Goal: Task Accomplishment & Management: Manage account settings

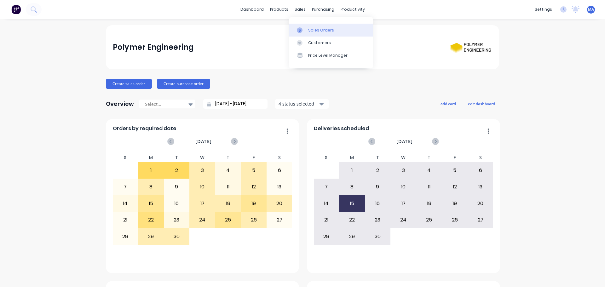
click at [300, 24] on link "Sales Orders" at bounding box center [331, 30] width 84 height 13
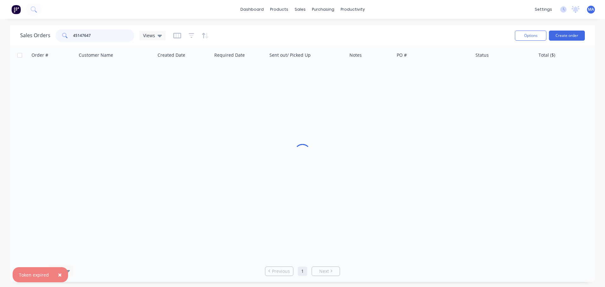
click at [89, 35] on input "45147647" at bounding box center [103, 35] width 61 height 13
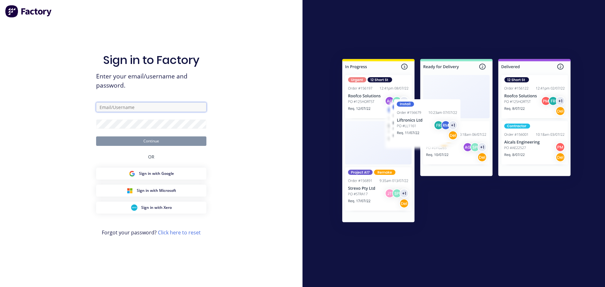
type input "[EMAIL_ADDRESS][DOMAIN_NAME]"
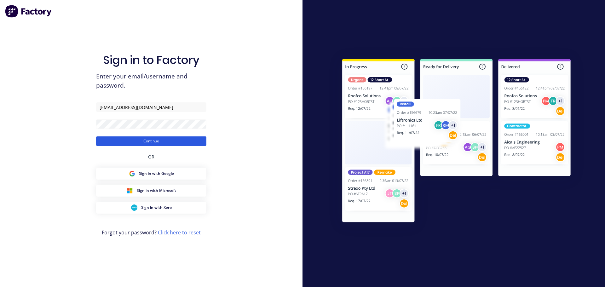
click at [133, 139] on button "Continue" at bounding box center [151, 141] width 110 height 9
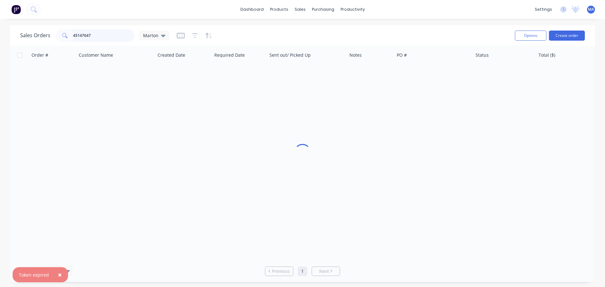
click at [124, 33] on input "45147647" at bounding box center [103, 35] width 61 height 13
type input "171774"
click at [107, 38] on input "171774" at bounding box center [103, 35] width 61 height 13
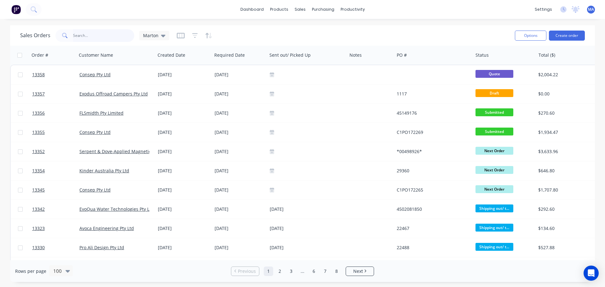
click at [90, 35] on input "text" at bounding box center [103, 35] width 61 height 13
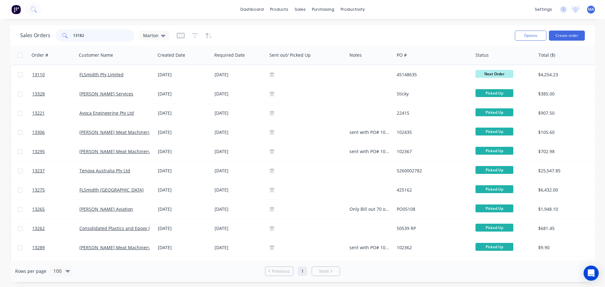
type input "13182"
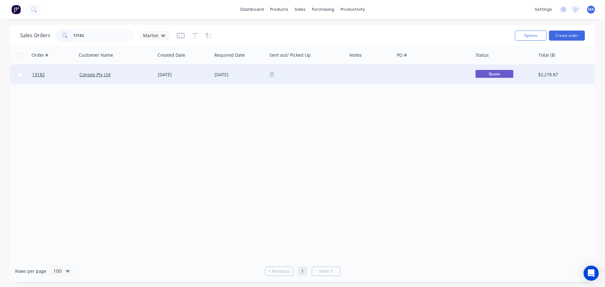
click at [141, 70] on div "Consep Pty Ltd" at bounding box center [116, 74] width 79 height 19
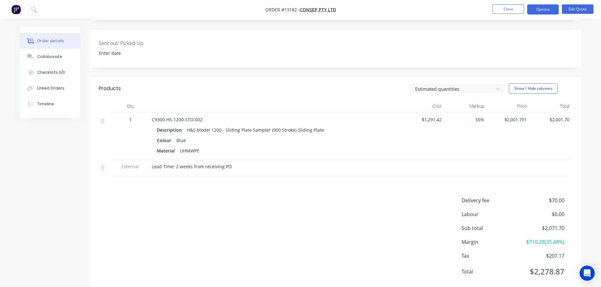
scroll to position [158, 0]
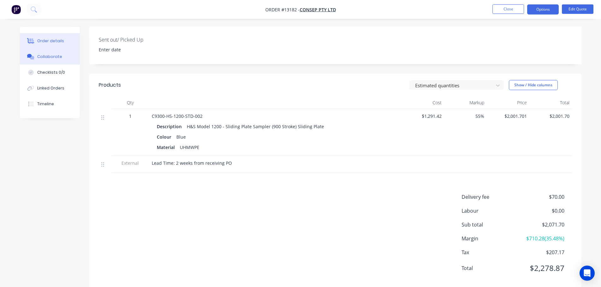
click at [36, 60] on button "Collaborate" at bounding box center [50, 57] width 60 height 16
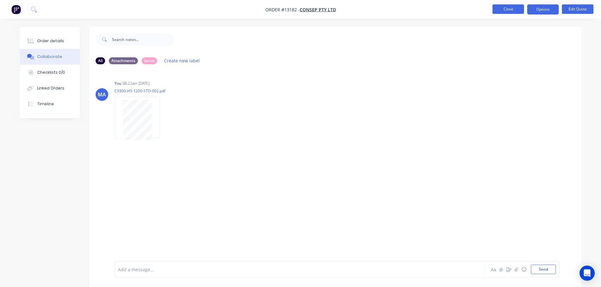
click at [510, 8] on button "Close" at bounding box center [508, 8] width 32 height 9
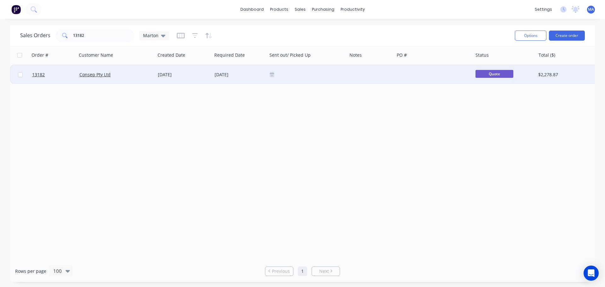
click at [148, 68] on div "Consep Pty Ltd" at bounding box center [116, 74] width 79 height 19
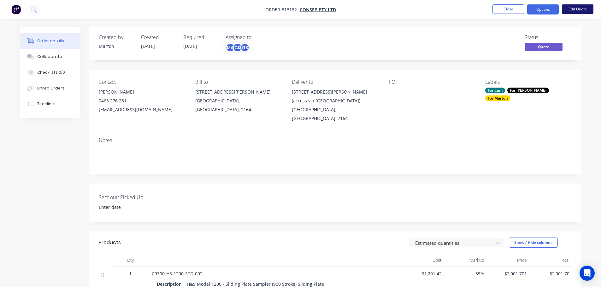
click at [584, 9] on button "Edit Quote" at bounding box center [577, 8] width 32 height 9
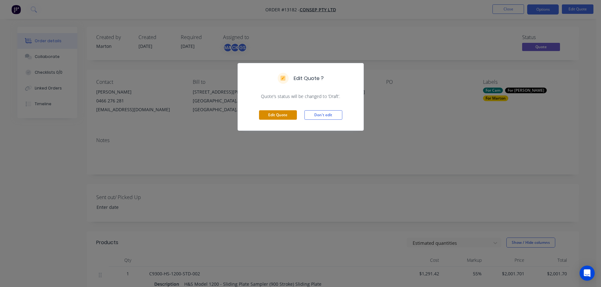
click at [282, 113] on button "Edit Quote" at bounding box center [278, 114] width 38 height 9
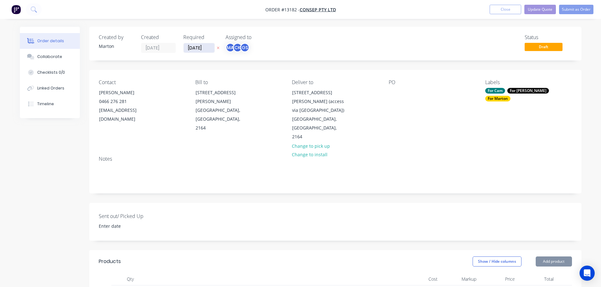
click at [201, 48] on input "[DATE]" at bounding box center [198, 47] width 31 height 9
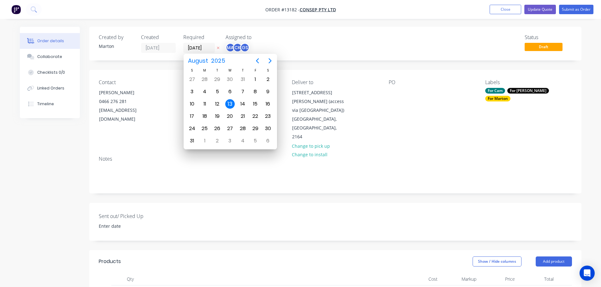
click at [266, 61] on icon "Next page" at bounding box center [270, 61] width 8 height 8
click at [254, 117] on div "26" at bounding box center [254, 116] width 9 height 9
type input "[DATE]"
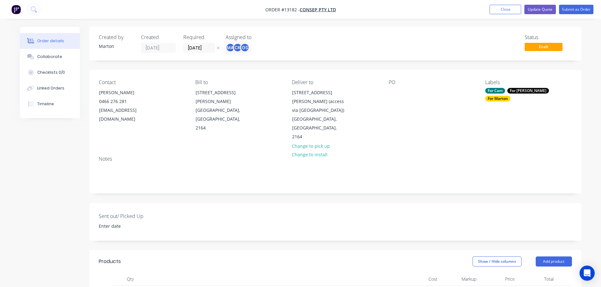
click at [495, 95] on div "Labels For Cam For [PERSON_NAME] For [PERSON_NAME]" at bounding box center [528, 110] width 86 height 62
click at [496, 92] on div "For Cam" at bounding box center [495, 91] width 20 height 6
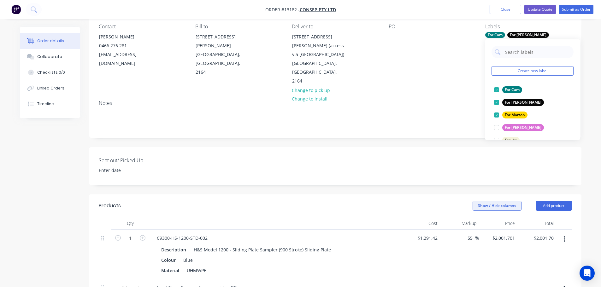
scroll to position [63, 0]
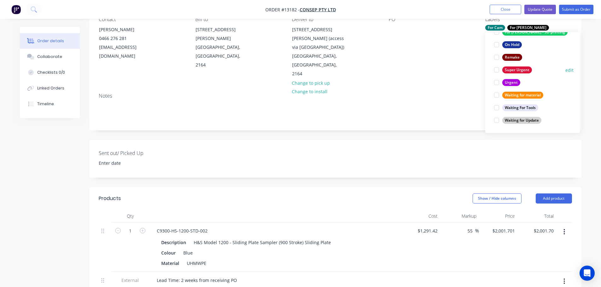
click at [497, 71] on div at bounding box center [496, 70] width 13 height 13
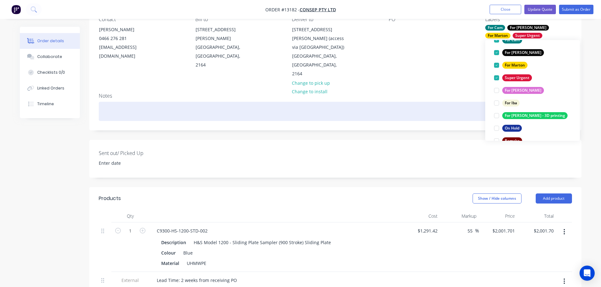
click at [409, 103] on div at bounding box center [335, 111] width 473 height 19
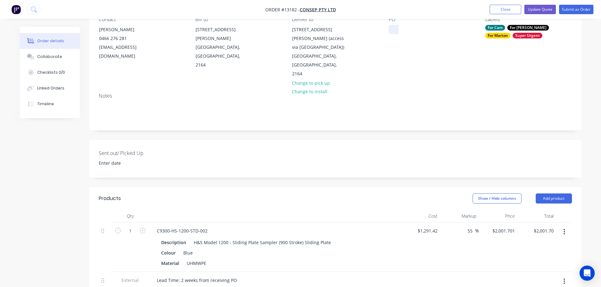
drag, startPoint x: 392, startPoint y: 24, endPoint x: 398, endPoint y: 31, distance: 9.2
click at [392, 24] on div "PO" at bounding box center [431, 47] width 86 height 62
click at [399, 33] on div "PO" at bounding box center [431, 47] width 86 height 62
click at [397, 31] on div at bounding box center [393, 29] width 10 height 9
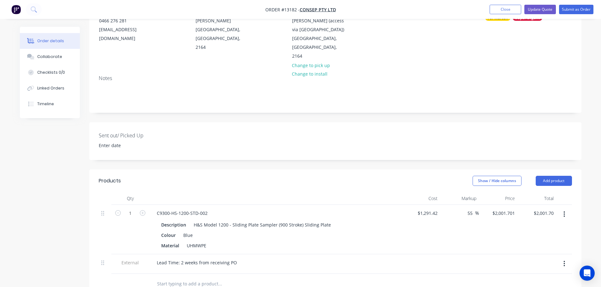
scroll to position [158, 0]
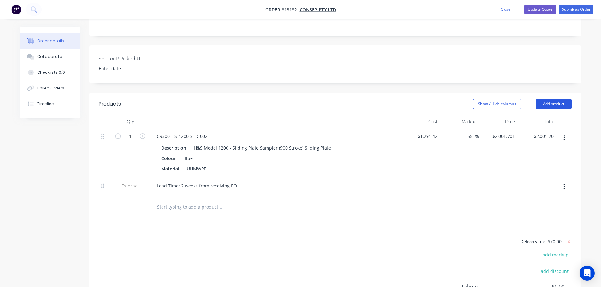
click at [558, 99] on button "Add product" at bounding box center [553, 104] width 36 height 10
click at [172, 201] on div "Products Show / Hide columns Add product Product catalogue Basic product Produc…" at bounding box center [335, 229] width 492 height 273
click at [182, 201] on input "text" at bounding box center [220, 207] width 126 height 13
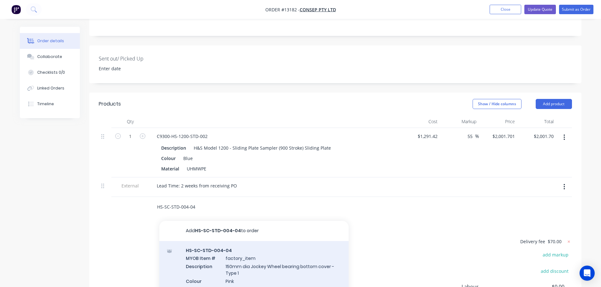
type input "HS-SC-STD-004-04"
click at [205, 241] on div "HS-SC-STD-004-04 MYOB Item # factory_item Description 150mm dia Jockey Wheel be…" at bounding box center [253, 274] width 189 height 66
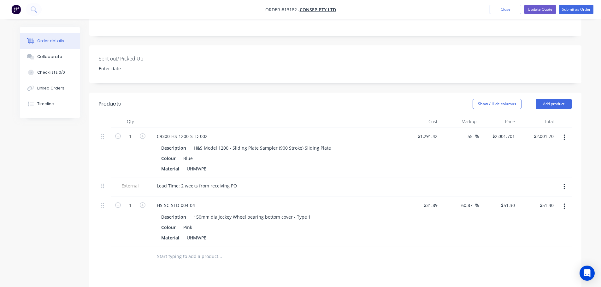
click at [170, 250] on input "text" at bounding box center [220, 256] width 126 height 13
type input "hs-sc-std-004-05"
click at [143, 202] on icon "button" at bounding box center [143, 205] width 6 height 6
type input "2"
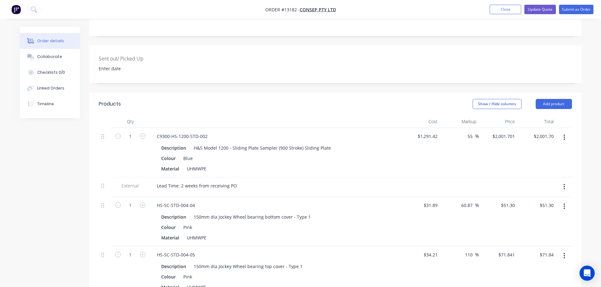
type input "$102.60"
click at [141, 252] on icon "button" at bounding box center [143, 255] width 6 height 6
type input "2"
type input "$143.68"
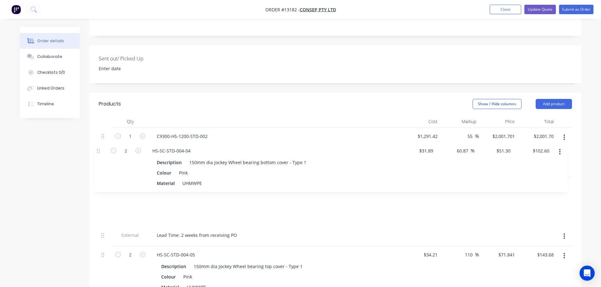
drag, startPoint x: 102, startPoint y: 189, endPoint x: 98, endPoint y: 150, distance: 39.0
click at [98, 150] on div "Qty Cost Markup Price Total 1 C9300-HS-1200-STD-002 Description H&S Model 1200 …" at bounding box center [335, 215] width 492 height 201
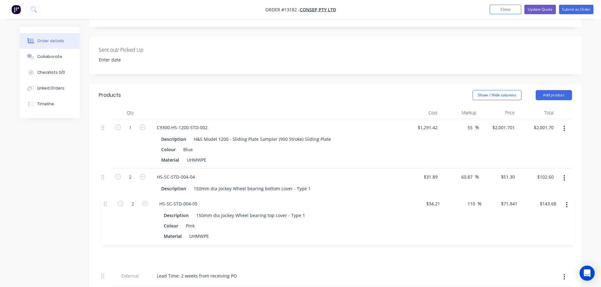
drag, startPoint x: 102, startPoint y: 238, endPoint x: 106, endPoint y: 202, distance: 36.1
click at [106, 202] on div "1 C9300-HS-1200-STD-002 Description H&S Model 1200 - Sliding Plate Sampler (900…" at bounding box center [335, 203] width 473 height 168
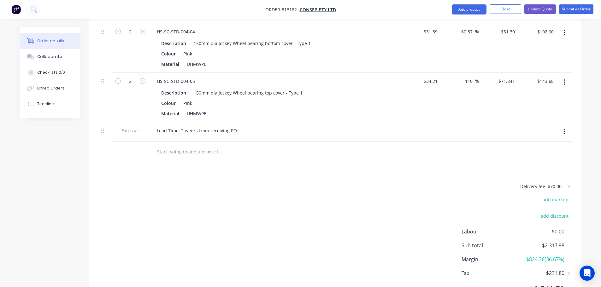
scroll to position [327, 0]
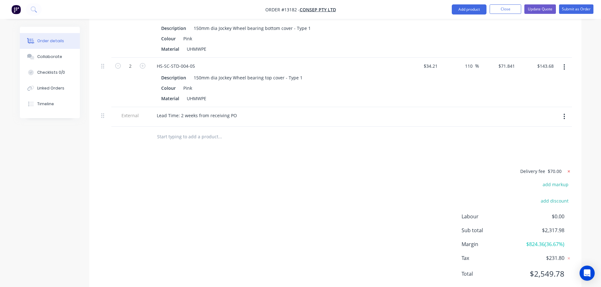
click at [569, 168] on icon at bounding box center [568, 171] width 6 height 6
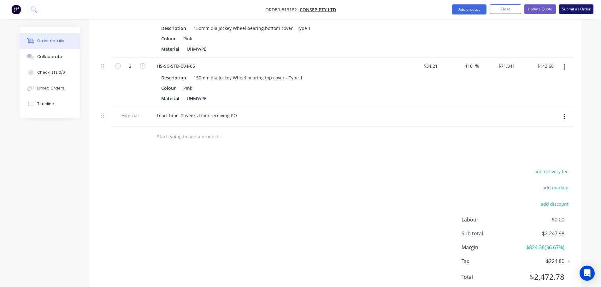
click at [582, 12] on button "Submit as Order" at bounding box center [576, 8] width 34 height 9
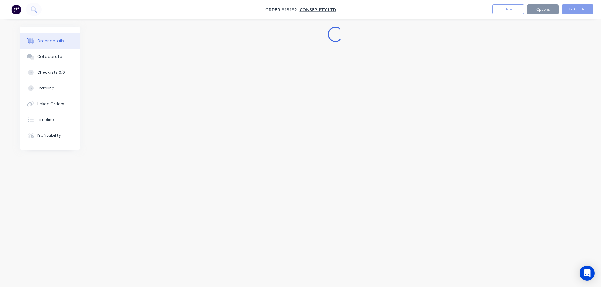
scroll to position [0, 0]
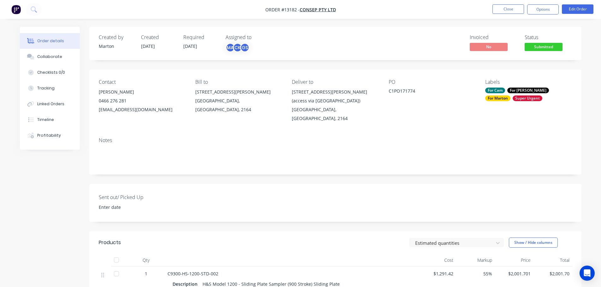
click at [547, 48] on span "Submitted" at bounding box center [543, 47] width 38 height 8
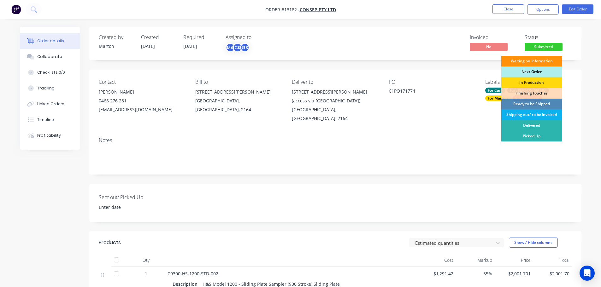
click at [536, 73] on div "Next Order" at bounding box center [531, 72] width 61 height 11
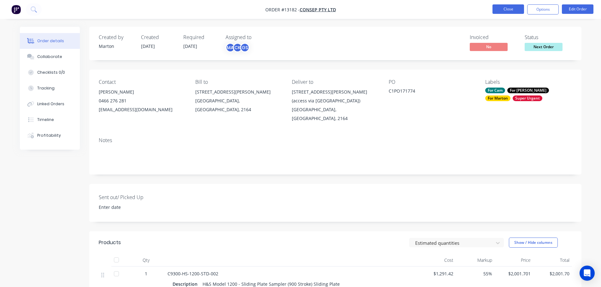
click at [507, 9] on button "Close" at bounding box center [508, 8] width 32 height 9
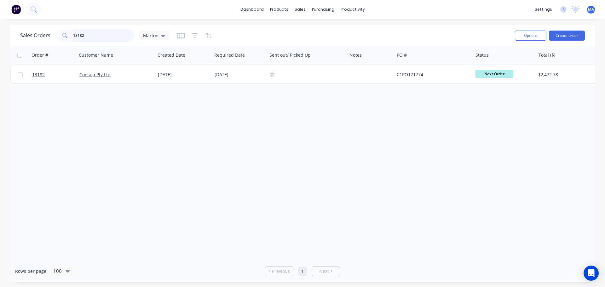
drag, startPoint x: 91, startPoint y: 35, endPoint x: 58, endPoint y: 35, distance: 33.4
click at [59, 35] on div "13182" at bounding box center [94, 35] width 79 height 13
paste input "863423"
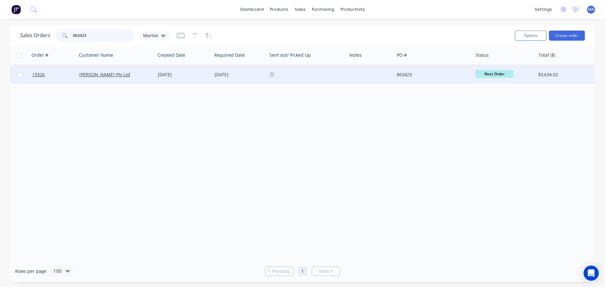
type input "863423"
click at [145, 80] on div "[PERSON_NAME] Pty Ltd" at bounding box center [116, 74] width 79 height 19
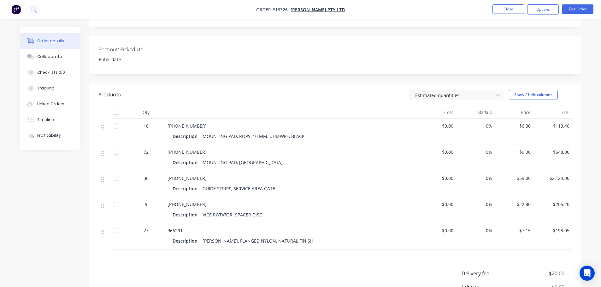
scroll to position [158, 0]
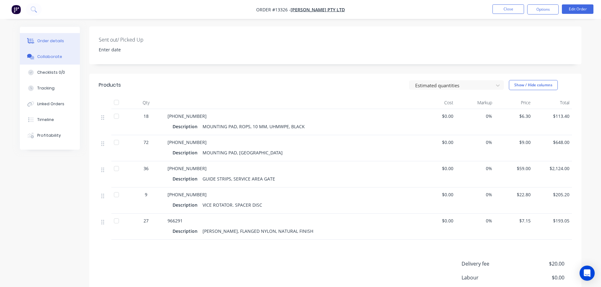
click at [64, 58] on button "Collaborate" at bounding box center [50, 57] width 60 height 16
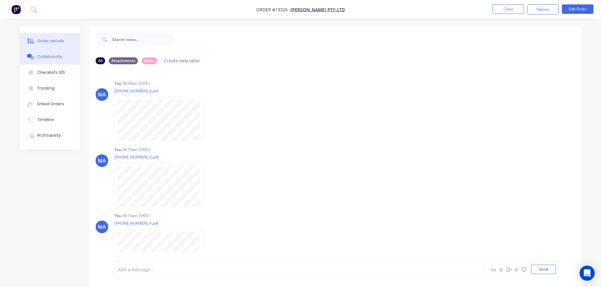
click at [60, 45] on button "Order details" at bounding box center [50, 41] width 60 height 16
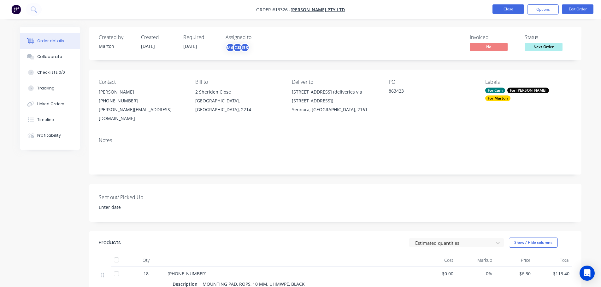
click at [512, 9] on button "Close" at bounding box center [508, 8] width 32 height 9
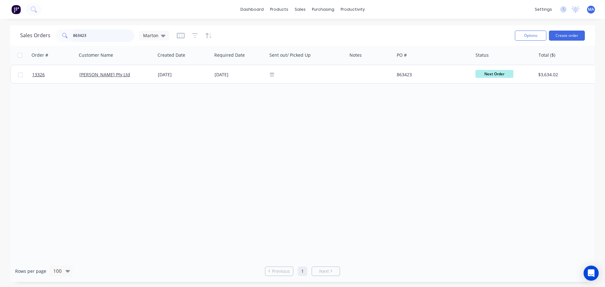
drag, startPoint x: 97, startPoint y: 36, endPoint x: 63, endPoint y: 34, distance: 33.8
click at [65, 34] on div "863423" at bounding box center [94, 35] width 79 height 13
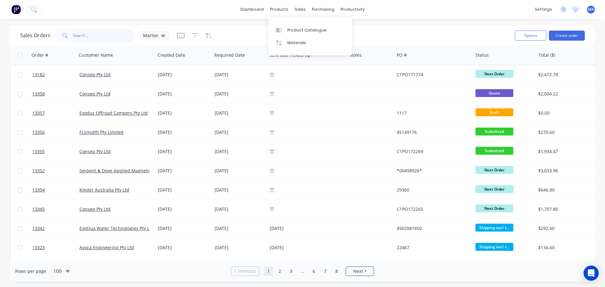
click at [100, 33] on input "text" at bounding box center [103, 35] width 61 height 13
paste input "863423"
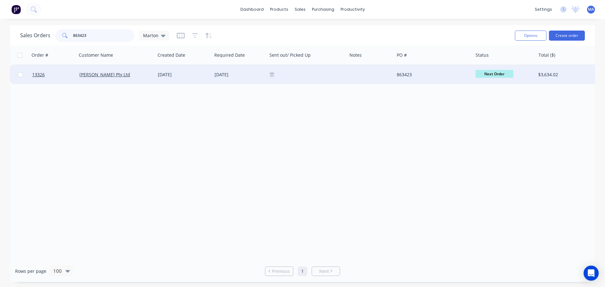
type input "863423"
click at [159, 81] on div "[DATE]" at bounding box center [183, 74] width 57 height 19
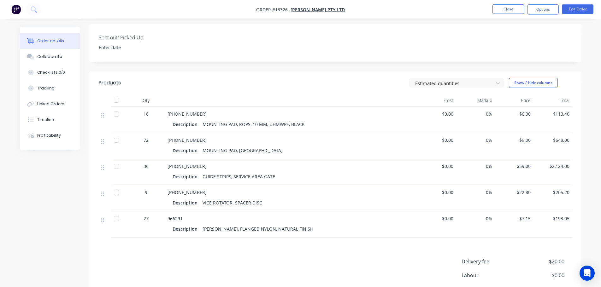
scroll to position [158, 0]
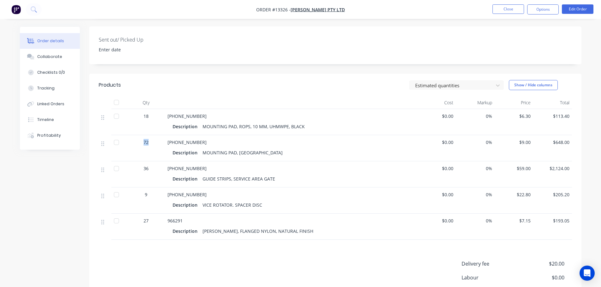
drag, startPoint x: 149, startPoint y: 135, endPoint x: 116, endPoint y: 125, distance: 35.0
click at [139, 139] on div "72" at bounding box center [146, 142] width 33 height 7
drag, startPoint x: 148, startPoint y: 159, endPoint x: 137, endPoint y: 160, distance: 11.4
click at [141, 165] on div "36" at bounding box center [146, 168] width 33 height 7
drag, startPoint x: 156, startPoint y: 183, endPoint x: 142, endPoint y: 186, distance: 14.5
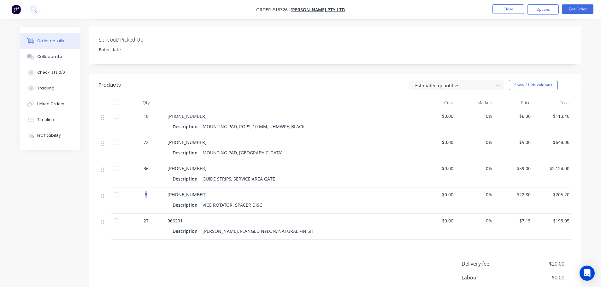
click at [143, 191] on div "9" at bounding box center [146, 194] width 33 height 7
click at [63, 64] on button "Collaborate" at bounding box center [50, 57] width 60 height 16
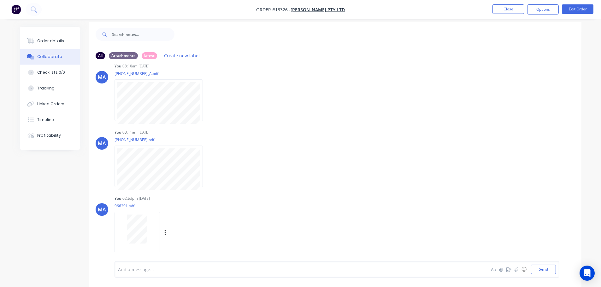
scroll to position [9, 0]
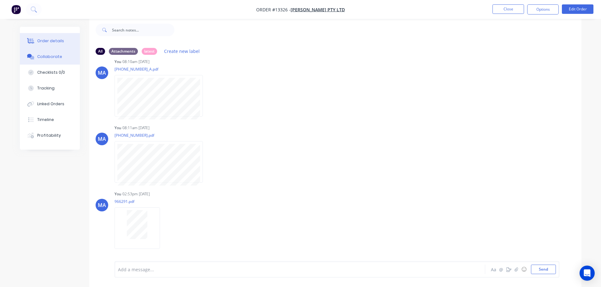
click at [65, 44] on button "Order details" at bounding box center [50, 41] width 60 height 16
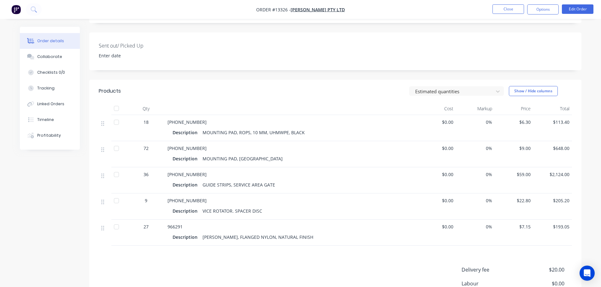
scroll to position [167, 0]
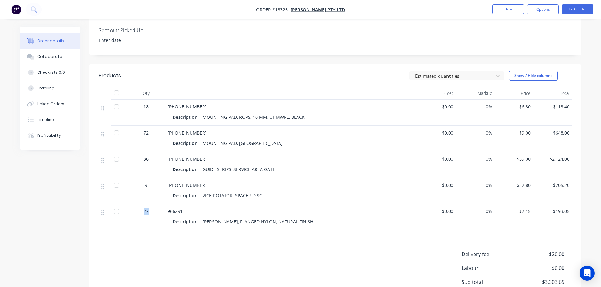
drag, startPoint x: 149, startPoint y: 203, endPoint x: 109, endPoint y: 198, distance: 40.4
click at [130, 208] on div "27" at bounding box center [146, 211] width 33 height 7
click at [49, 59] on div "Collaborate" at bounding box center [49, 57] width 25 height 6
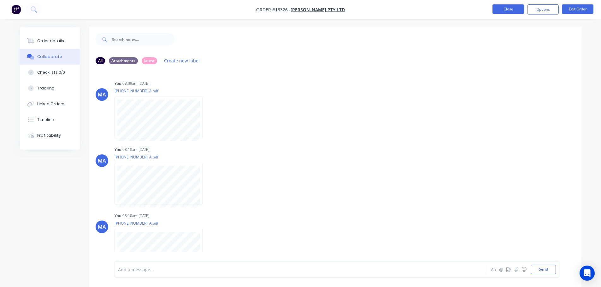
click at [507, 4] on button "Close" at bounding box center [508, 8] width 32 height 9
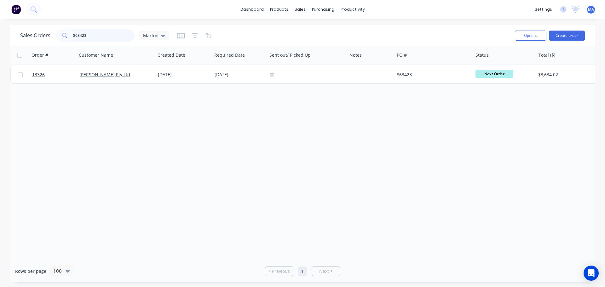
click at [107, 39] on input "863423" at bounding box center [103, 35] width 61 height 13
click at [107, 38] on input "863423" at bounding box center [103, 35] width 61 height 13
paste input "508"
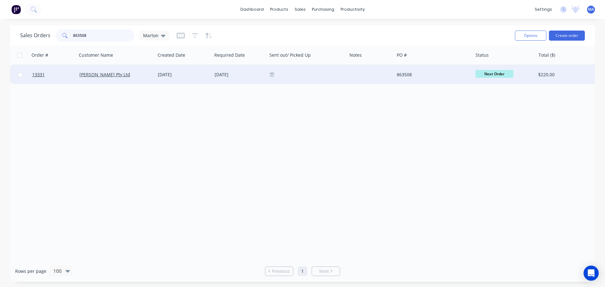
type input "863508"
click at [156, 79] on div "[DATE]" at bounding box center [183, 74] width 57 height 19
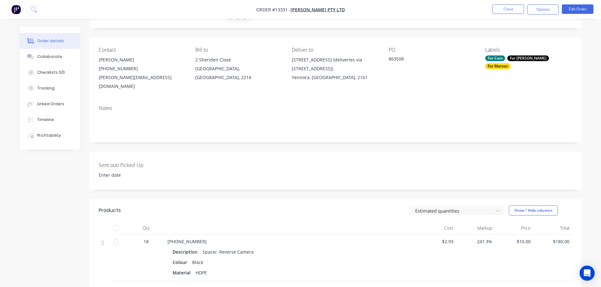
scroll to position [126, 0]
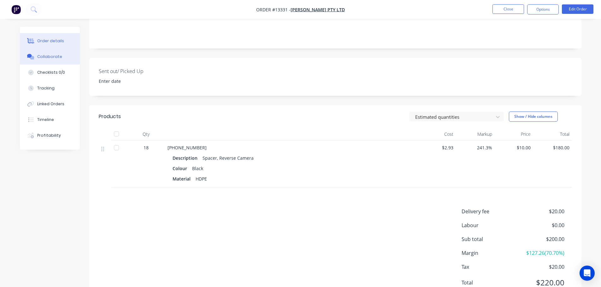
click at [63, 60] on button "Collaborate" at bounding box center [50, 57] width 60 height 16
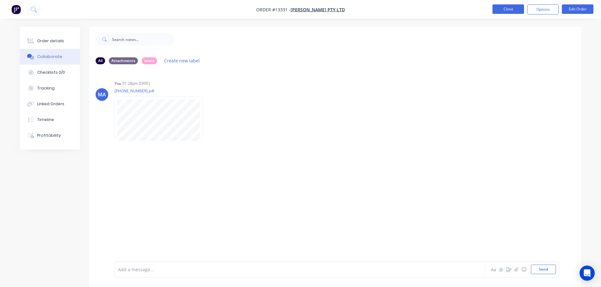
click at [513, 9] on button "Close" at bounding box center [508, 8] width 32 height 9
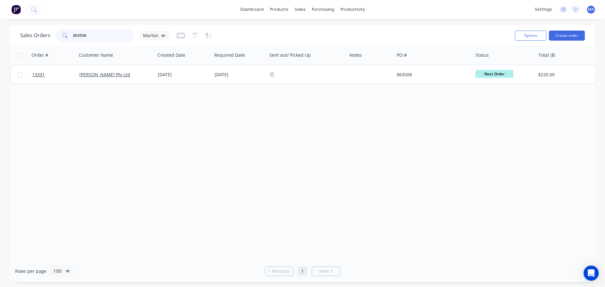
drag, startPoint x: 99, startPoint y: 39, endPoint x: 62, endPoint y: 36, distance: 37.0
click at [64, 36] on div "863508" at bounding box center [94, 35] width 79 height 13
click at [257, 2] on div "dashboard products sales purchasing productivity dashboard products Product Cat…" at bounding box center [302, 9] width 605 height 19
click at [256, 5] on link "dashboard" at bounding box center [252, 9] width 30 height 9
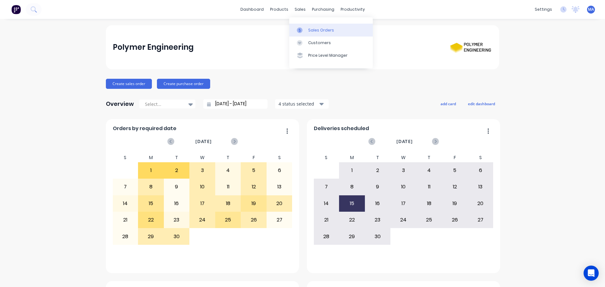
drag, startPoint x: 310, startPoint y: 23, endPoint x: 305, endPoint y: 28, distance: 6.9
click at [310, 23] on div "Sales Orders Customers Price Level Manager" at bounding box center [331, 42] width 84 height 51
click at [301, 34] on link "Sales Orders" at bounding box center [331, 30] width 84 height 13
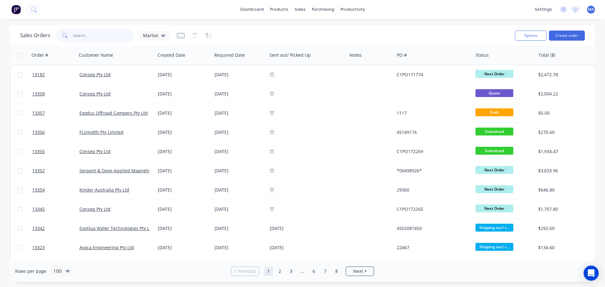
click at [99, 40] on input "text" at bounding box center [103, 35] width 61 height 13
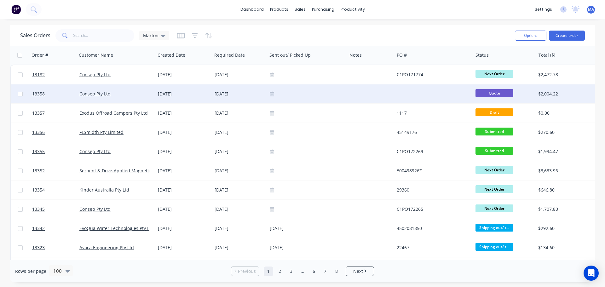
click at [144, 91] on div "Consep Pty Ltd" at bounding box center [114, 94] width 70 height 6
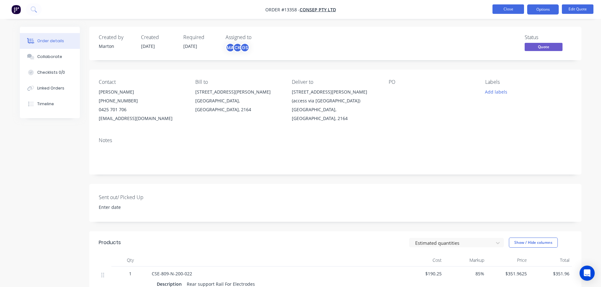
click at [507, 9] on button "Close" at bounding box center [508, 8] width 32 height 9
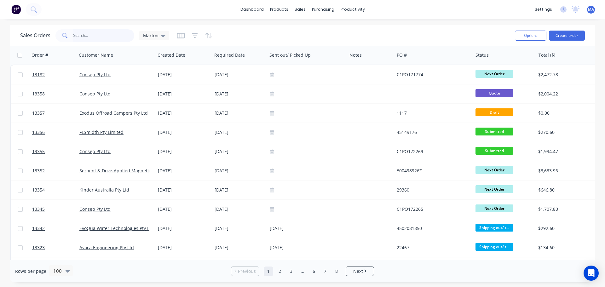
click at [97, 37] on input "text" at bounding box center [103, 35] width 61 height 13
type input "172289"
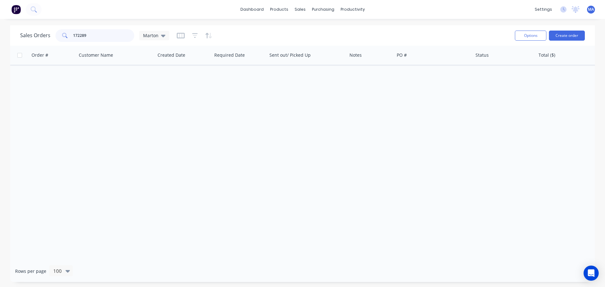
click at [112, 37] on input "172289" at bounding box center [103, 35] width 61 height 13
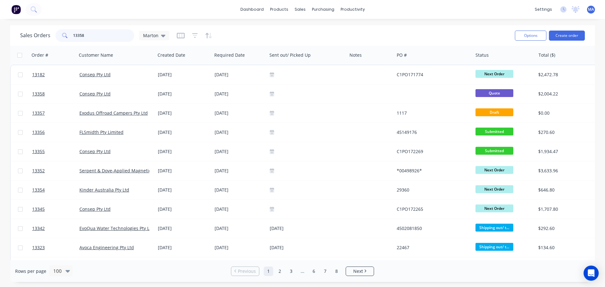
type input "13358"
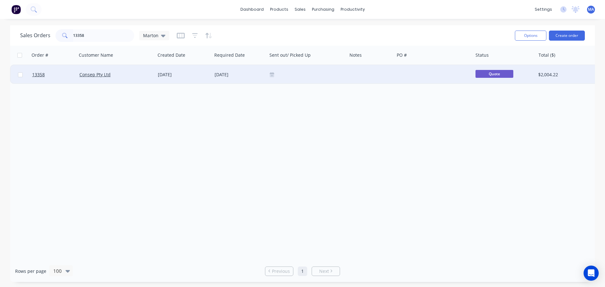
click at [141, 68] on div "Consep Pty Ltd" at bounding box center [116, 74] width 79 height 19
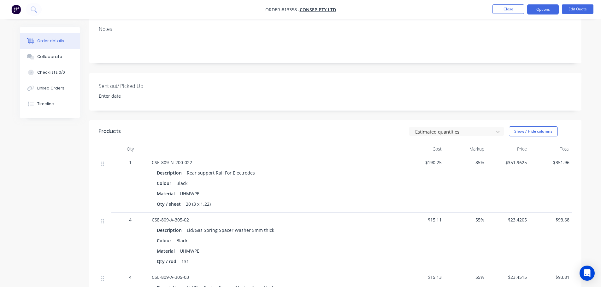
scroll to position [126, 0]
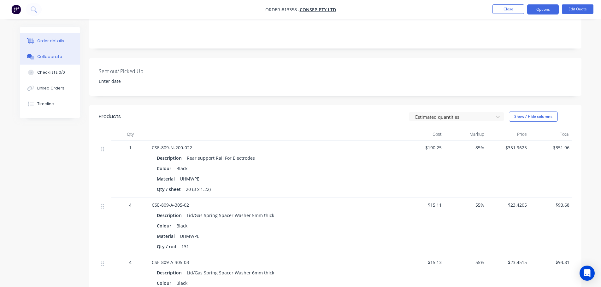
click at [66, 55] on button "Collaborate" at bounding box center [50, 57] width 60 height 16
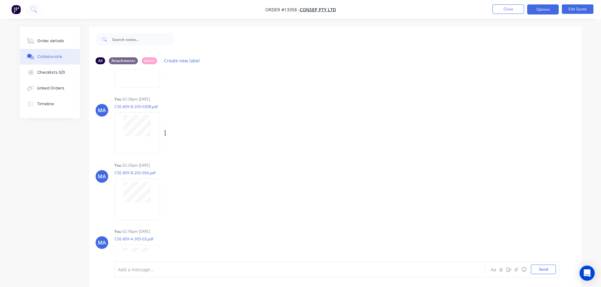
scroll to position [343, 0]
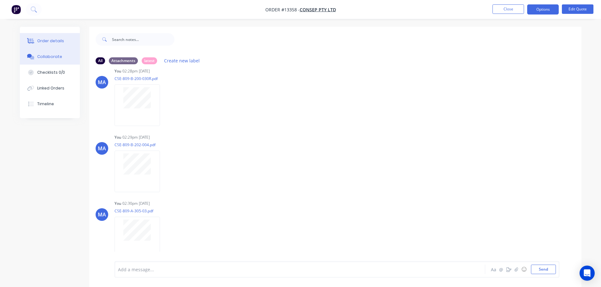
click at [55, 41] on div "Order details" at bounding box center [50, 41] width 27 height 6
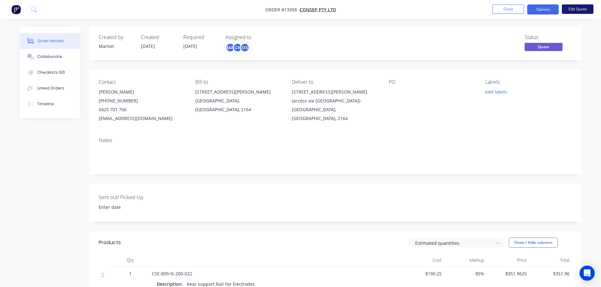
click at [584, 10] on button "Edit Quote" at bounding box center [577, 8] width 32 height 9
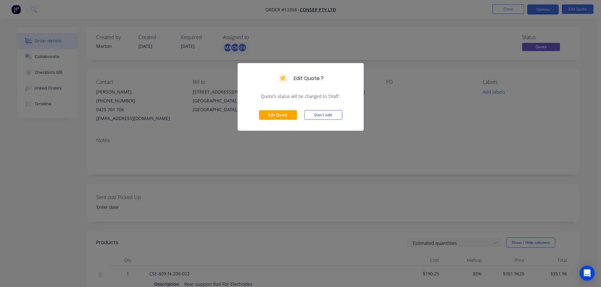
click at [288, 109] on div "Edit Quote Don't edit" at bounding box center [300, 115] width 125 height 31
click at [287, 112] on button "Edit Quote" at bounding box center [278, 114] width 38 height 9
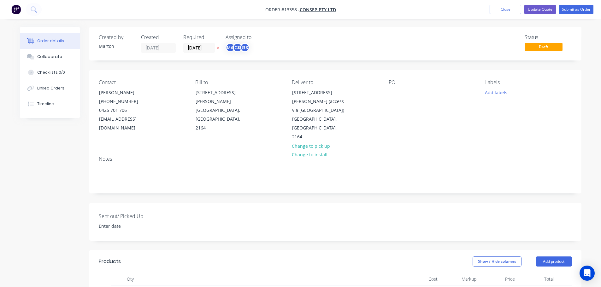
click at [399, 89] on div "PO" at bounding box center [431, 110] width 86 height 62
click at [395, 92] on div at bounding box center [393, 92] width 10 height 9
click at [199, 51] on input "[DATE]" at bounding box center [198, 47] width 31 height 9
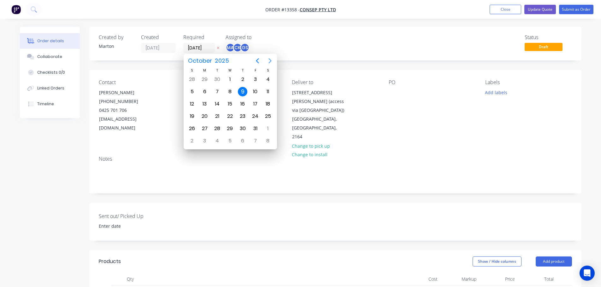
click at [269, 60] on icon "Next page" at bounding box center [270, 61] width 8 height 8
click at [258, 60] on icon "Previous page" at bounding box center [257, 61] width 8 height 8
click at [206, 115] on div "20" at bounding box center [204, 116] width 9 height 9
type input "[DATE]"
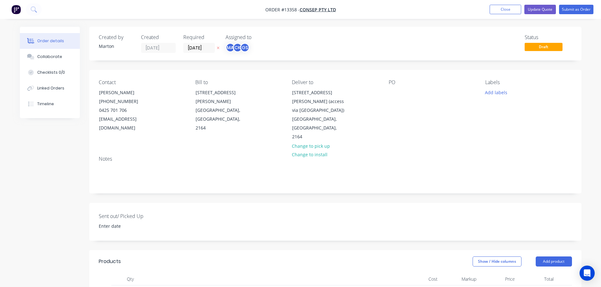
click at [290, 46] on div "Status Draft" at bounding box center [429, 43] width 283 height 19
click at [399, 96] on div "PO" at bounding box center [431, 110] width 86 height 62
click at [394, 95] on div at bounding box center [393, 92] width 10 height 9
click at [495, 89] on button "Add labels" at bounding box center [495, 92] width 29 height 9
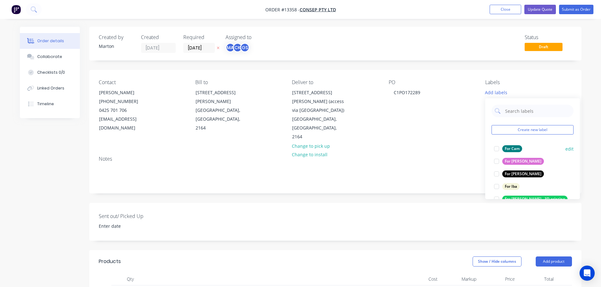
click at [494, 149] on div at bounding box center [496, 149] width 13 height 13
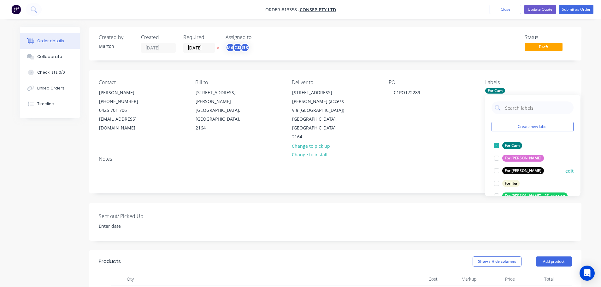
click at [498, 167] on div at bounding box center [496, 171] width 13 height 13
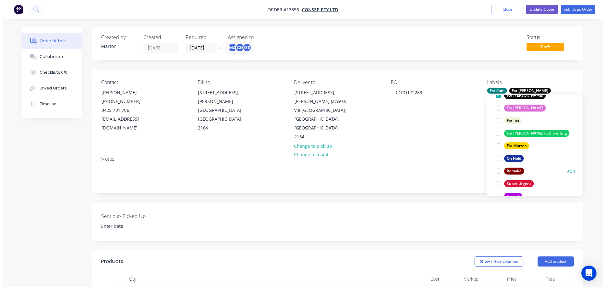
scroll to position [63, 0]
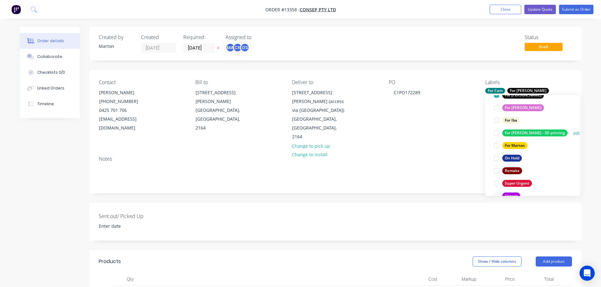
click at [497, 145] on div at bounding box center [496, 145] width 13 height 13
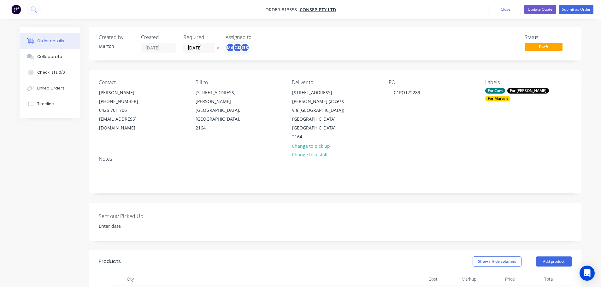
click at [579, 9] on button "Submit as Order" at bounding box center [576, 9] width 34 height 9
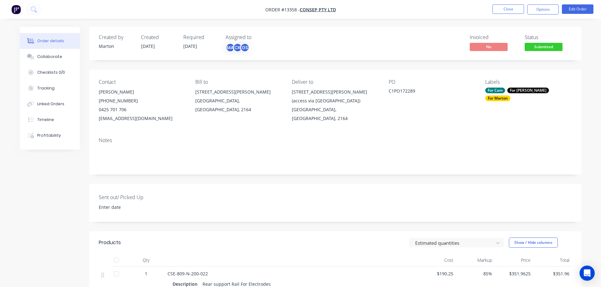
click at [552, 53] on div "Created by [PERSON_NAME] Created [DATE] Required [DATE] Assigned to MA CK GS In…" at bounding box center [335, 43] width 492 height 33
click at [551, 50] on span "Submitted" at bounding box center [543, 47] width 38 height 8
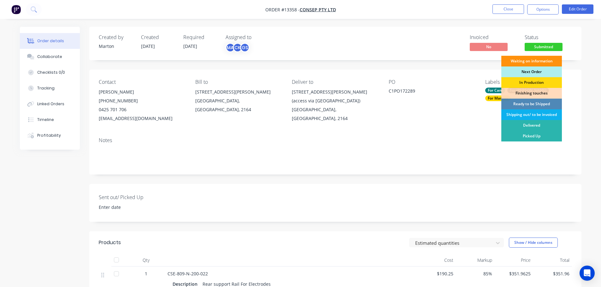
click at [535, 72] on div "Next Order" at bounding box center [531, 72] width 61 height 11
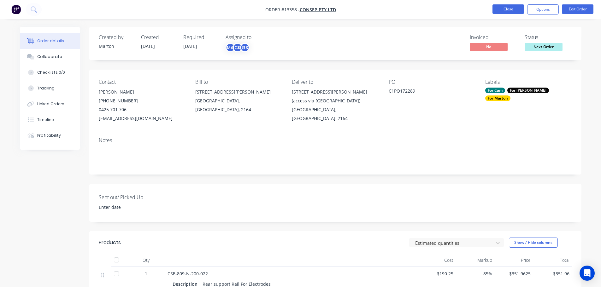
click at [512, 9] on button "Close" at bounding box center [508, 8] width 32 height 9
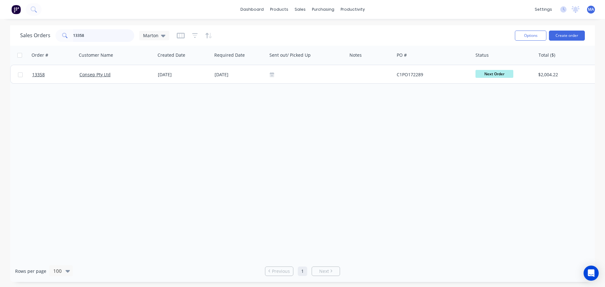
click at [119, 38] on input "13358" at bounding box center [103, 35] width 61 height 13
click at [117, 38] on input "13358" at bounding box center [103, 35] width 61 height 13
type input "1"
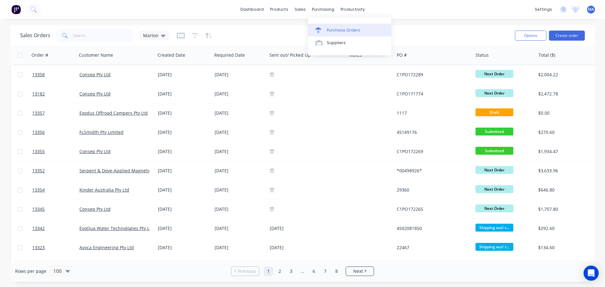
click at [335, 24] on link "Purchase Orders" at bounding box center [350, 30] width 84 height 13
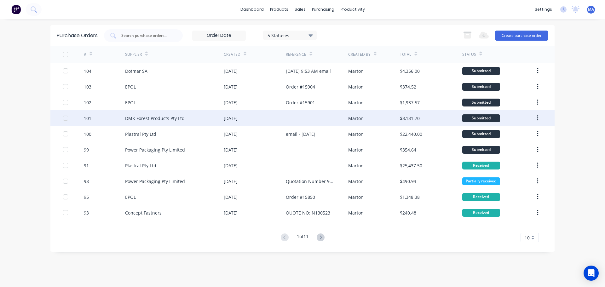
click at [151, 120] on div "DMK Forest Products Pty Ltd" at bounding box center [155, 118] width 60 height 7
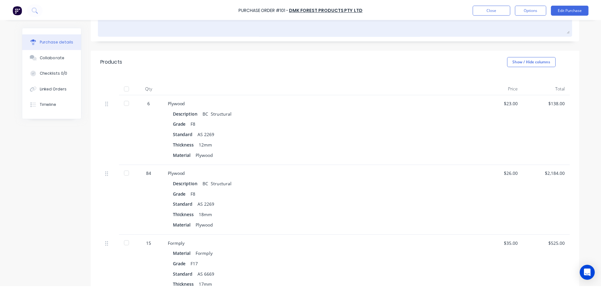
scroll to position [95, 0]
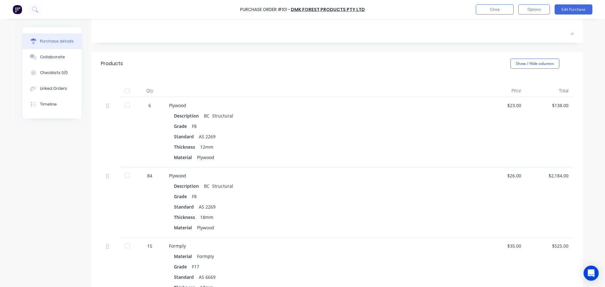
click at [130, 91] on div at bounding box center [127, 90] width 13 height 13
click at [497, 11] on button "Close" at bounding box center [495, 9] width 38 height 10
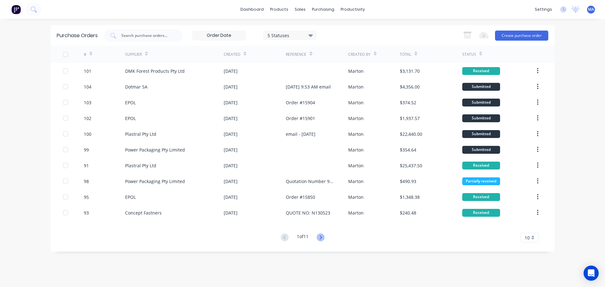
click at [321, 237] on icon at bounding box center [321, 238] width 8 height 8
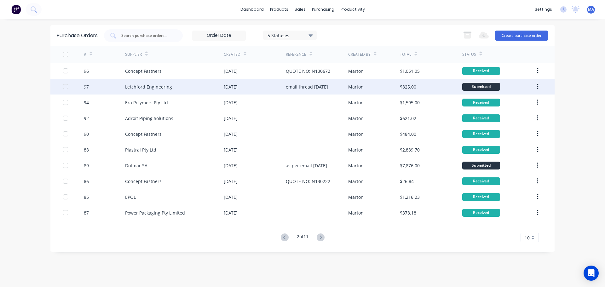
click at [167, 90] on div "Letchford Engineering" at bounding box center [148, 87] width 47 height 7
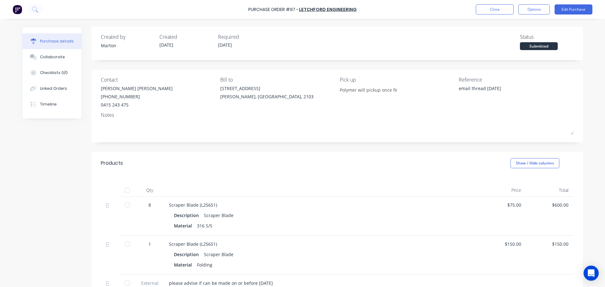
click at [128, 191] on div at bounding box center [127, 190] width 13 height 13
click at [498, 11] on button "Close" at bounding box center [495, 9] width 38 height 10
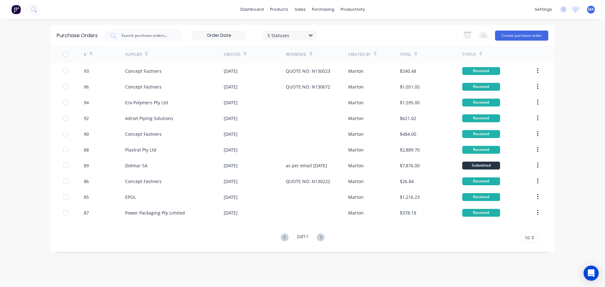
click at [289, 35] on div "5 Statuses" at bounding box center [290, 35] width 45 height 7
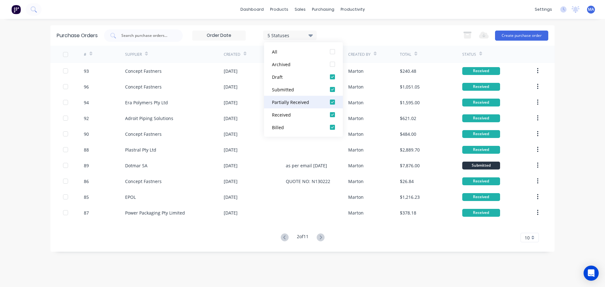
click at [335, 102] on div at bounding box center [332, 102] width 13 height 13
click at [334, 113] on div at bounding box center [332, 114] width 13 height 13
click at [332, 124] on div at bounding box center [332, 127] width 13 height 13
click at [389, 35] on div "2 Statuses 2 Statuses Export to Excel (XLSX) Create purchase order" at bounding box center [326, 35] width 445 height 13
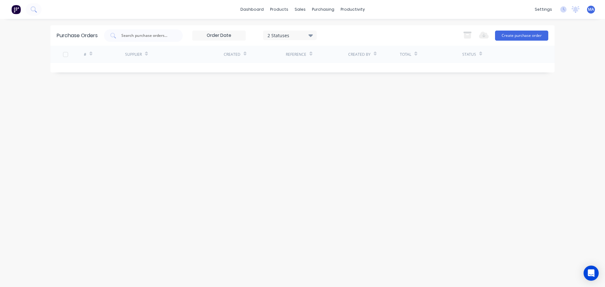
click at [236, 36] on input at bounding box center [219, 35] width 53 height 9
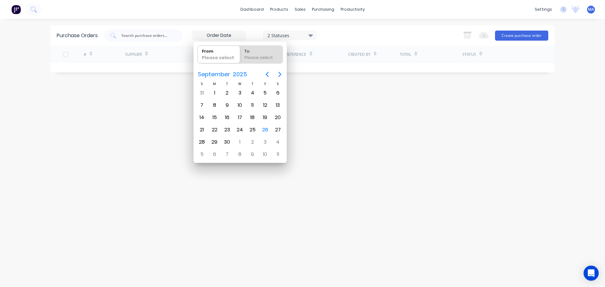
click at [236, 36] on input at bounding box center [219, 35] width 53 height 9
click at [353, 34] on div "2 Statuses 2 Statuses Export to Excel (XLSX) Create purchase order" at bounding box center [326, 35] width 445 height 13
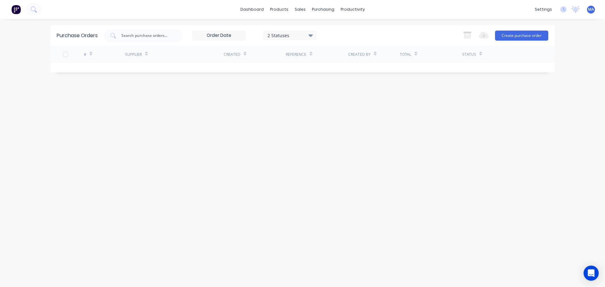
click at [305, 33] on div "2 Statuses" at bounding box center [290, 35] width 45 height 7
click at [337, 54] on div at bounding box center [332, 51] width 13 height 13
click at [333, 66] on div at bounding box center [332, 64] width 13 height 13
click at [388, 31] on div "5 Statuses 5 Statuses Export to Excel (XLSX) Create purchase order" at bounding box center [326, 35] width 445 height 13
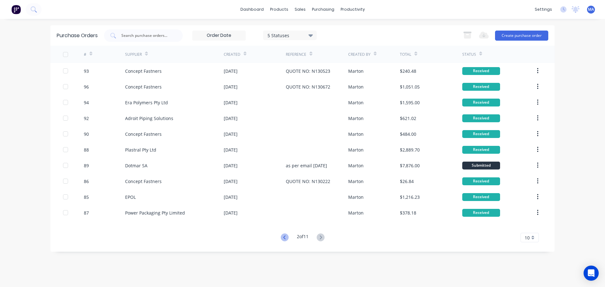
click at [286, 238] on icon at bounding box center [285, 238] width 8 height 8
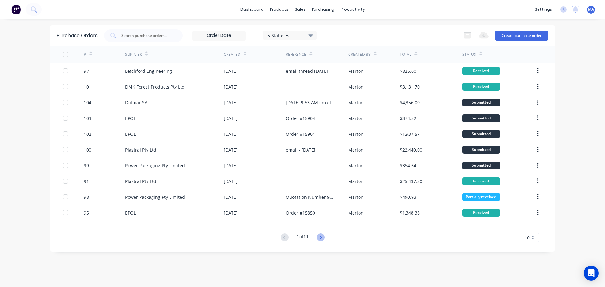
click at [323, 240] on icon at bounding box center [321, 238] width 8 height 8
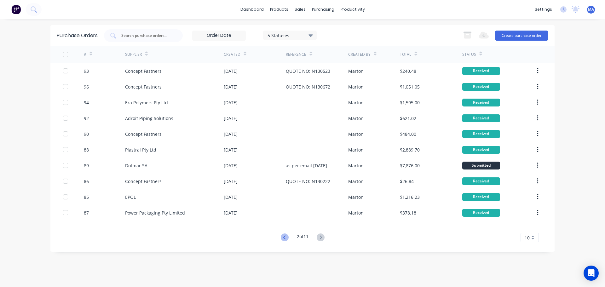
click at [282, 238] on icon at bounding box center [285, 238] width 8 height 8
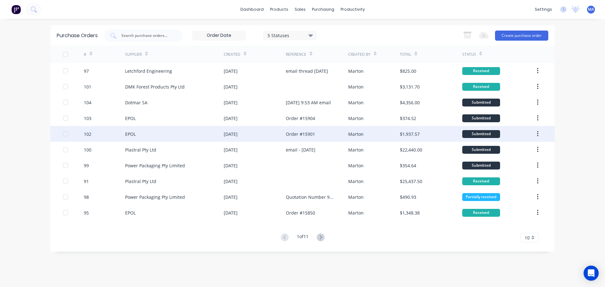
click at [194, 133] on div "EPOL" at bounding box center [174, 134] width 99 height 16
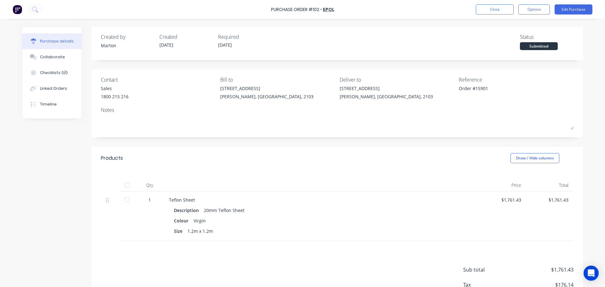
click at [123, 185] on div at bounding box center [127, 185] width 13 height 13
click at [503, 8] on button "Close" at bounding box center [495, 9] width 38 height 10
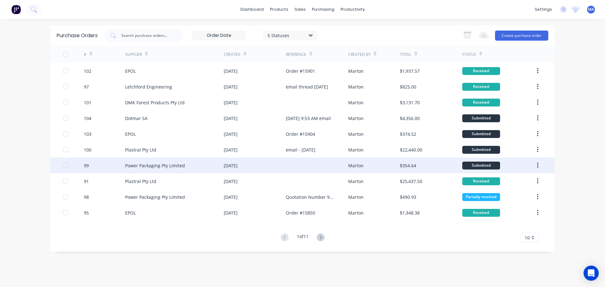
click at [202, 166] on div "Power Packaging Pty Limited" at bounding box center [174, 166] width 99 height 16
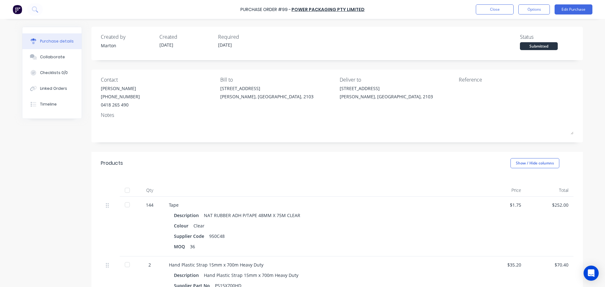
click at [126, 187] on div at bounding box center [127, 190] width 13 height 13
click at [485, 13] on button "Close" at bounding box center [495, 9] width 38 height 10
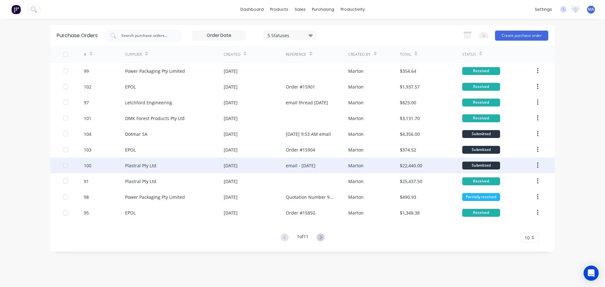
click at [187, 165] on div "Plastral Pty Ltd" at bounding box center [174, 166] width 99 height 16
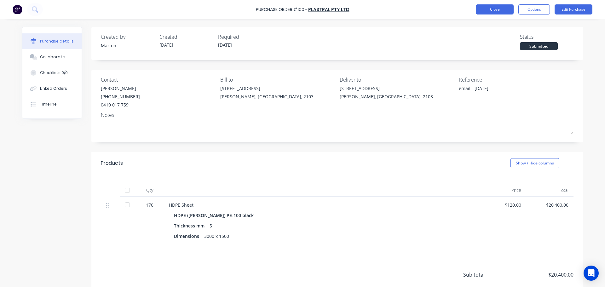
click at [487, 9] on button "Close" at bounding box center [495, 9] width 38 height 10
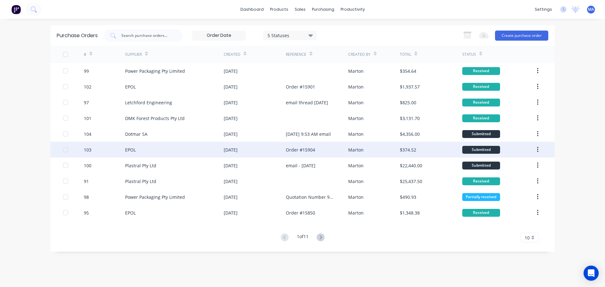
click at [180, 152] on div "EPOL" at bounding box center [174, 150] width 99 height 16
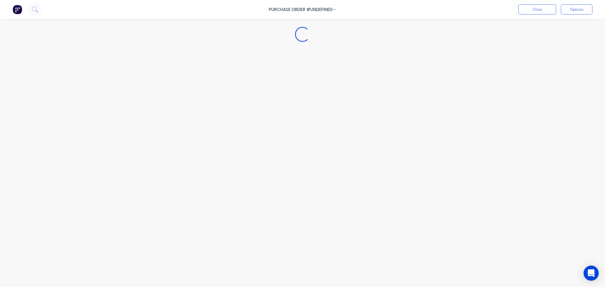
type textarea "x"
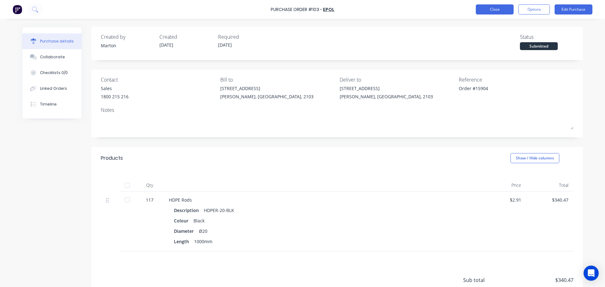
click at [485, 9] on button "Close" at bounding box center [495, 9] width 38 height 10
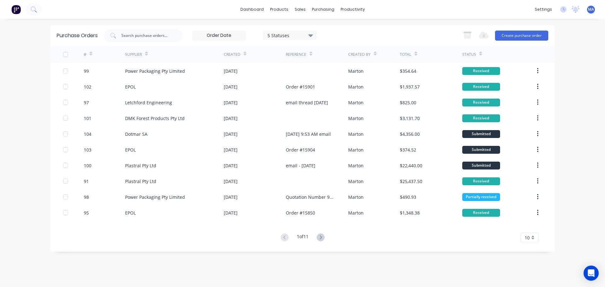
click at [323, 240] on icon at bounding box center [321, 238] width 8 height 8
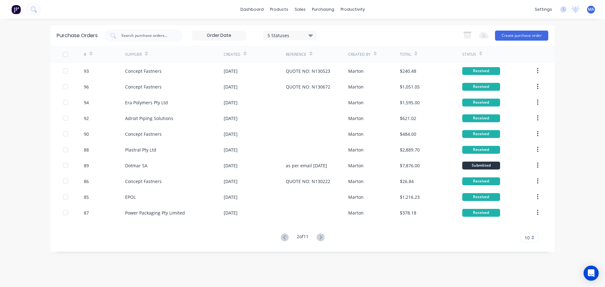
click at [322, 238] on icon at bounding box center [321, 238] width 2 height 4
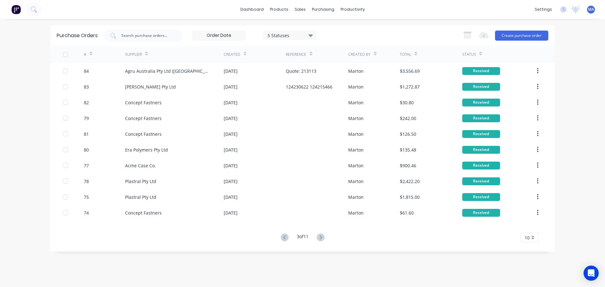
click at [323, 236] on icon at bounding box center [321, 238] width 8 height 8
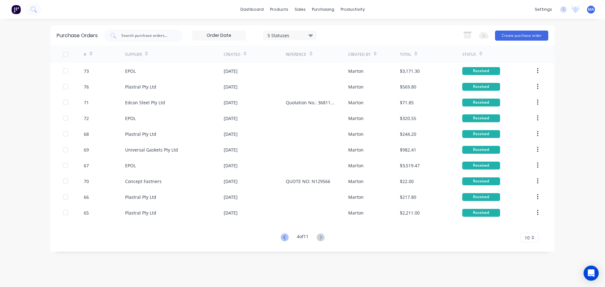
click at [286, 237] on icon at bounding box center [285, 238] width 8 height 8
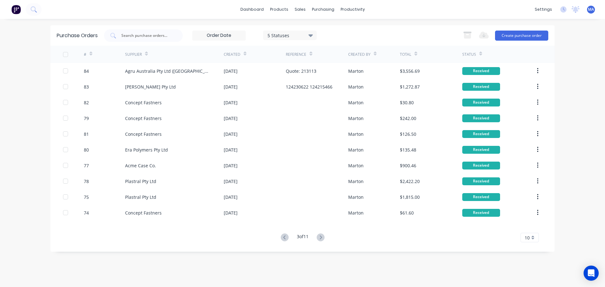
click at [285, 237] on icon at bounding box center [285, 238] width 8 height 8
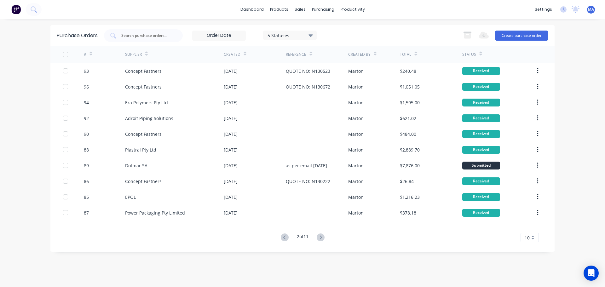
click at [285, 237] on icon at bounding box center [285, 238] width 8 height 8
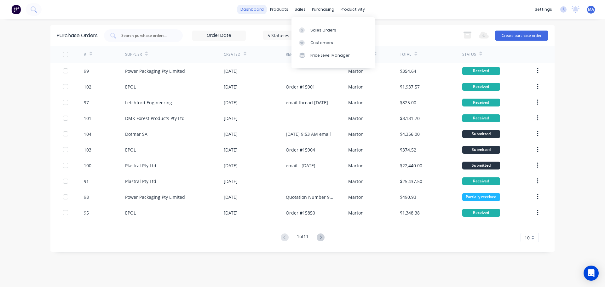
click at [258, 8] on link "dashboard" at bounding box center [252, 9] width 30 height 9
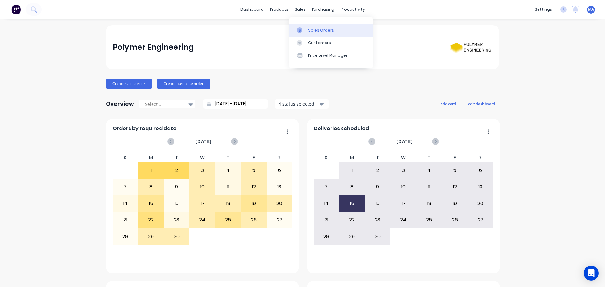
click at [309, 28] on div "Sales Orders" at bounding box center [321, 30] width 26 height 6
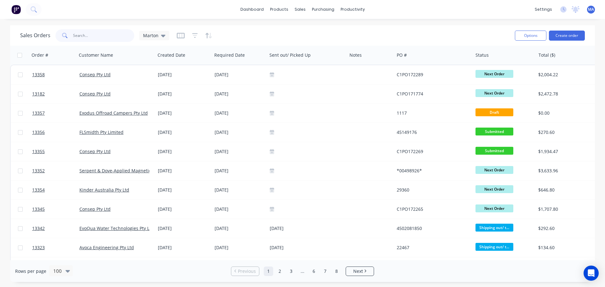
click at [125, 36] on input "text" at bounding box center [103, 35] width 61 height 13
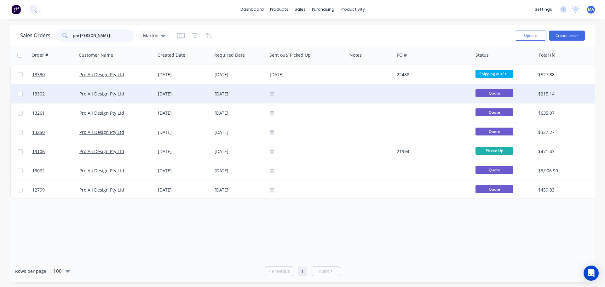
type input "pro [PERSON_NAME]"
click at [190, 96] on div "[DATE]" at bounding box center [184, 94] width 52 height 6
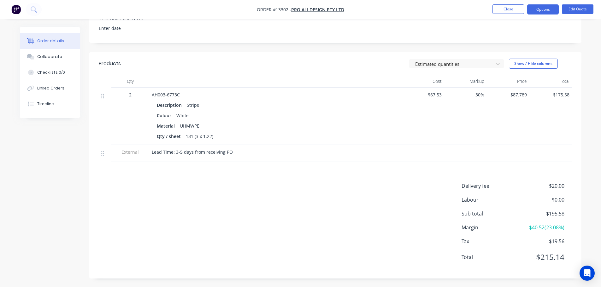
scroll to position [171, 0]
click at [59, 53] on button "Collaborate" at bounding box center [50, 57] width 60 height 16
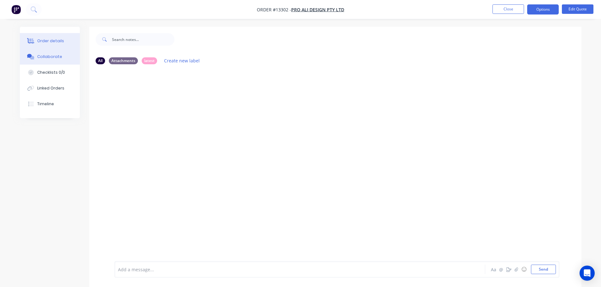
click at [66, 44] on button "Order details" at bounding box center [50, 41] width 60 height 16
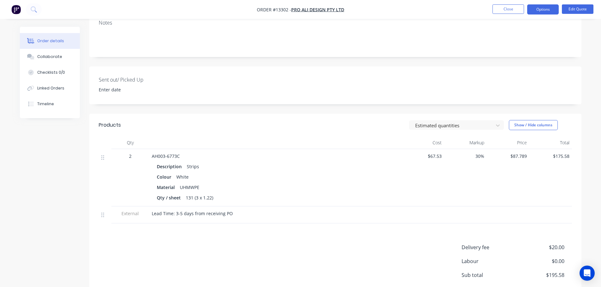
scroll to position [126, 0]
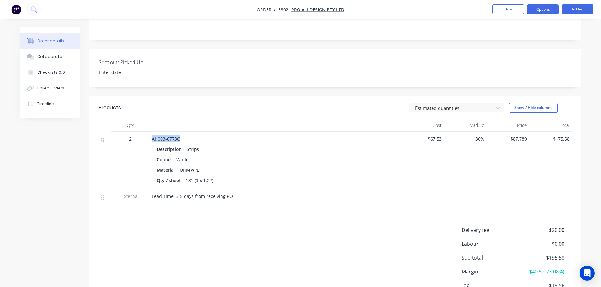
drag, startPoint x: 181, startPoint y: 136, endPoint x: 147, endPoint y: 138, distance: 33.8
click at [147, 138] on div "2 AH003-6773C Description Strips Colour White Material UHMWPE Qty / sheet 131 (…" at bounding box center [335, 160] width 473 height 57
copy div "AH003-6773C"
click at [185, 151] on div "Strips" at bounding box center [192, 149] width 17 height 9
click at [179, 141] on span "AH003-6773C" at bounding box center [166, 139] width 28 height 6
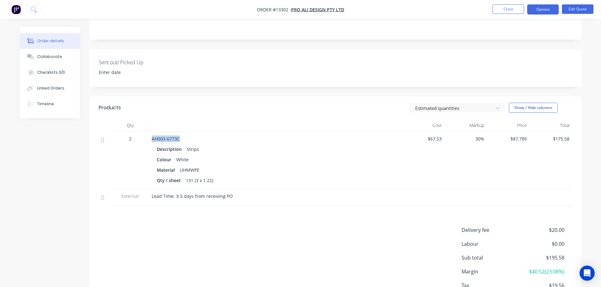
drag, startPoint x: 180, startPoint y: 139, endPoint x: 147, endPoint y: 137, distance: 33.2
click at [149, 137] on div "AH003-6773C Description Strips Colour White Material UHMWPE Qty / sheet 131 (3 …" at bounding box center [275, 160] width 252 height 57
copy span "AH003-6773C"
click at [52, 58] on div "Collaborate" at bounding box center [49, 57] width 25 height 6
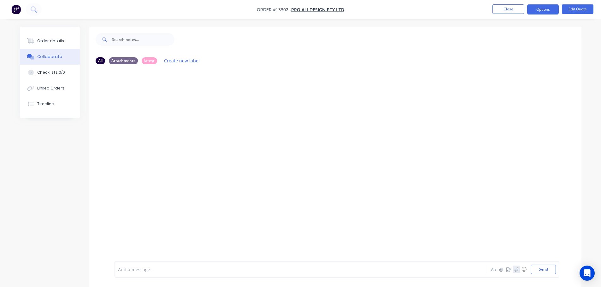
click at [517, 269] on icon "button" at bounding box center [516, 269] width 4 height 4
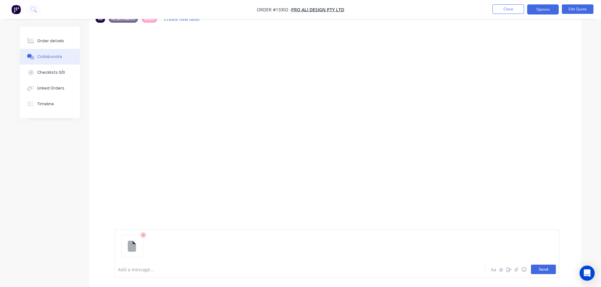
click at [547, 271] on button "Send" at bounding box center [543, 269] width 25 height 9
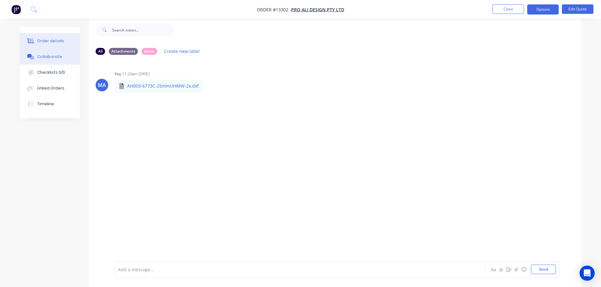
click at [65, 39] on button "Order details" at bounding box center [50, 41] width 60 height 16
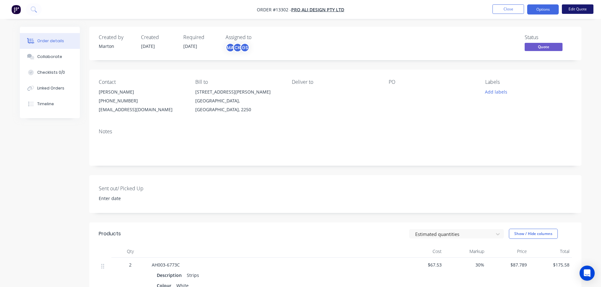
click at [574, 10] on button "Edit Quote" at bounding box center [577, 8] width 32 height 9
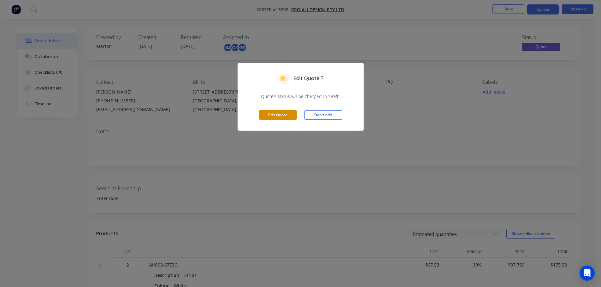
click at [282, 119] on button "Edit Quote" at bounding box center [278, 114] width 38 height 9
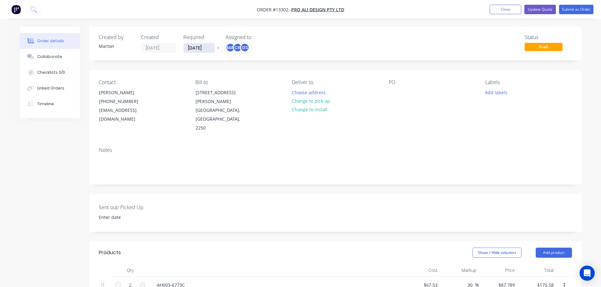
click at [191, 49] on input "[DATE]" at bounding box center [198, 47] width 31 height 9
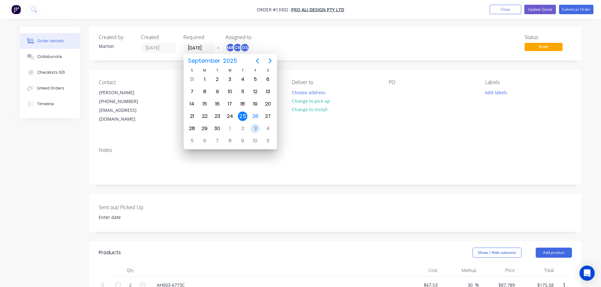
click at [257, 128] on div "3" at bounding box center [254, 128] width 9 height 9
type input "[DATE]"
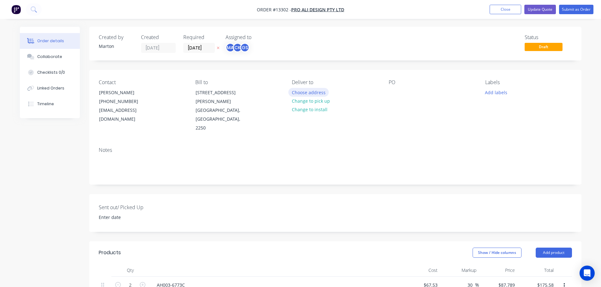
click at [317, 93] on button "Choose address" at bounding box center [308, 92] width 40 height 9
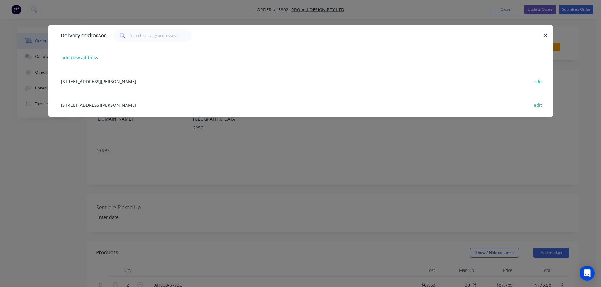
click at [97, 103] on div "[STREET_ADDRESS][PERSON_NAME] edit" at bounding box center [301, 105] width 486 height 24
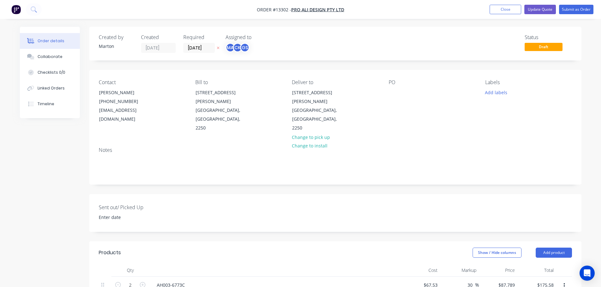
click at [397, 86] on div "PO" at bounding box center [431, 105] width 86 height 53
click at [393, 92] on div at bounding box center [393, 92] width 10 height 9
click at [496, 94] on button "Add labels" at bounding box center [495, 92] width 29 height 9
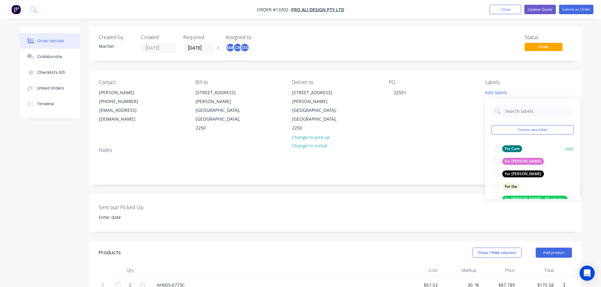
click at [496, 151] on div at bounding box center [496, 149] width 13 height 13
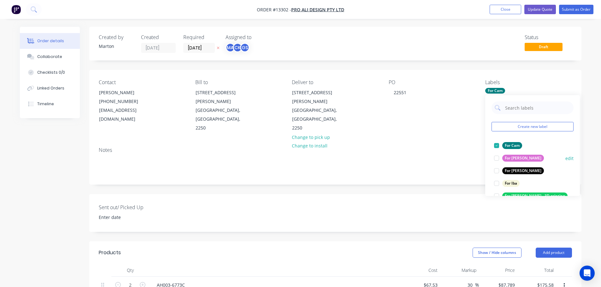
click at [496, 166] on div at bounding box center [496, 171] width 13 height 13
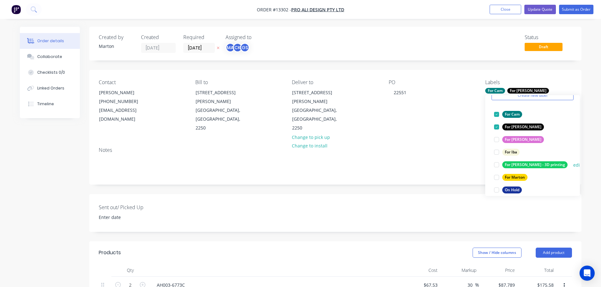
scroll to position [32, 0]
click at [498, 177] on div at bounding box center [496, 177] width 13 height 13
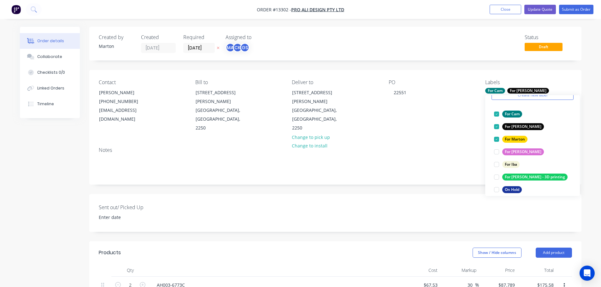
click at [343, 194] on div "Sent out/ Picked Up" at bounding box center [335, 213] width 492 height 38
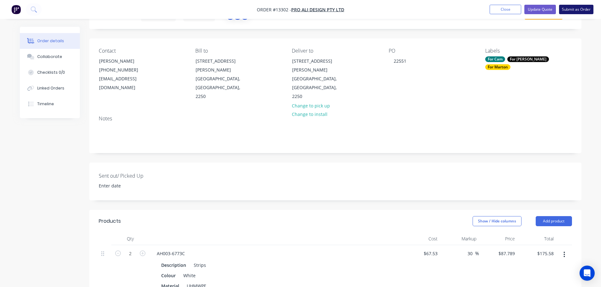
click at [573, 11] on button "Submit as Order" at bounding box center [576, 9] width 34 height 9
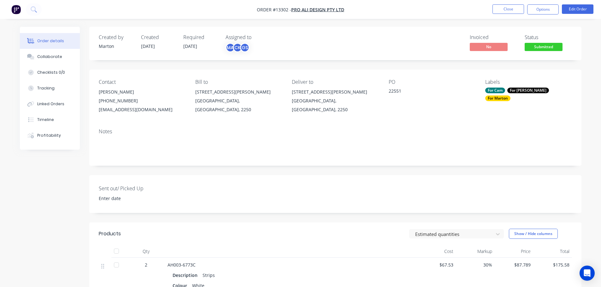
click at [548, 45] on span "Submitted" at bounding box center [543, 47] width 38 height 8
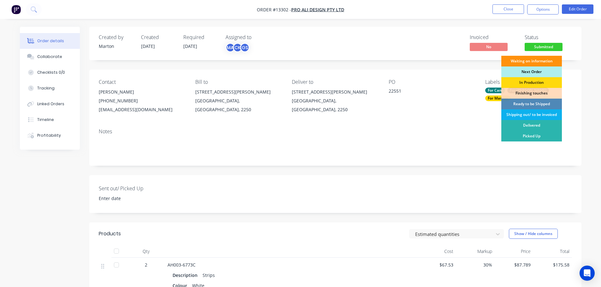
click at [532, 72] on div "Next Order" at bounding box center [531, 72] width 61 height 11
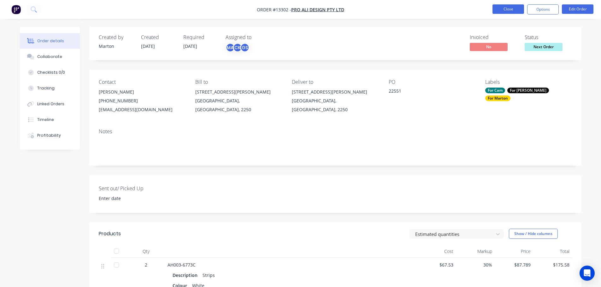
click at [507, 11] on button "Close" at bounding box center [508, 8] width 32 height 9
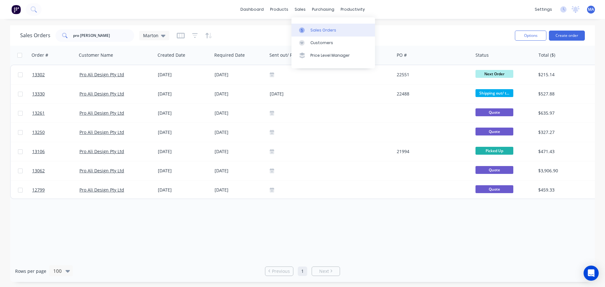
click at [311, 27] on div "Sales Orders" at bounding box center [324, 30] width 26 height 6
click at [272, 24] on div "dashboard products sales purchasing productivity dashboard products Product Cat…" at bounding box center [302, 143] width 605 height 287
drag, startPoint x: 93, startPoint y: 37, endPoint x: 47, endPoint y: 38, distance: 46.4
click at [48, 38] on div "Sales Orders pro [PERSON_NAME]" at bounding box center [94, 35] width 149 height 13
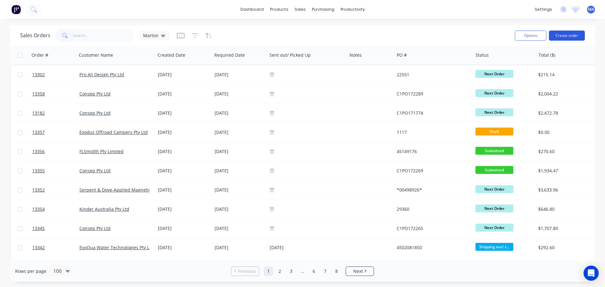
click at [562, 34] on button "Create order" at bounding box center [567, 36] width 36 height 10
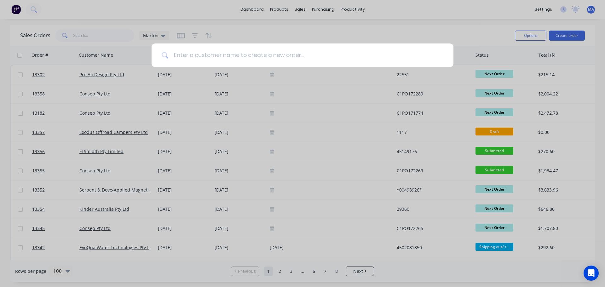
click at [207, 59] on input at bounding box center [306, 56] width 275 height 24
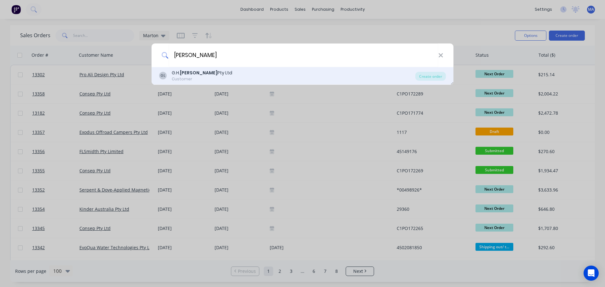
type input "[PERSON_NAME]"
click at [204, 74] on div "[PERSON_NAME] Pty Ltd" at bounding box center [202, 73] width 61 height 7
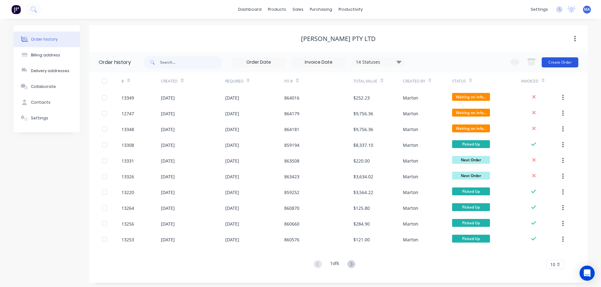
click at [563, 58] on button "Create Order" at bounding box center [559, 62] width 37 height 10
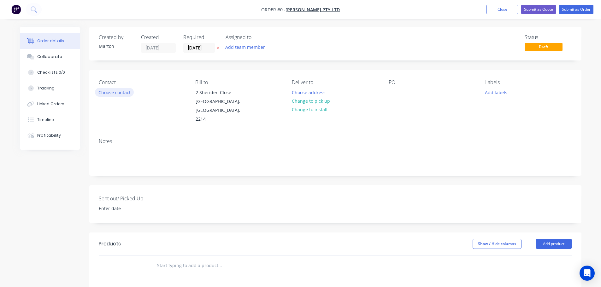
click at [100, 91] on button "Choose contact" at bounding box center [114, 92] width 39 height 9
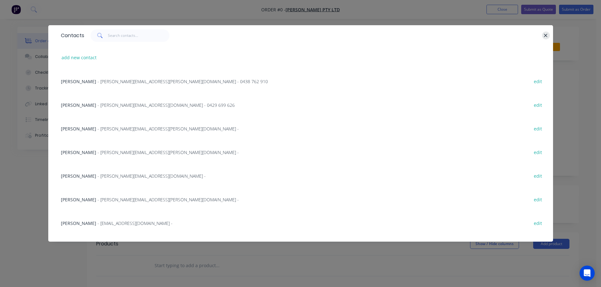
click at [547, 34] on icon "button" at bounding box center [545, 36] width 4 height 6
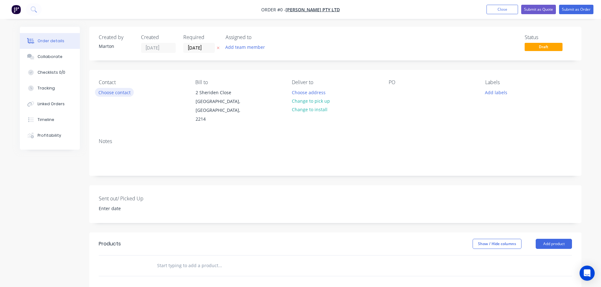
click at [112, 92] on button "Choose contact" at bounding box center [114, 92] width 39 height 9
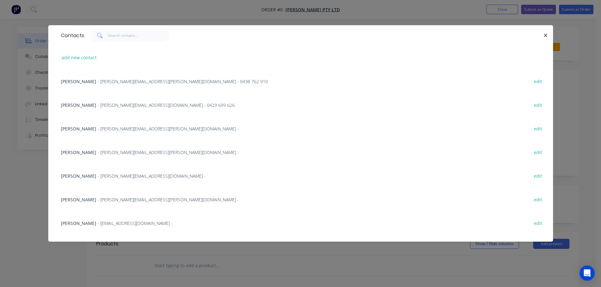
click at [81, 201] on span "[PERSON_NAME]" at bounding box center [78, 200] width 35 height 6
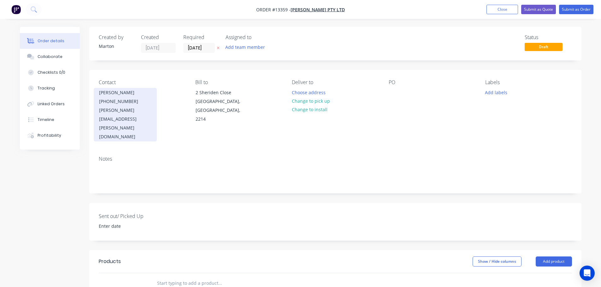
click at [116, 103] on div "[PHONE_NUMBER]" at bounding box center [125, 101] width 52 height 9
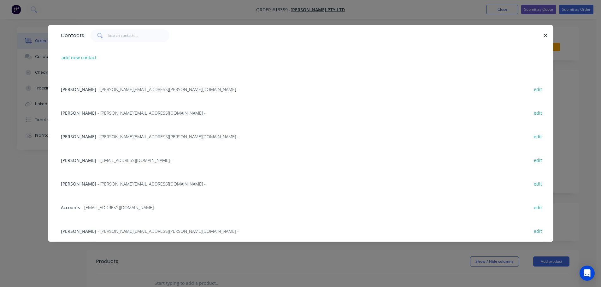
scroll to position [95, 0]
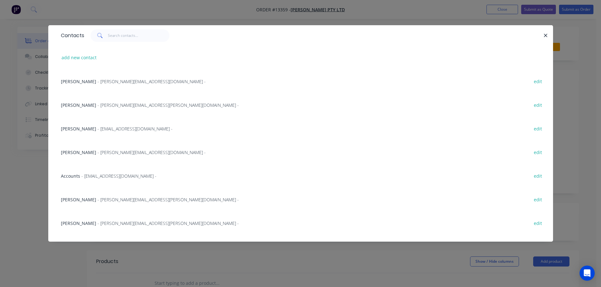
click at [87, 152] on span "[PERSON_NAME]" at bounding box center [78, 152] width 35 height 6
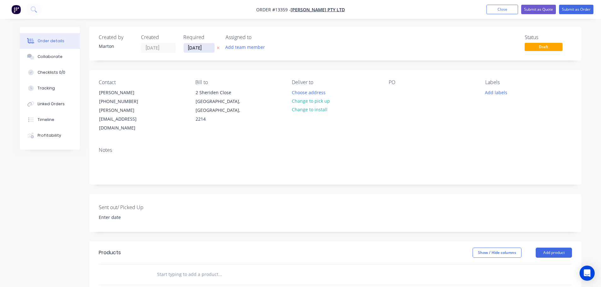
click at [209, 47] on input "[DATE]" at bounding box center [198, 47] width 31 height 9
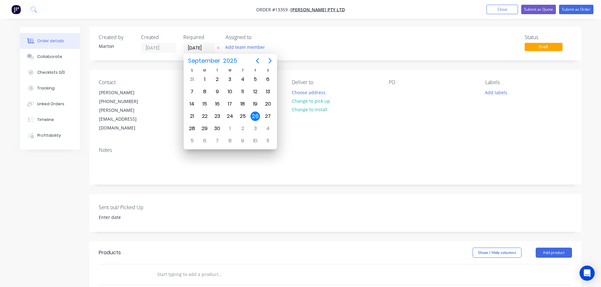
click at [273, 59] on icon "Next page" at bounding box center [270, 61] width 8 height 8
click at [229, 131] on div "29" at bounding box center [229, 128] width 9 height 9
type input "[DATE]"
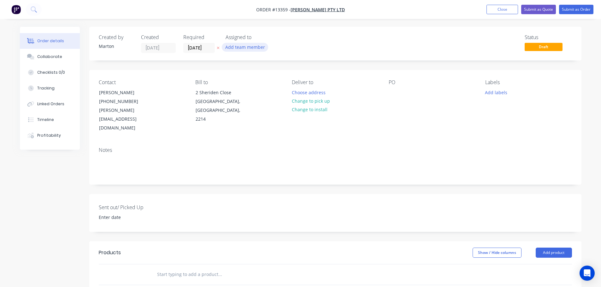
click at [249, 48] on button "Add team member" at bounding box center [245, 47] width 46 height 9
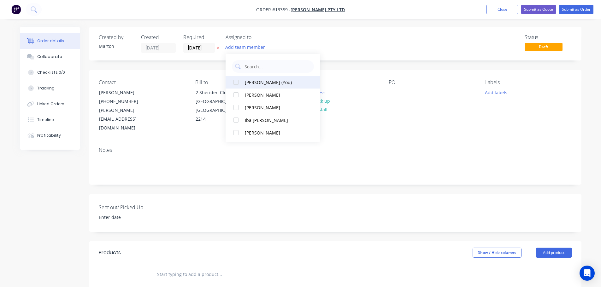
click at [234, 85] on div at bounding box center [236, 82] width 13 height 13
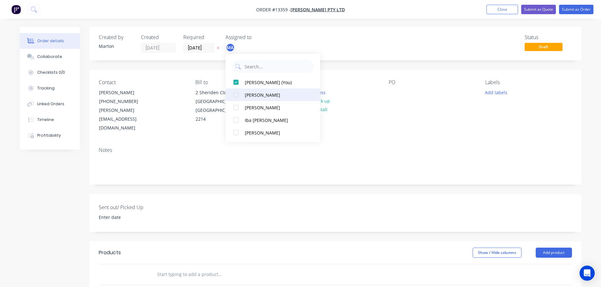
click at [236, 98] on div at bounding box center [236, 95] width 13 height 13
click at [241, 105] on div at bounding box center [236, 107] width 13 height 13
click at [325, 33] on div "Created by [PERSON_NAME] Created [DATE] Required [DATE] Assigned to MA CK GS St…" at bounding box center [335, 44] width 492 height 34
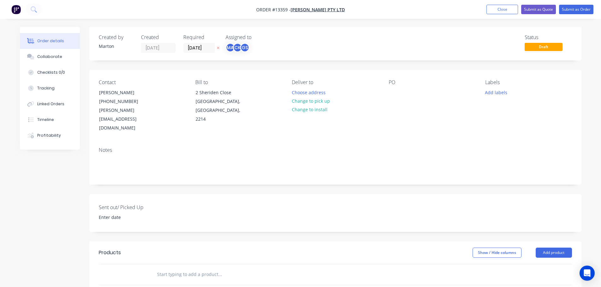
click at [313, 88] on div "Deliver to Choose address Change to pick up Change to install" at bounding box center [335, 105] width 86 height 53
click at [311, 90] on button "Choose address" at bounding box center [308, 92] width 40 height 9
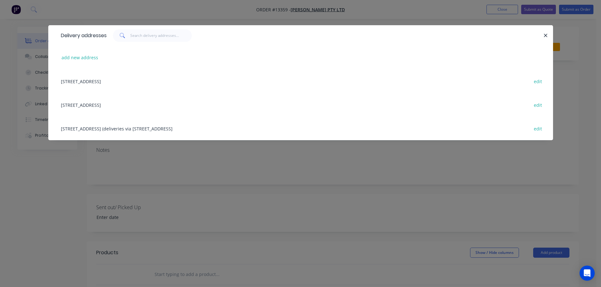
click at [97, 128] on div "[STREET_ADDRESS] (deliveries via [STREET_ADDRESS] edit" at bounding box center [301, 129] width 486 height 24
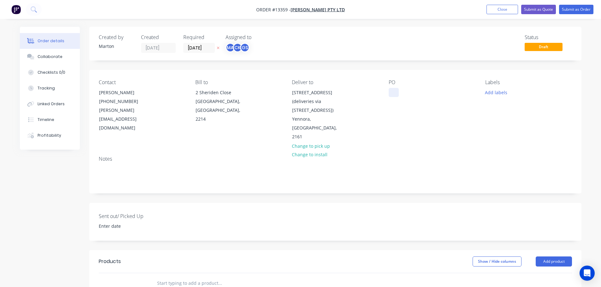
click at [387, 92] on div "Contact [PERSON_NAME] [PHONE_NUMBER] [PERSON_NAME][EMAIL_ADDRESS][DOMAIN_NAME] …" at bounding box center [335, 110] width 492 height 81
click at [392, 96] on div at bounding box center [393, 92] width 10 height 9
click at [506, 91] on button "Add labels" at bounding box center [495, 92] width 29 height 9
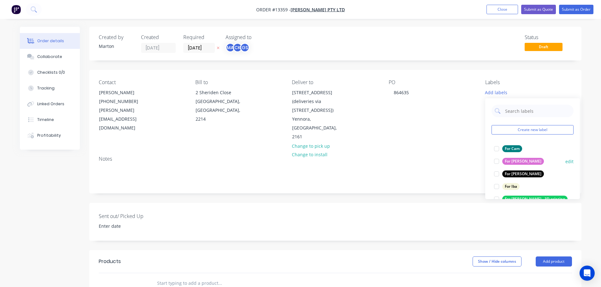
click at [498, 150] on div at bounding box center [496, 149] width 13 height 13
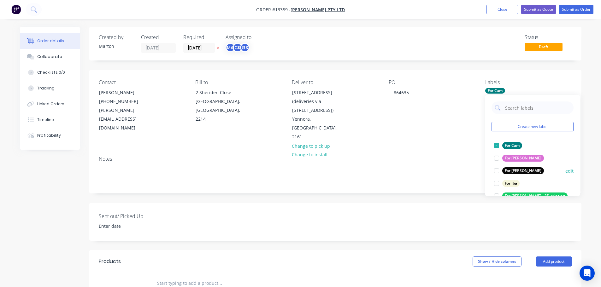
click at [497, 169] on div at bounding box center [496, 171] width 13 height 13
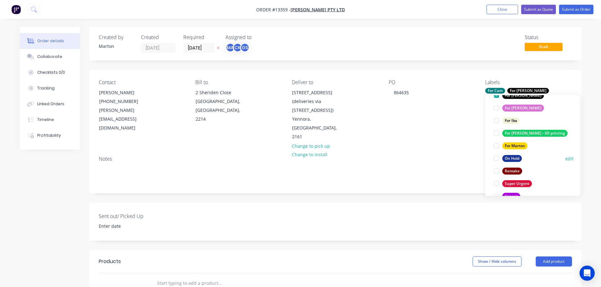
scroll to position [63, 0]
click at [494, 148] on div at bounding box center [496, 145] width 13 height 13
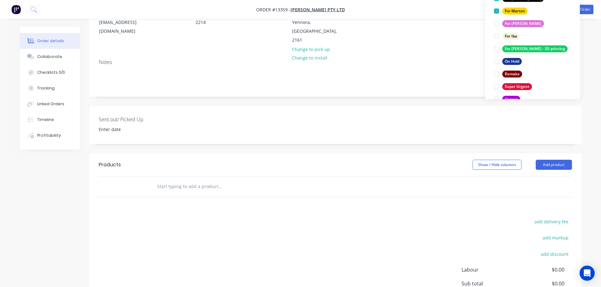
scroll to position [126, 0]
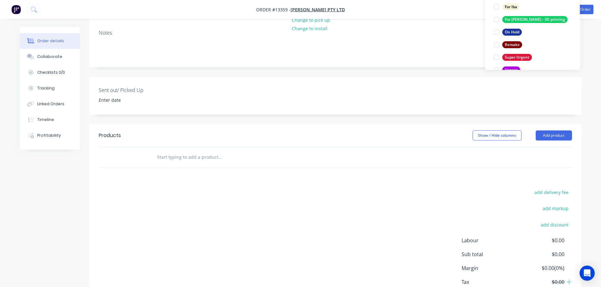
click at [199, 151] on input "text" at bounding box center [220, 157] width 126 height 13
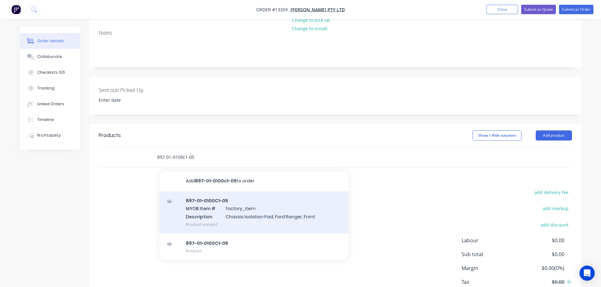
type input "897-01-0100c1-05"
click at [229, 191] on div "897-01-0100C1-05 MYOB Item # factory_item Description Chassis Isolation Pad, Fo…" at bounding box center [253, 212] width 189 height 43
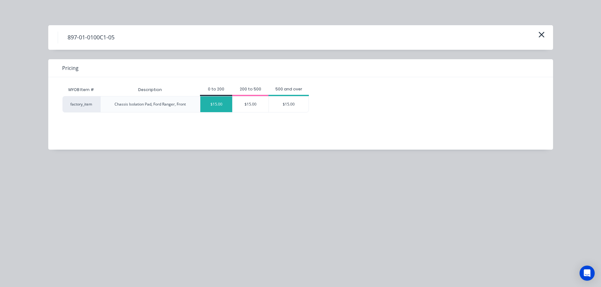
click at [230, 104] on div "$15.00" at bounding box center [216, 104] width 32 height 16
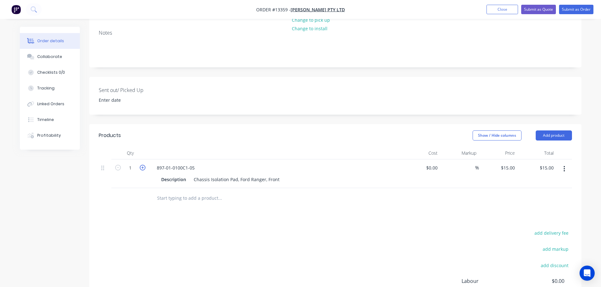
click at [143, 165] on icon "button" at bounding box center [143, 168] width 6 height 6
type input "2"
type input "$30.00"
click at [143, 165] on icon "button" at bounding box center [143, 168] width 6 height 6
type input "3"
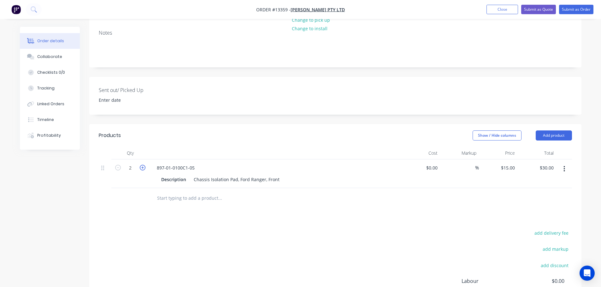
type input "$45.00"
click at [143, 165] on icon "button" at bounding box center [143, 168] width 6 height 6
type input "4"
type input "$60.00"
click at [143, 165] on icon "button" at bounding box center [143, 168] width 6 height 6
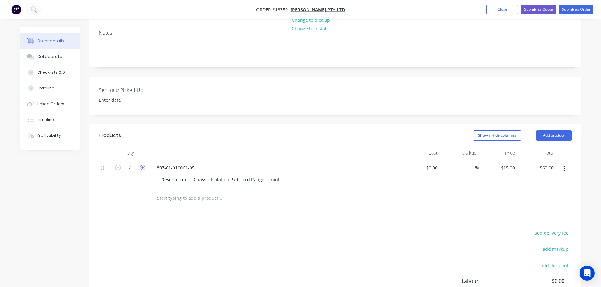
type input "5"
type input "$75.00"
click at [143, 165] on icon "button" at bounding box center [143, 168] width 6 height 6
type input "6"
type input "$90.00"
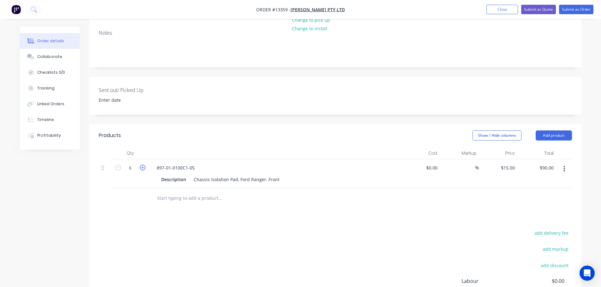
click at [143, 165] on icon "button" at bounding box center [143, 168] width 6 height 6
type input "7"
type input "$105.00"
click at [143, 165] on icon "button" at bounding box center [143, 168] width 6 height 6
type input "8"
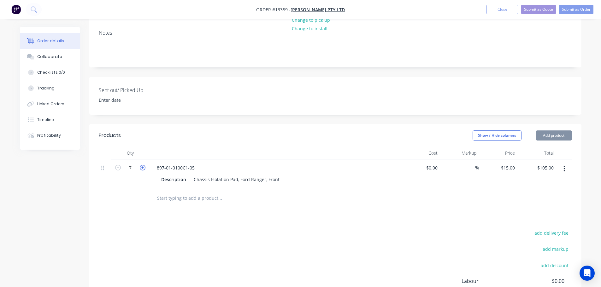
type input "$120.00"
click at [143, 165] on icon "button" at bounding box center [143, 168] width 6 height 6
type input "9"
type input "$135.00"
click at [143, 165] on icon "button" at bounding box center [143, 168] width 6 height 6
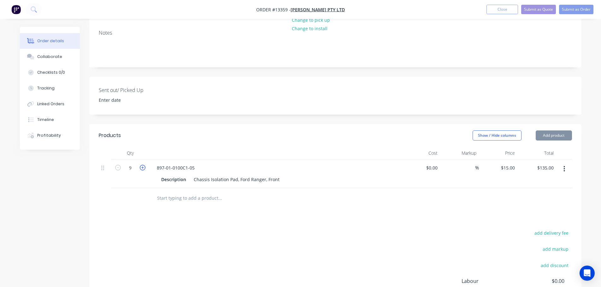
type input "10"
type input "$150.00"
click at [143, 165] on icon "button" at bounding box center [143, 168] width 6 height 6
type input "11"
type input "$165.00"
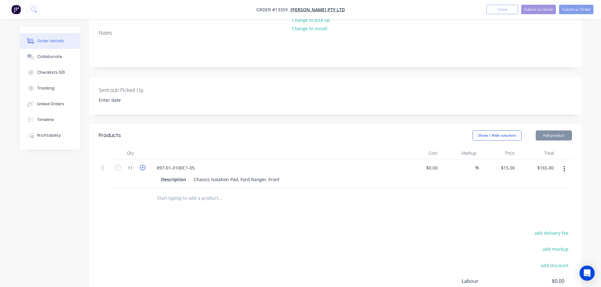
click at [143, 165] on icon "button" at bounding box center [143, 168] width 6 height 6
type input "12"
type input "$180.00"
click at [142, 165] on icon "button" at bounding box center [143, 168] width 6 height 6
type input "13"
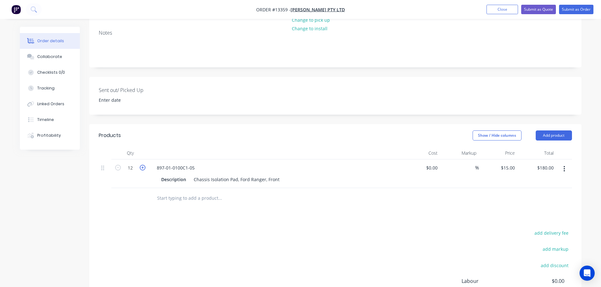
type input "$195.00"
click at [142, 165] on icon "button" at bounding box center [143, 168] width 6 height 6
type input "14"
type input "$210.00"
click at [142, 165] on icon "button" at bounding box center [143, 168] width 6 height 6
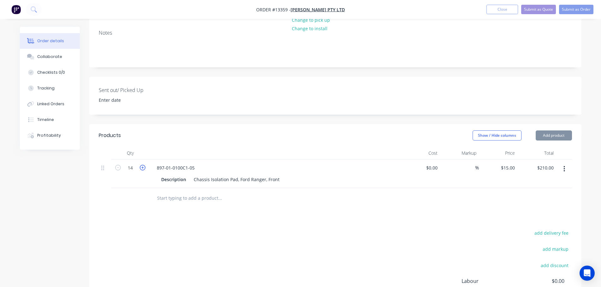
type input "15"
type input "$225.00"
click at [142, 165] on icon "button" at bounding box center [143, 168] width 6 height 6
type input "16"
type input "$240.00"
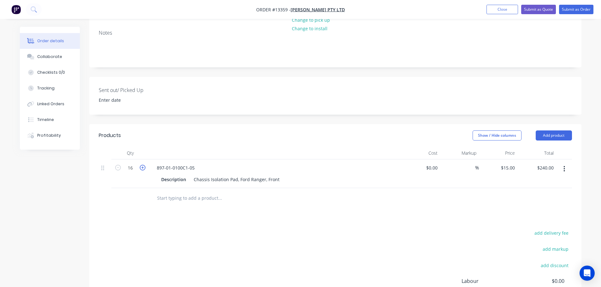
click at [142, 165] on icon "button" at bounding box center [143, 168] width 6 height 6
type input "17"
type input "$255.00"
click at [142, 165] on icon "button" at bounding box center [143, 168] width 6 height 6
type input "18"
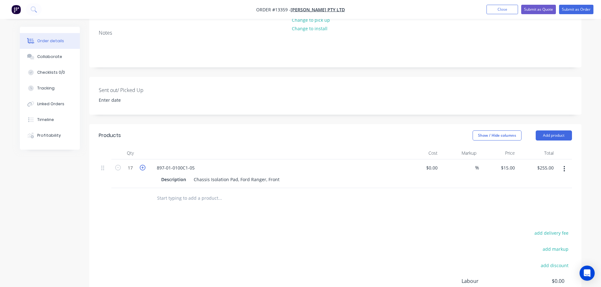
type input "$270.00"
click at [142, 165] on icon "button" at bounding box center [143, 168] width 6 height 6
type input "19"
type input "$285.00"
click at [119, 165] on icon "button" at bounding box center [118, 168] width 6 height 6
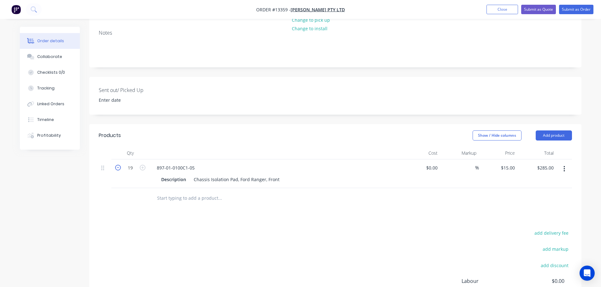
type input "18"
type input "$270.00"
click at [556, 229] on div "add delivery fee" at bounding box center [532, 237] width 79 height 16
click at [545, 229] on button "add delivery fee" at bounding box center [551, 233] width 41 height 9
type input "20"
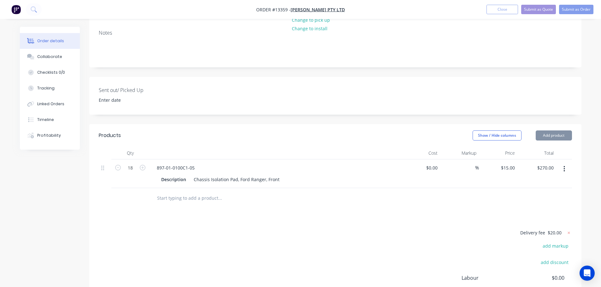
click at [444, 229] on div "Delivery fee $20.00 add markup add discount Labour $0.00 Sub total $290.00 Marg…" at bounding box center [335, 288] width 473 height 119
click at [570, 7] on button "Submit as Order" at bounding box center [576, 9] width 34 height 9
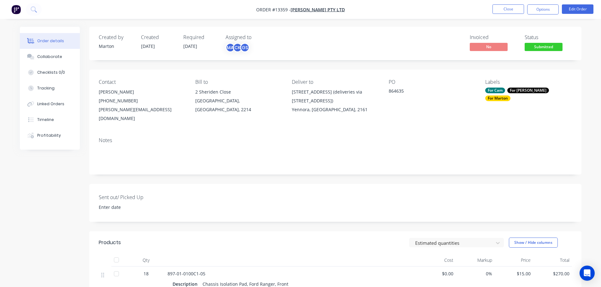
click at [540, 45] on span "Submitted" at bounding box center [543, 47] width 38 height 8
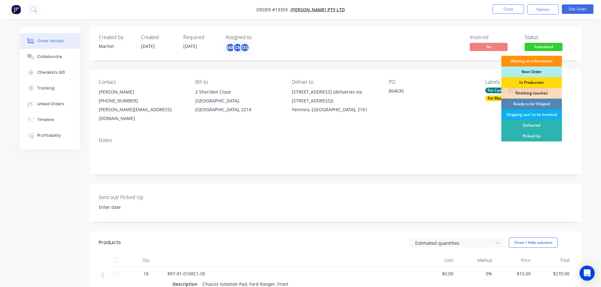
click at [535, 74] on div "Next Order" at bounding box center [531, 72] width 61 height 11
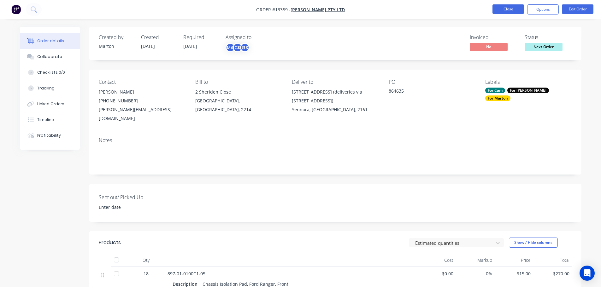
click at [514, 11] on button "Close" at bounding box center [508, 8] width 32 height 9
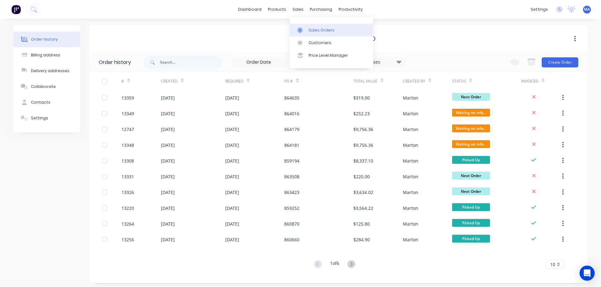
click at [316, 28] on div "Sales Orders" at bounding box center [321, 30] width 26 height 6
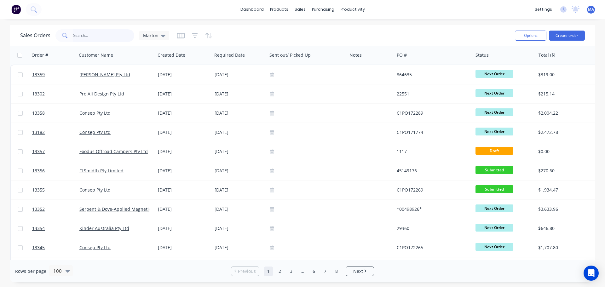
click at [108, 39] on input "text" at bounding box center [103, 35] width 61 height 13
type input "mineral"
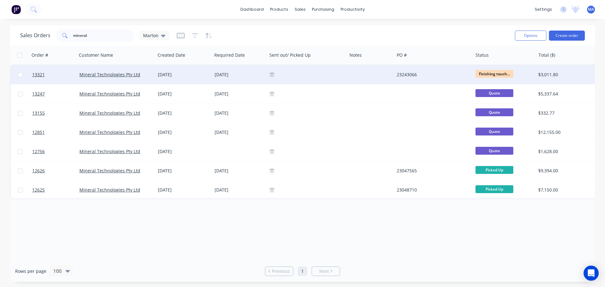
click at [153, 75] on div "Mineral Technologies Pty Ltd" at bounding box center [116, 75] width 74 height 6
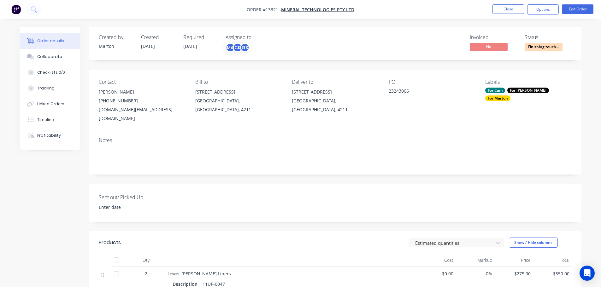
click at [553, 47] on span "Finishing touch..." at bounding box center [543, 47] width 38 height 8
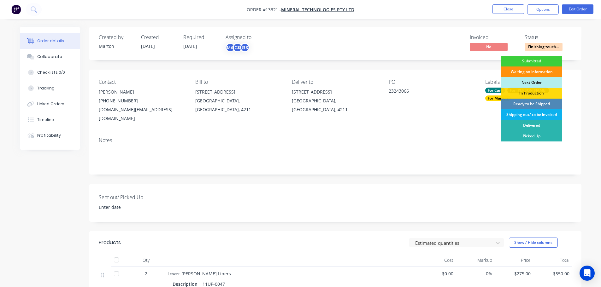
click at [530, 102] on div "Ready to be Shipped" at bounding box center [531, 104] width 61 height 11
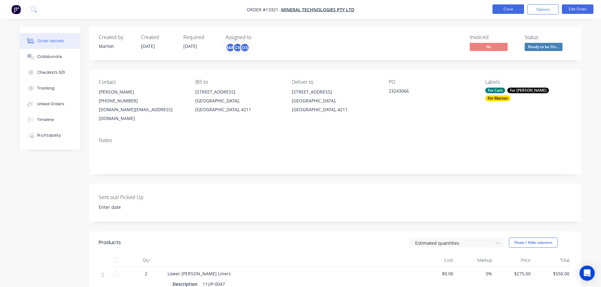
click at [497, 10] on button "Close" at bounding box center [508, 8] width 32 height 9
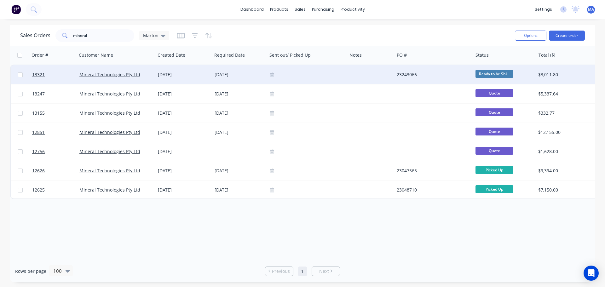
click at [304, 81] on div at bounding box center [307, 74] width 80 height 19
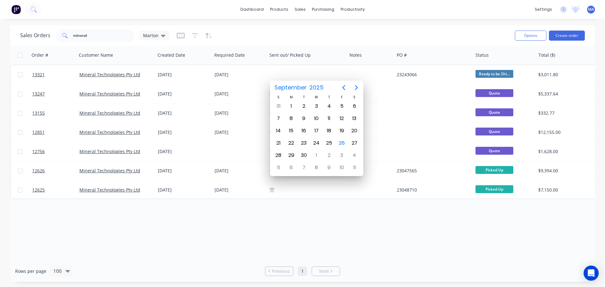
click at [336, 34] on div "Sales Orders mineral Marton" at bounding box center [265, 35] width 490 height 15
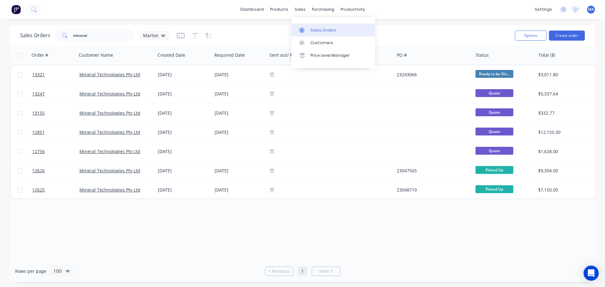
click at [302, 27] on icon at bounding box center [302, 30] width 6 height 6
click at [262, 36] on div "Sales Orders mineral Marton" at bounding box center [265, 35] width 490 height 15
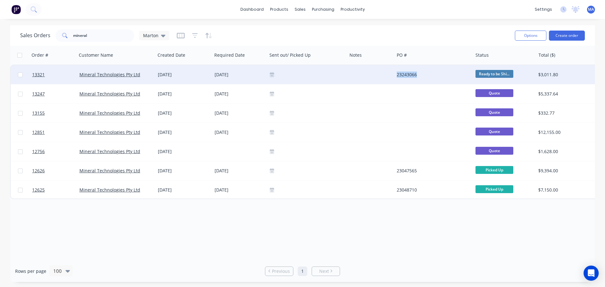
copy div "23243066"
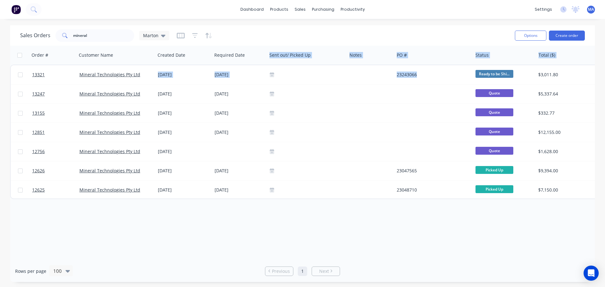
drag, startPoint x: 411, startPoint y: 75, endPoint x: 321, endPoint y: 36, distance: 98.6
click at [334, 55] on div "Order # Customer Name Created Date Required Date Sent out/ Picked Up Notes PO #…" at bounding box center [492, 123] width 964 height 154
click at [320, 34] on div "Sales Orders mineral Marton" at bounding box center [265, 35] width 490 height 15
drag, startPoint x: 129, startPoint y: 36, endPoint x: 125, endPoint y: 36, distance: 4.4
click at [128, 36] on input "mineral" at bounding box center [103, 35] width 61 height 13
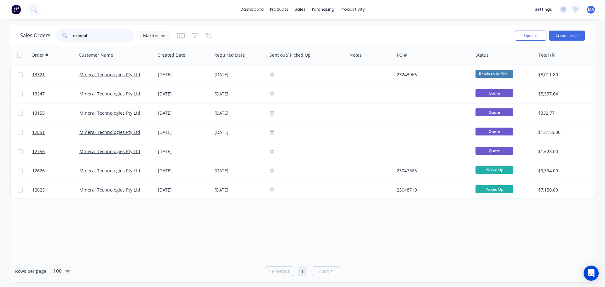
click at [124, 36] on input "mineral" at bounding box center [103, 35] width 61 height 13
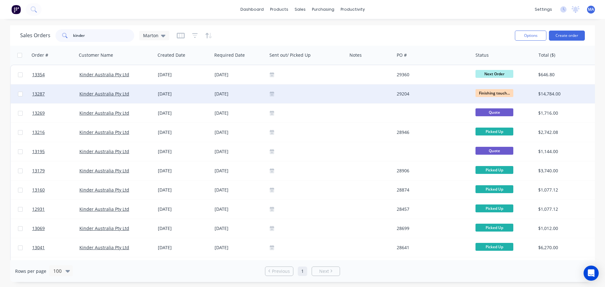
type input "kinder"
click at [336, 93] on div at bounding box center [307, 93] width 75 height 5
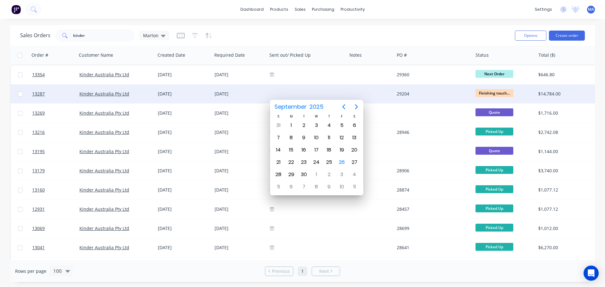
click at [140, 97] on div "Kinder Australia Pty Ltd" at bounding box center [116, 93] width 79 height 19
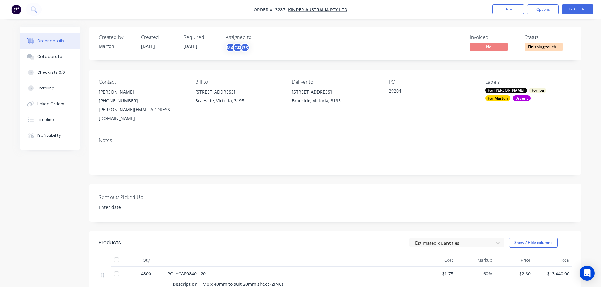
click at [542, 47] on span "Finishing touch..." at bounding box center [543, 47] width 38 height 8
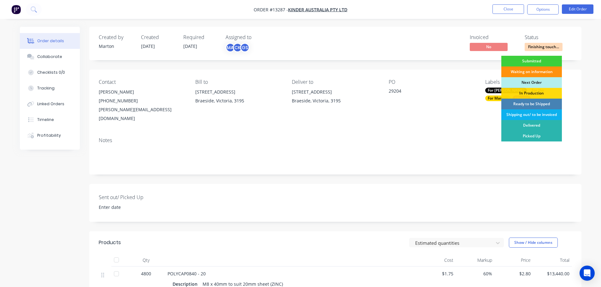
click at [534, 103] on div "Ready to be Shipped" at bounding box center [531, 104] width 61 height 11
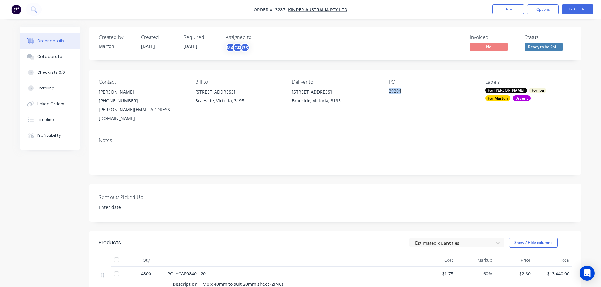
drag, startPoint x: 414, startPoint y: 89, endPoint x: 385, endPoint y: 92, distance: 28.9
click at [385, 92] on div "Contact [PERSON_NAME] [PHONE_NUMBER] [EMAIL_ADDRESS][DOMAIN_NAME] Bill to [STRE…" at bounding box center [335, 101] width 492 height 63
copy div "29204"
drag, startPoint x: 542, startPoint y: 9, endPoint x: 540, endPoint y: 16, distance: 7.5
click at [542, 9] on button "Options" at bounding box center [543, 9] width 32 height 10
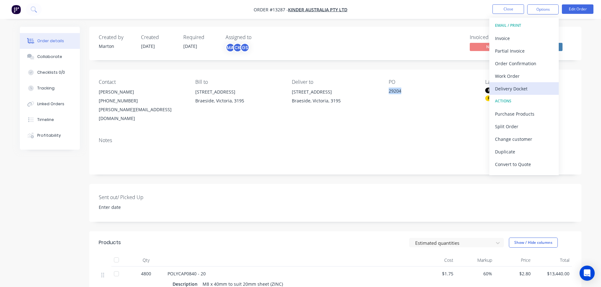
click at [517, 83] on button "Delivery Docket" at bounding box center [523, 88] width 69 height 13
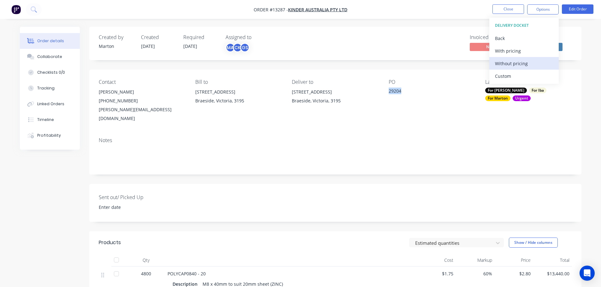
click at [516, 61] on div "Without pricing" at bounding box center [524, 63] width 58 height 9
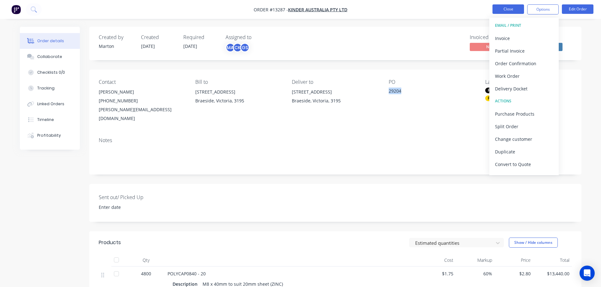
click at [510, 9] on button "Close" at bounding box center [508, 8] width 32 height 9
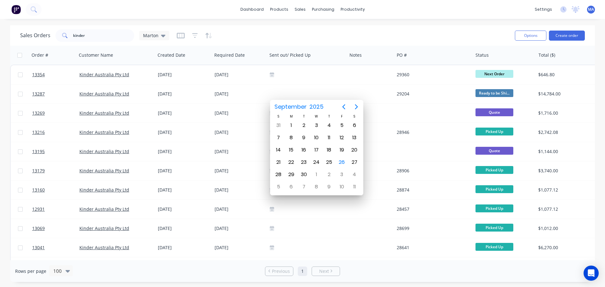
click at [306, 39] on div "Sales Orders [PERSON_NAME]" at bounding box center [265, 35] width 490 height 15
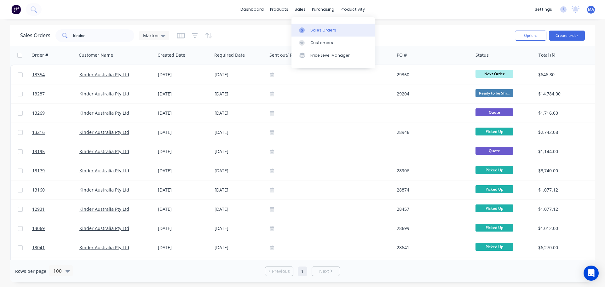
click at [306, 29] on div at bounding box center [303, 30] width 9 height 6
click at [153, 35] on span "Marton" at bounding box center [150, 35] width 15 height 7
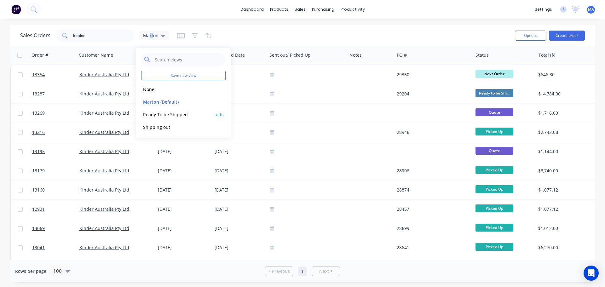
click at [167, 113] on button "Ready To be Shipped" at bounding box center [177, 114] width 72 height 7
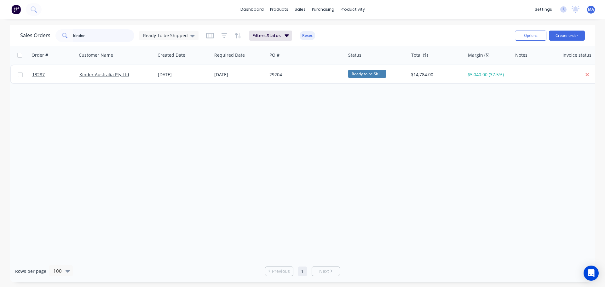
click at [102, 32] on input "kinder" at bounding box center [103, 35] width 61 height 13
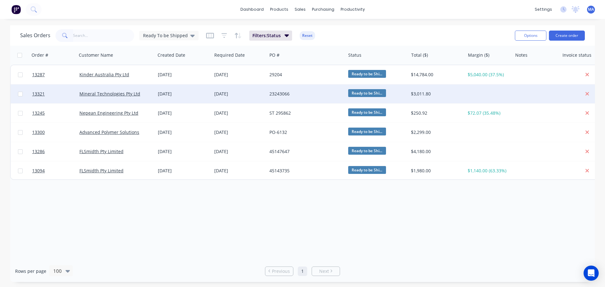
click at [161, 95] on div "[DATE]" at bounding box center [184, 94] width 52 height 6
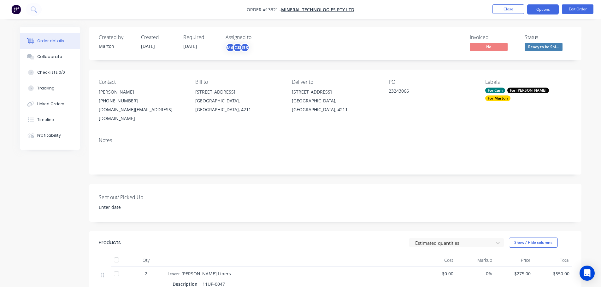
click at [541, 7] on button "Options" at bounding box center [543, 9] width 32 height 10
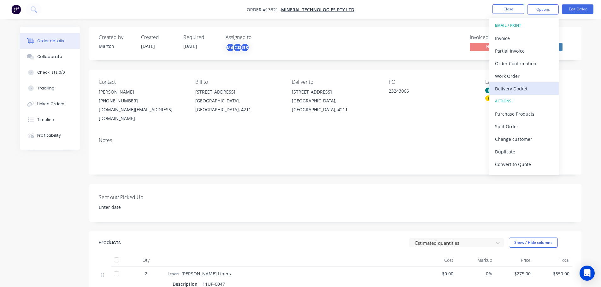
click at [527, 87] on div "Delivery Docket" at bounding box center [524, 88] width 58 height 9
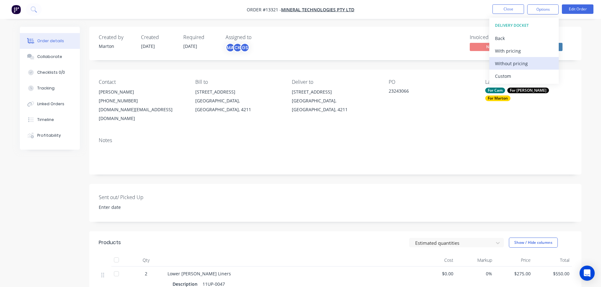
click at [522, 64] on div "Without pricing" at bounding box center [524, 63] width 58 height 9
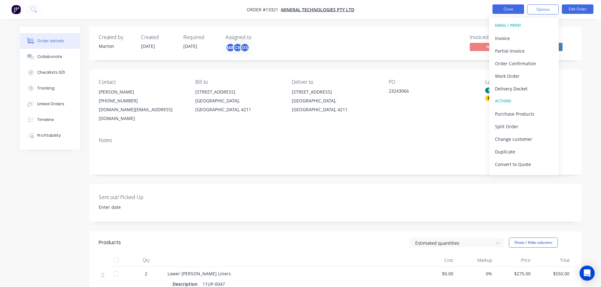
click at [506, 8] on button "Close" at bounding box center [508, 8] width 32 height 9
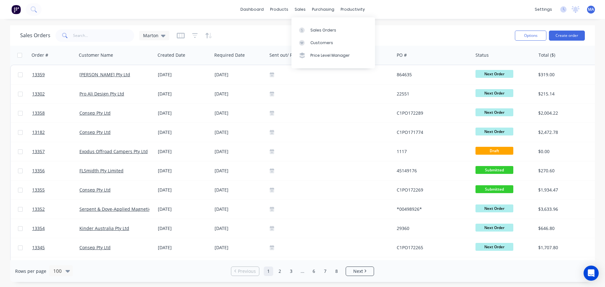
click at [151, 35] on span "Marton" at bounding box center [150, 35] width 15 height 7
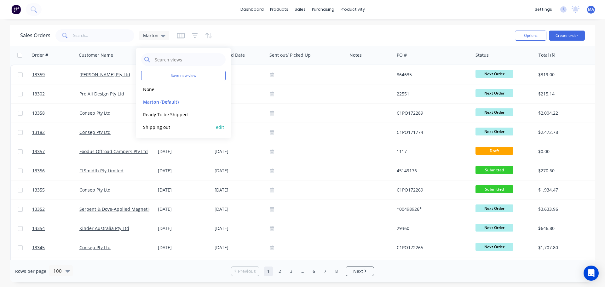
click at [150, 130] on button "Shipping out" at bounding box center [177, 127] width 72 height 7
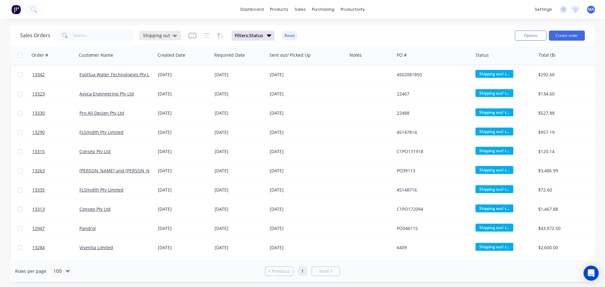
click at [173, 36] on icon at bounding box center [175, 36] width 4 height 3
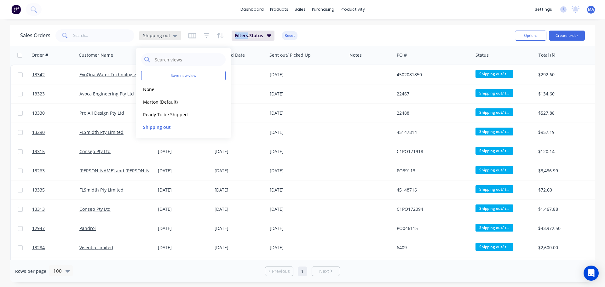
click at [173, 36] on icon at bounding box center [175, 36] width 4 height 3
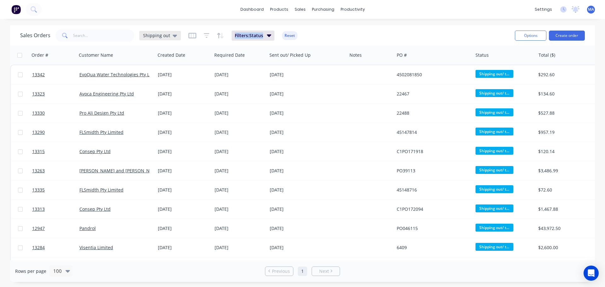
click at [173, 36] on icon at bounding box center [175, 36] width 4 height 3
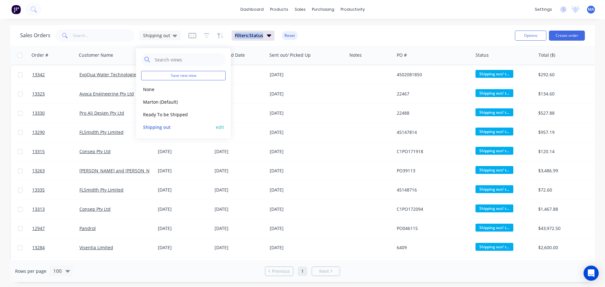
click at [224, 127] on button "edit" at bounding box center [220, 127] width 8 height 7
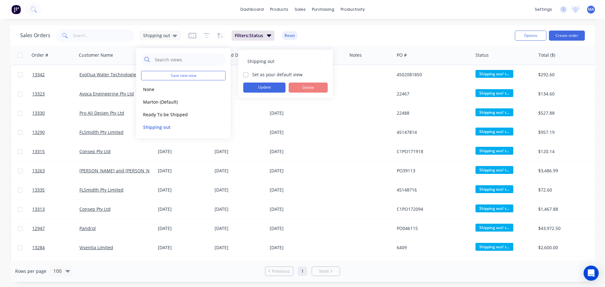
click at [252, 75] on label "Set as your default view" at bounding box center [277, 74] width 50 height 7
click at [245, 75] on input "Set as your default view" at bounding box center [245, 74] width 5 height 6
checkbox input "true"
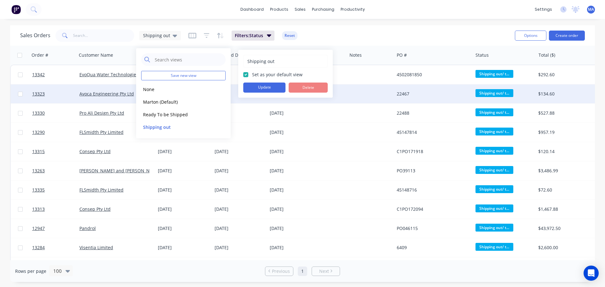
click at [258, 87] on button "Update" at bounding box center [264, 88] width 42 height 10
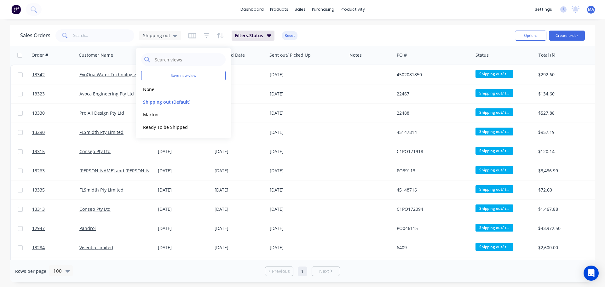
click at [344, 38] on div "Sales Orders Shipping out Filters: Status Reset" at bounding box center [265, 35] width 490 height 15
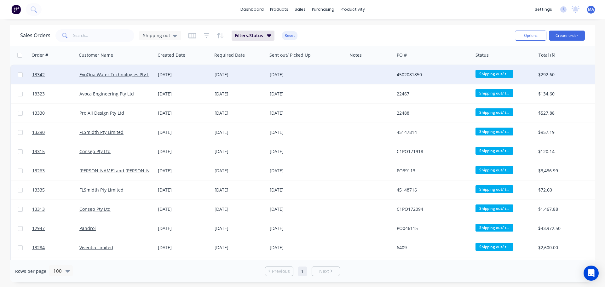
click at [170, 73] on div "[DATE]" at bounding box center [184, 75] width 52 height 6
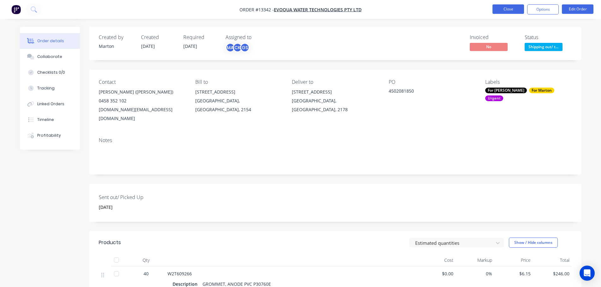
click at [506, 13] on button "Close" at bounding box center [508, 8] width 32 height 9
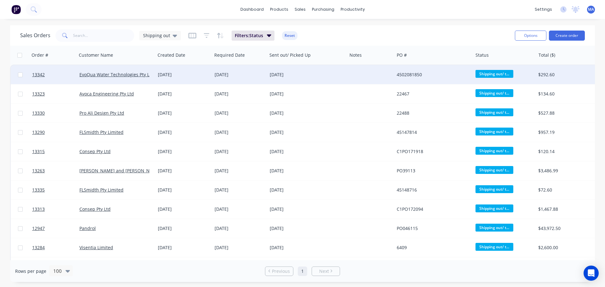
click at [256, 78] on div "[DATE]" at bounding box center [239, 74] width 55 height 19
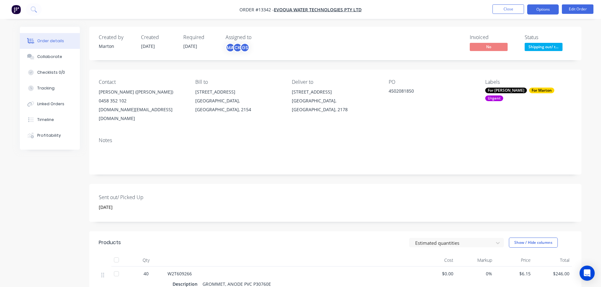
click at [539, 8] on button "Options" at bounding box center [543, 9] width 32 height 10
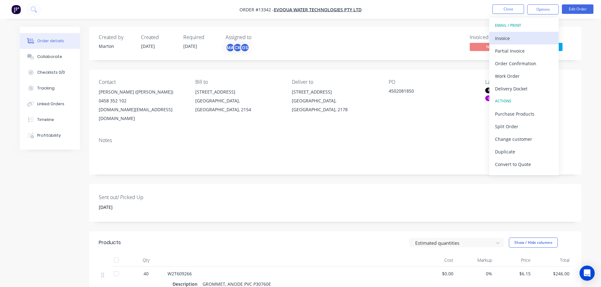
click at [520, 39] on div "Invoice" at bounding box center [524, 38] width 58 height 9
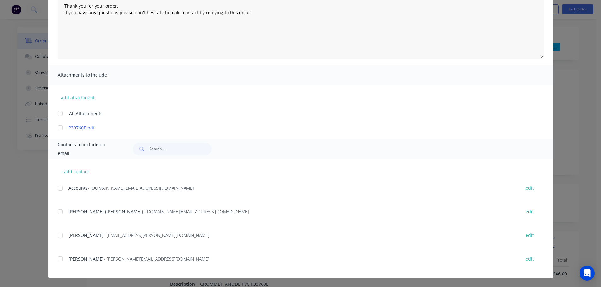
click at [61, 189] on div at bounding box center [60, 188] width 13 height 13
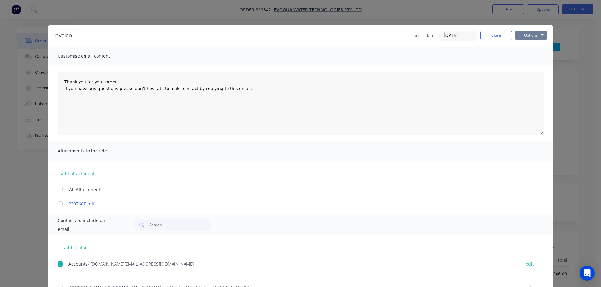
click at [529, 38] on button "Options" at bounding box center [531, 35] width 32 height 9
click at [527, 67] on button "Email" at bounding box center [535, 67] width 40 height 10
type textarea "Thank you for your order. If you have any questions please don't hesitate to ma…"
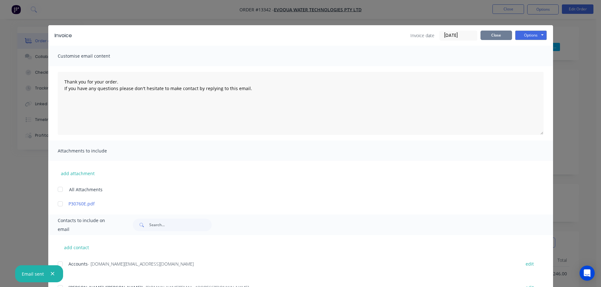
click at [498, 34] on button "Close" at bounding box center [496, 35] width 32 height 9
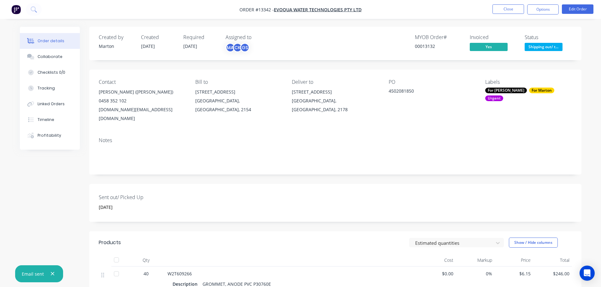
click at [548, 47] on span "Shipping out/ t..." at bounding box center [543, 47] width 38 height 8
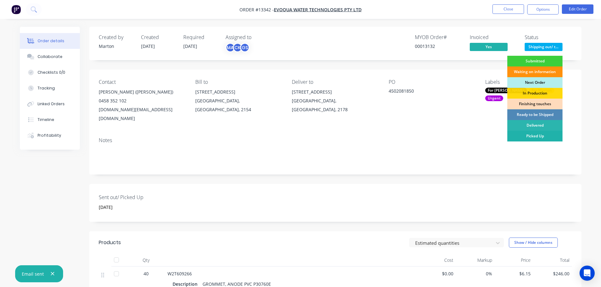
click at [531, 137] on div "Picked Up" at bounding box center [534, 136] width 55 height 11
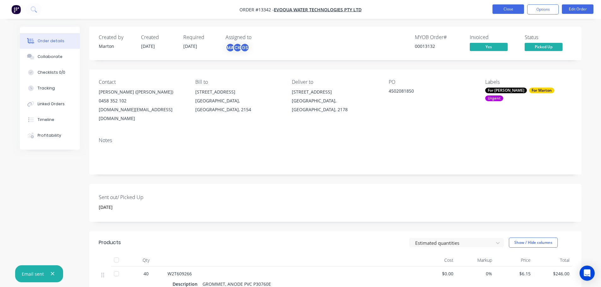
click at [510, 7] on button "Close" at bounding box center [508, 8] width 32 height 9
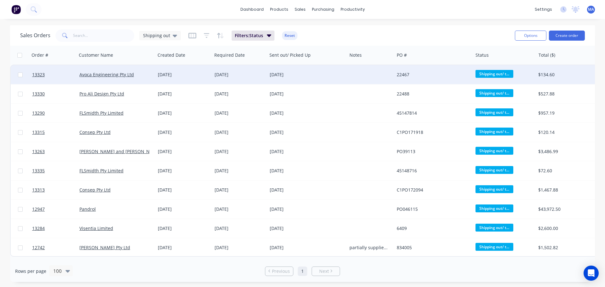
click at [159, 77] on div "[DATE]" at bounding box center [184, 75] width 52 height 6
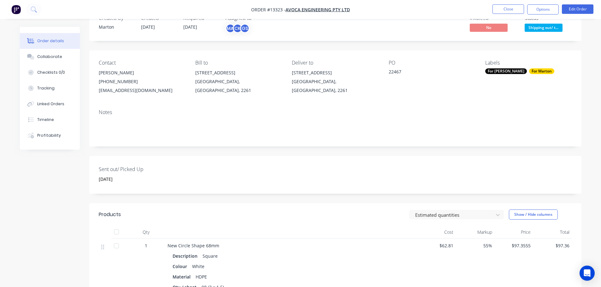
scroll to position [63, 0]
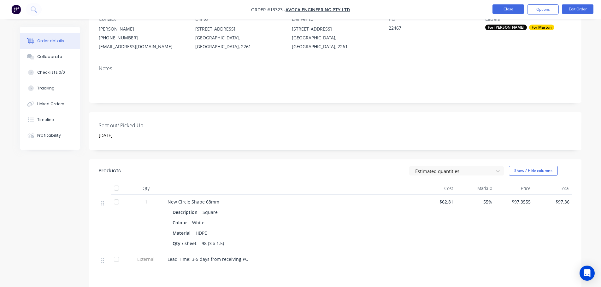
click at [509, 9] on button "Close" at bounding box center [508, 8] width 32 height 9
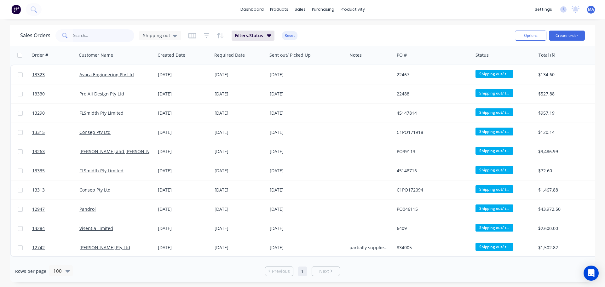
click at [90, 38] on input "text" at bounding box center [103, 35] width 61 height 13
drag, startPoint x: 312, startPoint y: 27, endPoint x: 262, endPoint y: 31, distance: 50.3
click at [312, 27] on div "Sales Orders" at bounding box center [324, 30] width 26 height 6
click at [156, 33] on span "Shipping out" at bounding box center [156, 35] width 27 height 7
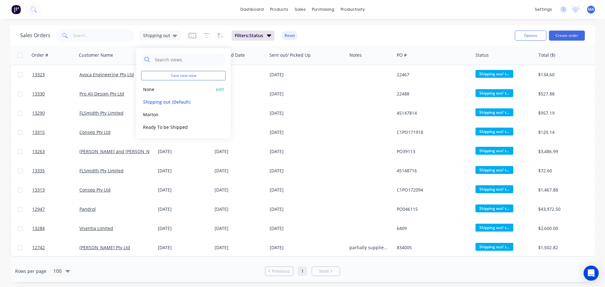
click at [150, 90] on button "None" at bounding box center [177, 89] width 72 height 7
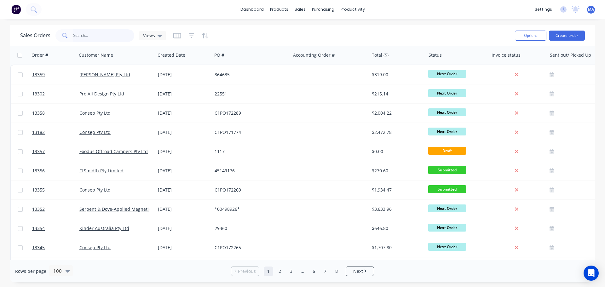
click at [112, 37] on input "text" at bounding box center [103, 35] width 61 height 13
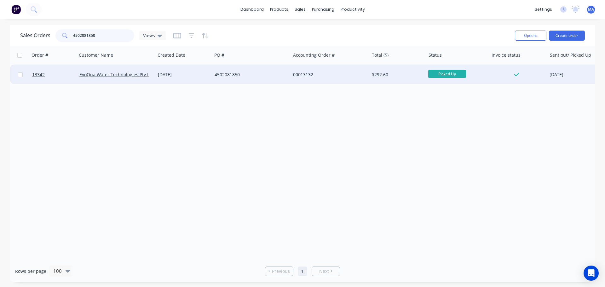
type input "4502081850"
click at [185, 76] on div "[DATE]" at bounding box center [184, 75] width 52 height 6
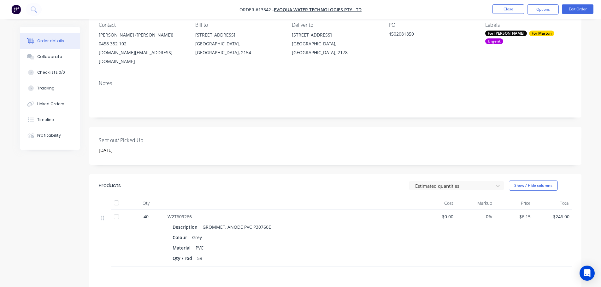
scroll to position [154, 0]
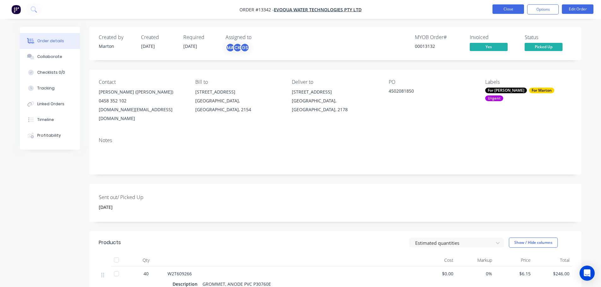
click at [507, 11] on button "Close" at bounding box center [508, 8] width 32 height 9
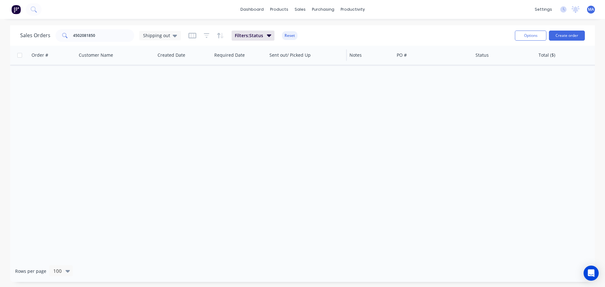
click at [341, 46] on div "Sent out/ Picked Up" at bounding box center [307, 55] width 80 height 19
click at [313, 40] on div "Customers" at bounding box center [322, 43] width 23 height 6
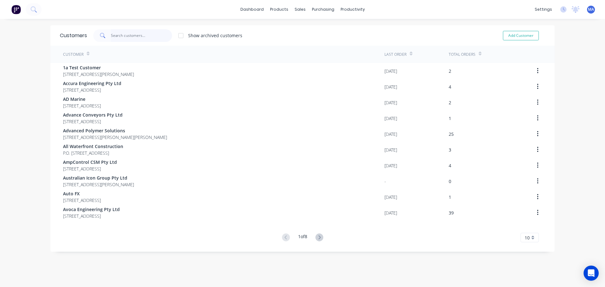
click at [119, 38] on input "text" at bounding box center [141, 35] width 61 height 13
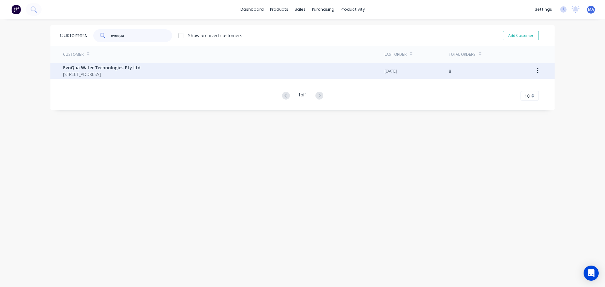
type input "evoqua"
click at [108, 73] on span "14 Emporium Ave Kemps Creek New South Wales 2178" at bounding box center [102, 74] width 78 height 7
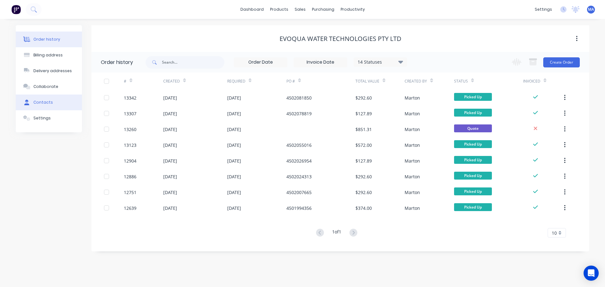
click at [57, 108] on button "Contacts" at bounding box center [49, 103] width 66 height 16
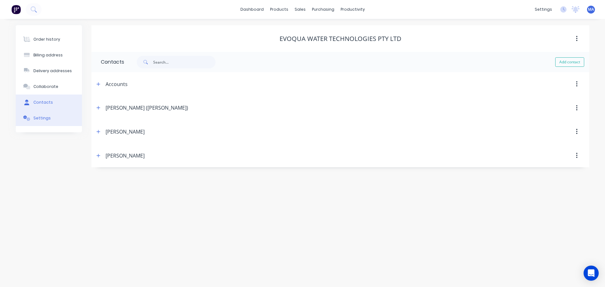
click at [55, 119] on button "Settings" at bounding box center [49, 118] width 66 height 16
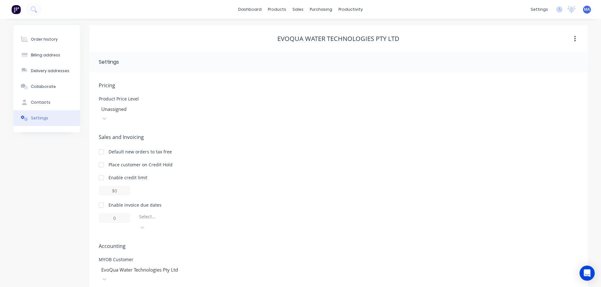
scroll to position [1, 0]
click at [48, 55] on div "Billing address" at bounding box center [45, 55] width 29 height 6
select select "AU"
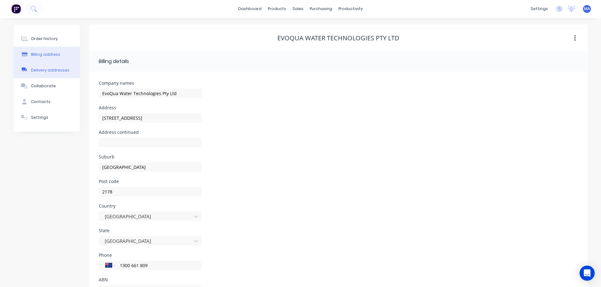
click at [49, 69] on div "Delivery addresses" at bounding box center [50, 70] width 38 height 6
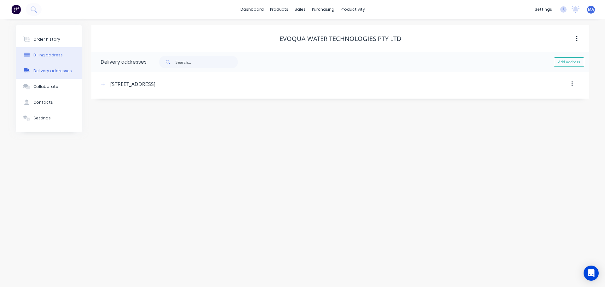
click at [49, 57] on div "Billing address" at bounding box center [47, 55] width 29 height 6
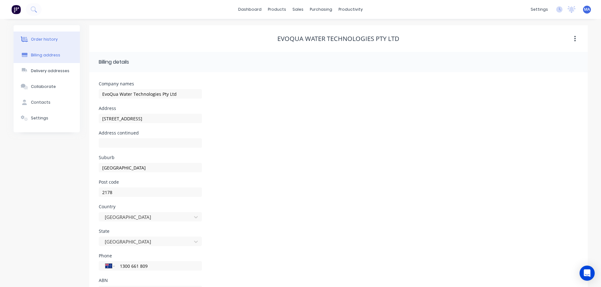
click at [50, 40] on div "Order history" at bounding box center [44, 40] width 27 height 6
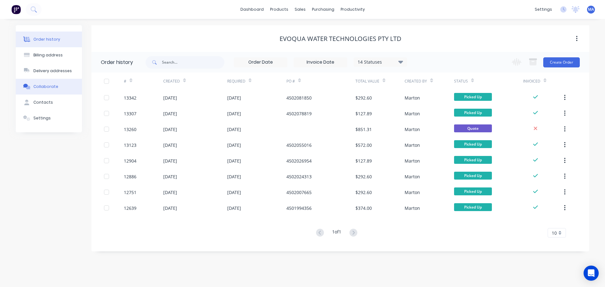
click at [48, 90] on button "Collaborate" at bounding box center [49, 87] width 66 height 16
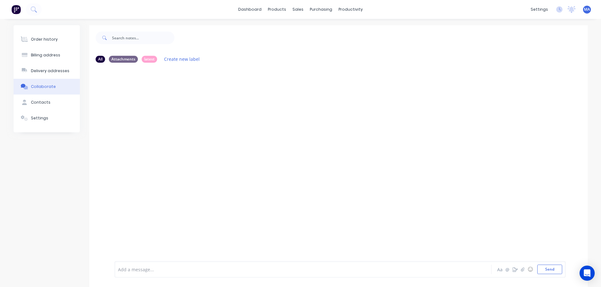
click at [150, 275] on div "Add a message... Aa @ ☺ Send" at bounding box center [339, 269] width 451 height 16
click at [156, 269] on div at bounding box center [284, 269] width 333 height 7
click at [55, 39] on div "Order history" at bounding box center [44, 40] width 27 height 6
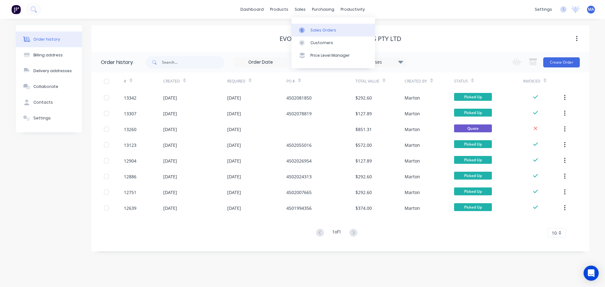
click at [310, 25] on link "Sales Orders" at bounding box center [334, 30] width 84 height 13
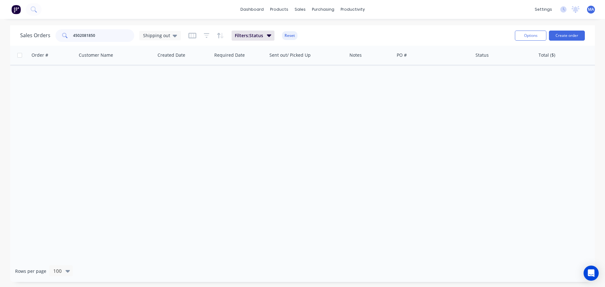
drag, startPoint x: 112, startPoint y: 34, endPoint x: 31, endPoint y: 38, distance: 81.7
click at [33, 37] on div "Sales Orders 4502081850 Shipping out" at bounding box center [100, 35] width 161 height 13
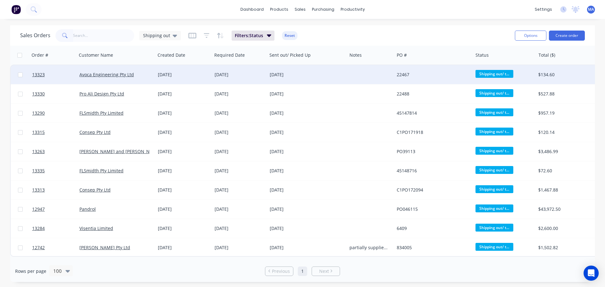
click at [256, 72] on div "[DATE]" at bounding box center [240, 75] width 50 height 6
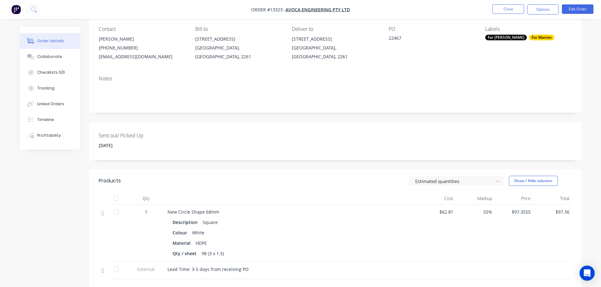
scroll to position [171, 0]
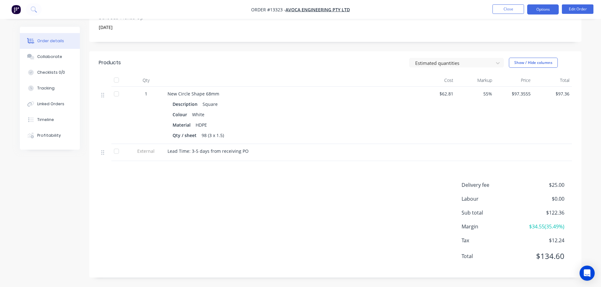
click at [548, 11] on button "Options" at bounding box center [543, 9] width 32 height 10
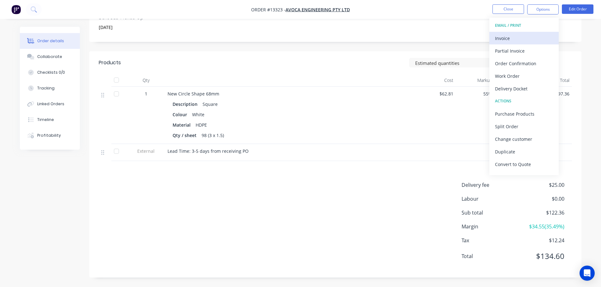
click at [532, 33] on button "Invoice" at bounding box center [523, 38] width 69 height 13
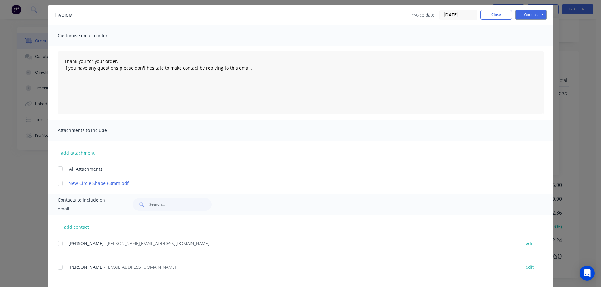
scroll to position [52, 0]
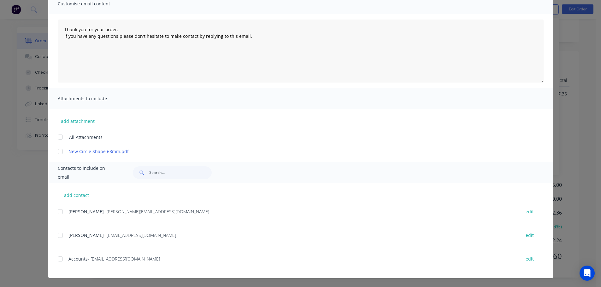
click at [55, 259] on div "add contact Martin Tanti - martin.tanti@avocaengineering.com.au edit Leanne Mar…" at bounding box center [300, 231] width 504 height 96
click at [61, 258] on div at bounding box center [60, 259] width 13 height 13
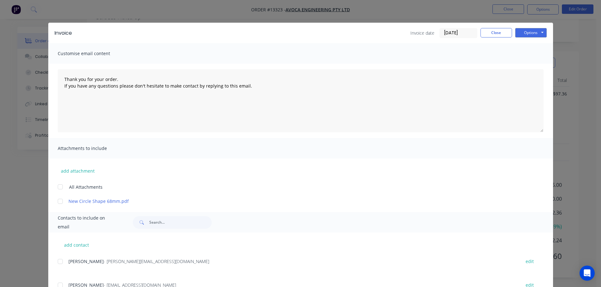
scroll to position [0, 0]
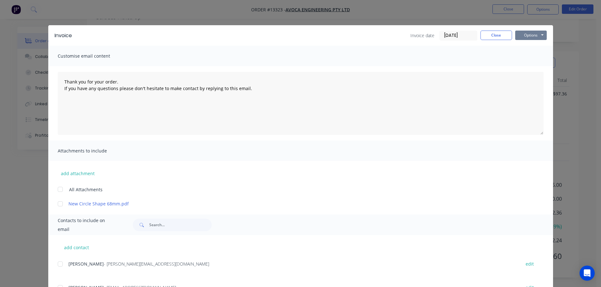
click at [521, 32] on button "Options" at bounding box center [531, 35] width 32 height 9
click at [527, 66] on button "Email" at bounding box center [535, 67] width 40 height 10
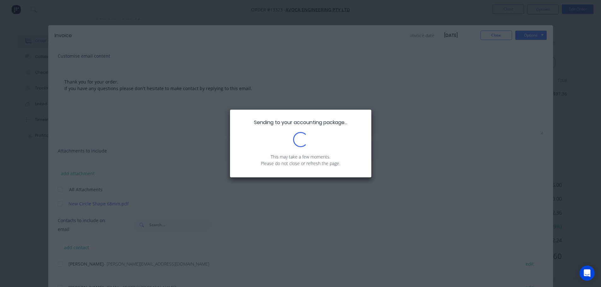
type textarea "Thank you for your order. If you have any questions please don't hesitate to ma…"
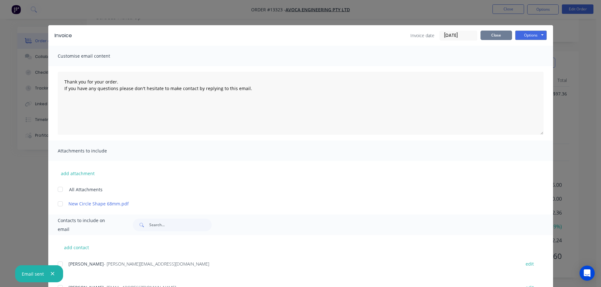
click at [487, 34] on button "Close" at bounding box center [496, 35] width 32 height 9
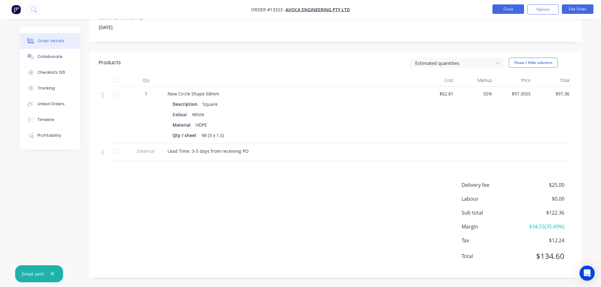
click at [502, 9] on button "Close" at bounding box center [508, 8] width 32 height 9
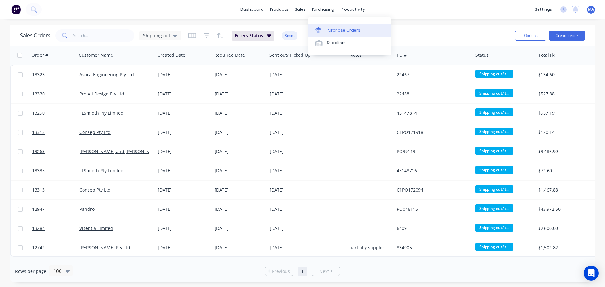
click at [336, 32] on div "Purchase Orders" at bounding box center [343, 30] width 33 height 6
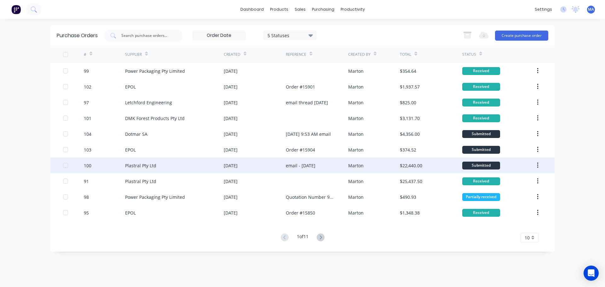
click at [171, 166] on div "Plastral Pty Ltd" at bounding box center [174, 166] width 99 height 16
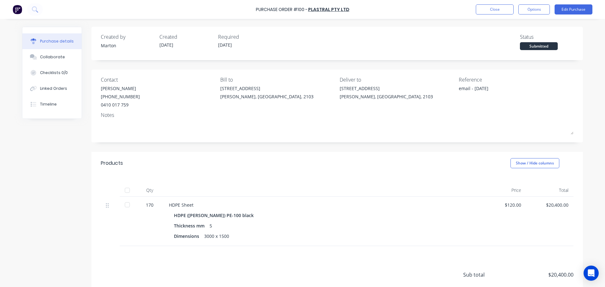
click at [128, 192] on div at bounding box center [127, 190] width 13 height 13
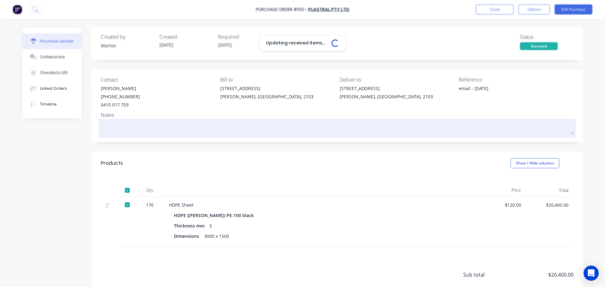
type textarea "x"
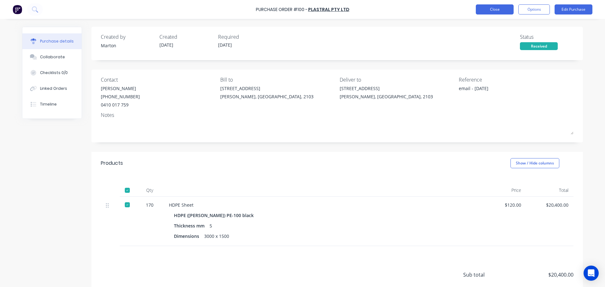
click at [502, 11] on button "Close" at bounding box center [495, 9] width 38 height 10
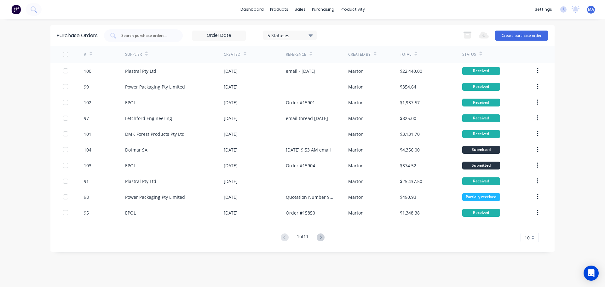
click at [347, 36] on div "5 Statuses 5 Statuses Export to Excel (XLSX) Create purchase order" at bounding box center [326, 35] width 445 height 13
click at [261, 10] on link "dashboard" at bounding box center [252, 9] width 30 height 9
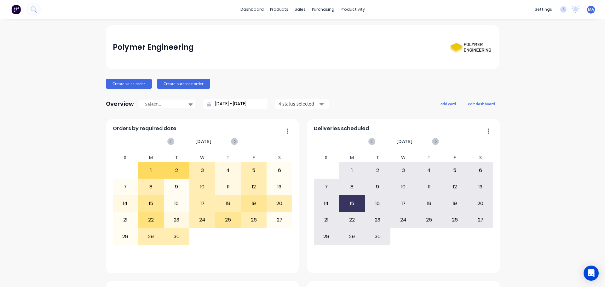
click at [299, 64] on div "Polymer Engineering" at bounding box center [302, 47] width 393 height 44
click at [337, 55] on div "Polymer Engineering" at bounding box center [303, 47] width 380 height 25
click at [310, 28] on div "Sales Orders" at bounding box center [321, 30] width 26 height 6
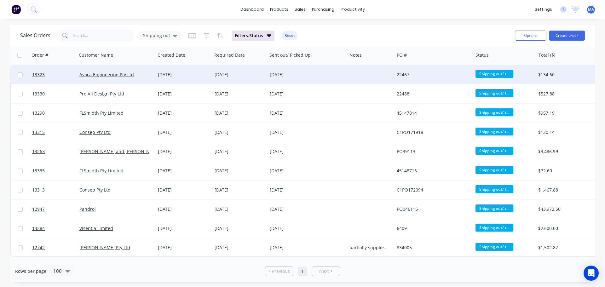
click at [201, 76] on div "[DATE]" at bounding box center [184, 75] width 52 height 6
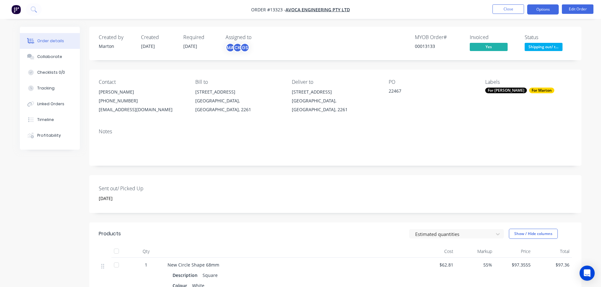
click at [546, 10] on button "Options" at bounding box center [543, 9] width 32 height 10
click at [580, 26] on div "Order details Collaborate Checklists 0/0 Tracking Linked Orders Timeline Profit…" at bounding box center [300, 229] width 601 height 458
click at [559, 44] on span "Shipping out/ t..." at bounding box center [543, 47] width 38 height 8
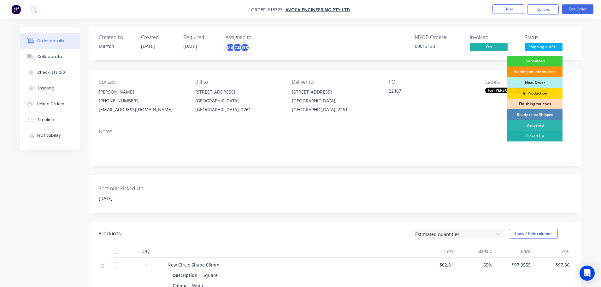
click at [528, 135] on div "Picked Up" at bounding box center [534, 136] width 55 height 11
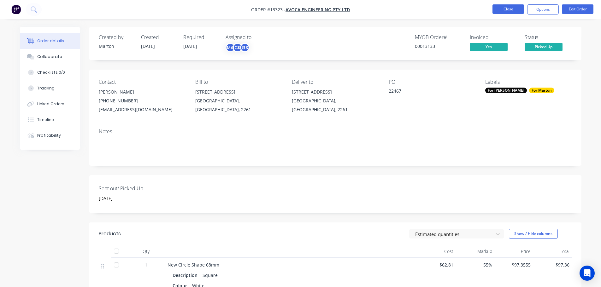
click at [509, 8] on button "Close" at bounding box center [508, 8] width 32 height 9
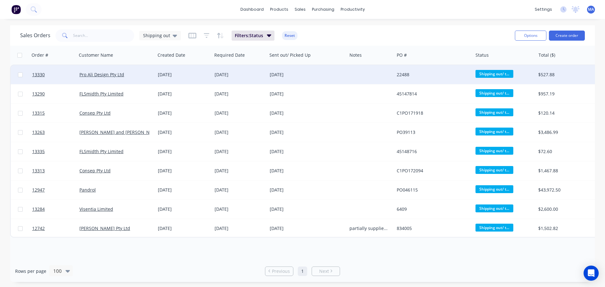
click at [147, 76] on div "Pro Ali Design Pty Ltd" at bounding box center [114, 75] width 70 height 6
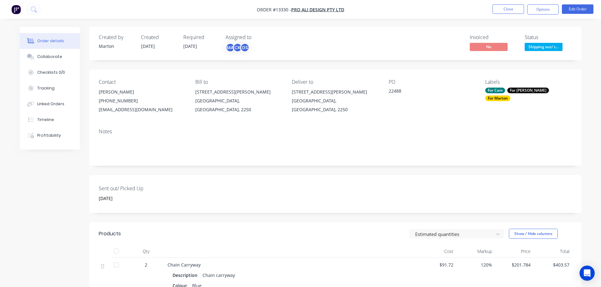
drag, startPoint x: 545, startPoint y: 12, endPoint x: 543, endPoint y: 17, distance: 5.1
click at [545, 12] on button "Options" at bounding box center [543, 9] width 32 height 10
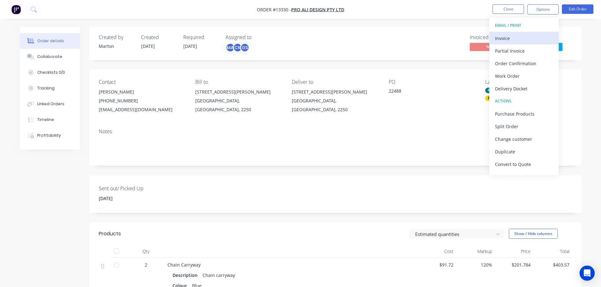
click at [525, 37] on div "Invoice" at bounding box center [524, 38] width 58 height 9
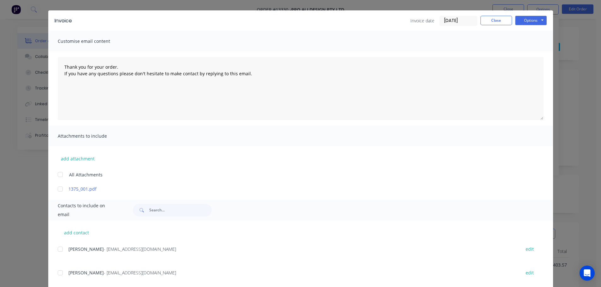
scroll to position [29, 0]
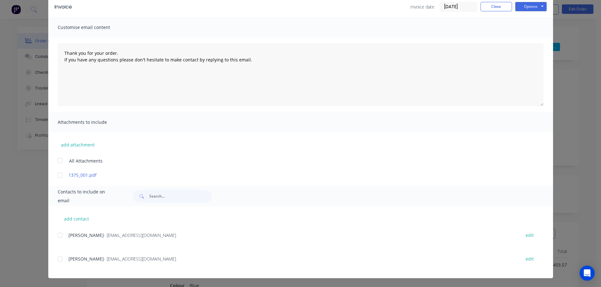
drag, startPoint x: 57, startPoint y: 258, endPoint x: 247, endPoint y: 210, distance: 195.4
click at [58, 258] on div at bounding box center [60, 259] width 13 height 13
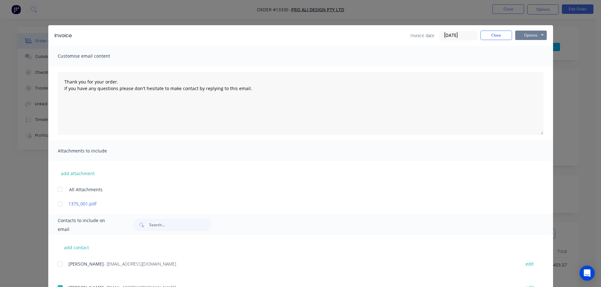
click at [534, 36] on button "Options" at bounding box center [531, 35] width 32 height 9
click at [525, 69] on button "Email" at bounding box center [535, 67] width 40 height 10
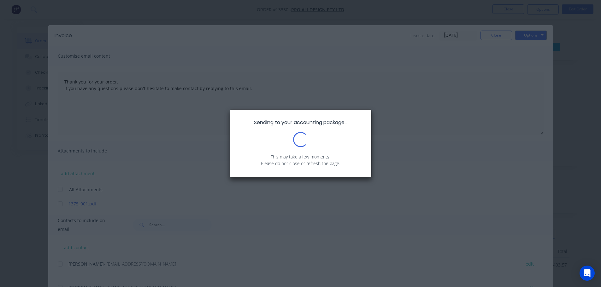
type textarea "Thank you for your order. If you have any questions please don't hesitate to ma…"
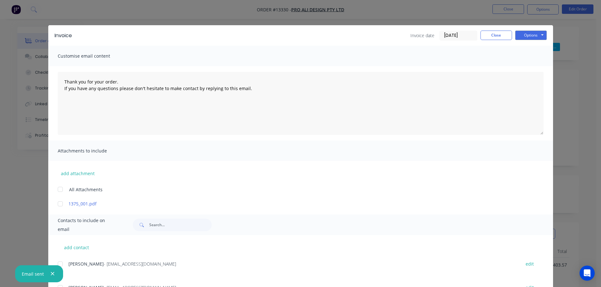
click at [503, 30] on div "Invoice Invoice date 26/09/25 Close Options Preview Print Email" at bounding box center [300, 35] width 504 height 20
click at [499, 39] on button "Close" at bounding box center [496, 35] width 32 height 9
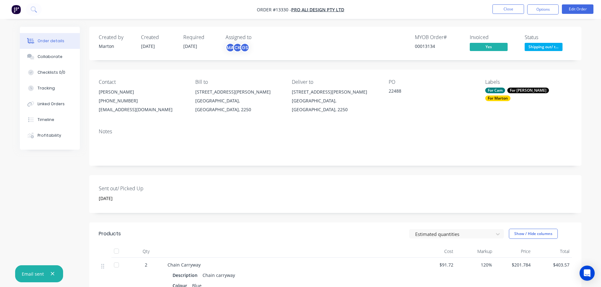
click at [540, 49] on span "Shipping out/ t..." at bounding box center [543, 47] width 38 height 8
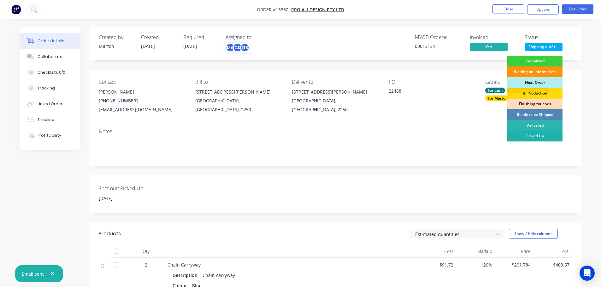
click at [530, 132] on div "Picked Up" at bounding box center [534, 136] width 55 height 11
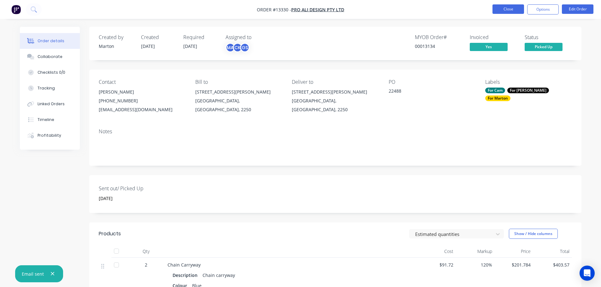
click at [507, 8] on button "Close" at bounding box center [508, 8] width 32 height 9
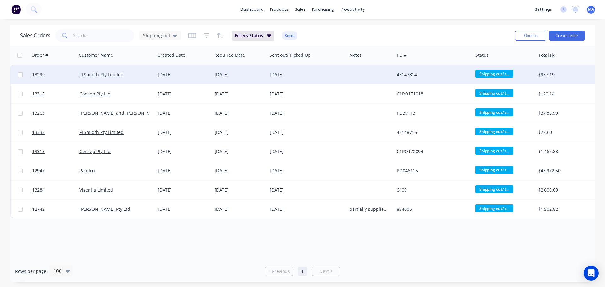
click at [177, 78] on div "[DATE]" at bounding box center [183, 74] width 57 height 19
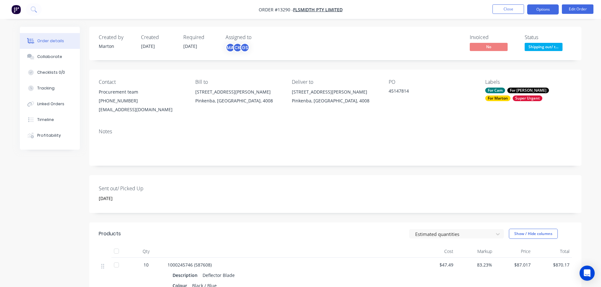
click at [542, 7] on button "Options" at bounding box center [543, 9] width 32 height 10
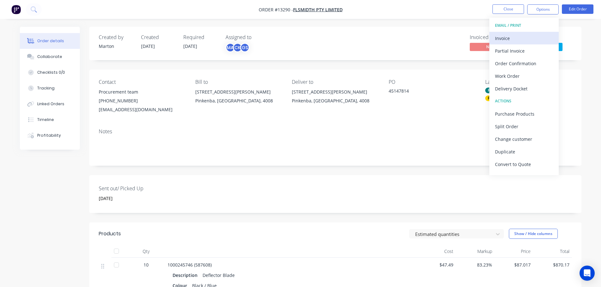
click at [506, 41] on div "Invoice" at bounding box center [524, 38] width 58 height 9
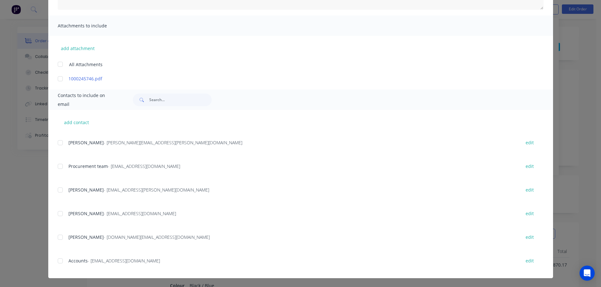
scroll to position [189, 0]
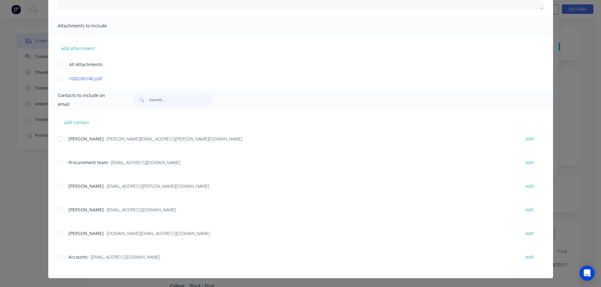
click at [61, 260] on div at bounding box center [60, 257] width 13 height 13
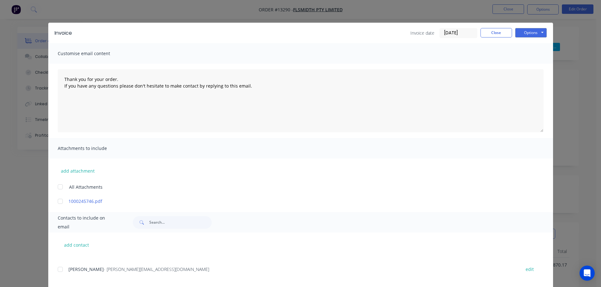
scroll to position [0, 0]
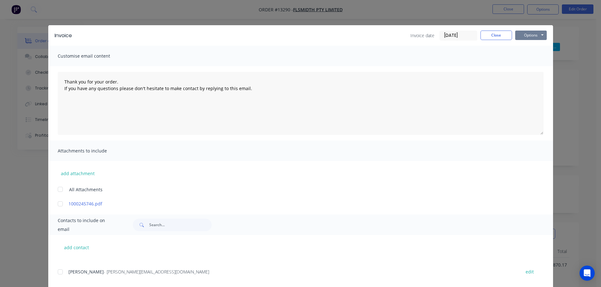
click at [529, 35] on button "Options" at bounding box center [531, 35] width 32 height 9
click at [527, 68] on button "Email" at bounding box center [535, 67] width 40 height 10
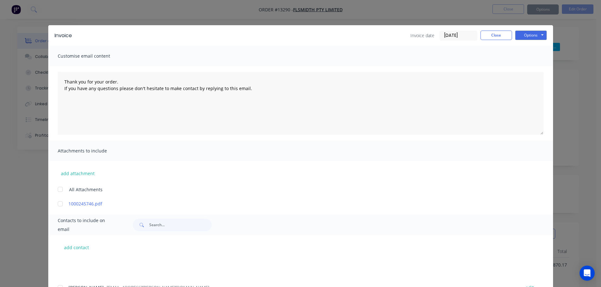
type textarea "Thank you for your order. If you have any questions please don't hesitate to ma…"
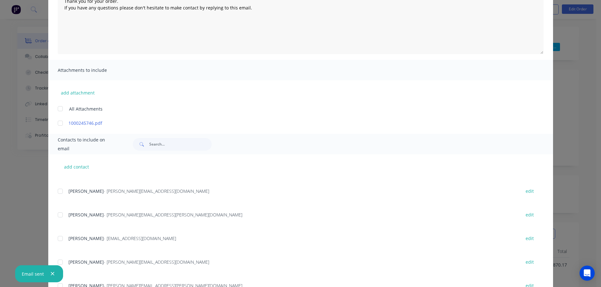
scroll to position [31, 0]
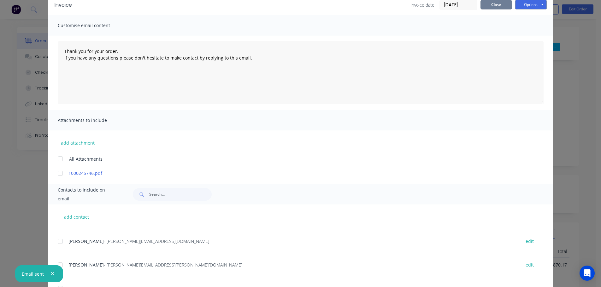
click at [494, 8] on button "Close" at bounding box center [496, 4] width 32 height 9
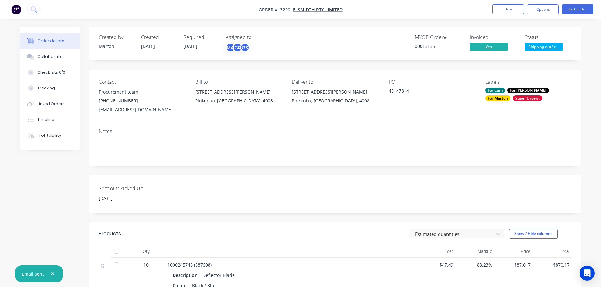
click at [538, 49] on span "Shipping out/ t..." at bounding box center [543, 47] width 38 height 8
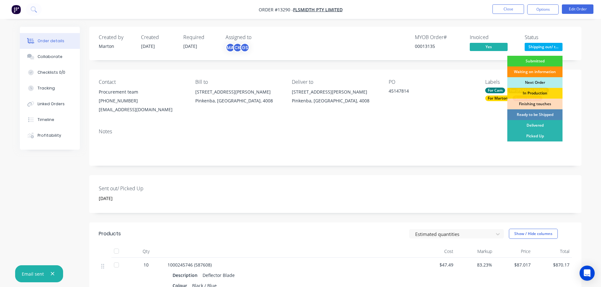
click at [529, 136] on div "Picked Up" at bounding box center [534, 136] width 55 height 11
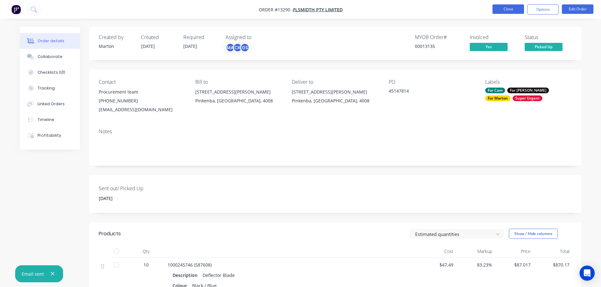
click at [513, 8] on button "Close" at bounding box center [508, 8] width 32 height 9
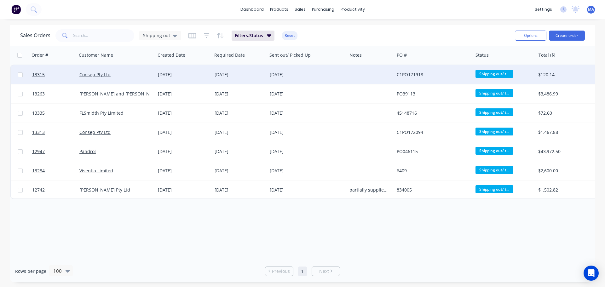
click at [168, 72] on div "[DATE]" at bounding box center [184, 75] width 52 height 6
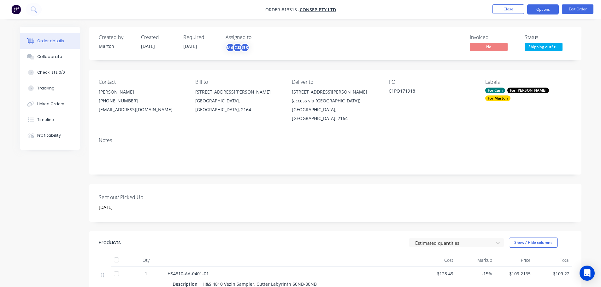
click at [537, 9] on button "Options" at bounding box center [543, 9] width 32 height 10
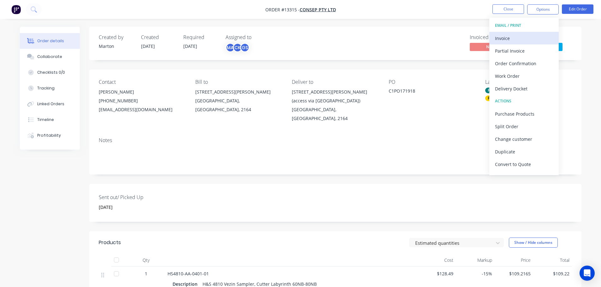
click at [513, 42] on div "Invoice" at bounding box center [524, 38] width 58 height 9
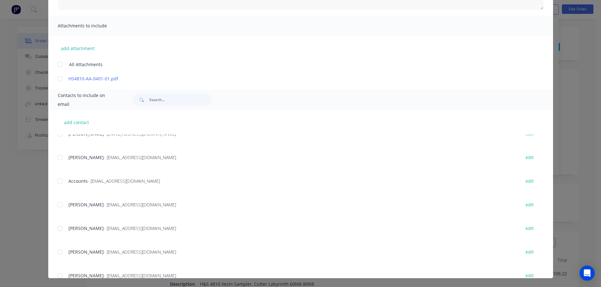
scroll to position [126, 0]
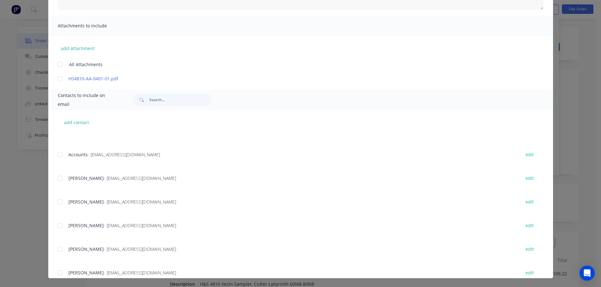
click at [59, 156] on div at bounding box center [60, 154] width 13 height 13
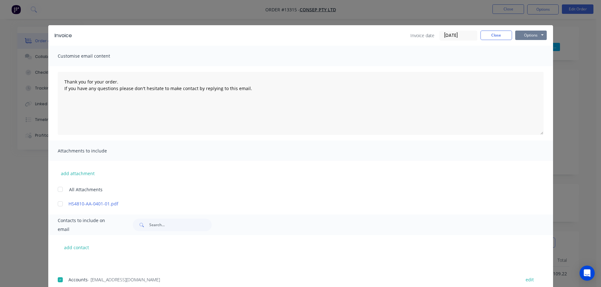
click at [529, 36] on button "Options" at bounding box center [531, 35] width 32 height 9
click at [531, 65] on button "Email" at bounding box center [535, 67] width 40 height 10
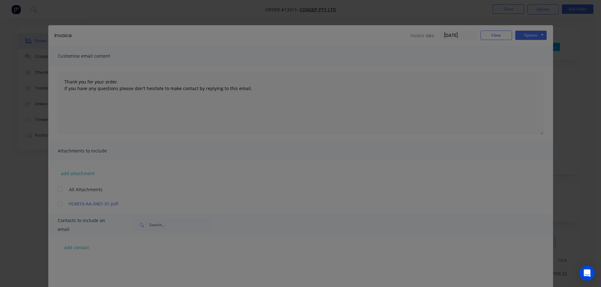
scroll to position [126, 0]
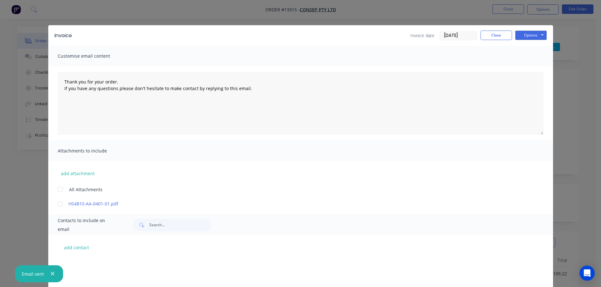
type textarea "Thank you for your order. If you have any questions please don't hesitate to ma…"
click at [494, 31] on button "Close" at bounding box center [496, 35] width 32 height 9
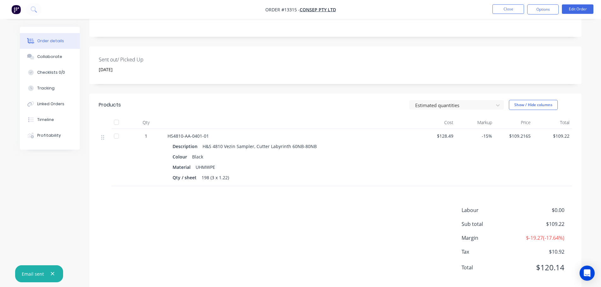
scroll to position [140, 0]
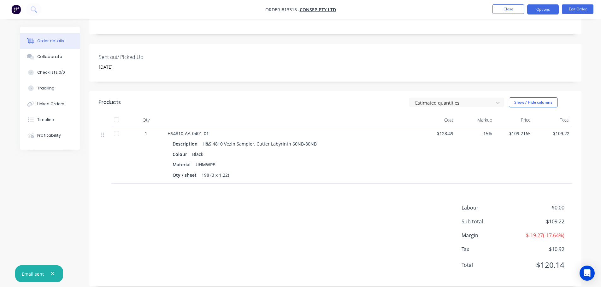
click at [539, 10] on button "Options" at bounding box center [543, 9] width 32 height 10
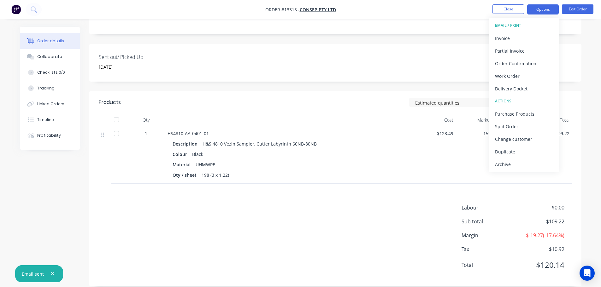
click at [547, 9] on button "Options" at bounding box center [543, 9] width 32 height 10
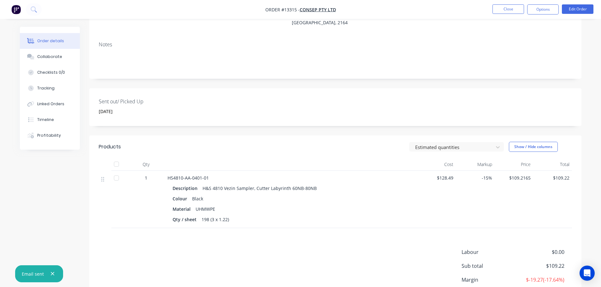
scroll to position [14, 0]
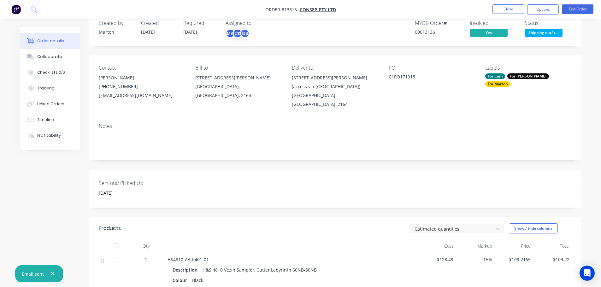
click at [541, 32] on span "Shipping out/ t..." at bounding box center [543, 33] width 38 height 8
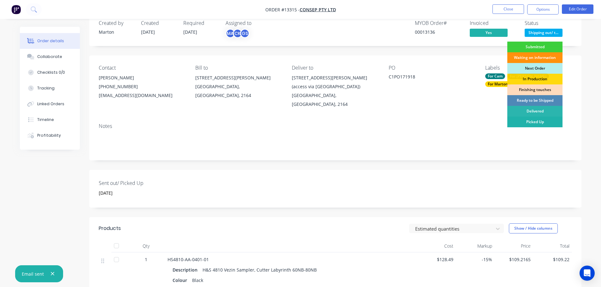
click at [535, 122] on div "Picked Up" at bounding box center [534, 122] width 55 height 11
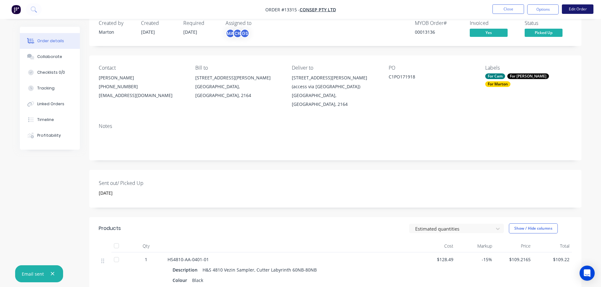
click at [569, 10] on button "Edit Order" at bounding box center [577, 8] width 32 height 9
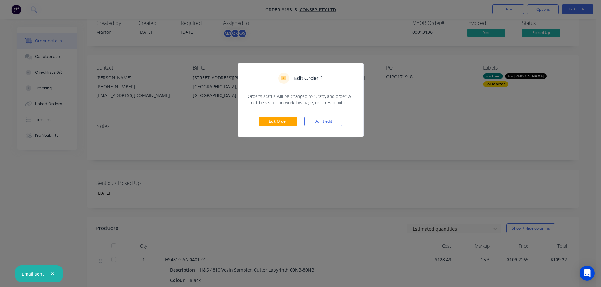
click at [520, 56] on div "Edit Order ? Order’s status will be changed to ‘Draft’, and order will not be v…" at bounding box center [300, 143] width 601 height 287
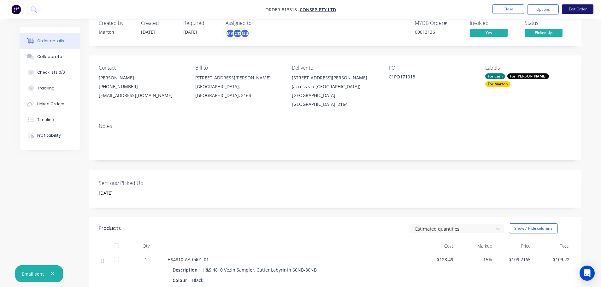
click at [586, 10] on button "Edit Order" at bounding box center [577, 8] width 32 height 9
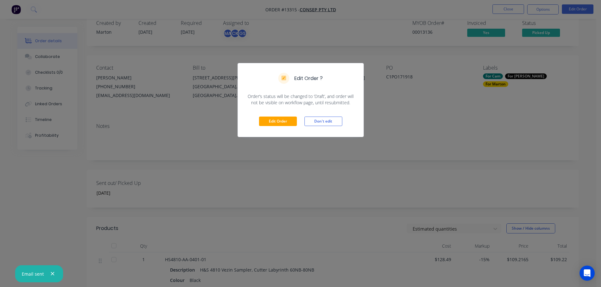
click at [431, 99] on div "Edit Order ? Order’s status will be changed to ‘Draft’, and order will not be v…" at bounding box center [300, 143] width 601 height 287
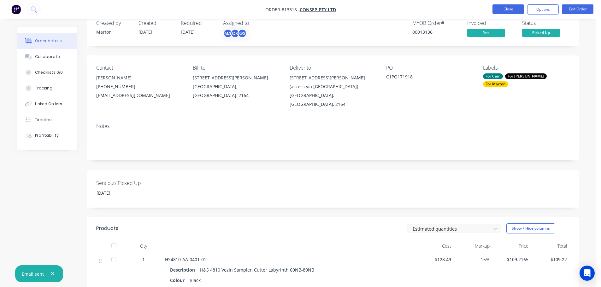
click at [499, 9] on button "Close" at bounding box center [508, 8] width 32 height 9
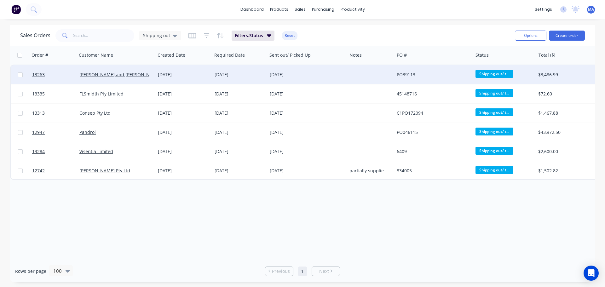
click at [161, 78] on div "[DATE]" at bounding box center [183, 74] width 57 height 19
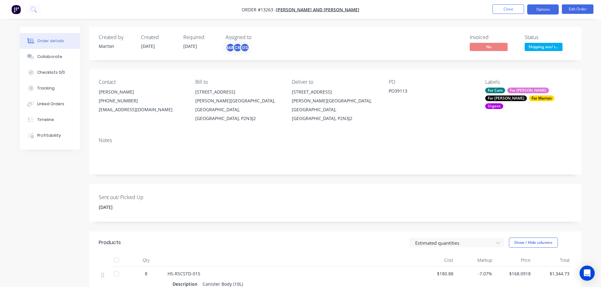
click at [539, 11] on button "Options" at bounding box center [543, 9] width 32 height 10
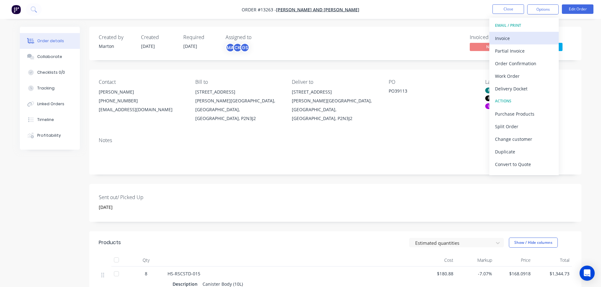
click at [522, 38] on div "Invoice" at bounding box center [524, 38] width 58 height 9
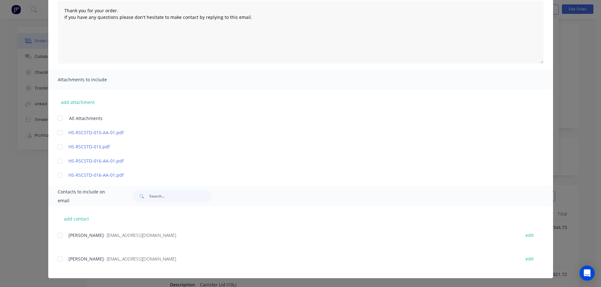
scroll to position [126, 0]
click at [59, 256] on div at bounding box center [60, 259] width 13 height 13
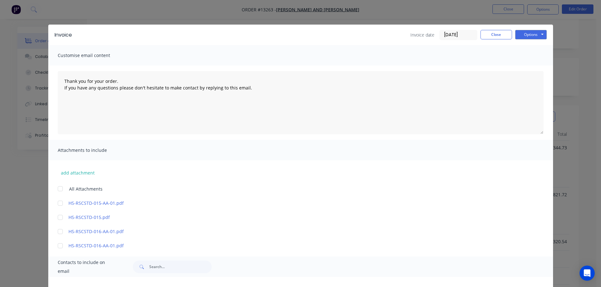
scroll to position [0, 0]
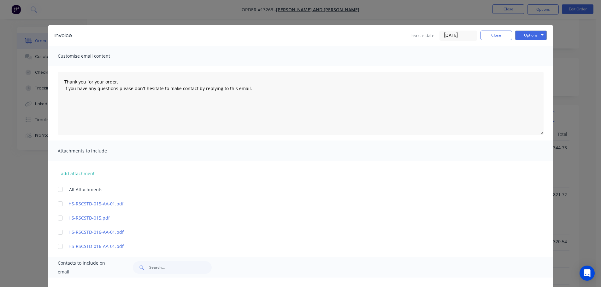
click at [545, 34] on div "Invoice Invoice date 26/09/25 Close Options Preview Print Email" at bounding box center [300, 35] width 504 height 20
click at [534, 35] on button "Options" at bounding box center [531, 35] width 32 height 9
click at [525, 65] on button "Email" at bounding box center [535, 67] width 40 height 10
type textarea "Thank you for your order. If you have any questions please don't hesitate to ma…"
drag, startPoint x: 503, startPoint y: 32, endPoint x: 532, endPoint y: 43, distance: 31.0
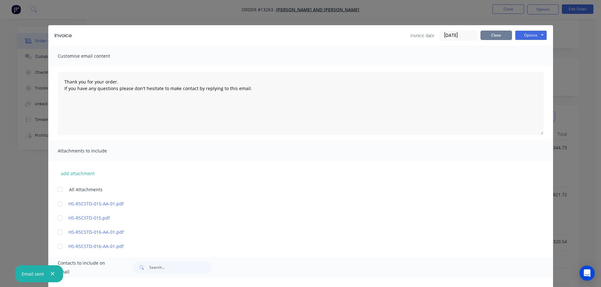
click at [503, 32] on button "Close" at bounding box center [496, 35] width 32 height 9
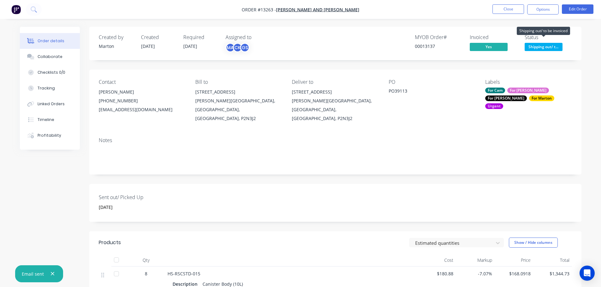
click at [544, 49] on span "Shipping out/ t..." at bounding box center [543, 47] width 38 height 8
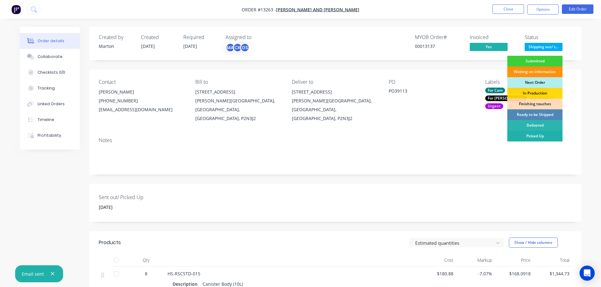
click at [530, 135] on div "Picked Up" at bounding box center [534, 136] width 55 height 11
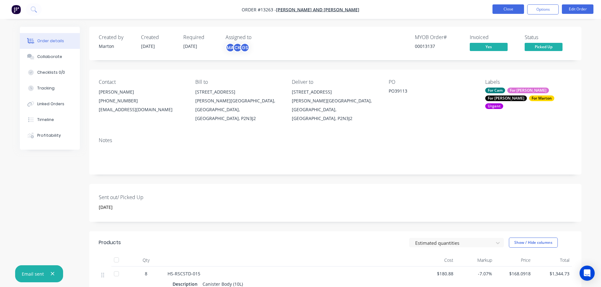
click at [504, 12] on button "Close" at bounding box center [508, 8] width 32 height 9
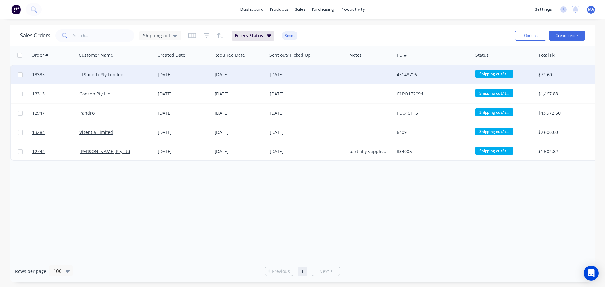
click at [144, 80] on div "FLSmidth Pty Limited" at bounding box center [116, 74] width 79 height 19
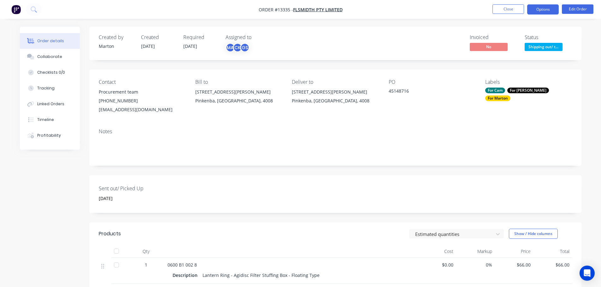
click at [539, 13] on button "Options" at bounding box center [543, 9] width 32 height 10
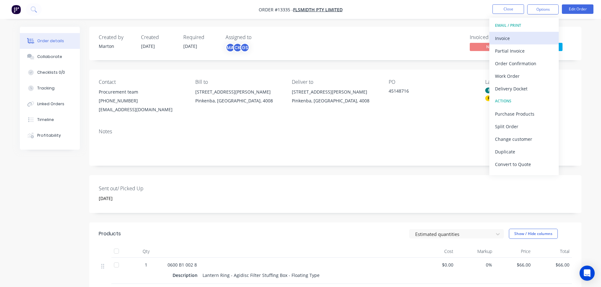
click at [526, 35] on div "Invoice" at bounding box center [524, 38] width 58 height 9
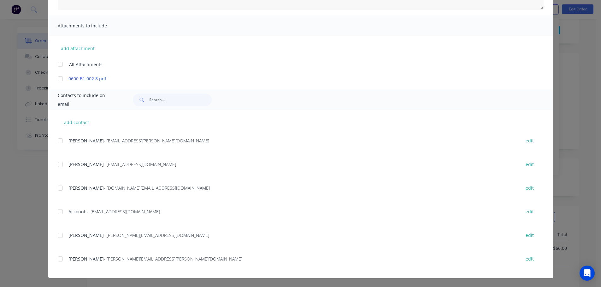
scroll to position [32, 0]
click at [60, 212] on div at bounding box center [60, 212] width 13 height 13
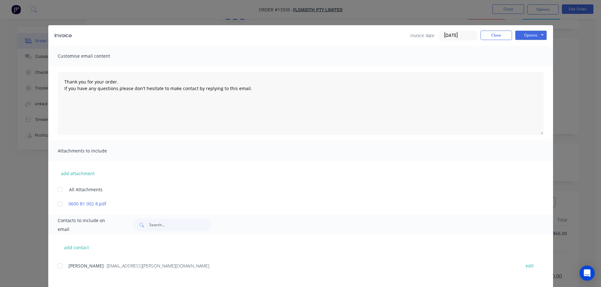
scroll to position [0, 0]
click at [540, 36] on button "Options" at bounding box center [531, 35] width 32 height 9
click at [530, 69] on button "Email" at bounding box center [535, 67] width 40 height 10
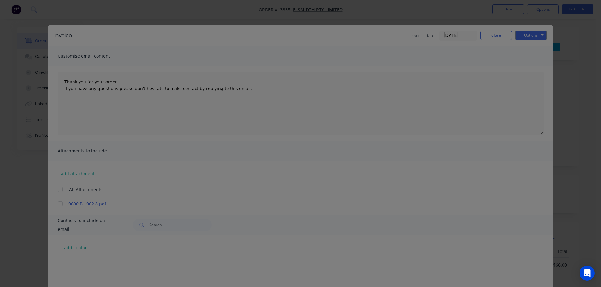
scroll to position [235, 0]
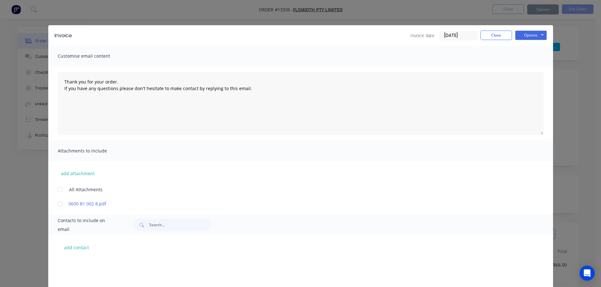
type textarea "Thank you for your order. If you have any questions please don't hesitate to ma…"
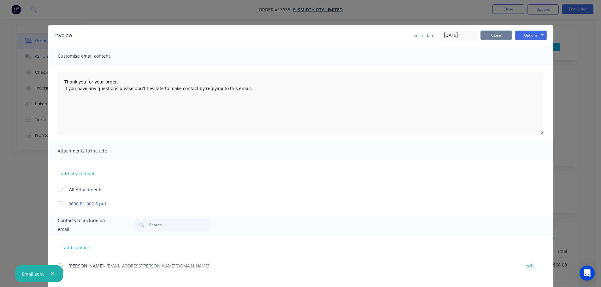
click at [493, 34] on button "Close" at bounding box center [496, 35] width 32 height 9
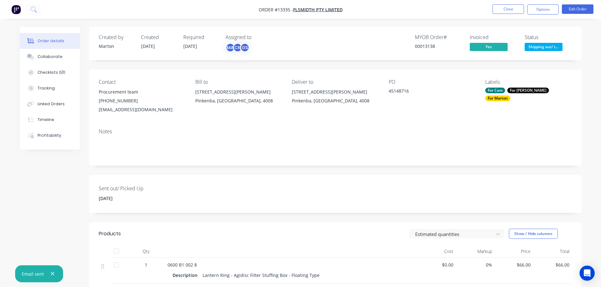
drag, startPoint x: 530, startPoint y: 43, endPoint x: 538, endPoint y: 48, distance: 8.9
click at [531, 43] on span "Shipping out/ t..." at bounding box center [543, 47] width 38 height 8
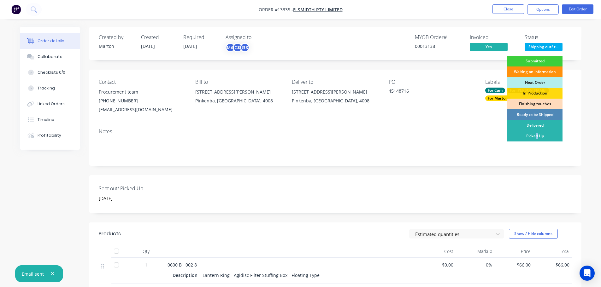
drag, startPoint x: 535, startPoint y: 140, endPoint x: 535, endPoint y: 90, distance: 49.5
click at [535, 139] on div "Picked Up" at bounding box center [534, 136] width 55 height 11
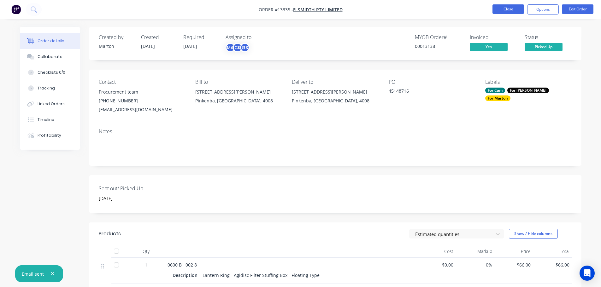
click at [507, 12] on button "Close" at bounding box center [508, 8] width 32 height 9
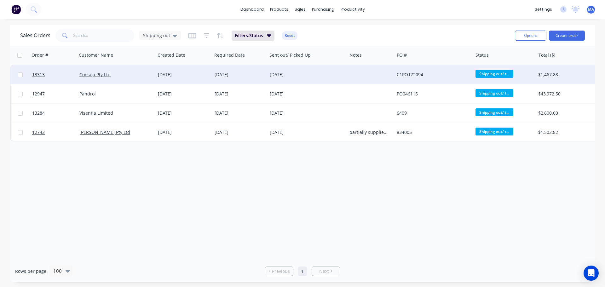
click at [181, 75] on div "[DATE]" at bounding box center [184, 75] width 52 height 6
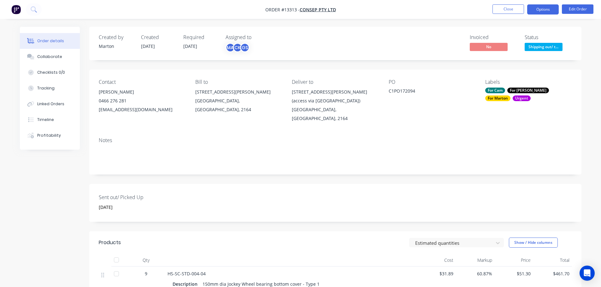
click at [538, 9] on button "Options" at bounding box center [543, 9] width 32 height 10
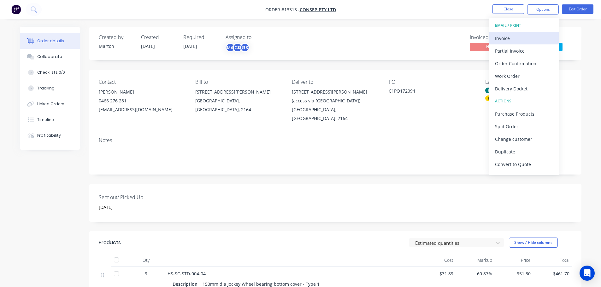
click at [520, 34] on div "Invoice" at bounding box center [524, 38] width 58 height 9
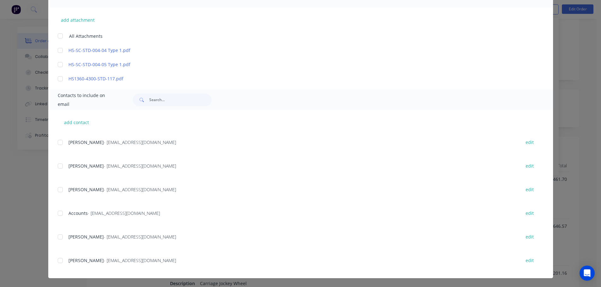
scroll to position [61, 0]
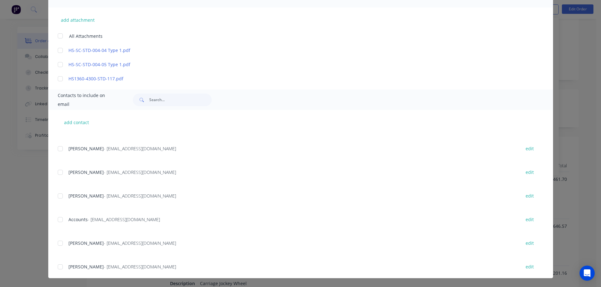
click at [61, 221] on div at bounding box center [60, 219] width 13 height 13
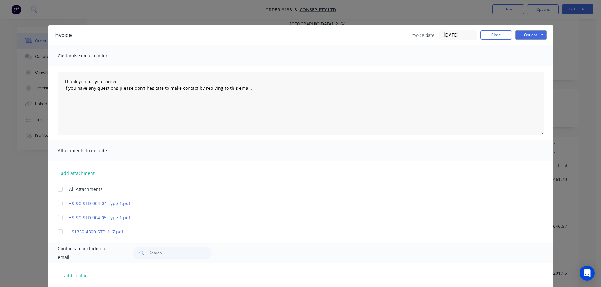
scroll to position [0, 0]
click at [523, 45] on div "Invoice Invoice date 26/09/25 Close Options Preview Print Email" at bounding box center [300, 35] width 504 height 20
click at [524, 39] on button "Options" at bounding box center [531, 35] width 32 height 9
click at [533, 68] on button "Email" at bounding box center [535, 67] width 40 height 10
type textarea "Thank you for your order. If you have any questions please don't hesitate to ma…"
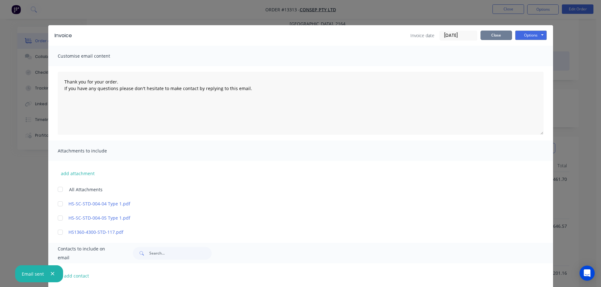
drag, startPoint x: 497, startPoint y: 36, endPoint x: 526, endPoint y: 43, distance: 29.9
click at [497, 36] on button "Close" at bounding box center [496, 35] width 32 height 9
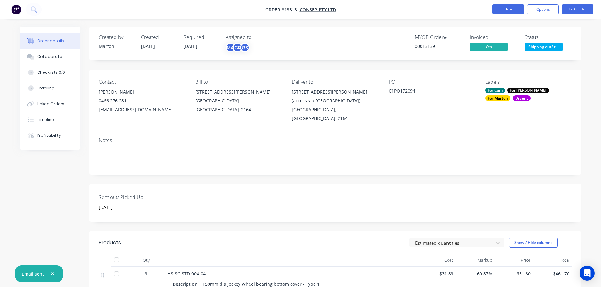
click at [511, 12] on button "Close" at bounding box center [508, 8] width 32 height 9
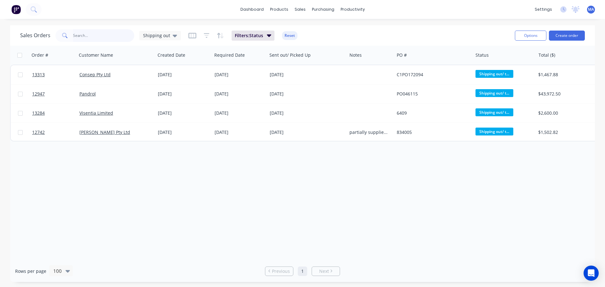
click at [101, 38] on input "text" at bounding box center [103, 35] width 61 height 13
click at [173, 33] on icon at bounding box center [175, 35] width 4 height 7
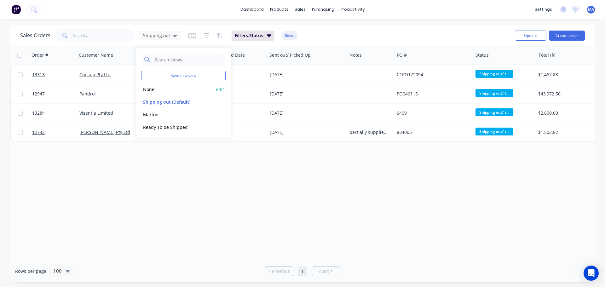
click at [157, 90] on button "None" at bounding box center [177, 89] width 72 height 7
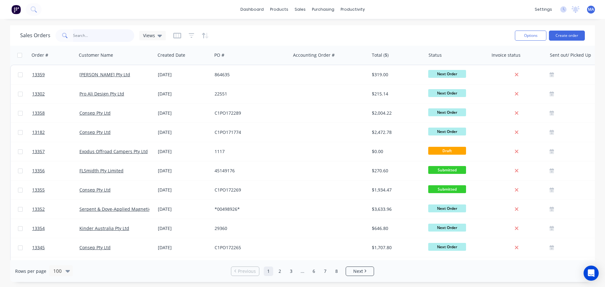
click at [102, 39] on input "text" at bounding box center [103, 35] width 61 height 13
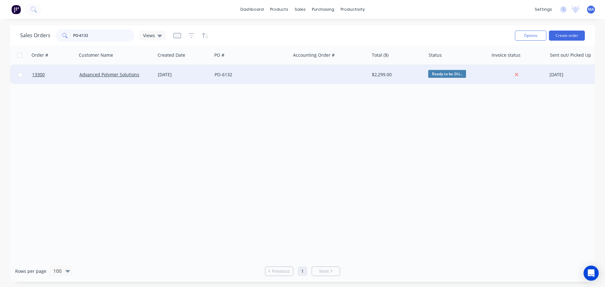
type input "PO-6132"
click at [302, 78] on div at bounding box center [330, 74] width 79 height 19
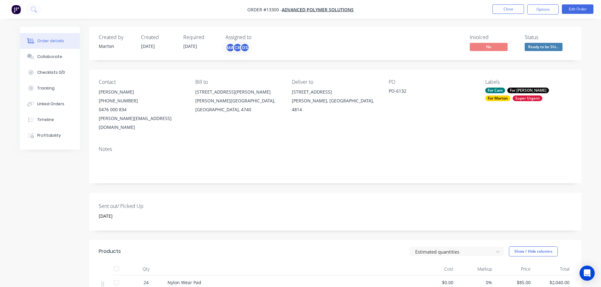
click at [543, 50] on button "Ready to be Shi..." at bounding box center [543, 47] width 38 height 9
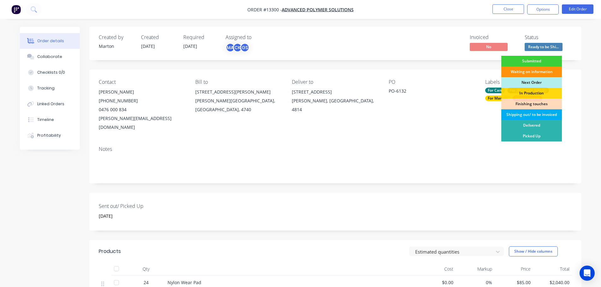
click at [526, 113] on div "Shipping out/ to be invoiced" at bounding box center [531, 114] width 61 height 11
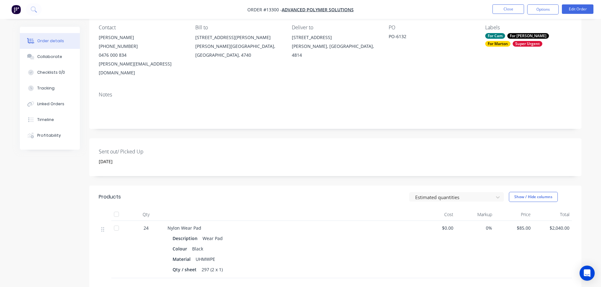
scroll to position [63, 0]
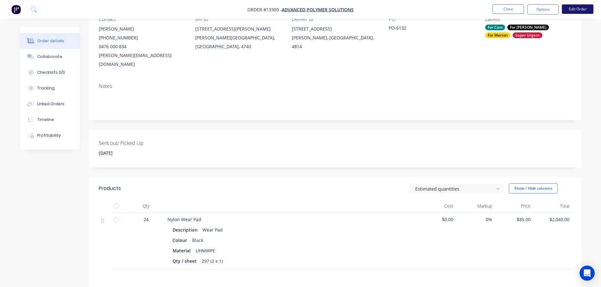
click at [585, 11] on button "Edit Order" at bounding box center [577, 8] width 32 height 9
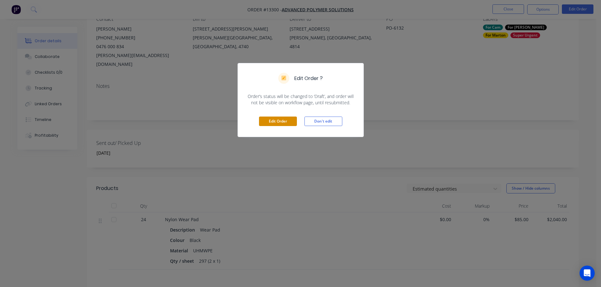
click at [274, 125] on button "Edit Order" at bounding box center [278, 121] width 38 height 9
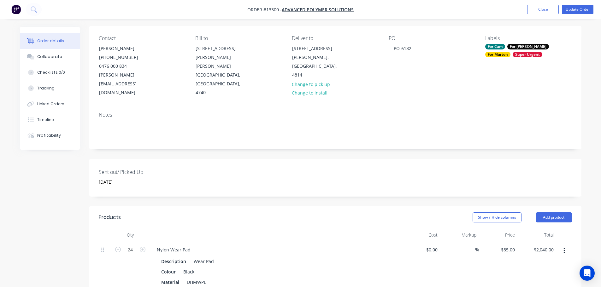
scroll to position [126, 0]
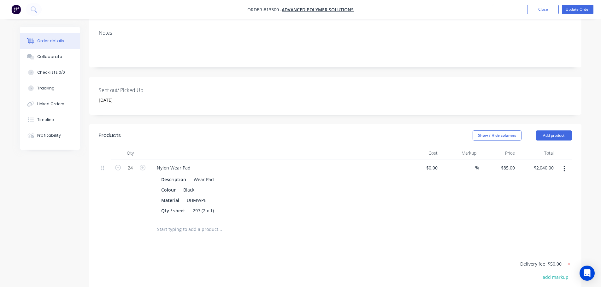
click at [550, 261] on span "$50.00" at bounding box center [554, 264] width 14 height 7
click at [567, 263] on icon at bounding box center [568, 264] width 2 height 2
click at [554, 260] on button "add delivery fee" at bounding box center [551, 264] width 41 height 9
type input "88.40"
click at [503, 227] on div "Products Show / Hide columns Add product Qty Cost Markup Price Total 24 Nylon W…" at bounding box center [335, 256] width 492 height 265
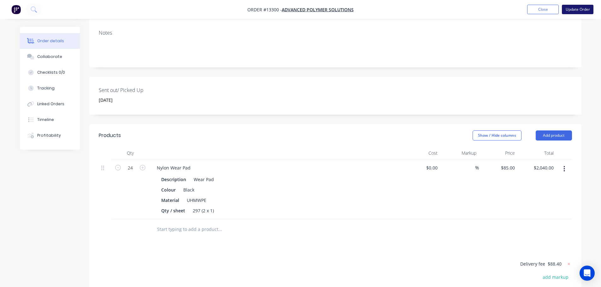
click at [573, 6] on button "Update Order" at bounding box center [577, 9] width 32 height 9
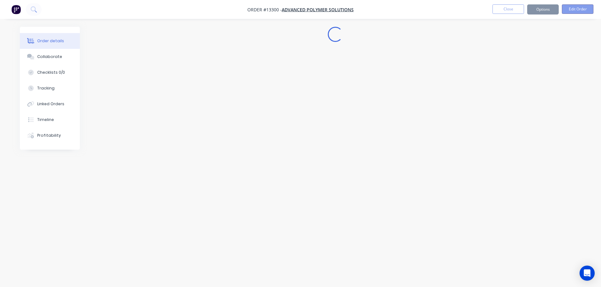
scroll to position [0, 0]
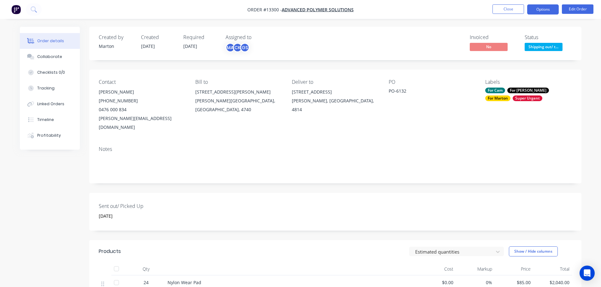
click at [542, 12] on button "Options" at bounding box center [543, 9] width 32 height 10
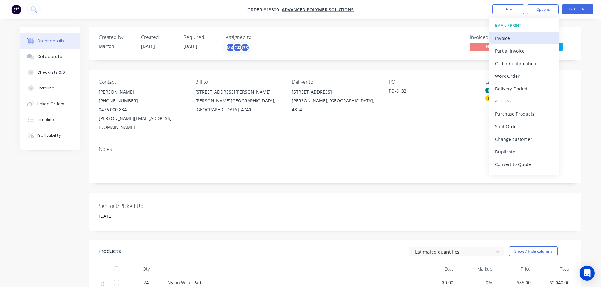
click at [509, 36] on div "Invoice" at bounding box center [524, 38] width 58 height 9
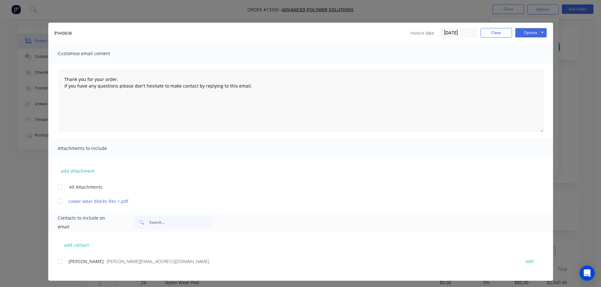
scroll to position [5, 0]
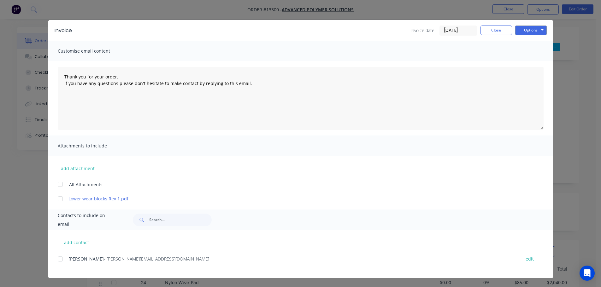
click at [59, 260] on div at bounding box center [60, 259] width 13 height 13
click at [537, 33] on button "Options" at bounding box center [531, 30] width 32 height 9
click at [527, 62] on button "Email" at bounding box center [535, 62] width 40 height 10
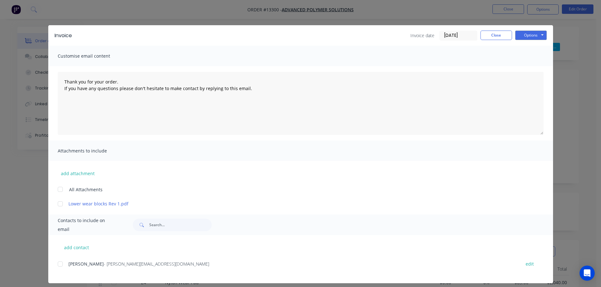
type textarea "Thank you for your order. If you have any questions please don't hesitate to ma…"
click at [491, 35] on button "Close" at bounding box center [496, 35] width 32 height 9
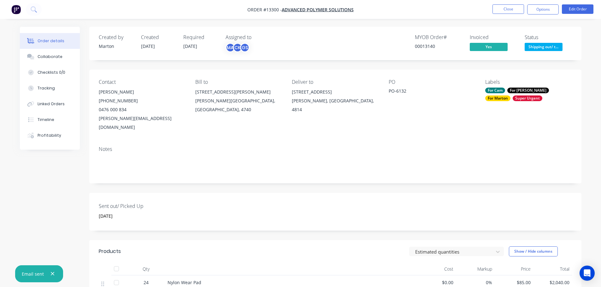
click at [543, 47] on span "Shipping out/ t..." at bounding box center [543, 47] width 38 height 8
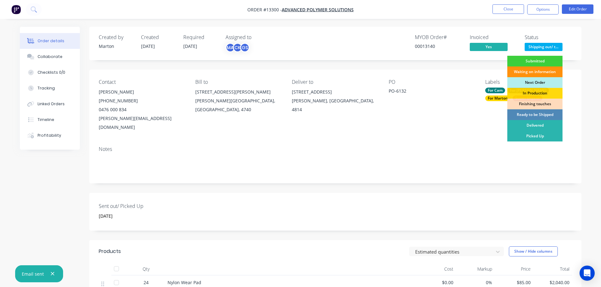
click at [532, 133] on div "Picked Up" at bounding box center [534, 136] width 55 height 11
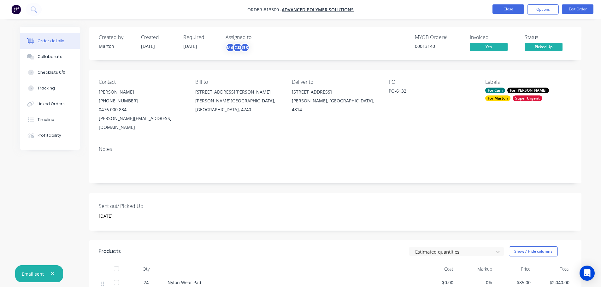
click at [504, 10] on button "Close" at bounding box center [508, 8] width 32 height 9
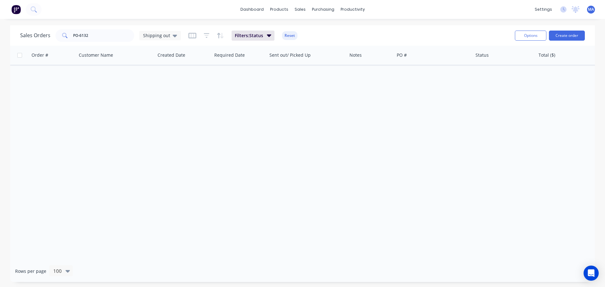
click at [232, 88] on div "Order # Customer Name Created Date Required Date Sent out/ Picked Up Notes PO #…" at bounding box center [302, 153] width 585 height 215
click at [112, 33] on input "PO-6132" at bounding box center [103, 35] width 61 height 13
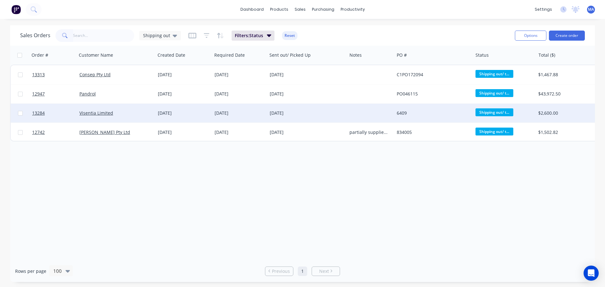
click at [143, 112] on div "Visentia Limited" at bounding box center [114, 113] width 70 height 6
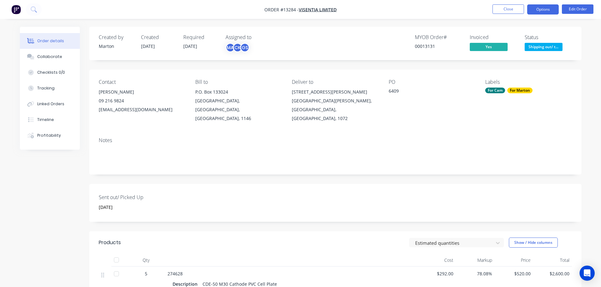
click at [538, 7] on button "Options" at bounding box center [543, 9] width 32 height 10
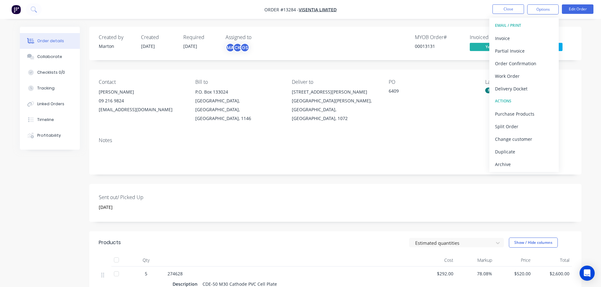
click at [464, 20] on div "Order details Collaborate Checklists 0/0 Tracking Linked Orders Timeline Profit…" at bounding box center [300, 218] width 601 height 436
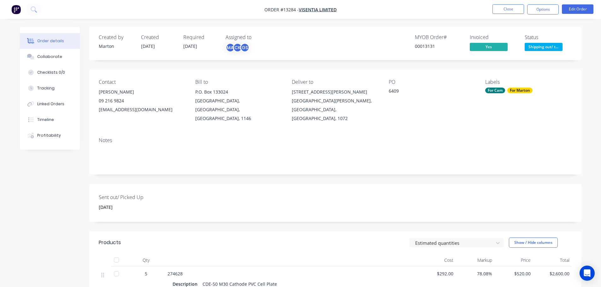
click at [571, 46] on div "Status Shipping out/ t..." at bounding box center [547, 43] width 47 height 18
click at [552, 47] on span "Shipping out/ t..." at bounding box center [543, 47] width 38 height 8
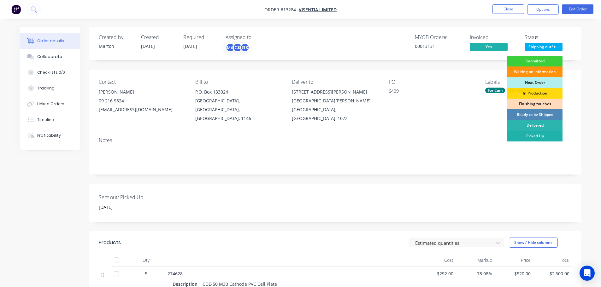
click at [528, 134] on div "Picked Up" at bounding box center [534, 136] width 55 height 11
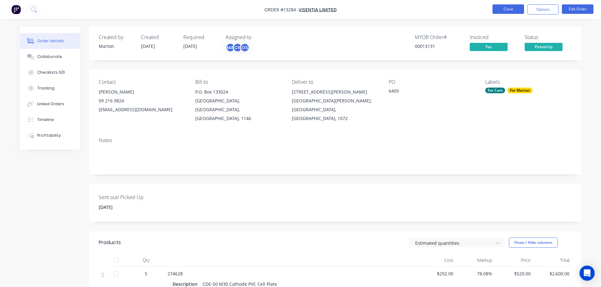
click at [508, 8] on button "Close" at bounding box center [508, 8] width 32 height 9
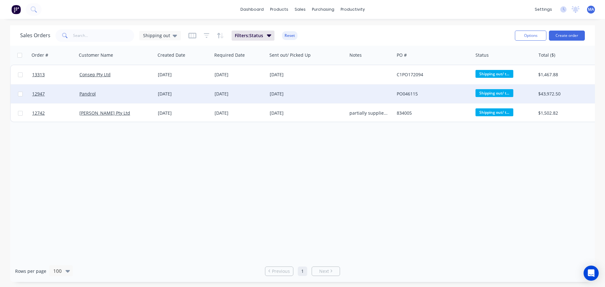
click at [142, 92] on div "Pandrol" at bounding box center [114, 94] width 70 height 6
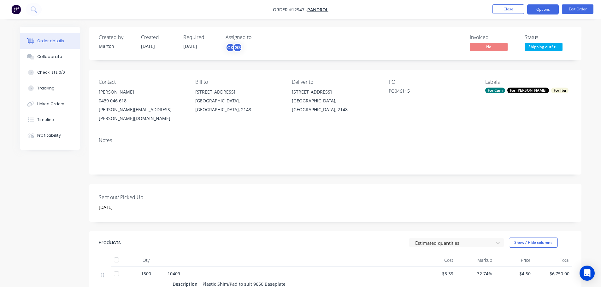
click at [536, 10] on button "Options" at bounding box center [543, 9] width 32 height 10
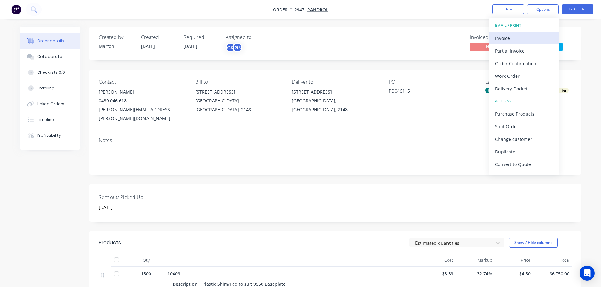
click at [514, 33] on button "Invoice" at bounding box center [523, 38] width 69 height 13
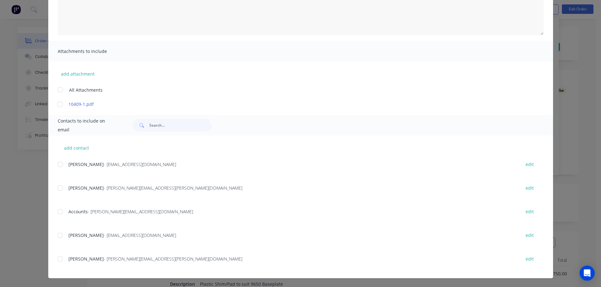
click at [56, 212] on div at bounding box center [60, 212] width 13 height 13
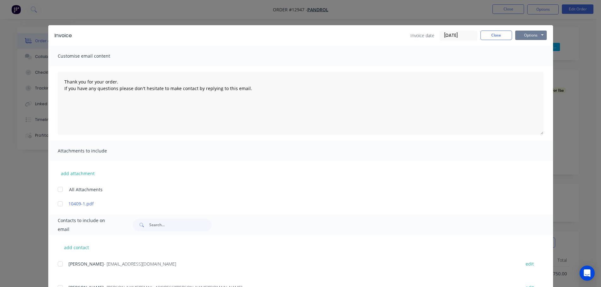
click at [527, 31] on button "Options" at bounding box center [531, 35] width 32 height 9
click at [528, 71] on button "Email" at bounding box center [535, 67] width 40 height 10
type textarea "Thank you for your order. If you have any questions please don't hesitate to ma…"
click at [500, 35] on button "Close" at bounding box center [496, 35] width 32 height 9
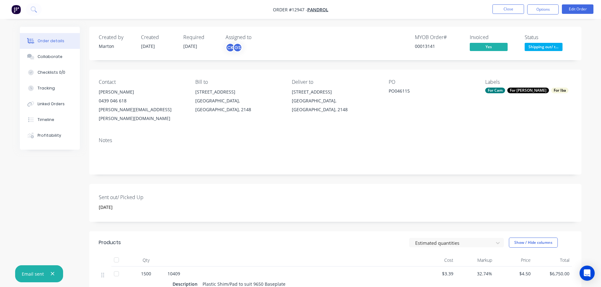
click at [540, 49] on span "Shipping out/ t..." at bounding box center [543, 47] width 38 height 8
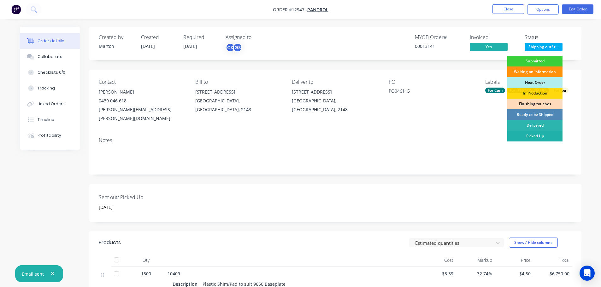
click at [533, 139] on div "Picked Up" at bounding box center [534, 136] width 55 height 11
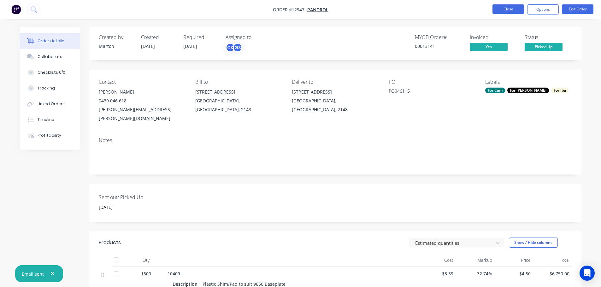
click at [511, 12] on button "Close" at bounding box center [508, 8] width 32 height 9
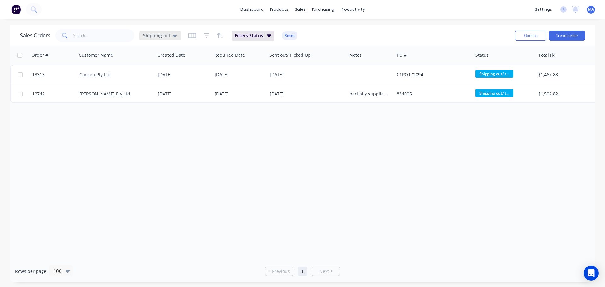
click at [160, 38] on div "Shipping out" at bounding box center [160, 35] width 42 height 9
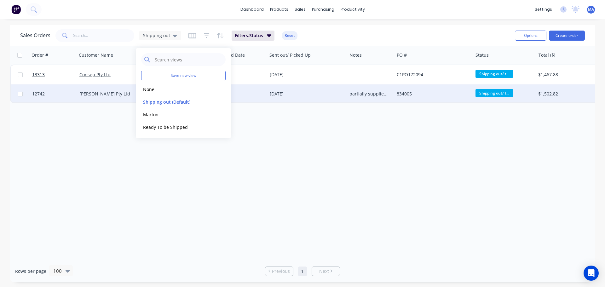
click at [125, 97] on div "[PERSON_NAME] Pty Ltd" at bounding box center [114, 94] width 70 height 6
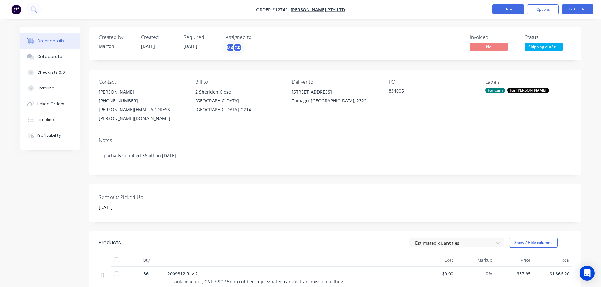
click at [501, 9] on button "Close" at bounding box center [508, 8] width 32 height 9
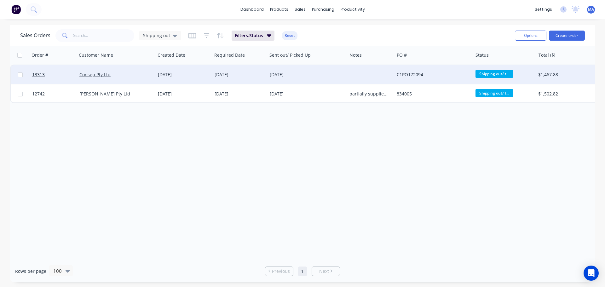
click at [147, 79] on div "Consep Pty Ltd" at bounding box center [116, 74] width 79 height 19
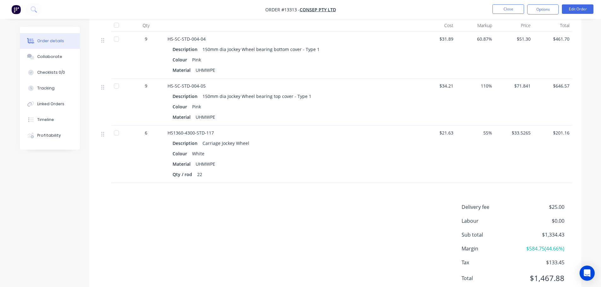
scroll to position [248, 0]
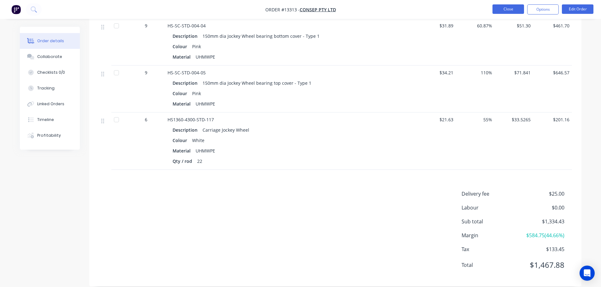
click at [502, 10] on button "Close" at bounding box center [508, 8] width 32 height 9
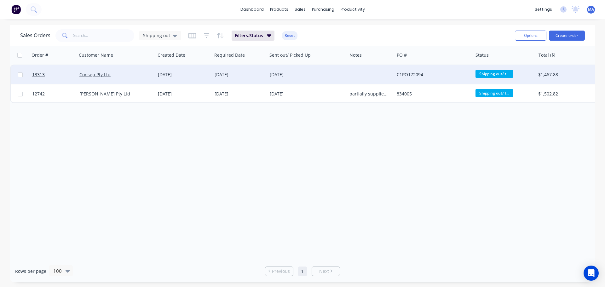
click at [159, 74] on div "[DATE]" at bounding box center [184, 75] width 52 height 6
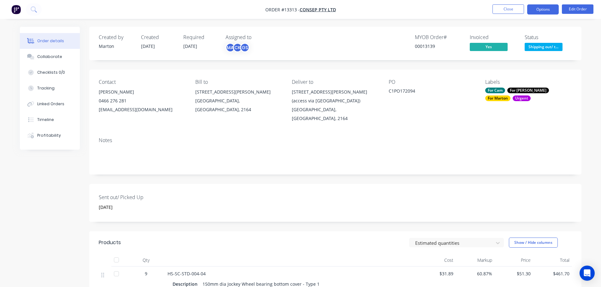
click at [536, 7] on button "Options" at bounding box center [543, 9] width 32 height 10
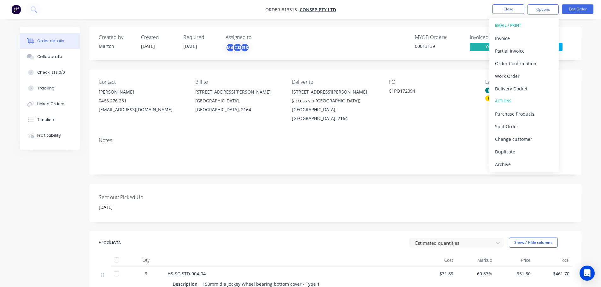
click at [575, 40] on div "Created by Marton Created 16/09/25 Required 25/09/25 Assigned to MA CK GS MYOB …" at bounding box center [335, 43] width 492 height 33
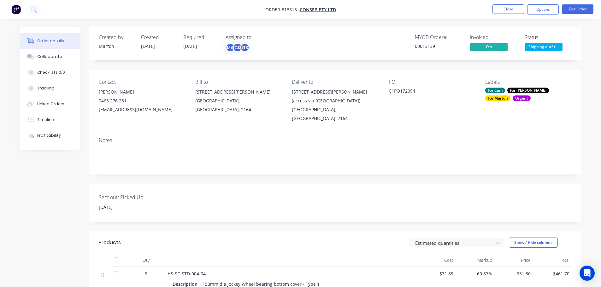
click at [559, 49] on span "Shipping out/ t..." at bounding box center [543, 47] width 38 height 8
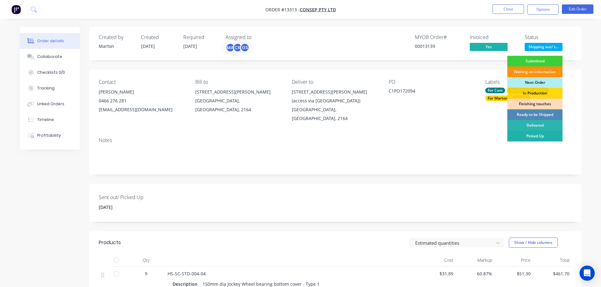
click at [522, 133] on div "Picked Up" at bounding box center [534, 136] width 55 height 11
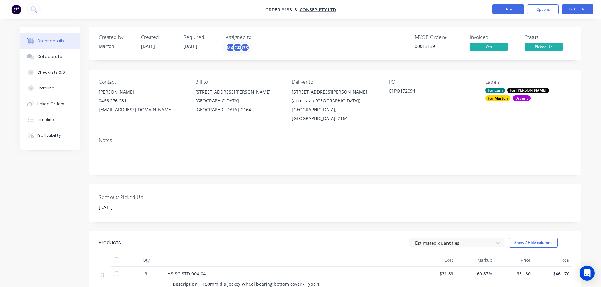
click at [505, 13] on button "Close" at bounding box center [508, 8] width 32 height 9
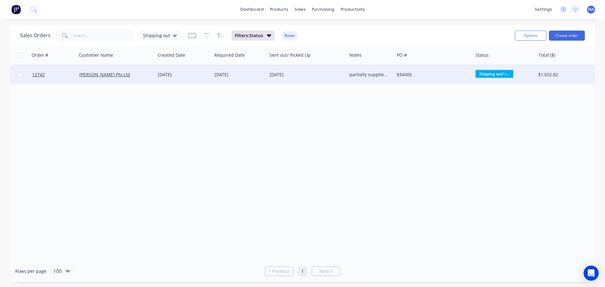
click at [193, 70] on div "[DATE]" at bounding box center [183, 74] width 57 height 19
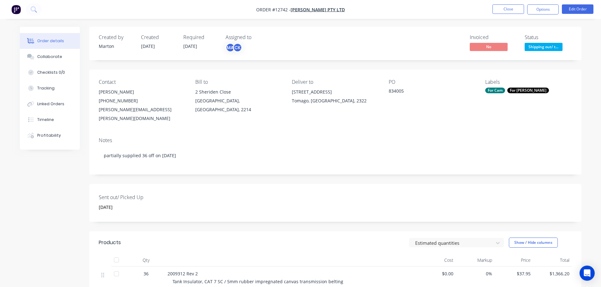
click at [501, 4] on nav "Order #12742 - G.H. Varley Pty Ltd Close Options Edit Order" at bounding box center [300, 9] width 601 height 19
click at [504, 6] on button "Close" at bounding box center [508, 8] width 32 height 9
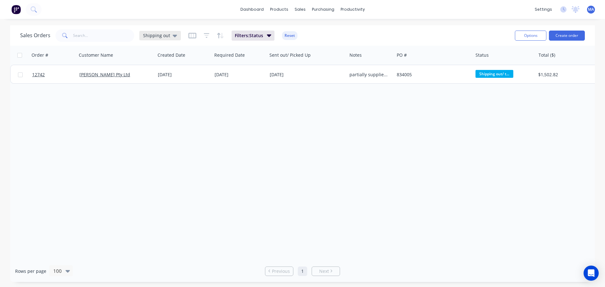
click at [163, 33] on span "Shipping out" at bounding box center [156, 35] width 27 height 7
click at [156, 114] on button "Marton" at bounding box center [177, 114] width 72 height 7
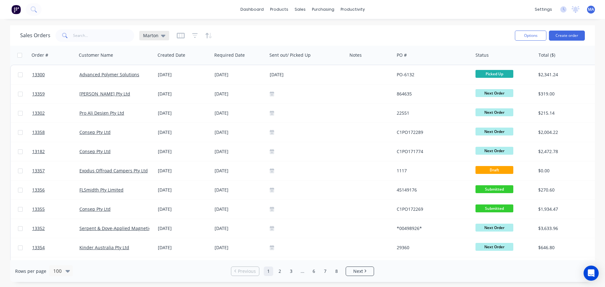
click at [166, 31] on div "Marton" at bounding box center [154, 35] width 30 height 9
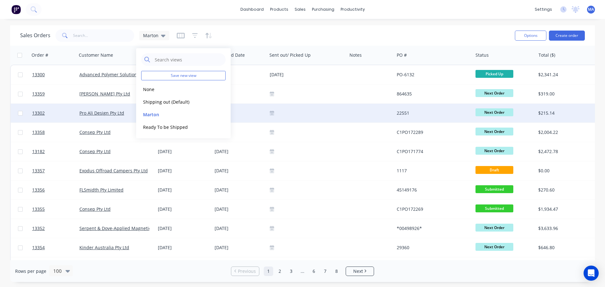
drag, startPoint x: 220, startPoint y: 115, endPoint x: 241, endPoint y: 110, distance: 21.9
click at [0, 0] on button "edit" at bounding box center [0, 0] width 0 height 0
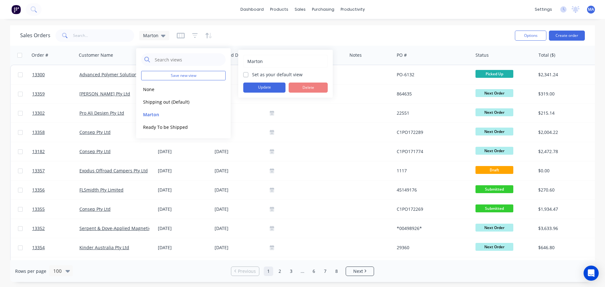
click at [252, 74] on label "Set as your default view" at bounding box center [277, 74] width 50 height 7
click at [246, 74] on input "Set as your default view" at bounding box center [245, 74] width 5 height 6
checkbox input "true"
click at [253, 86] on button "Update" at bounding box center [264, 88] width 42 height 10
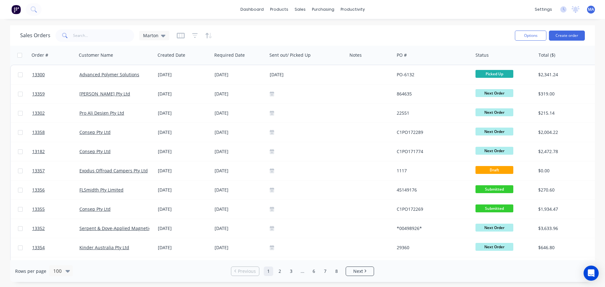
click at [294, 42] on div "Sales Orders Marton" at bounding box center [265, 35] width 490 height 15
click at [352, 28] on div at bounding box center [347, 30] width 9 height 6
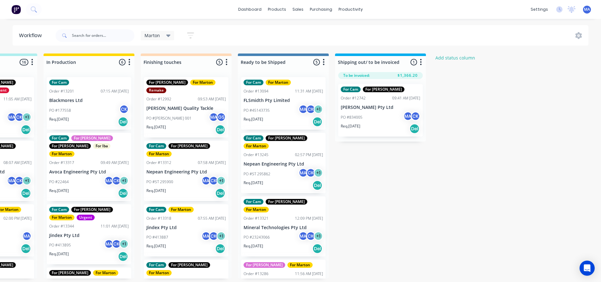
scroll to position [0, 268]
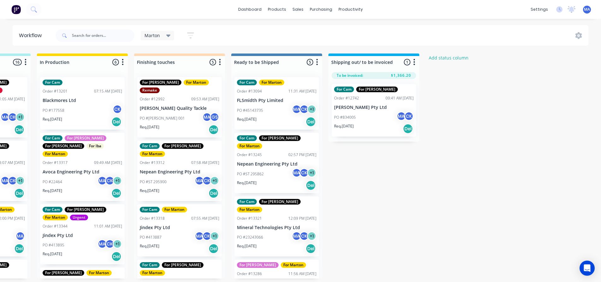
click at [258, 101] on p "FLSmidth Pty Limited" at bounding box center [276, 100] width 79 height 5
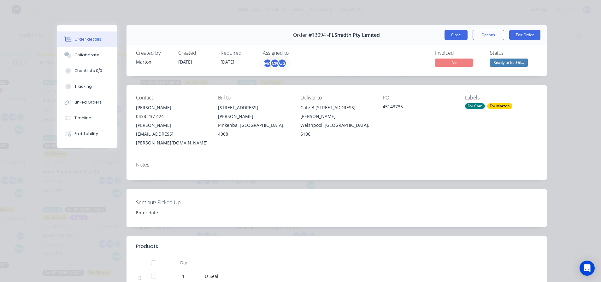
click at [458, 31] on button "Close" at bounding box center [455, 35] width 23 height 10
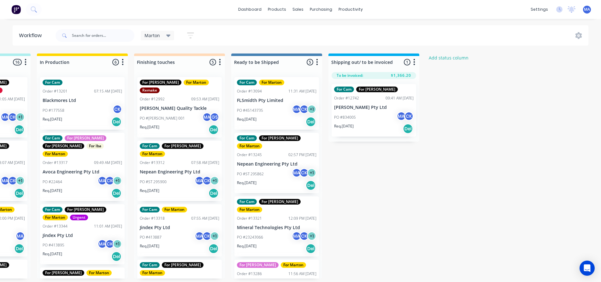
click at [272, 118] on div "Req. 01/08/25 Del" at bounding box center [276, 122] width 79 height 11
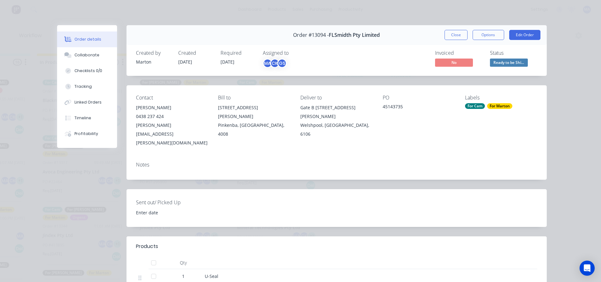
click at [492, 107] on div "For Marton" at bounding box center [499, 106] width 25 height 6
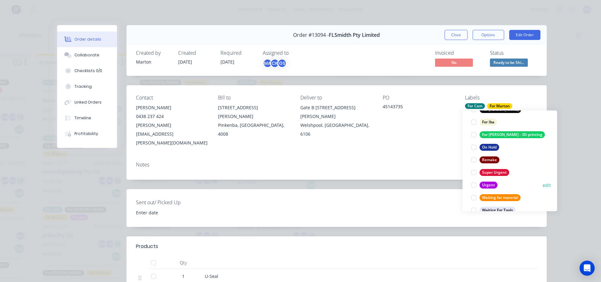
scroll to position [113, 0]
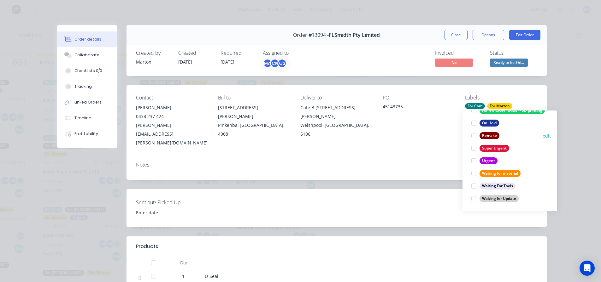
click at [472, 138] on div at bounding box center [473, 136] width 13 height 13
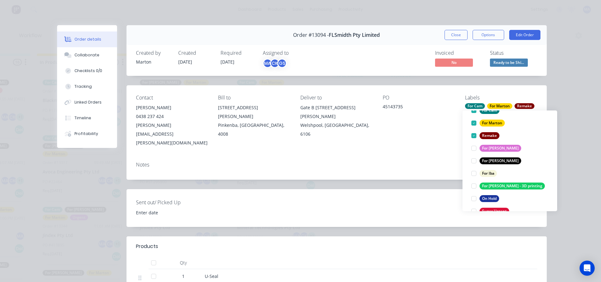
click at [444, 138] on div "Contact Ahmed Mohamed 0438 237 424 Ahmed.Mohamed@FLSmidth.com Bill to 67 Randle…" at bounding box center [336, 121] width 420 height 72
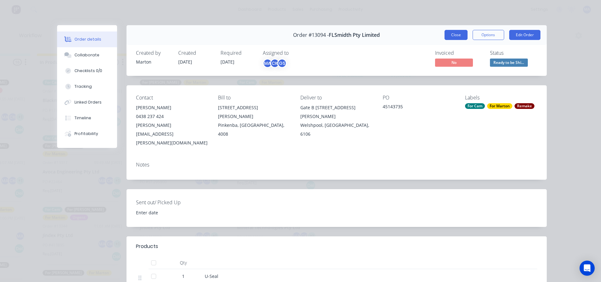
click at [457, 38] on button "Close" at bounding box center [455, 35] width 23 height 10
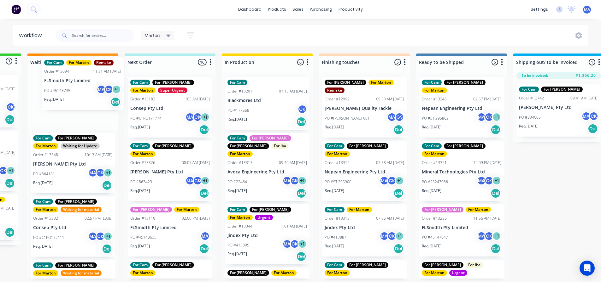
scroll to position [0, 47]
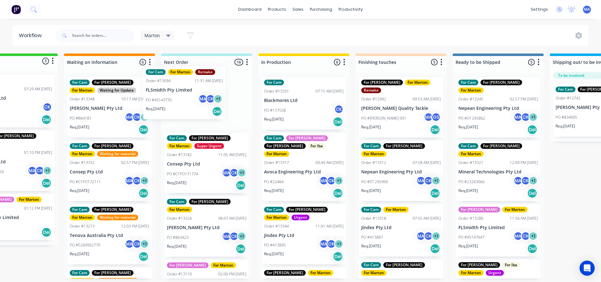
drag, startPoint x: 352, startPoint y: 116, endPoint x: 172, endPoint y: 107, distance: 179.9
click at [172, 107] on div "Submitted 3 Status colour #32CD32 hex #32CD32 Save Cancel Summaries Total order…" at bounding box center [383, 166] width 869 height 225
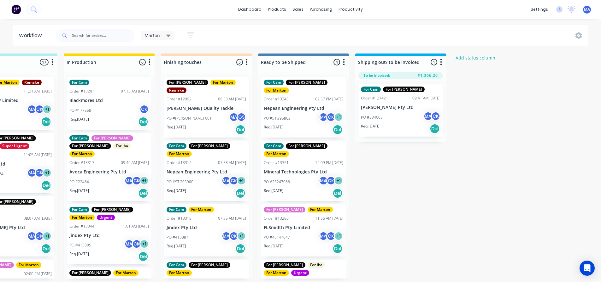
scroll to position [0, 268]
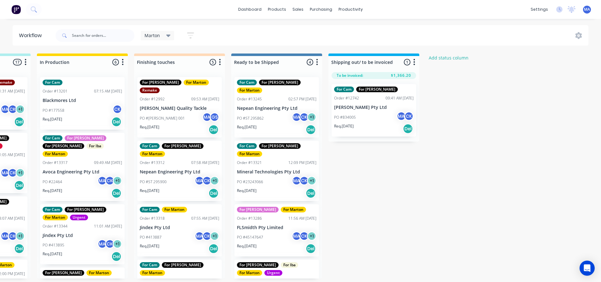
click at [276, 113] on div "PO #ST 295862 MA CK + 1" at bounding box center [276, 119] width 79 height 12
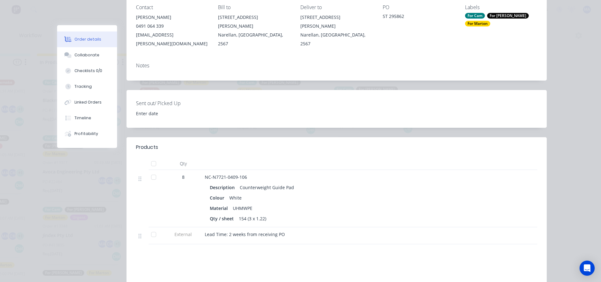
scroll to position [0, 0]
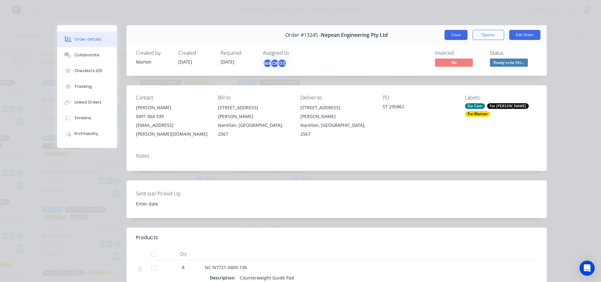
click at [454, 32] on button "Close" at bounding box center [455, 35] width 23 height 10
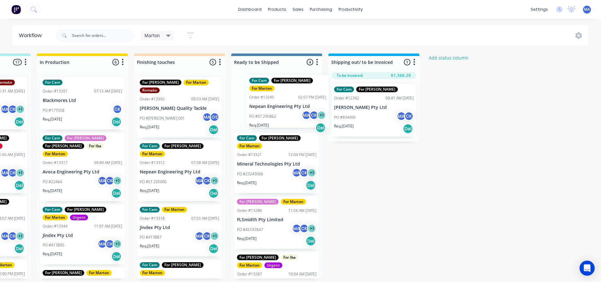
drag, startPoint x: 276, startPoint y: 110, endPoint x: 339, endPoint y: 102, distance: 63.8
click at [339, 102] on div "Submitted 3 Status colour #32CD32 hex #32CD32 Save Cancel Summaries Total order…" at bounding box center [161, 166] width 869 height 225
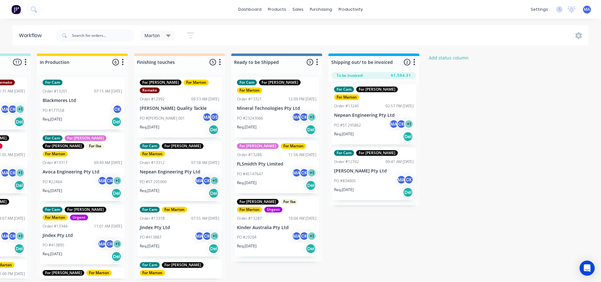
click at [281, 113] on div "PO #23243066 MA CK + 1" at bounding box center [276, 119] width 79 height 12
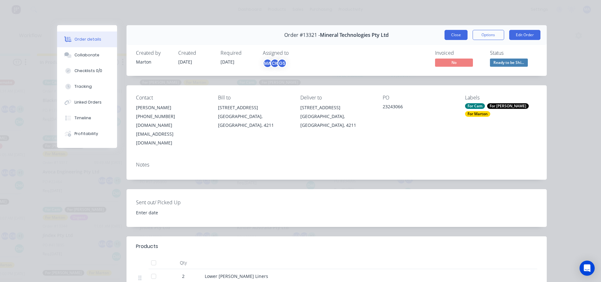
click at [451, 37] on button "Close" at bounding box center [455, 35] width 23 height 10
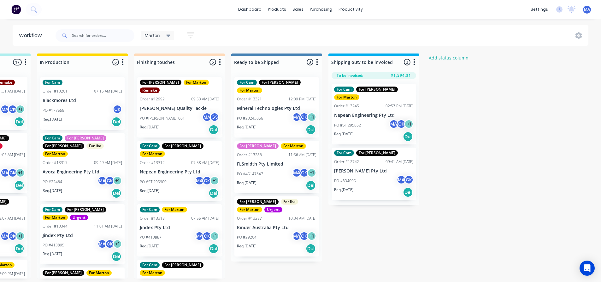
drag, startPoint x: 275, startPoint y: 113, endPoint x: 350, endPoint y: 108, distance: 75.5
click at [350, 108] on div "Submitted 3 Status colour #32CD32 hex #32CD32 Save Cancel Summaries Total order…" at bounding box center [161, 166] width 869 height 225
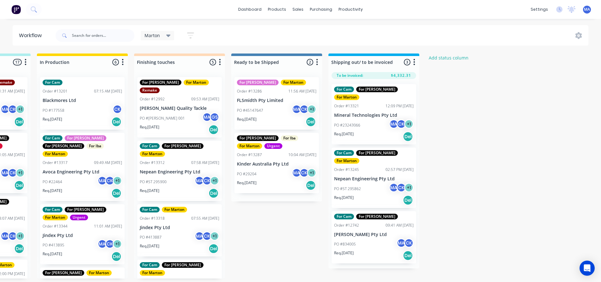
click at [268, 112] on div "PO #45147647 MA CK + 1" at bounding box center [276, 111] width 79 height 12
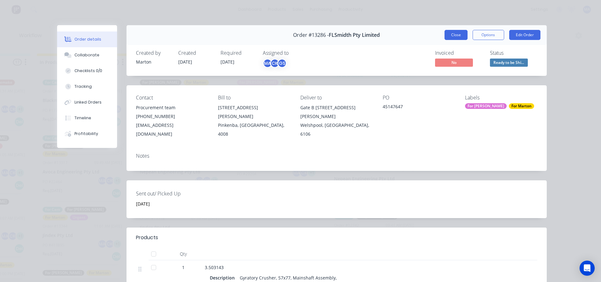
click at [455, 33] on button "Close" at bounding box center [455, 35] width 23 height 10
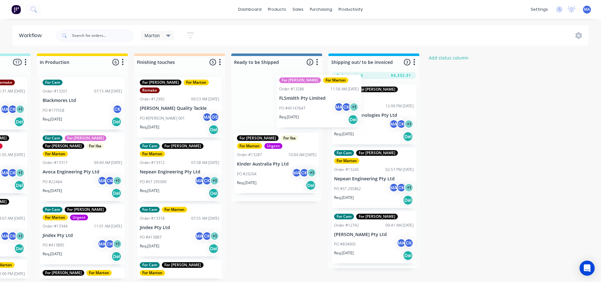
drag, startPoint x: 282, startPoint y: 102, endPoint x: 351, endPoint y: 99, distance: 68.8
click at [351, 99] on div "Submitted 3 Status colour #32CD32 hex #32CD32 Save Cancel Summaries Total order…" at bounding box center [161, 166] width 869 height 225
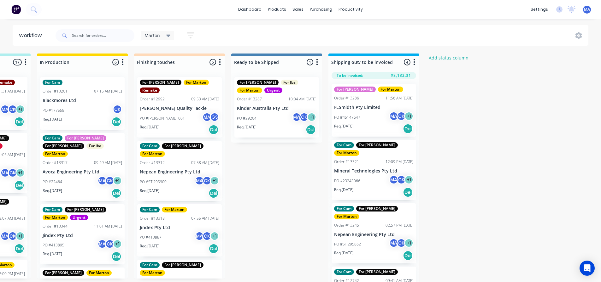
click at [371, 107] on p "FLSmidth Pty Limited" at bounding box center [373, 107] width 79 height 5
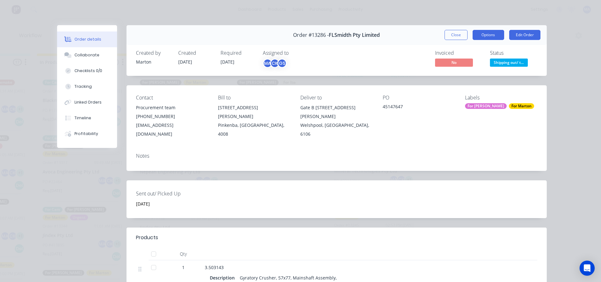
click at [483, 32] on button "Options" at bounding box center [488, 35] width 32 height 10
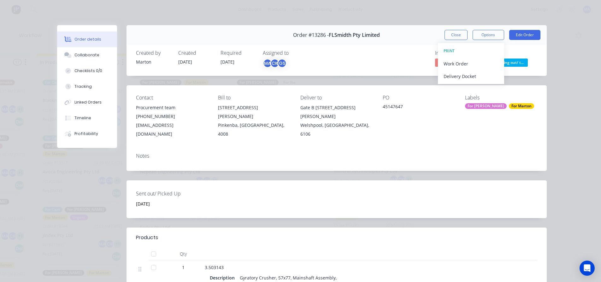
click at [434, 46] on div "Created by Marton Created 03/09/25 Required 01/10/25 Assigned to MA CK GS Invoi…" at bounding box center [336, 59] width 420 height 33
click at [460, 35] on button "Close" at bounding box center [455, 35] width 23 height 10
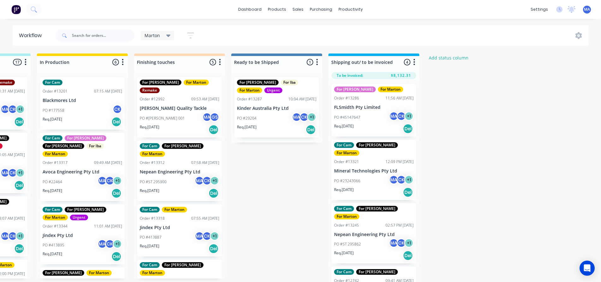
click at [264, 113] on div "PO #29204 MA CK + 1" at bounding box center [276, 119] width 79 height 12
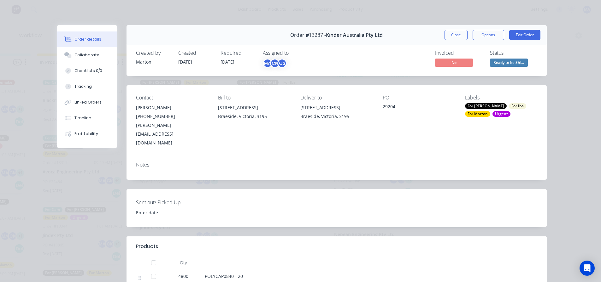
click at [454, 35] on button "Close" at bounding box center [455, 35] width 23 height 10
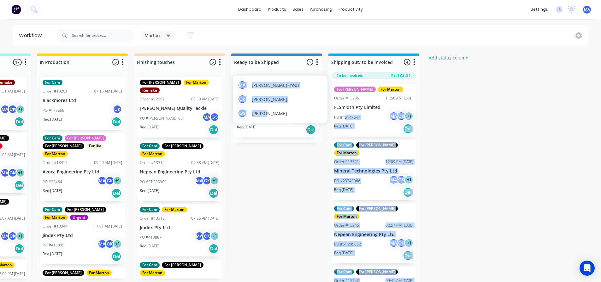
click at [333, 113] on body "dashboard products sales purchasing productivity dashboard products Product Cat…" at bounding box center [32, 122] width 601 height 245
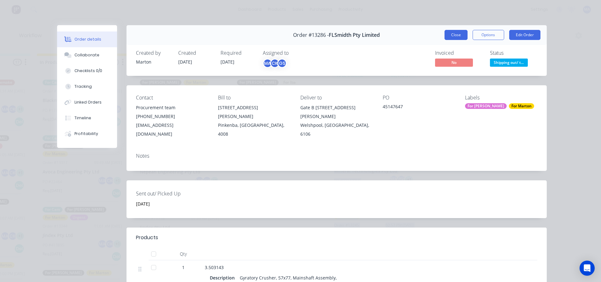
click at [455, 35] on button "Close" at bounding box center [455, 35] width 23 height 10
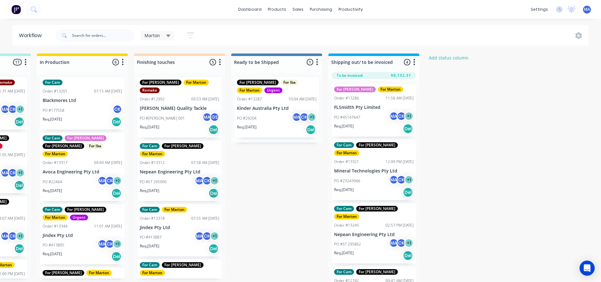
click at [276, 166] on div "Submitted 3 Status colour #32CD32 hex #32CD32 Save Cancel Summaries Total order…" at bounding box center [161, 170] width 869 height 232
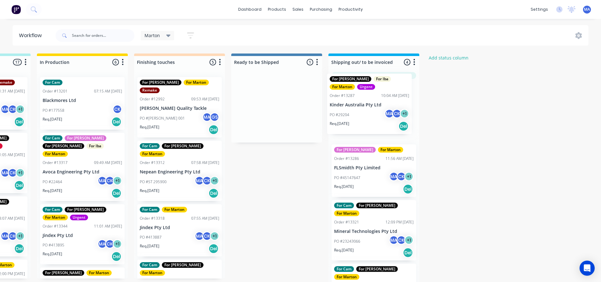
drag, startPoint x: 274, startPoint y: 111, endPoint x: 369, endPoint y: 108, distance: 95.3
click at [369, 108] on div "Submitted 3 Status colour #32CD32 hex #32CD32 Save Cancel Summaries Total order…" at bounding box center [161, 170] width 869 height 232
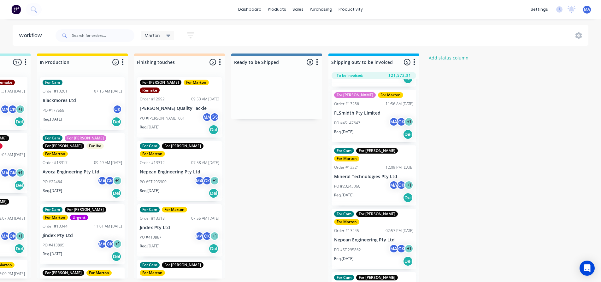
scroll to position [82, 0]
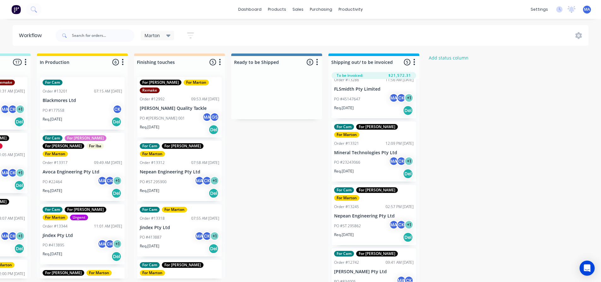
click at [353, 232] on p "Req. 25/09/25" at bounding box center [344, 235] width 20 height 6
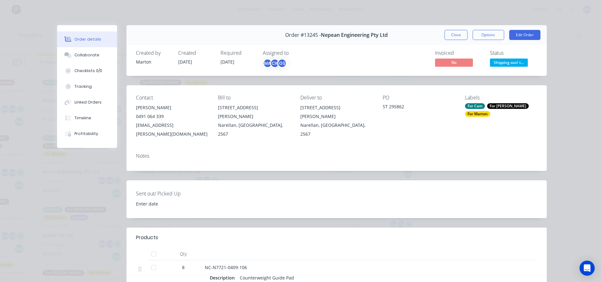
click at [464, 19] on div "Order details Collaborate Checklists 0/0 Tracking Linked Orders Timeline Profit…" at bounding box center [300, 141] width 601 height 282
click at [444, 31] on button "Close" at bounding box center [455, 35] width 23 height 10
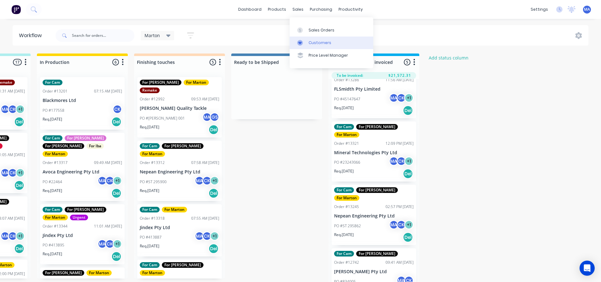
click at [314, 37] on link "Customers" at bounding box center [331, 43] width 84 height 13
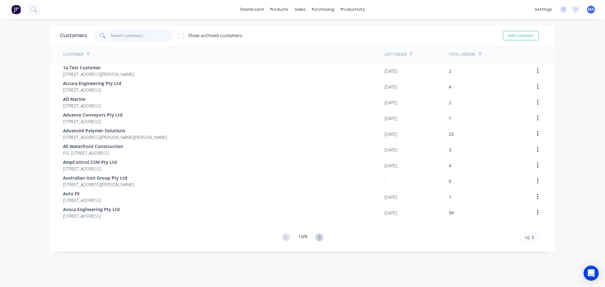
click at [150, 37] on input "text" at bounding box center [141, 35] width 61 height 13
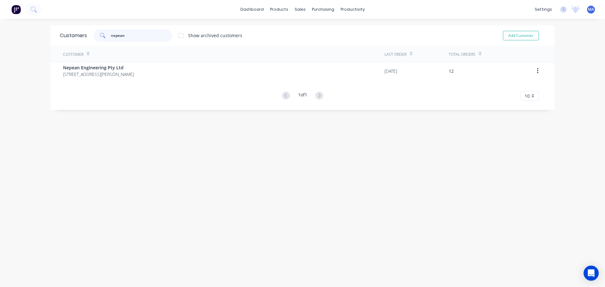
type input "nepean"
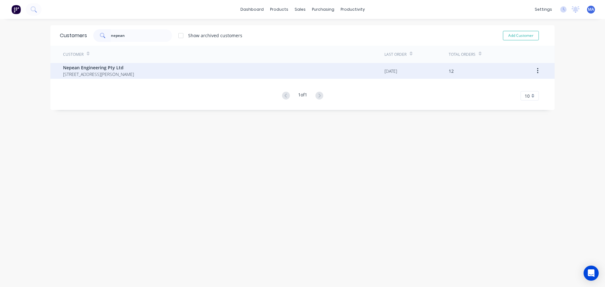
click at [112, 69] on span "Nepean Engineering Pty Ltd" at bounding box center [98, 67] width 71 height 7
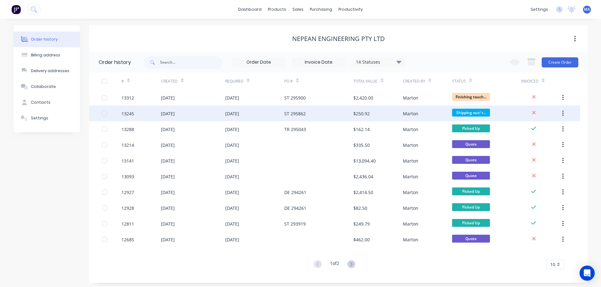
click at [316, 110] on div "ST 295862" at bounding box center [318, 114] width 69 height 16
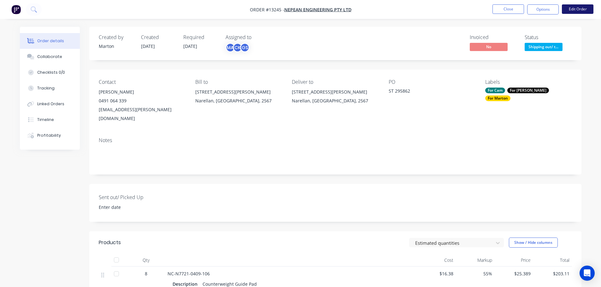
click at [570, 7] on button "Edit Order" at bounding box center [577, 8] width 32 height 9
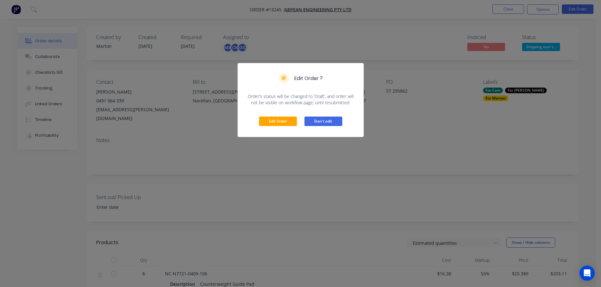
click at [325, 120] on button "Don't edit" at bounding box center [323, 121] width 38 height 9
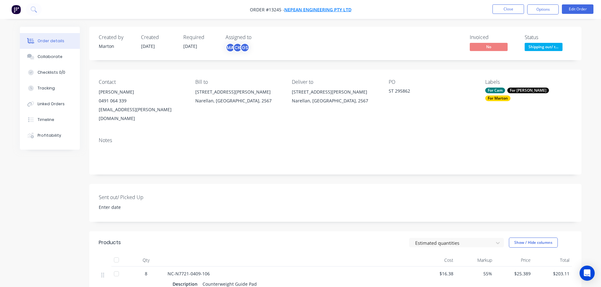
click at [348, 11] on span "Nepean Engineering Pty Ltd" at bounding box center [317, 10] width 67 height 6
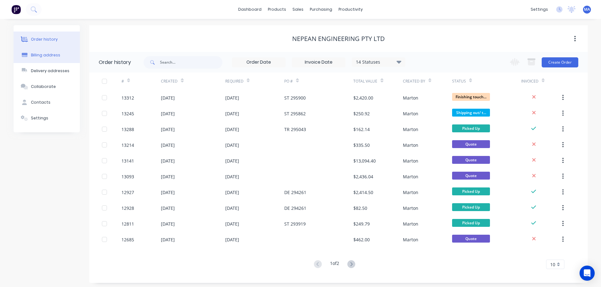
click at [48, 55] on div "Billing address" at bounding box center [45, 55] width 29 height 6
select select "AU"
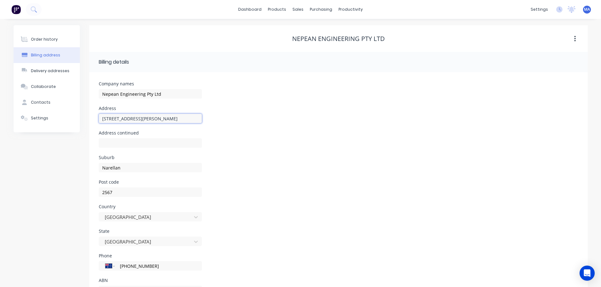
drag, startPoint x: 148, startPoint y: 114, endPoint x: 161, endPoint y: 115, distance: 12.4
click at [149, 114] on input "23 Graham Hill Road" at bounding box center [150, 118] width 103 height 9
drag, startPoint x: 144, startPoint y: 116, endPoint x: 65, endPoint y: 116, distance: 79.1
click at [65, 116] on div "Order history Billing address Delivery addresses Collaborate Contacts Settings …" at bounding box center [301, 167] width 574 height 284
click at [137, 116] on input "2/38" at bounding box center [150, 118] width 103 height 9
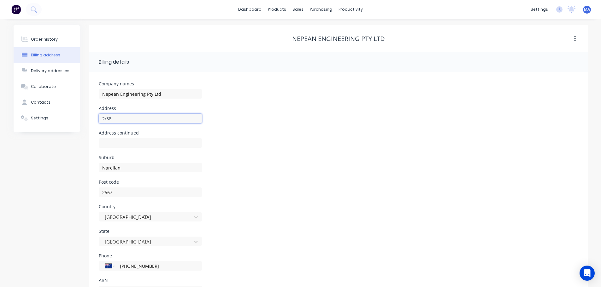
click at [137, 116] on input "2/38" at bounding box center [150, 118] width 103 height 9
paste input "Bernera Rd (entry via Yato Rd"
click at [174, 117] on input "2/38 Bernera Rd (entry via Yato Rd" at bounding box center [150, 118] width 103 height 9
type input "2/38 Bernera Rd (entry via Yato Rd)"
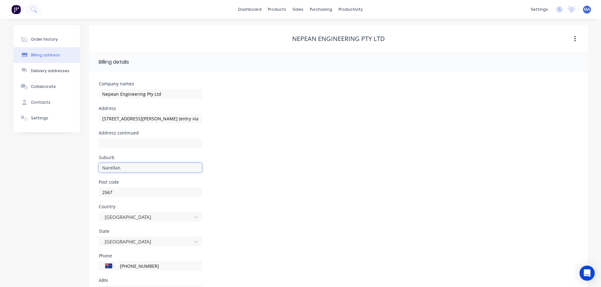
click at [148, 168] on input "Narellan" at bounding box center [150, 167] width 103 height 9
type input "Prestons"
click at [120, 188] on input "2567" at bounding box center [150, 192] width 103 height 9
drag, startPoint x: 99, startPoint y: 191, endPoint x: 81, endPoint y: 194, distance: 17.8
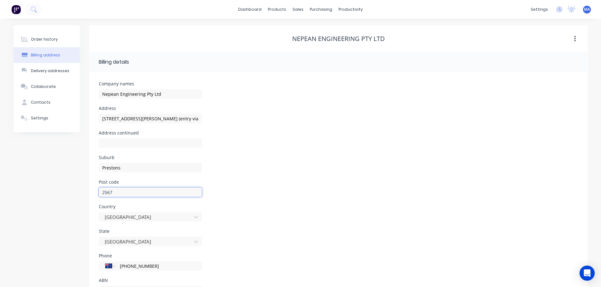
click at [82, 194] on div "Order history Billing address Delivery addresses Collaborate Contacts Settings …" at bounding box center [301, 167] width 574 height 284
type input "2170"
click at [296, 226] on div "Country Australia" at bounding box center [338, 217] width 479 height 25
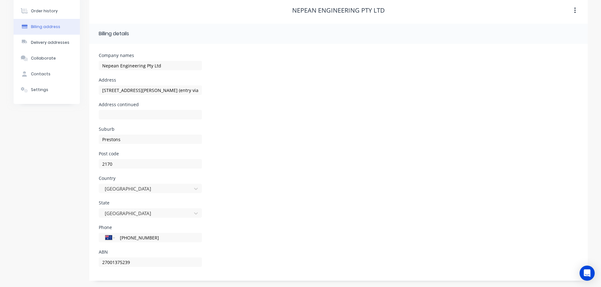
click at [208, 253] on div "ABN 27001375239" at bounding box center [338, 262] width 479 height 25
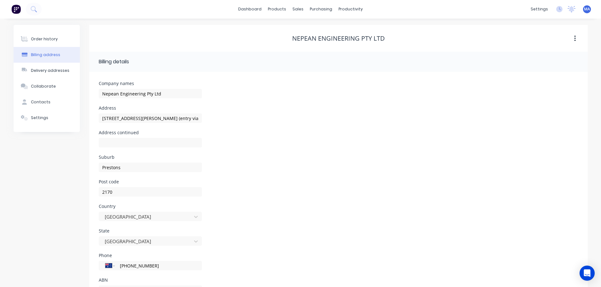
scroll to position [0, 0]
click at [58, 74] on button "Delivery addresses" at bounding box center [47, 71] width 66 height 16
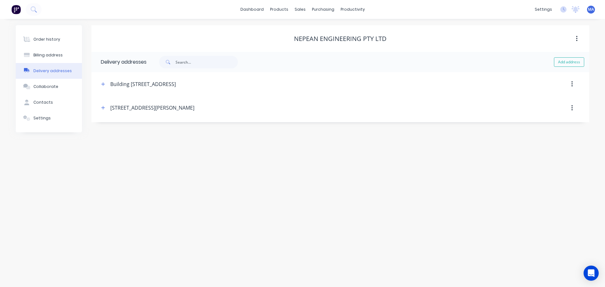
click at [574, 106] on button "button" at bounding box center [572, 107] width 15 height 11
click at [545, 123] on div "Delete" at bounding box center [550, 124] width 49 height 9
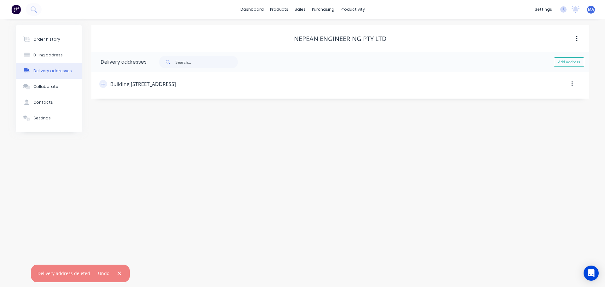
click at [104, 85] on icon "button" at bounding box center [103, 84] width 4 height 4
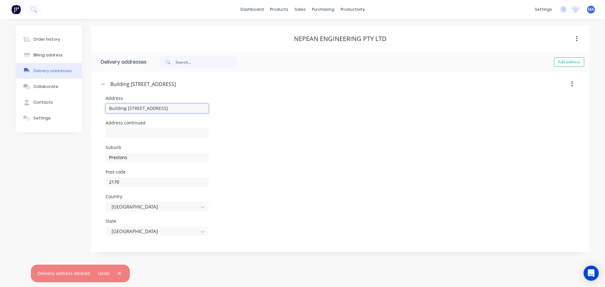
click at [131, 108] on input "Building 2, 38 Bernera Road" at bounding box center [157, 108] width 103 height 9
drag, startPoint x: 185, startPoint y: 111, endPoint x: 99, endPoint y: 108, distance: 86.1
click at [99, 108] on div "Address Building 2, 38 Bernera Road Address continued Suburb Prestons Post code…" at bounding box center [340, 173] width 489 height 154
paste input "2/38 Bernera Rd (entry via Yato R"
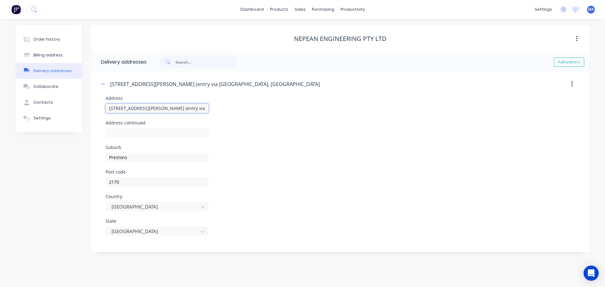
type input "2/38 Bernera Rd (entry via Yato Rd)"
click at [61, 60] on button "Billing address" at bounding box center [49, 55] width 66 height 16
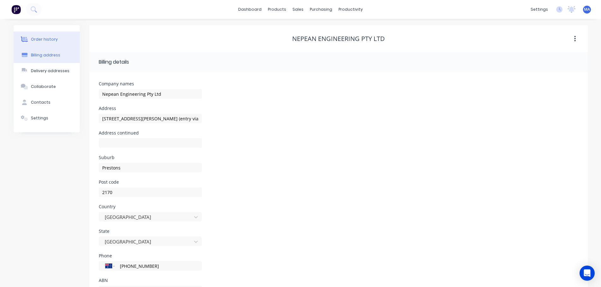
click at [58, 36] on button "Order history" at bounding box center [47, 40] width 66 height 16
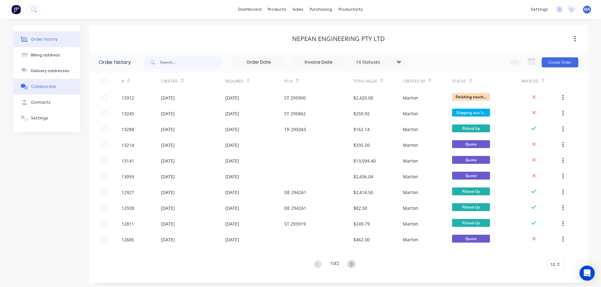
click at [49, 90] on button "Collaborate" at bounding box center [47, 87] width 66 height 16
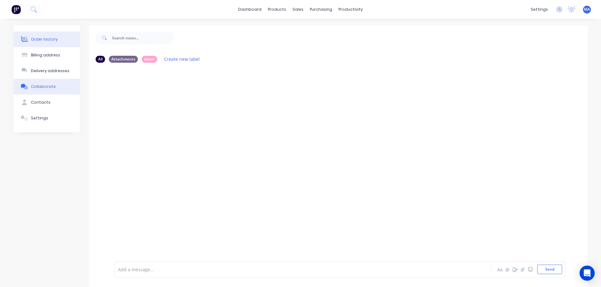
click at [41, 34] on button "Order history" at bounding box center [47, 40] width 66 height 16
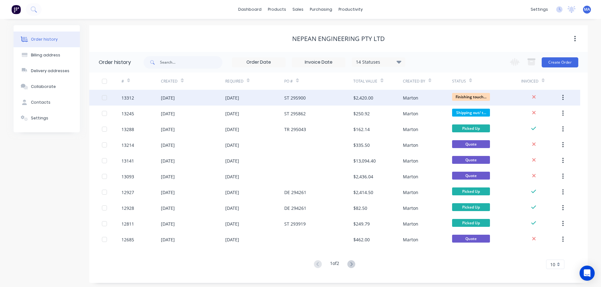
click at [322, 102] on div "ST 295900" at bounding box center [318, 98] width 69 height 16
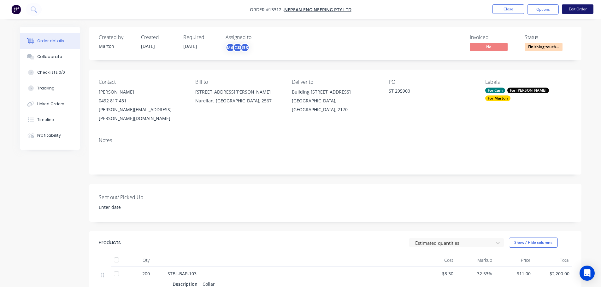
click at [580, 8] on button "Edit Order" at bounding box center [577, 8] width 32 height 9
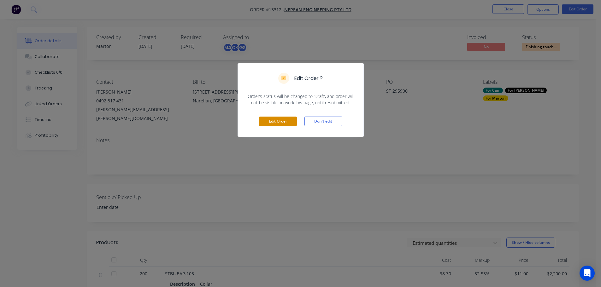
drag, startPoint x: 286, startPoint y: 112, endPoint x: 283, endPoint y: 118, distance: 6.2
click at [285, 114] on div "Edit Order Don't edit" at bounding box center [300, 121] width 125 height 31
click at [283, 118] on button "Edit Order" at bounding box center [278, 121] width 38 height 9
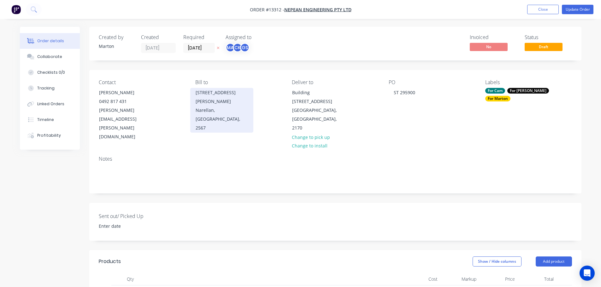
click at [226, 106] on div "Narellan, New South Wales, 2567" at bounding box center [221, 119] width 52 height 26
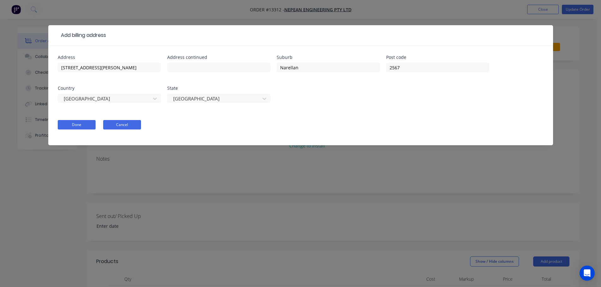
click at [117, 125] on button "Cancel" at bounding box center [122, 124] width 38 height 9
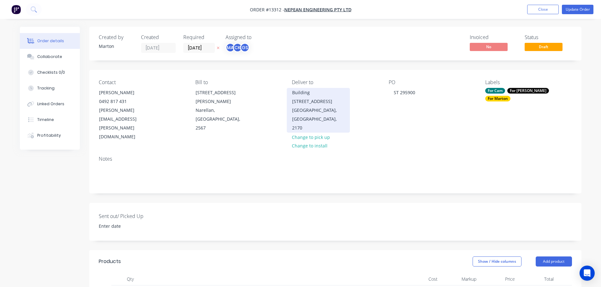
click at [305, 102] on div "Building 2, 38 Bernera Road" at bounding box center [318, 97] width 52 height 18
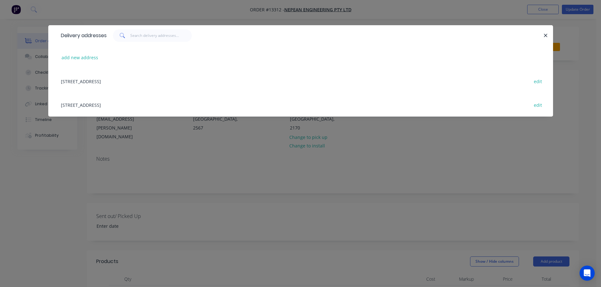
click at [113, 102] on div "2/38 Bernera Rd (entry via Yato Rd), Prestons, New South Wales, Australia, 2170…" at bounding box center [301, 105] width 486 height 24
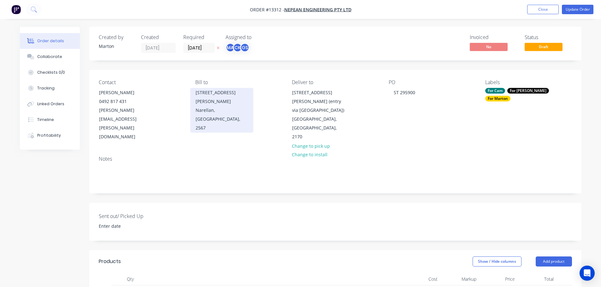
click at [227, 106] on div "Narellan, New South Wales, 2567" at bounding box center [221, 119] width 52 height 26
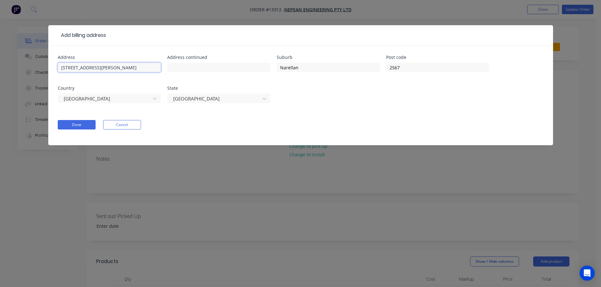
click at [109, 67] on input "23 Graham Hill Road" at bounding box center [109, 67] width 103 height 9
drag, startPoint x: 120, startPoint y: 68, endPoint x: 35, endPoint y: 69, distance: 84.5
click at [35, 69] on div "Add billing address Address 23 Graham Hill Road Address continued Suburb Narell…" at bounding box center [300, 143] width 601 height 287
paste input "/38 Bernera Rd (entry via Yato R"
type input "2/38 Bernera Rd (entry via Yato Rd)"
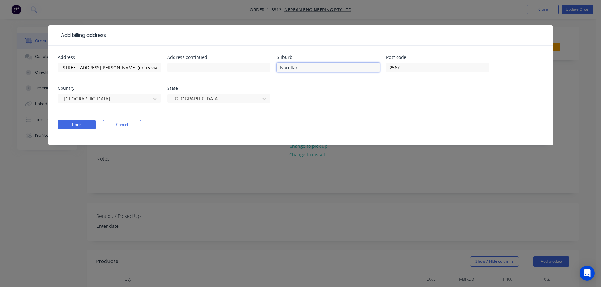
click at [292, 70] on input "Narellan" at bounding box center [327, 67] width 103 height 9
drag, startPoint x: 308, startPoint y: 70, endPoint x: 265, endPoint y: 73, distance: 43.3
click at [269, 72] on div "Address 2/38 Bernera Rd (entry via Yato Rd) Address continued Suburb Narellan P…" at bounding box center [301, 82] width 486 height 55
type input "Prestons"
click at [423, 67] on input "2567" at bounding box center [437, 67] width 103 height 9
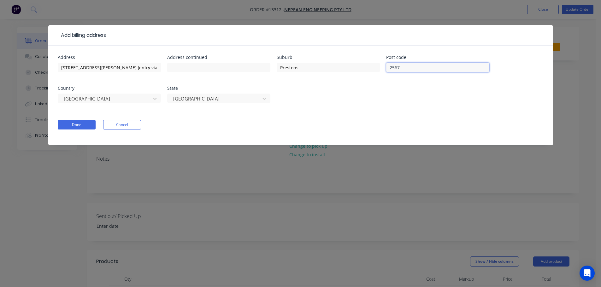
drag, startPoint x: 413, startPoint y: 67, endPoint x: 381, endPoint y: 67, distance: 32.2
click at [387, 67] on input "2567" at bounding box center [437, 67] width 103 height 9
type input "2170"
click at [84, 126] on button "Done" at bounding box center [77, 124] width 38 height 9
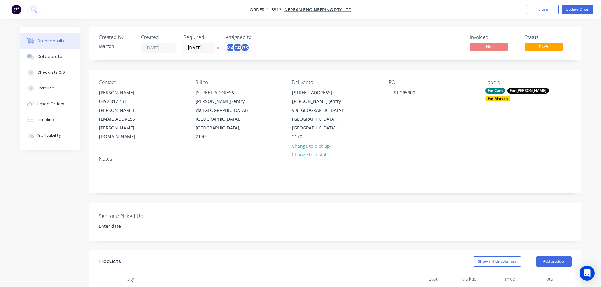
click at [284, 180] on div "Created by Marton Created 16/09/25 Required 22/09/25 Assigned to MA CK GS Invoi…" at bounding box center [335, 267] width 492 height 480
click at [584, 10] on button "Update Order" at bounding box center [577, 9] width 32 height 9
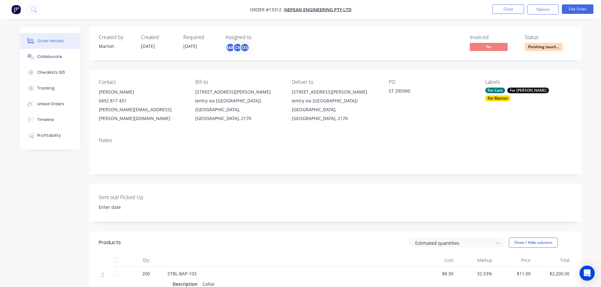
click at [540, 47] on span "Finishing touch..." at bounding box center [543, 47] width 38 height 8
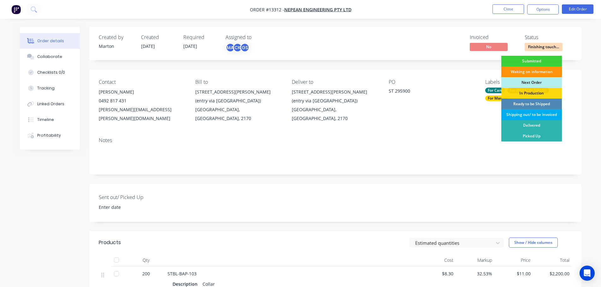
click at [525, 113] on div "Shipping out/ to be invoiced" at bounding box center [531, 114] width 61 height 11
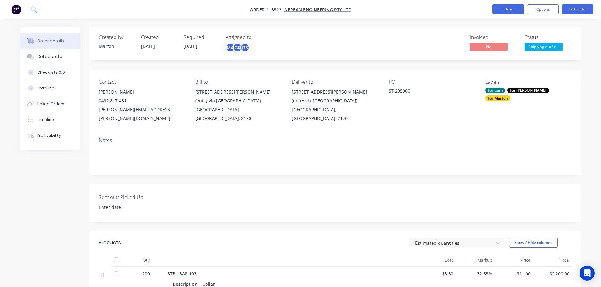
click at [507, 9] on button "Close" at bounding box center [508, 8] width 32 height 9
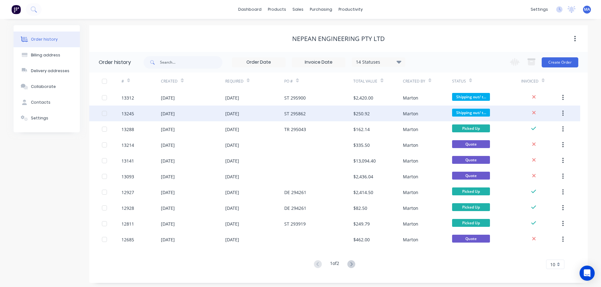
click at [272, 114] on div "[DATE]" at bounding box center [254, 114] width 59 height 16
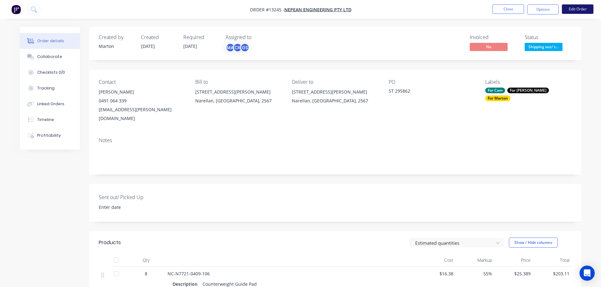
click at [582, 12] on button "Edit Order" at bounding box center [577, 8] width 32 height 9
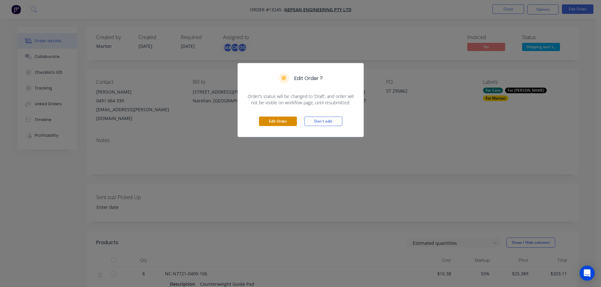
click at [278, 121] on button "Edit Order" at bounding box center [278, 121] width 38 height 9
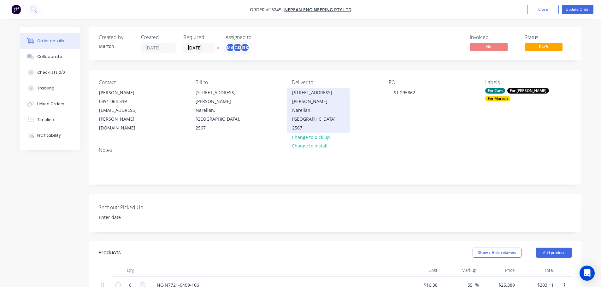
click at [324, 106] on div "Narellan, New South Wales, 2567" at bounding box center [318, 119] width 52 height 26
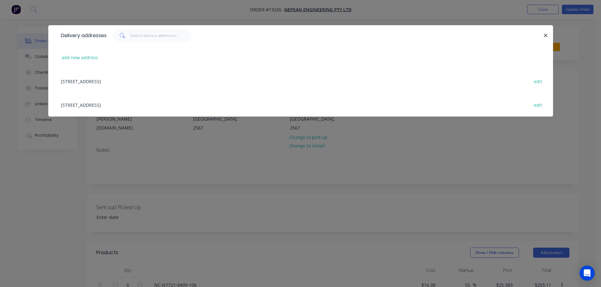
click at [115, 103] on div "2/38 Bernera Rd (entry via Yato Rd), Prestons, New South Wales, Australia, 2170…" at bounding box center [301, 105] width 486 height 24
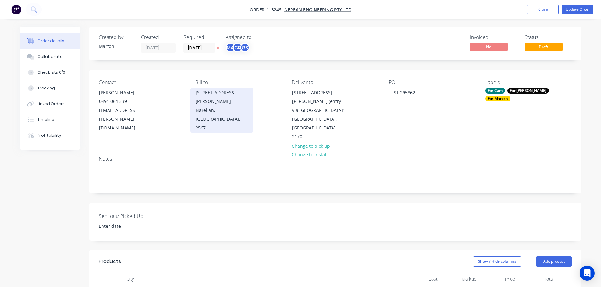
click at [223, 96] on div "23 Graham Hill Road" at bounding box center [221, 97] width 52 height 18
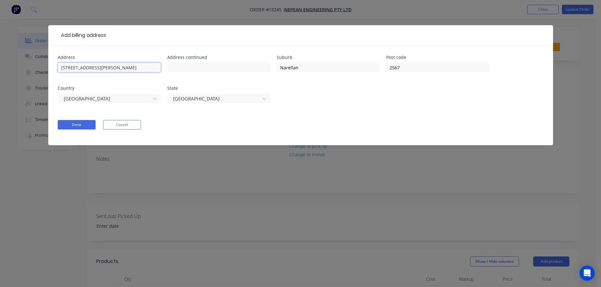
drag, startPoint x: 120, startPoint y: 68, endPoint x: 45, endPoint y: 67, distance: 75.4
click at [47, 67] on div "Add billing address Address 23 Graham Hill Road Address continued Suburb Narell…" at bounding box center [300, 143] width 601 height 287
paste input "/38 Bernera Rd (entry via Yato R"
type input "2/38 Bernera Rd (entry via Yato Rd)"
drag, startPoint x: 293, startPoint y: 66, endPoint x: 309, endPoint y: 68, distance: 16.3
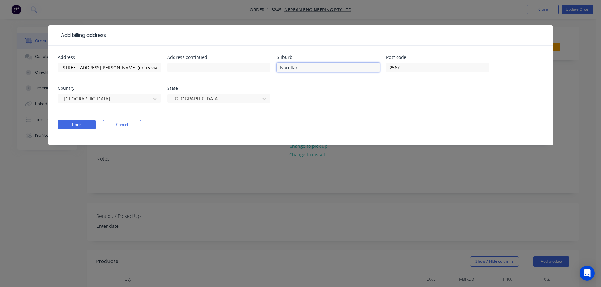
click at [294, 66] on input "Narellan" at bounding box center [327, 67] width 103 height 9
drag, startPoint x: 309, startPoint y: 68, endPoint x: 256, endPoint y: 70, distance: 53.3
click at [262, 70] on div "Address 2/38 Bernera Rd (entry via Yato Rd) Address continued Suburb Narellan P…" at bounding box center [301, 82] width 486 height 55
type input "Prestons"
drag, startPoint x: 388, startPoint y: 66, endPoint x: 373, endPoint y: 66, distance: 15.8
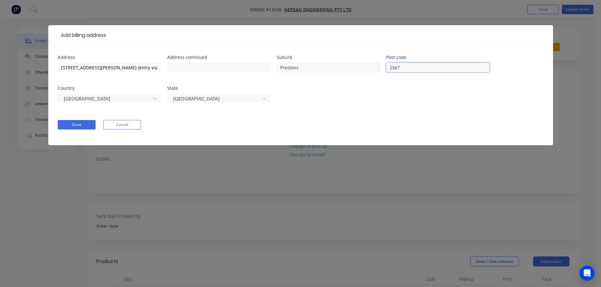
click at [376, 66] on div "Address 2/38 Bernera Rd (entry via Yato Rd) Address continued Suburb Prestons P…" at bounding box center [301, 82] width 486 height 55
type input "2170"
click at [72, 125] on button "Done" at bounding box center [77, 124] width 38 height 9
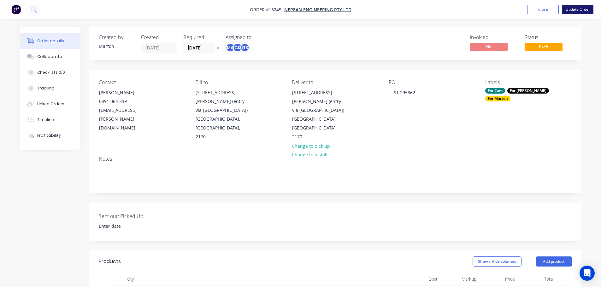
click at [583, 11] on button "Update Order" at bounding box center [577, 9] width 32 height 9
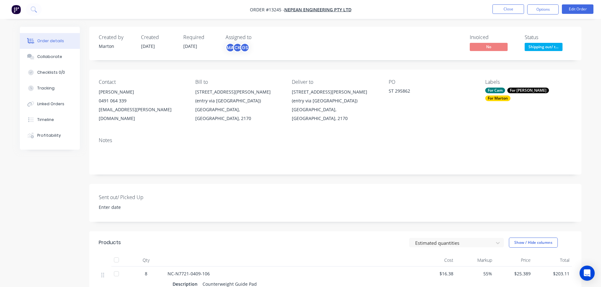
click at [536, 12] on button "Options" at bounding box center [543, 9] width 32 height 10
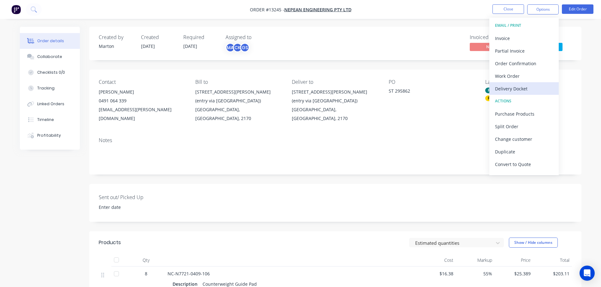
click at [515, 87] on div "Delivery Docket" at bounding box center [524, 88] width 58 height 9
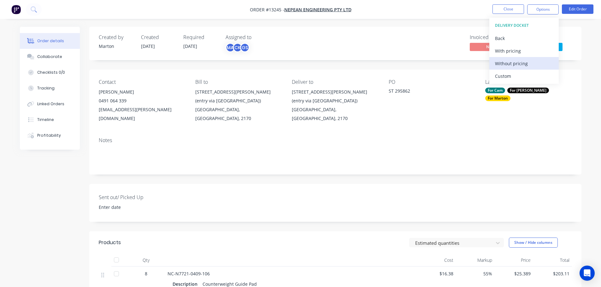
click at [518, 61] on div "Without pricing" at bounding box center [524, 63] width 58 height 9
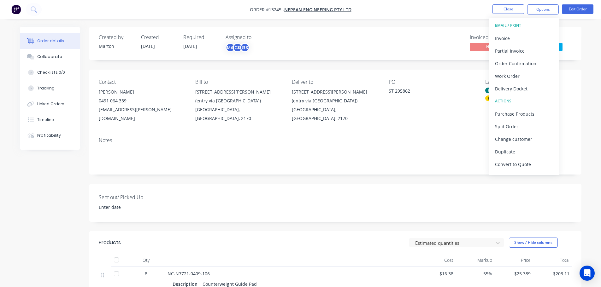
click at [359, 135] on div "Notes" at bounding box center [335, 153] width 492 height 42
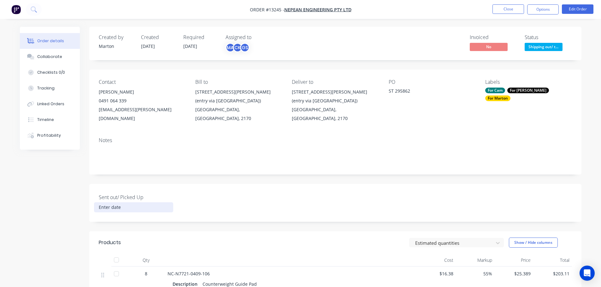
click at [121, 203] on input at bounding box center [133, 207] width 79 height 9
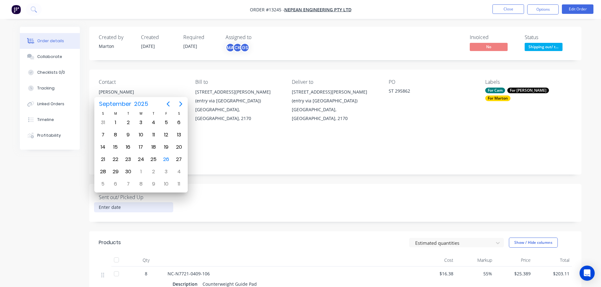
drag, startPoint x: 225, startPoint y: 185, endPoint x: 194, endPoint y: 196, distance: 32.8
click at [225, 185] on div "Sent out/ Picked Up" at bounding box center [335, 203] width 492 height 38
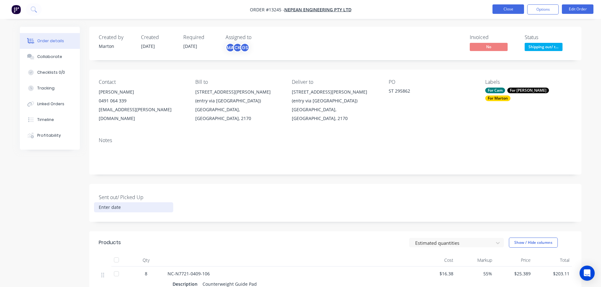
click at [501, 10] on button "Close" at bounding box center [508, 8] width 32 height 9
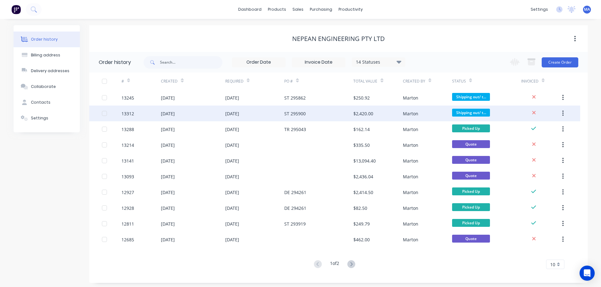
click at [256, 115] on div "[DATE]" at bounding box center [254, 114] width 59 height 16
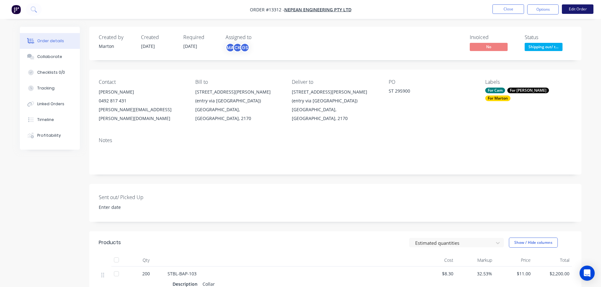
click at [585, 11] on button "Edit Order" at bounding box center [577, 8] width 32 height 9
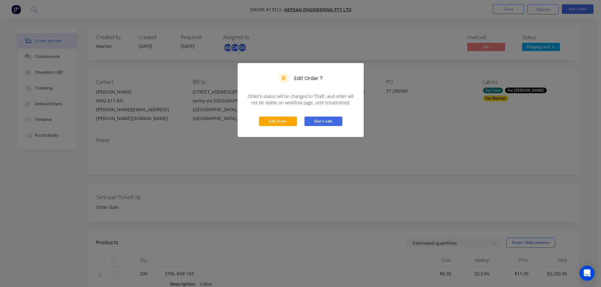
click at [309, 122] on button "Don't edit" at bounding box center [323, 121] width 38 height 9
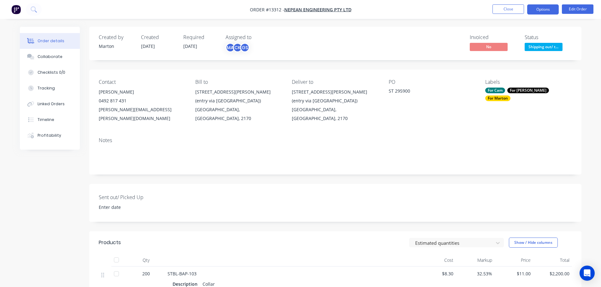
click at [539, 9] on button "Options" at bounding box center [543, 9] width 32 height 10
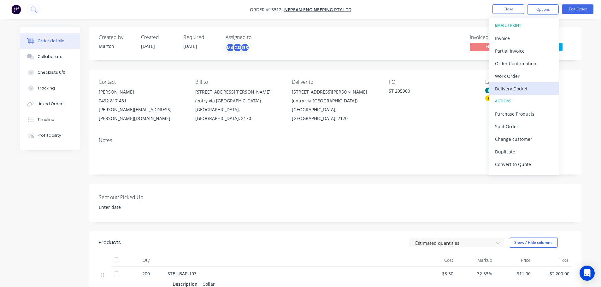
click at [510, 87] on div "Delivery Docket" at bounding box center [524, 88] width 58 height 9
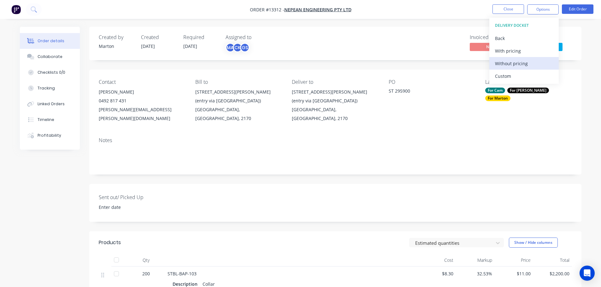
click at [523, 61] on div "Without pricing" at bounding box center [524, 63] width 58 height 9
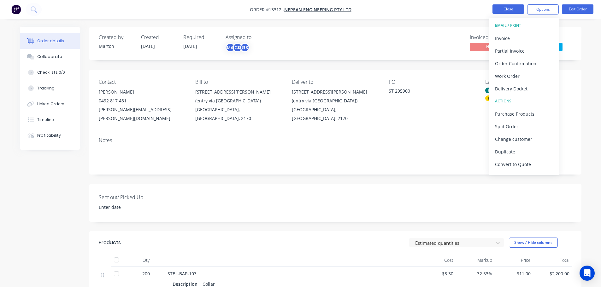
click at [495, 13] on button "Close" at bounding box center [508, 8] width 32 height 9
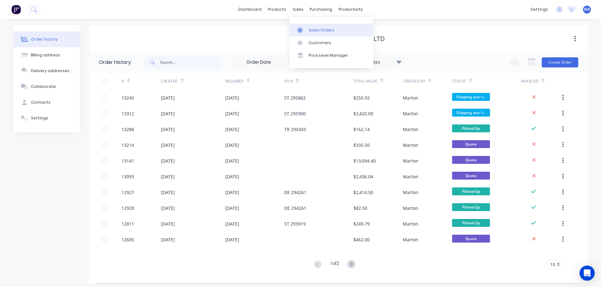
click at [305, 26] on link "Sales Orders" at bounding box center [331, 30] width 84 height 13
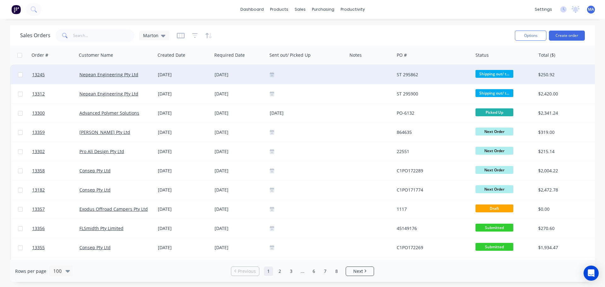
click at [273, 74] on icon at bounding box center [272, 75] width 4 height 3
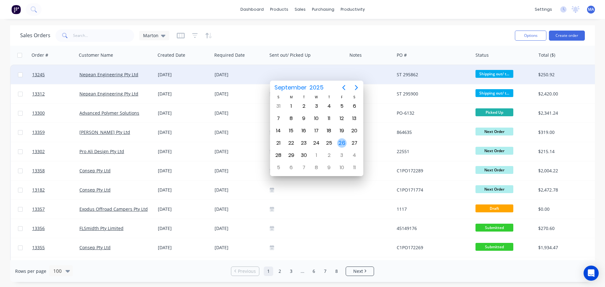
click at [344, 143] on div "26" at bounding box center [341, 142] width 9 height 9
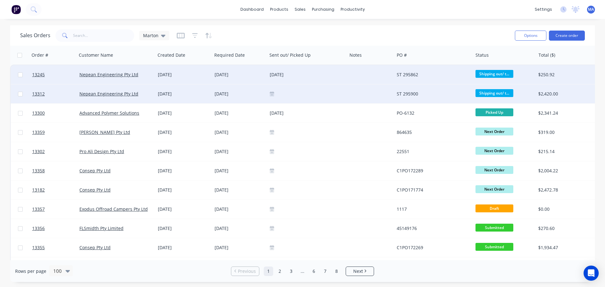
click at [274, 94] on icon at bounding box center [272, 94] width 4 height 3
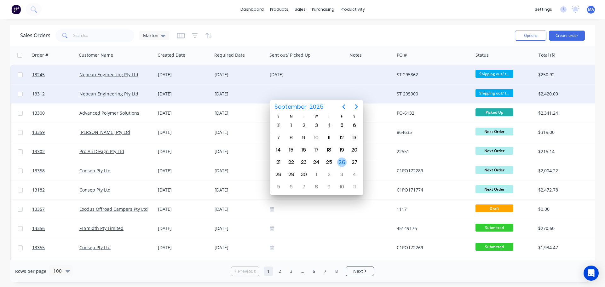
click at [343, 162] on div "26" at bounding box center [341, 162] width 9 height 9
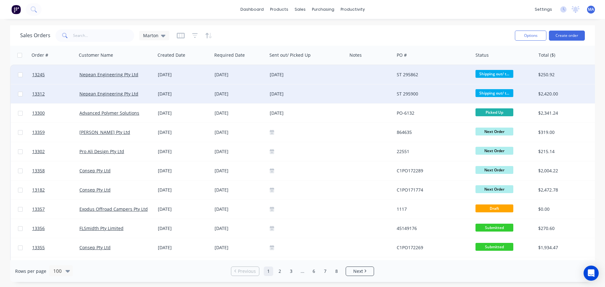
click at [350, 75] on div at bounding box center [370, 74] width 47 height 19
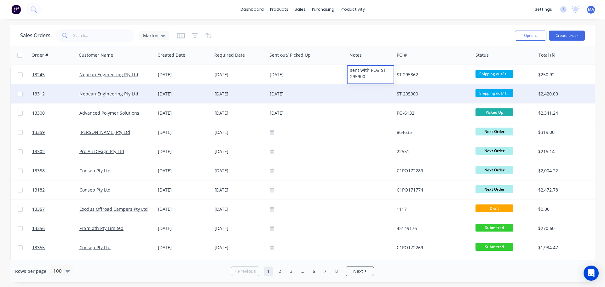
click at [359, 92] on div at bounding box center [370, 93] width 47 height 19
click at [369, 91] on div at bounding box center [370, 93] width 47 height 19
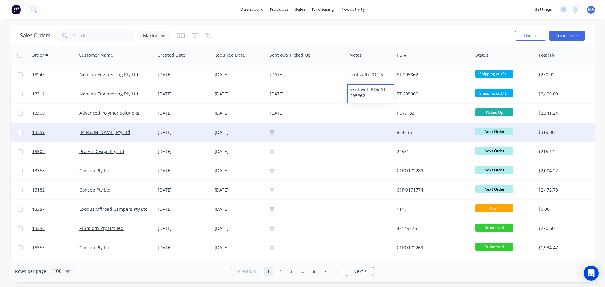
click at [347, 133] on div at bounding box center [370, 132] width 47 height 19
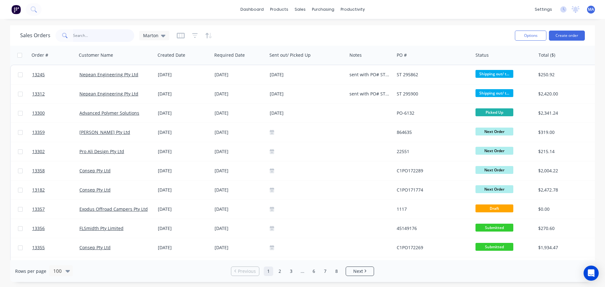
click at [102, 36] on input "text" at bounding box center [103, 35] width 61 height 13
click at [357, 26] on link "Workflow" at bounding box center [377, 30] width 84 height 13
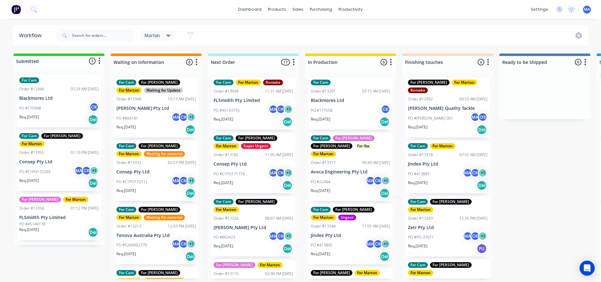
click at [154, 184] on div "PO #C1PO172111 MA CK + 1" at bounding box center [155, 182] width 79 height 12
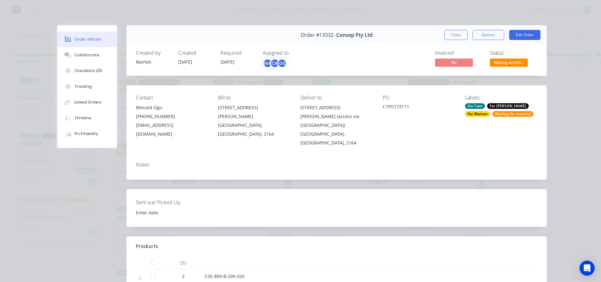
click at [496, 62] on span "Waiting on info..." at bounding box center [509, 63] width 38 height 8
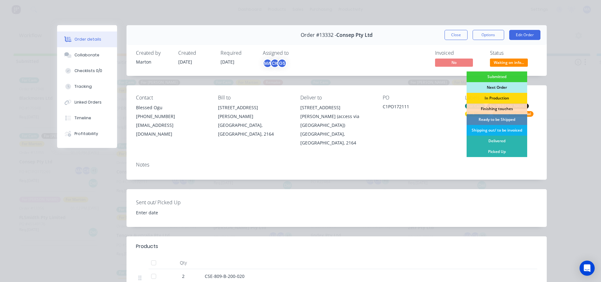
click at [496, 88] on div "Next Order" at bounding box center [496, 87] width 61 height 11
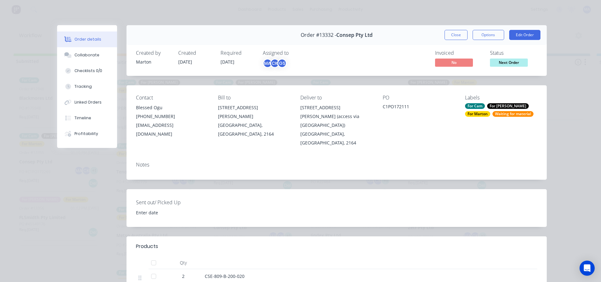
click at [492, 111] on div "Waiting for material" at bounding box center [512, 114] width 41 height 6
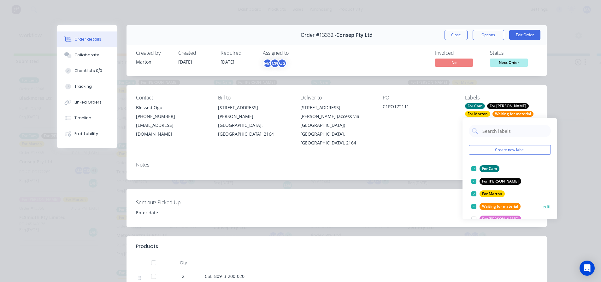
click at [470, 210] on div at bounding box center [473, 207] width 13 height 13
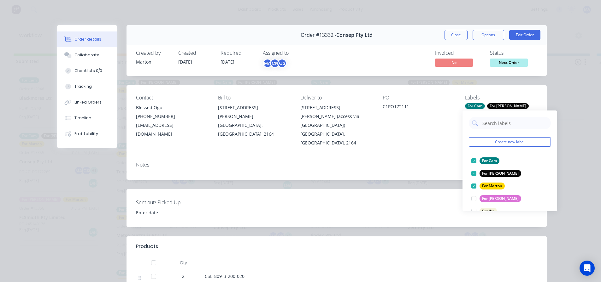
drag, startPoint x: 442, startPoint y: 173, endPoint x: 457, endPoint y: 126, distance: 49.1
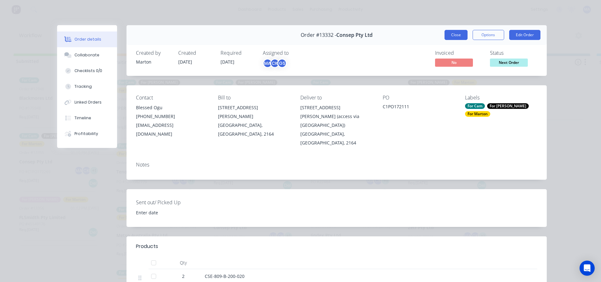
click at [452, 37] on button "Close" at bounding box center [455, 35] width 23 height 10
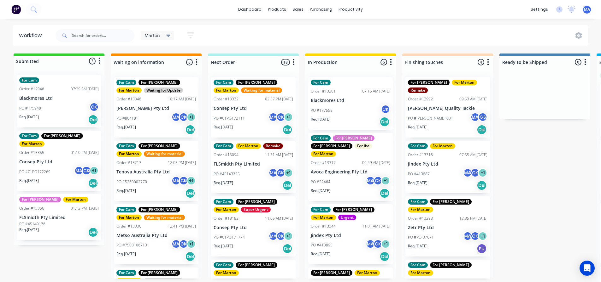
click at [147, 187] on div "PO #5260002770 MA CK + 1" at bounding box center [155, 182] width 79 height 12
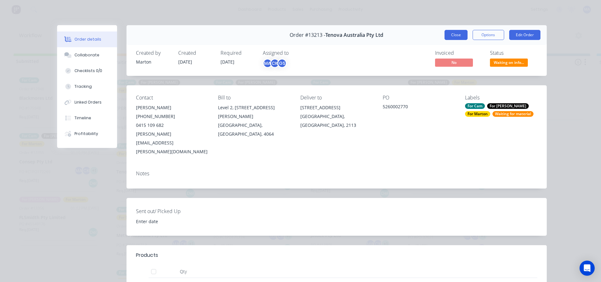
click at [460, 32] on button "Close" at bounding box center [455, 35] width 23 height 10
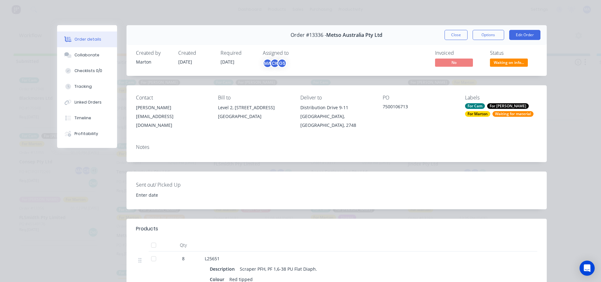
click at [504, 66] on span "Waiting on info..." at bounding box center [509, 63] width 38 height 8
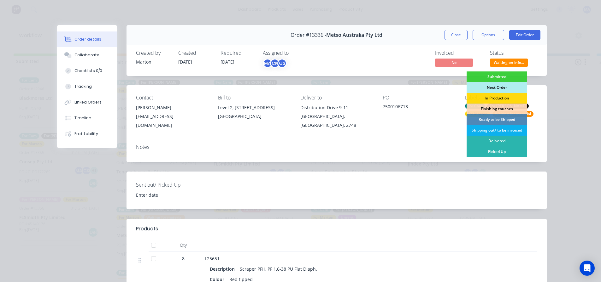
click at [492, 88] on div "Next Order" at bounding box center [496, 87] width 61 height 11
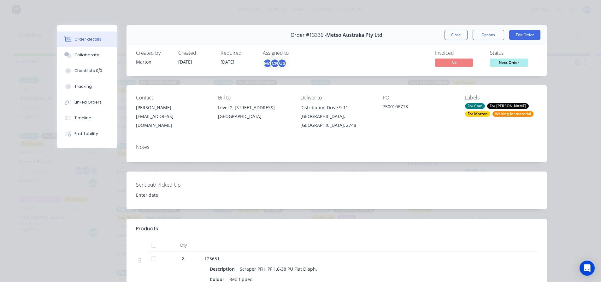
click at [477, 111] on div "For Cam For Gary For Marton Waiting for material" at bounding box center [501, 110] width 72 height 14
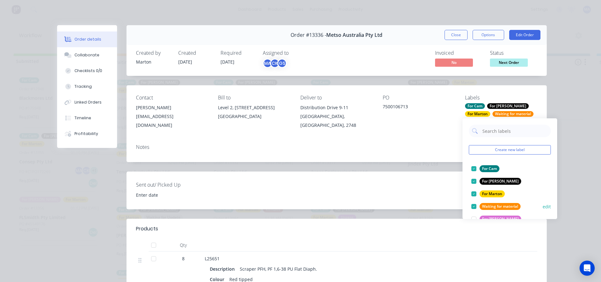
click at [474, 209] on div at bounding box center [473, 207] width 13 height 13
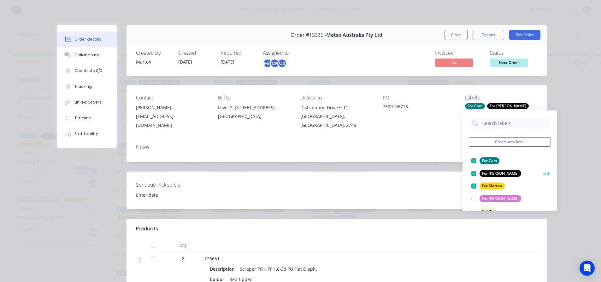
drag, startPoint x: 473, startPoint y: 201, endPoint x: 482, endPoint y: 193, distance: 12.3
click at [473, 201] on div at bounding box center [473, 199] width 13 height 13
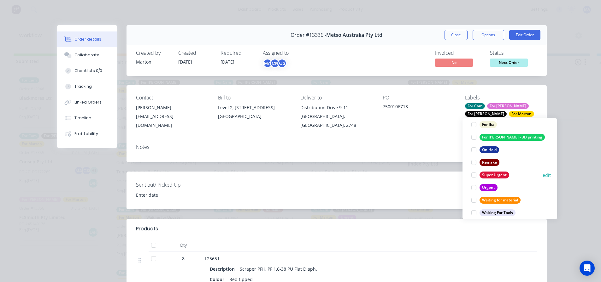
click at [474, 175] on div at bounding box center [473, 175] width 13 height 13
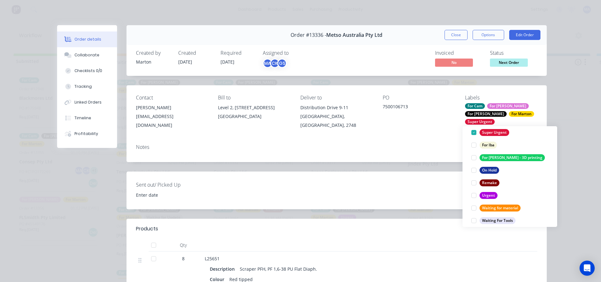
scroll to position [44, 0]
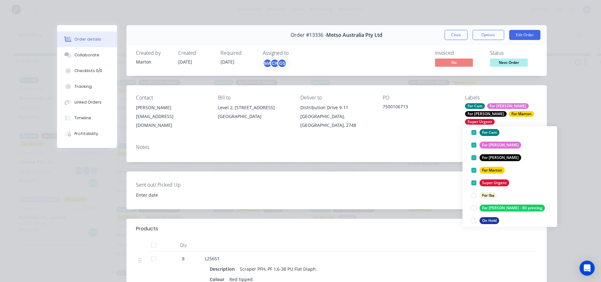
drag, startPoint x: 434, startPoint y: 155, endPoint x: 448, endPoint y: 96, distance: 61.3
click at [434, 155] on div "Notes" at bounding box center [336, 150] width 420 height 23
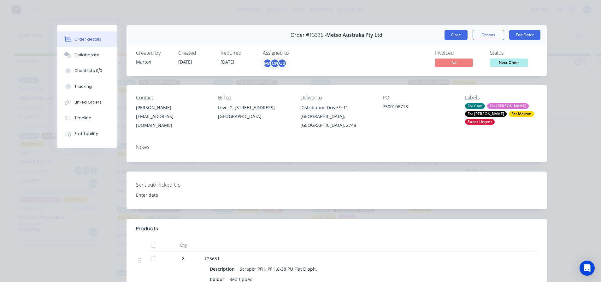
click at [447, 32] on button "Close" at bounding box center [455, 35] width 23 height 10
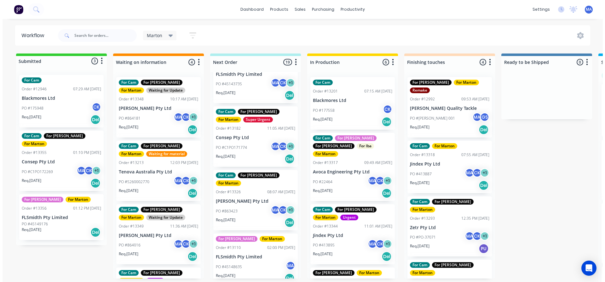
scroll to position [189, 0]
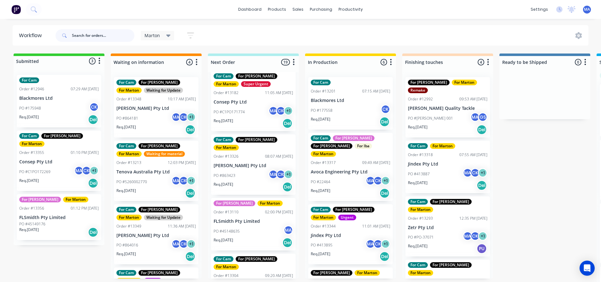
click at [112, 33] on input "text" at bounding box center [103, 35] width 62 height 13
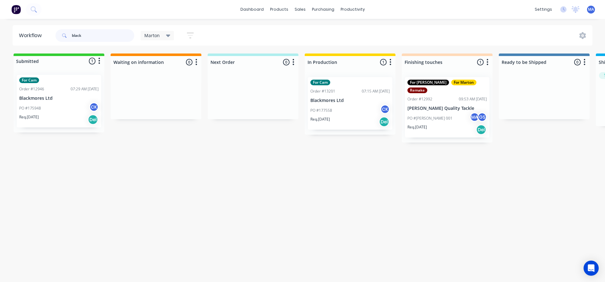
type input "black"
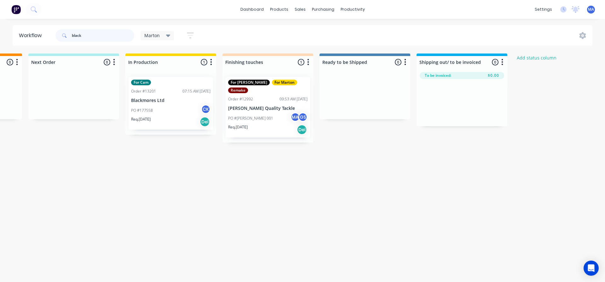
scroll to position [0, 251]
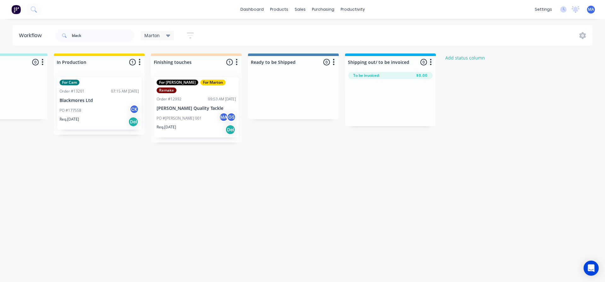
drag, startPoint x: 213, startPoint y: 110, endPoint x: 370, endPoint y: 101, distance: 157.6
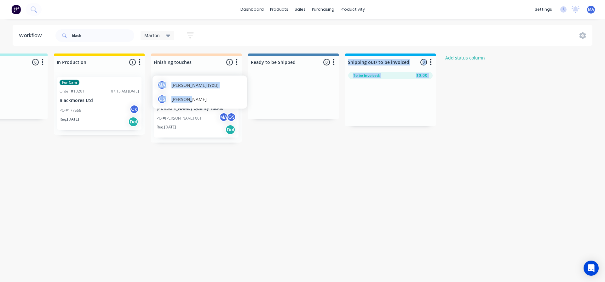
drag, startPoint x: 228, startPoint y: 106, endPoint x: 342, endPoint y: 96, distance: 114.5
click at [296, 166] on div "Workflow black Marton Save new view None edit Marton (Default) edit For Cam edi…" at bounding box center [51, 147] width 605 height 245
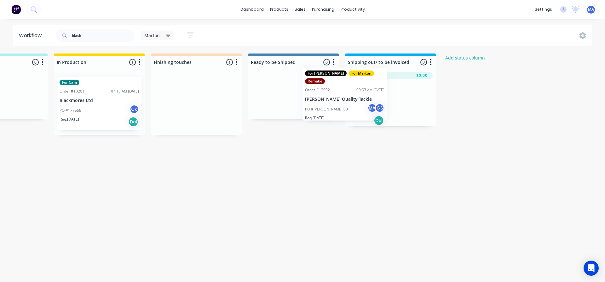
drag, startPoint x: 217, startPoint y: 108, endPoint x: 374, endPoint y: 99, distance: 157.6
click at [374, 99] on div "Submitted 1 Status colour #32CD32 hex #32CD32 Save Cancel Summaries Total order…" at bounding box center [178, 94] width 869 height 81
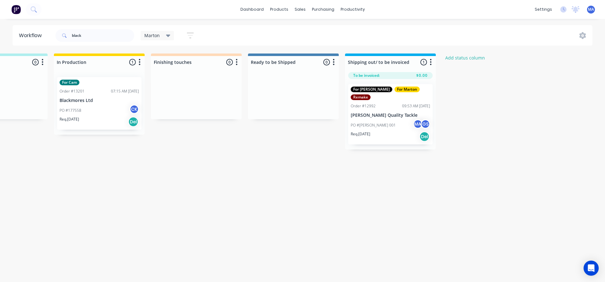
click at [396, 121] on div "PO #James 001 MA GS" at bounding box center [390, 125] width 79 height 12
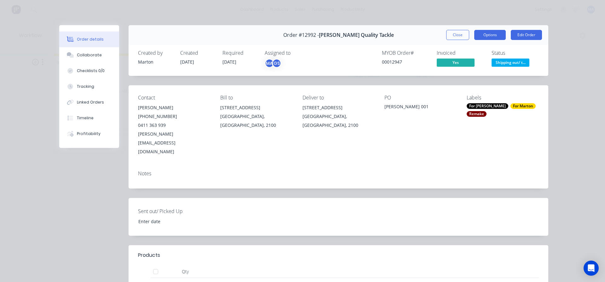
click at [483, 35] on button "Options" at bounding box center [490, 35] width 32 height 10
click at [487, 36] on button "Options" at bounding box center [490, 35] width 32 height 10
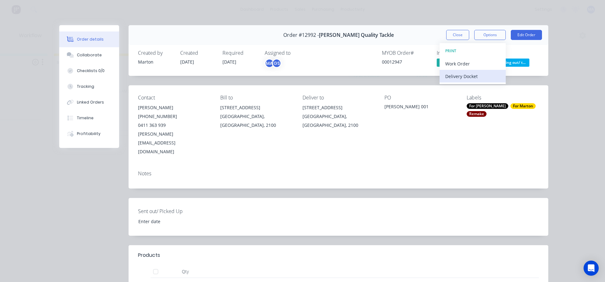
click at [464, 80] on div "Delivery Docket" at bounding box center [472, 76] width 55 height 9
click at [465, 78] on div "Standard" at bounding box center [472, 76] width 55 height 9
click at [458, 37] on button "Close" at bounding box center [457, 35] width 23 height 10
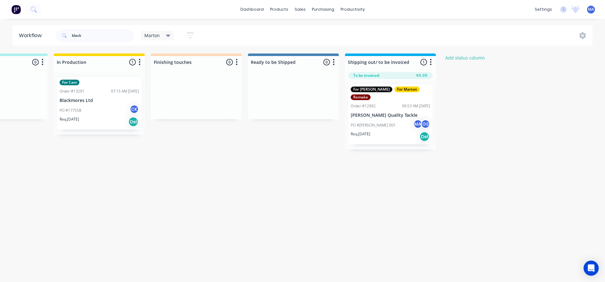
click at [392, 114] on div "MA Marton Agocs (You) GS Gergely Szabo" at bounding box center [394, 99] width 95 height 33
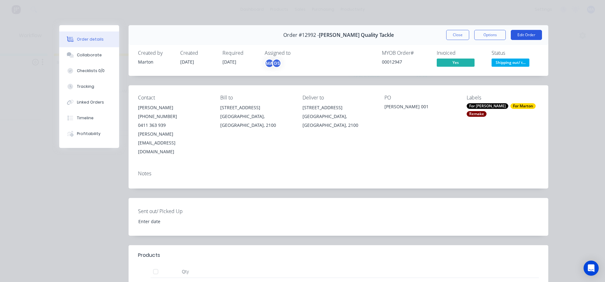
click at [519, 37] on button "Edit Order" at bounding box center [526, 35] width 31 height 10
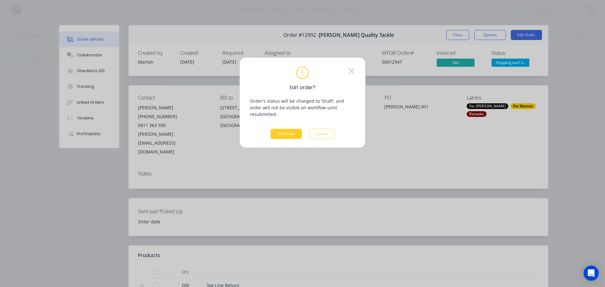
click at [286, 129] on button "Edit Order" at bounding box center [286, 134] width 31 height 10
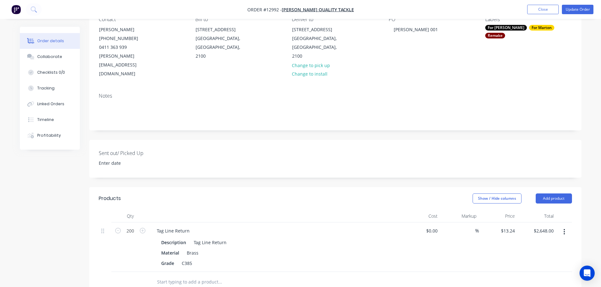
scroll to position [189, 0]
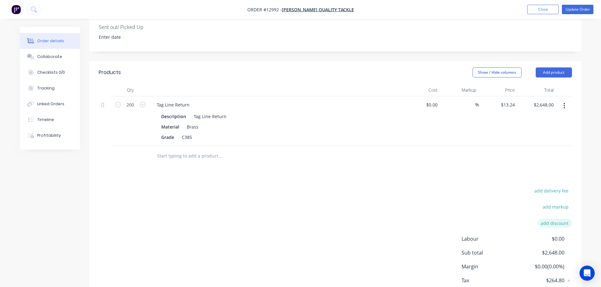
click at [559, 219] on button "add discount" at bounding box center [554, 223] width 34 height 9
type input "wrong parts sent"
click at [544, 219] on input at bounding box center [547, 223] width 28 height 9
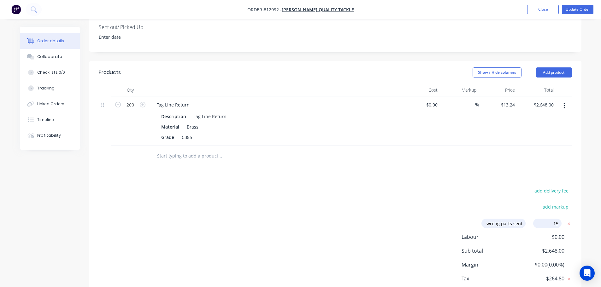
type input "152"
click at [490, 193] on div "add delivery fee add markup wrong parts sent wrong parts sent Discount name (Op…" at bounding box center [335, 247] width 473 height 120
click at [544, 219] on input "152.00%" at bounding box center [547, 223] width 28 height 9
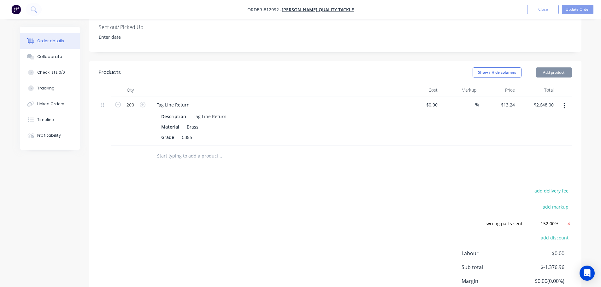
click at [568, 223] on icon at bounding box center [568, 224] width 2 height 2
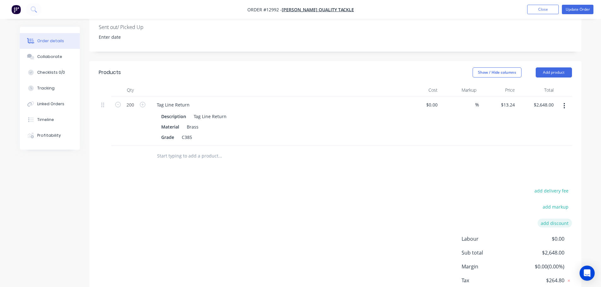
click at [555, 219] on button "add discount" at bounding box center [554, 223] width 34 height 9
click at [510, 219] on input at bounding box center [496, 223] width 60 height 9
type input "wrong parts sent"
click at [541, 219] on input at bounding box center [547, 223] width 28 height 9
type input "15"
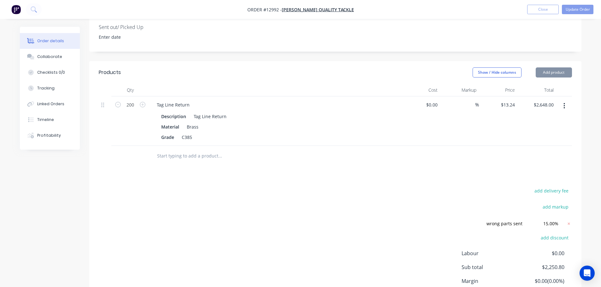
click at [465, 164] on div "Products Show / Hide columns Add product Qty Cost Markup Price Total 200 Tag Li…" at bounding box center [335, 196] width 492 height 271
click at [582, 10] on button "Update Order" at bounding box center [577, 9] width 32 height 9
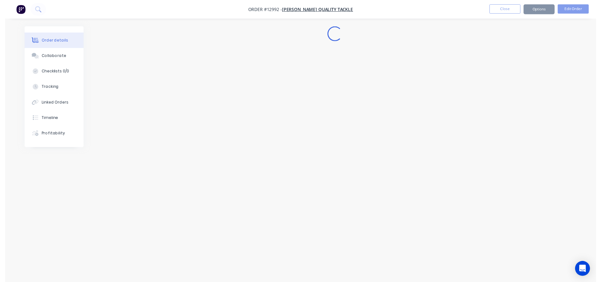
scroll to position [0, 0]
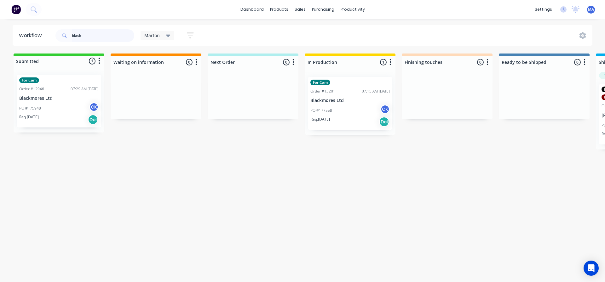
drag, startPoint x: 103, startPoint y: 39, endPoint x: 60, endPoint y: 42, distance: 43.6
click at [65, 41] on div "black" at bounding box center [94, 35] width 79 height 13
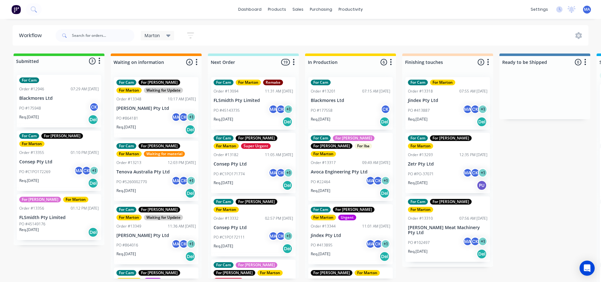
click at [271, 28] on div "Marton Save new view None edit Marton (Default) edit For Cam edit For Gary edit…" at bounding box center [321, 35] width 534 height 19
click at [251, 26] on header "Workflow Marton Save new view None edit Marton (Default) edit For Cam edit For …" at bounding box center [301, 35] width 576 height 20
click at [277, 28] on div "Marton Save new view None edit Marton (Default) edit For Cam edit For Gary edit…" at bounding box center [321, 35] width 534 height 19
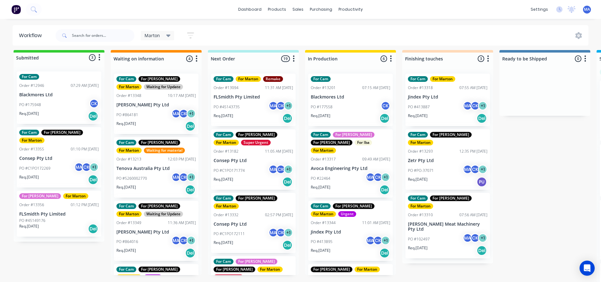
scroll to position [8, 0]
click at [155, 166] on p "Tenova Australia Pty Ltd" at bounding box center [155, 168] width 79 height 5
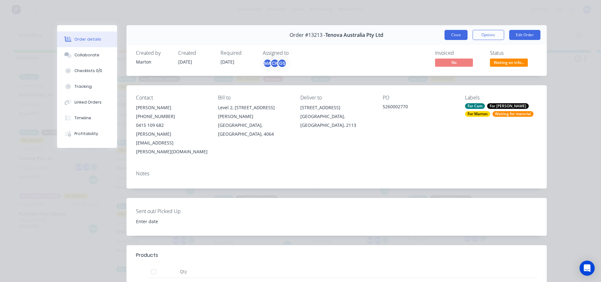
click at [460, 31] on button "Close" at bounding box center [455, 35] width 23 height 10
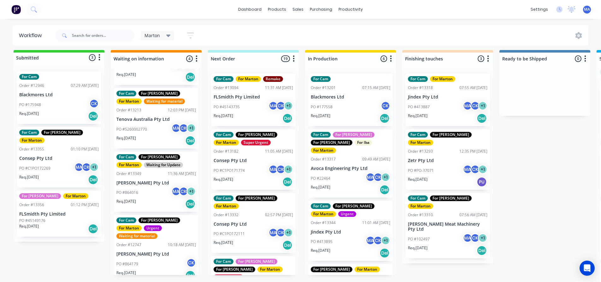
scroll to position [50, 0]
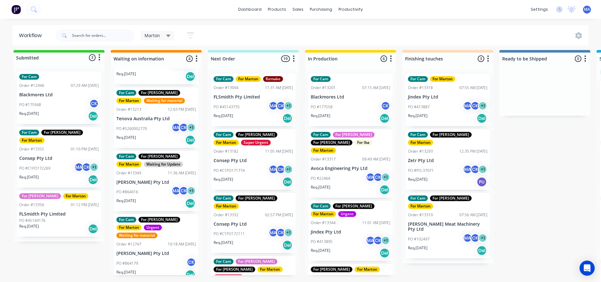
click at [143, 258] on div "PO #864179 CK" at bounding box center [155, 264] width 79 height 12
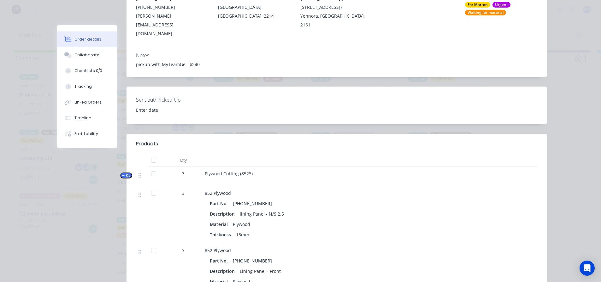
scroll to position [126, 0]
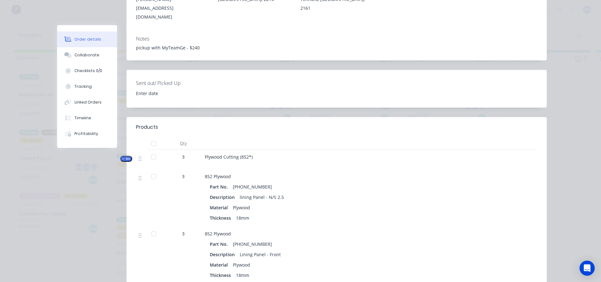
click at [127, 157] on span "Kit" at bounding box center [126, 159] width 8 height 5
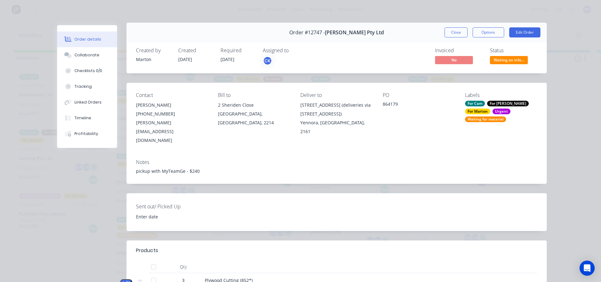
scroll to position [0, 0]
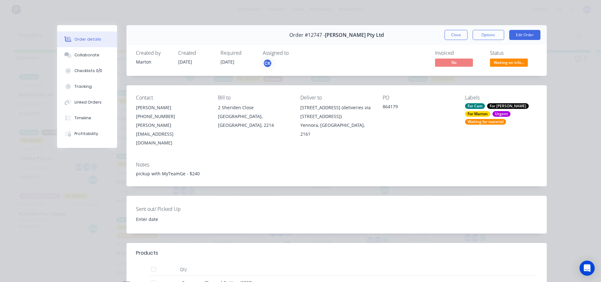
click at [503, 58] on div "Status Waiting on info..." at bounding box center [513, 59] width 47 height 18
click at [502, 62] on span "Waiting on info..." at bounding box center [509, 63] width 38 height 8
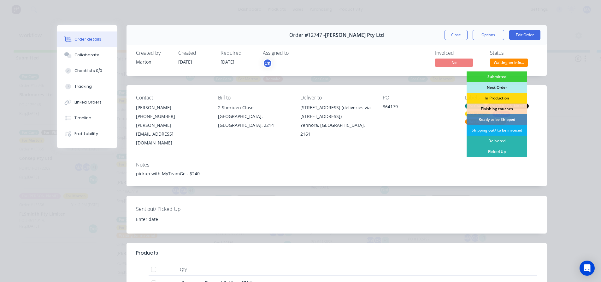
click at [486, 87] on div "Next Order" at bounding box center [496, 87] width 61 height 11
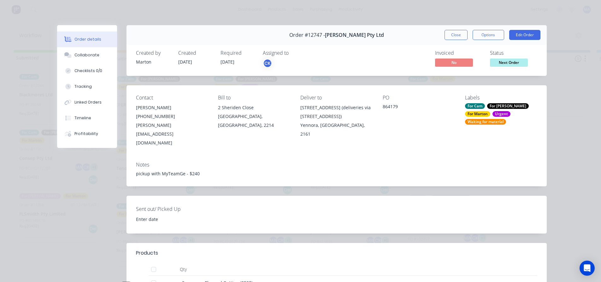
click at [497, 119] on div "Waiting for material" at bounding box center [485, 122] width 41 height 6
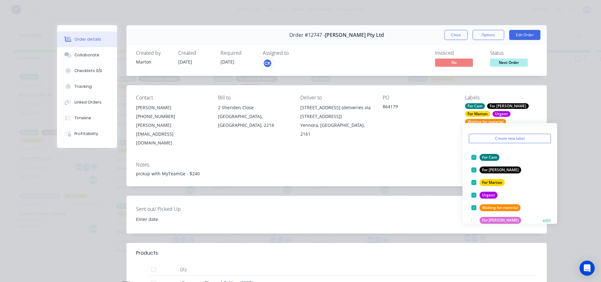
scroll to position [32, 0]
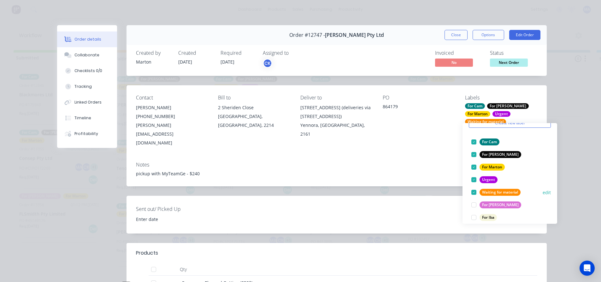
click at [473, 188] on div at bounding box center [473, 192] width 13 height 13
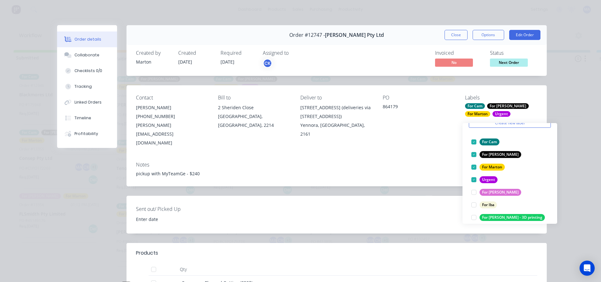
click at [424, 162] on div "Notes" at bounding box center [336, 165] width 401 height 6
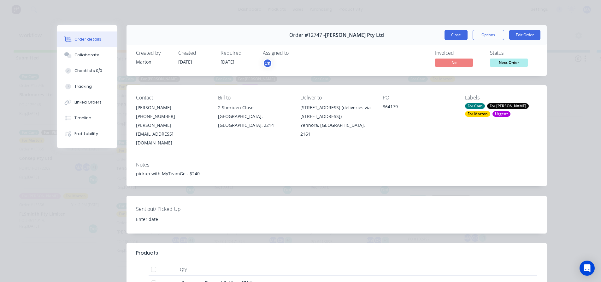
click at [450, 33] on button "Close" at bounding box center [455, 35] width 23 height 10
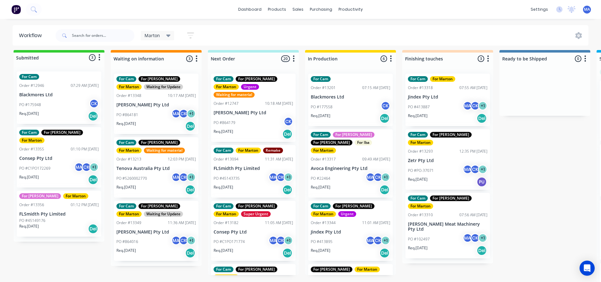
click at [148, 103] on div "For Cam For Gary For Marton Waiting for Update Order #13348 10:17 AM 24/09/25 G…" at bounding box center [156, 104] width 84 height 61
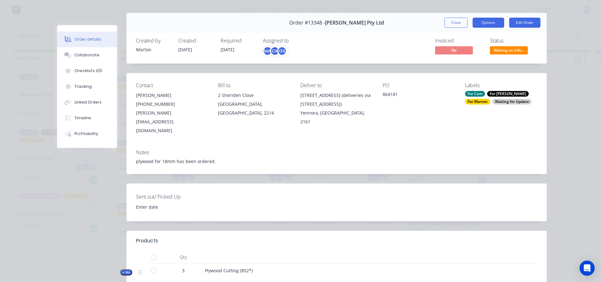
scroll to position [0, 0]
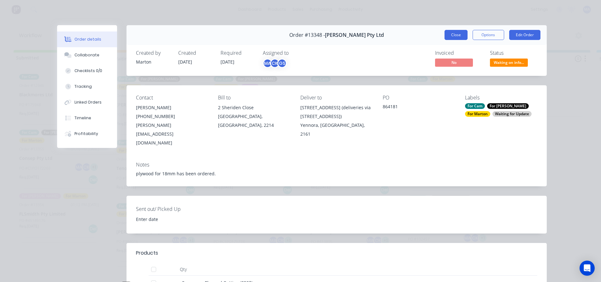
click at [451, 37] on button "Close" at bounding box center [455, 35] width 23 height 10
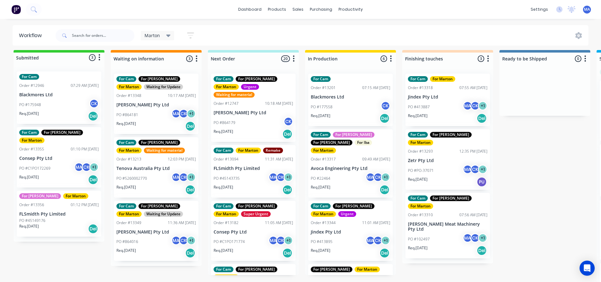
click at [149, 221] on div "Order #13349 11:36 AM 24/09/25" at bounding box center [155, 223] width 79 height 6
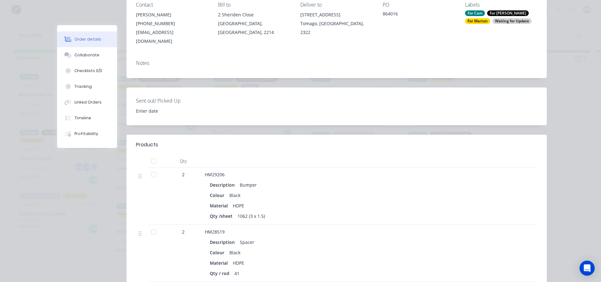
scroll to position [126, 0]
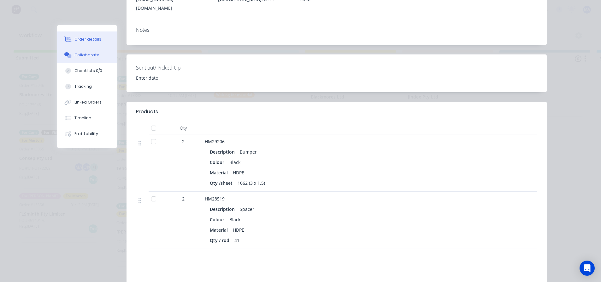
click at [89, 57] on div "Collaborate" at bounding box center [86, 55] width 25 height 6
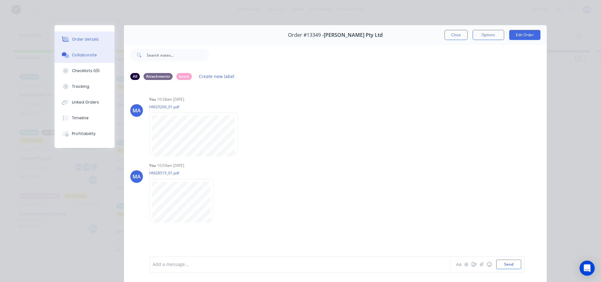
click at [97, 41] on button "Order details" at bounding box center [85, 40] width 60 height 16
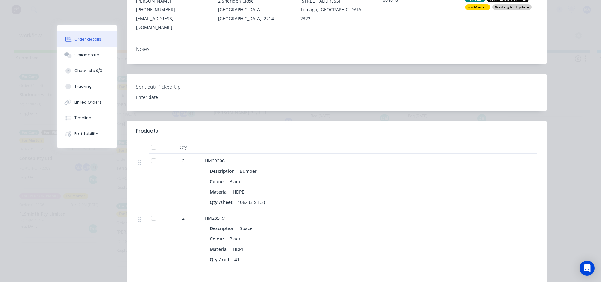
scroll to position [32, 0]
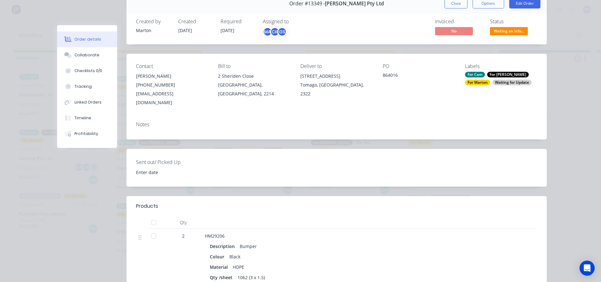
drag, startPoint x: 529, startPoint y: 26, endPoint x: 514, endPoint y: 32, distance: 16.2
click at [529, 26] on div "Status Waiting on info..." at bounding box center [513, 28] width 47 height 18
click at [514, 32] on span "Waiting on info..." at bounding box center [509, 31] width 38 height 8
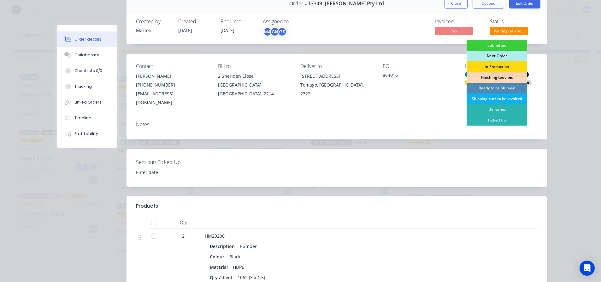
click at [499, 57] on div "Next Order" at bounding box center [496, 56] width 61 height 11
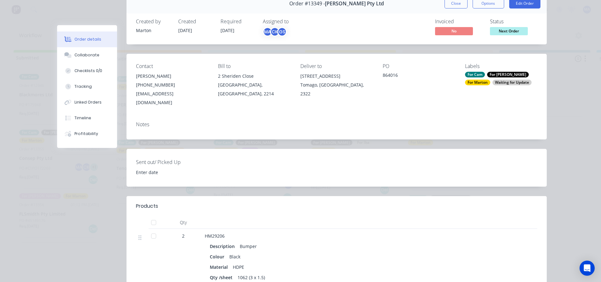
click at [492, 80] on div "Waiting for Update" at bounding box center [511, 83] width 39 height 6
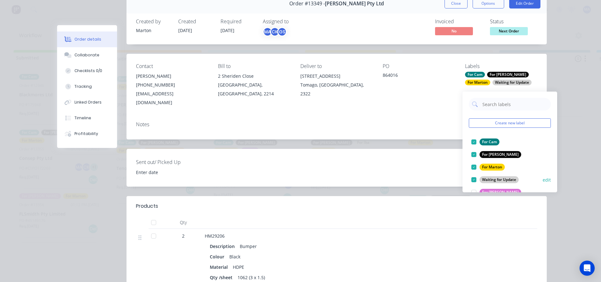
click at [474, 174] on div at bounding box center [473, 180] width 13 height 13
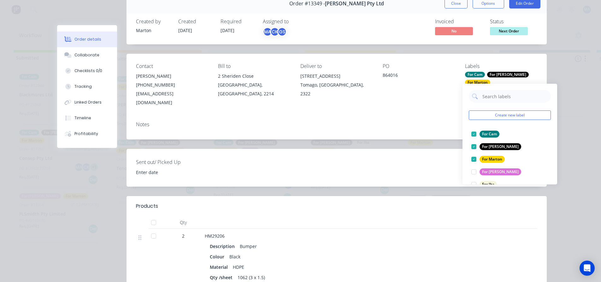
click at [445, 122] on div "Notes" at bounding box center [336, 125] width 401 height 6
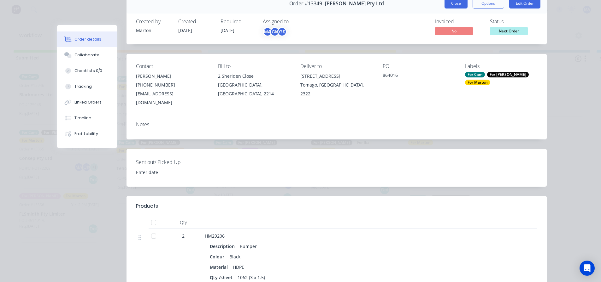
click at [451, 5] on button "Close" at bounding box center [455, 3] width 23 height 10
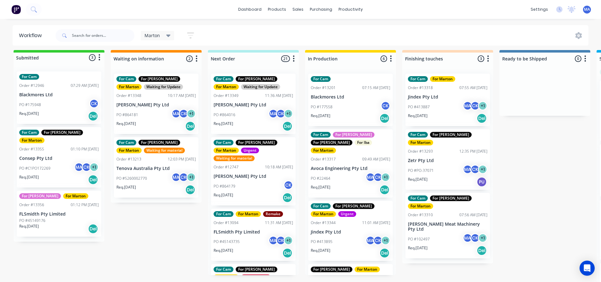
click at [46, 218] on div "PO #45149176" at bounding box center [58, 221] width 79 height 6
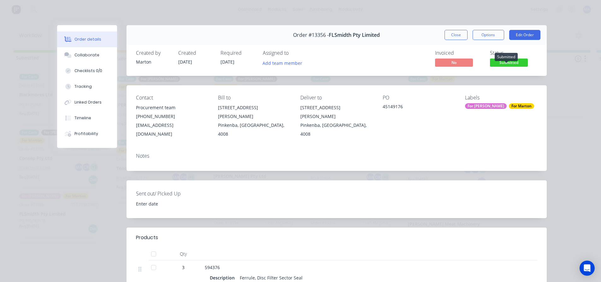
click at [495, 60] on span "Submitted" at bounding box center [509, 63] width 38 height 8
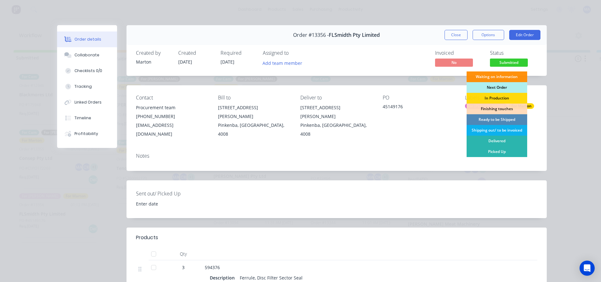
click at [492, 88] on div "Next Order" at bounding box center [496, 87] width 61 height 11
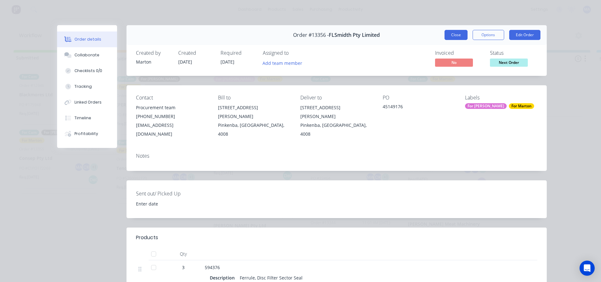
click at [452, 31] on button "Close" at bounding box center [455, 35] width 23 height 10
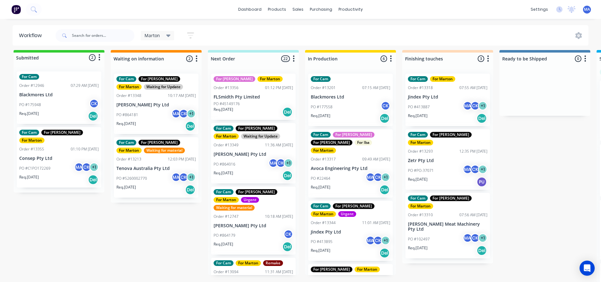
click at [57, 163] on div "PO #C1PO172269 MA CK + 1" at bounding box center [58, 169] width 79 height 12
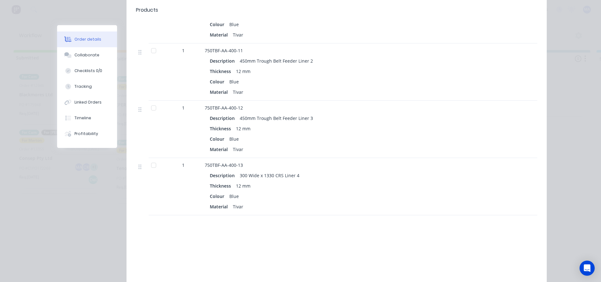
scroll to position [189, 0]
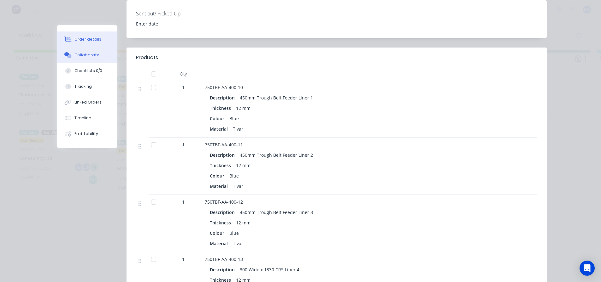
click at [79, 57] on div "Collaborate" at bounding box center [86, 55] width 25 height 6
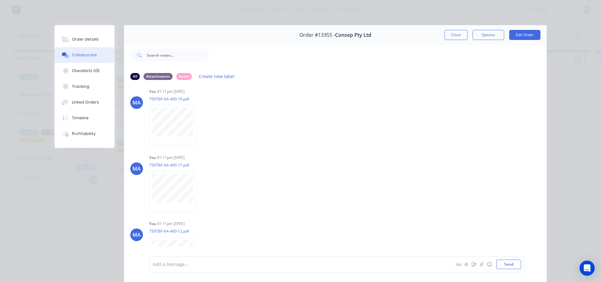
scroll to position [0, 0]
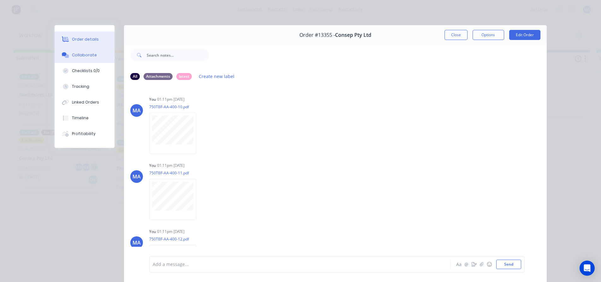
click at [95, 38] on button "Order details" at bounding box center [85, 40] width 60 height 16
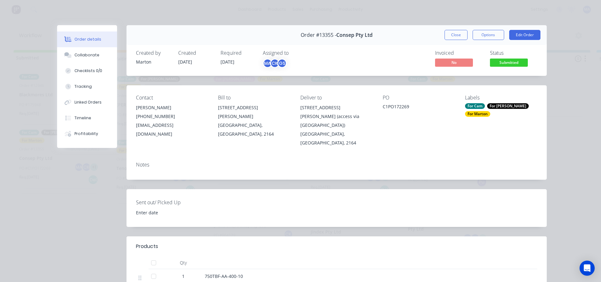
click at [507, 68] on div "Created by Marton Created 25/09/25 Required 09/10/25 Assigned to MA CK GS Invoi…" at bounding box center [336, 59] width 420 height 33
click at [505, 64] on span "Submitted" at bounding box center [509, 63] width 38 height 8
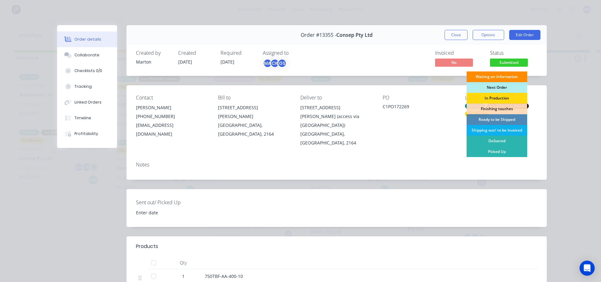
click at [494, 81] on div "Waiting on information" at bounding box center [496, 77] width 61 height 11
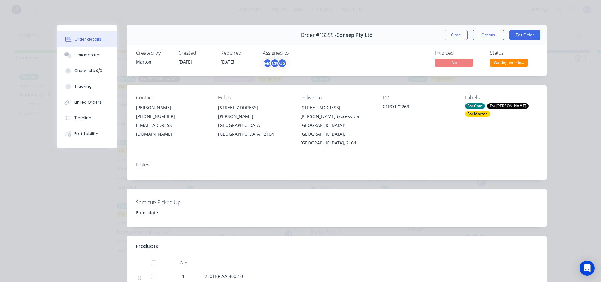
click at [497, 60] on span "Waiting on info..." at bounding box center [509, 63] width 38 height 8
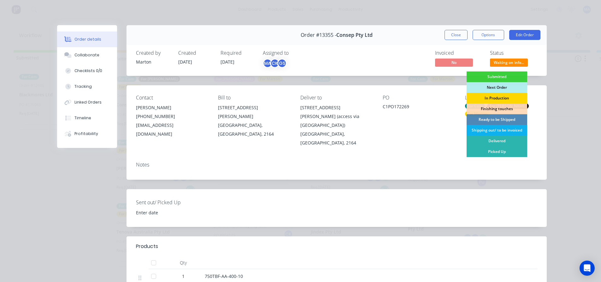
click at [503, 95] on div "In Production" at bounding box center [496, 98] width 61 height 11
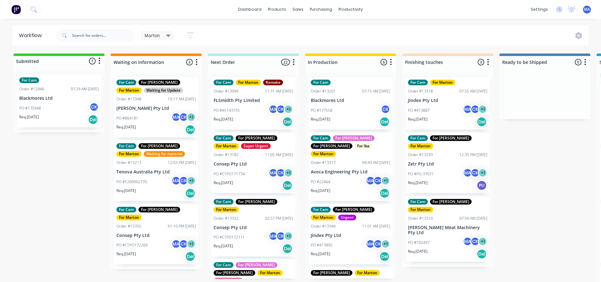
click at [159, 233] on p "Consep Pty Ltd" at bounding box center [155, 235] width 79 height 5
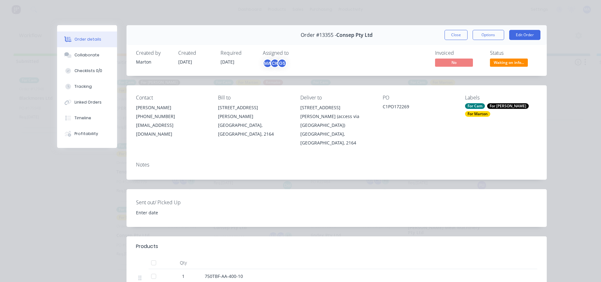
click at [518, 63] on span "Waiting on info..." at bounding box center [509, 63] width 38 height 8
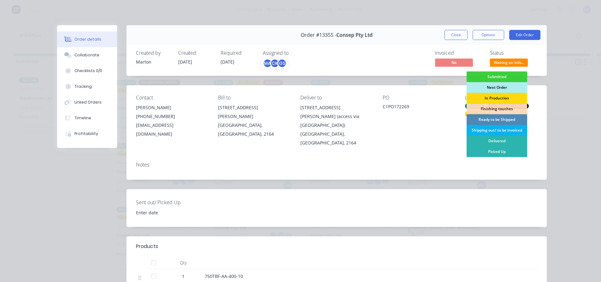
click at [500, 85] on div "Next Order" at bounding box center [496, 87] width 61 height 11
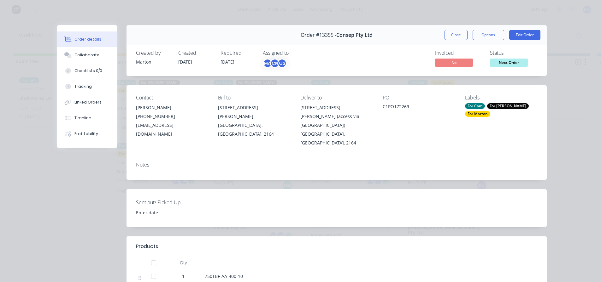
click at [455, 39] on button "Close" at bounding box center [455, 35] width 23 height 10
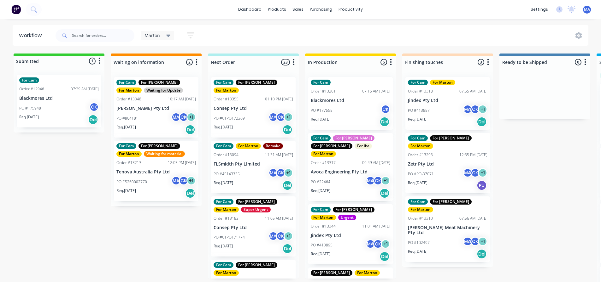
click at [314, 27] on div "Marton Save new view None edit Marton (Default) edit For Cam edit For Gary edit…" at bounding box center [321, 35] width 534 height 19
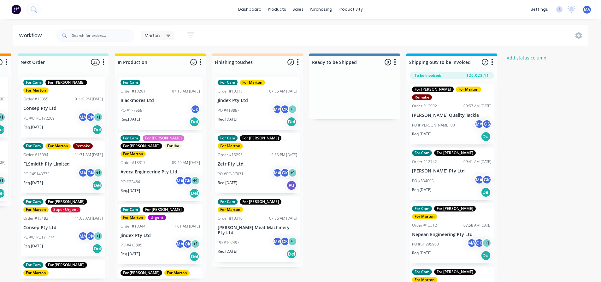
scroll to position [0, 201]
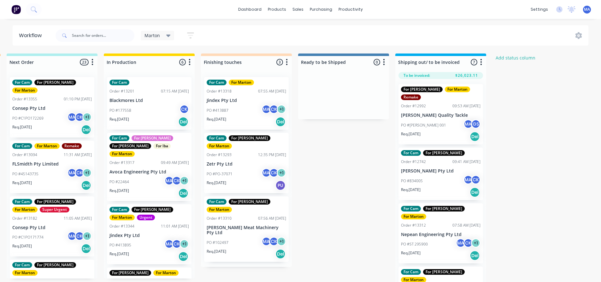
click at [425, 119] on div "PO #James 001 MA GS" at bounding box center [440, 125] width 79 height 12
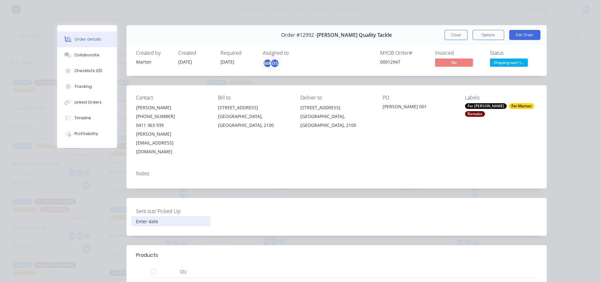
click at [163, 217] on input at bounding box center [170, 221] width 79 height 9
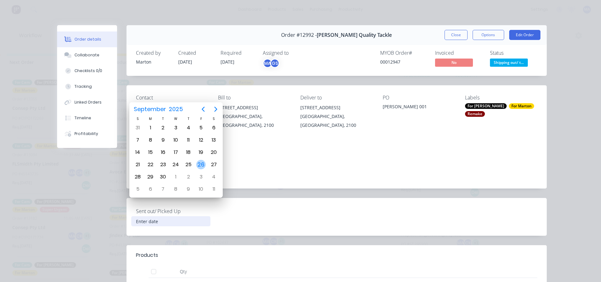
click at [202, 165] on div "26" at bounding box center [200, 164] width 9 height 9
type input "[DATE]"
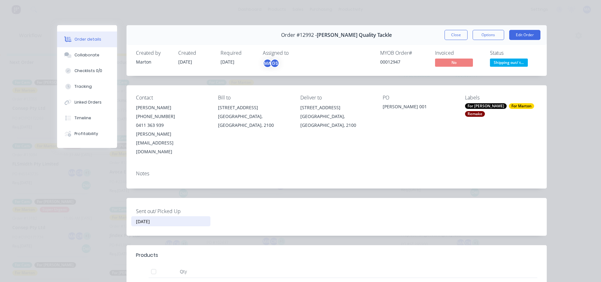
click at [450, 33] on button "Close" at bounding box center [455, 35] width 23 height 10
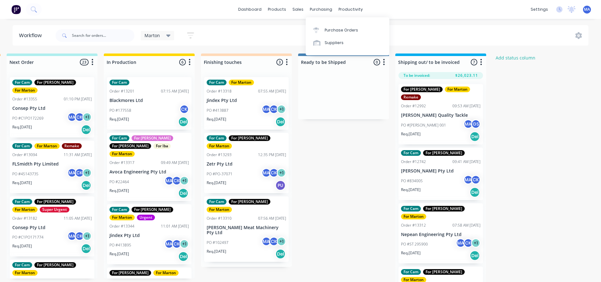
click at [286, 36] on div "Marton Save new view None edit Marton (Default) edit For Cam edit For Gary edit…" at bounding box center [321, 35] width 534 height 19
click at [107, 35] on input "text" at bounding box center [103, 35] width 62 height 13
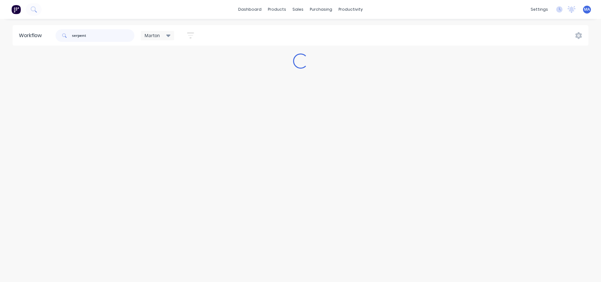
scroll to position [0, 0]
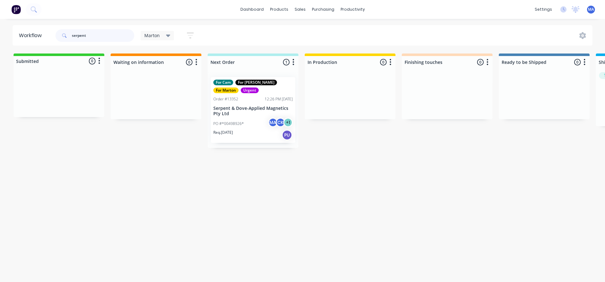
type input "serpent"
click at [253, 117] on div "For Cam For Gary For Marton Urgent Order #13352 12:26 PM 25/09/25 Serpent & Dov…" at bounding box center [253, 110] width 84 height 66
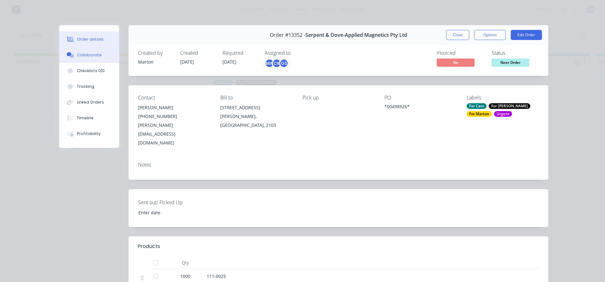
click at [86, 57] on div "Collaborate" at bounding box center [89, 55] width 25 height 6
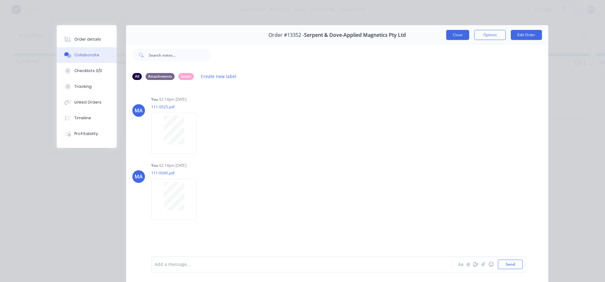
click at [459, 37] on button "Close" at bounding box center [457, 35] width 23 height 10
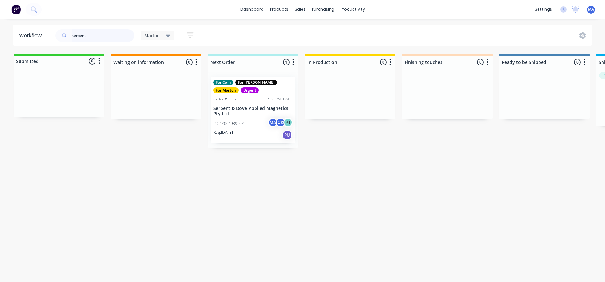
drag, startPoint x: 75, startPoint y: 34, endPoint x: 41, endPoint y: 35, distance: 34.4
click at [50, 35] on header "Workflow serpent Marton Save new view None edit Marton (Default) edit For Cam e…" at bounding box center [303, 35] width 580 height 20
click at [222, 31] on div "Marton Save new view None edit Marton (Default) edit For Cam edit For Gary edit…" at bounding box center [323, 35] width 539 height 19
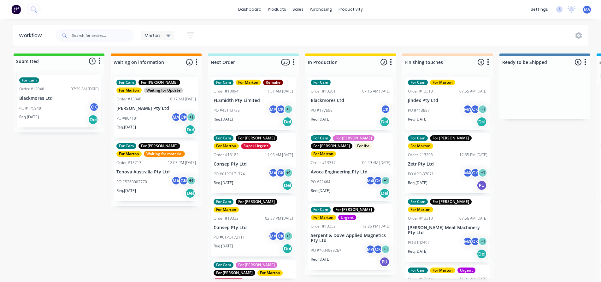
click at [282, 39] on div "Marton Save new view None edit Marton (Default) edit For Cam edit For Gary edit…" at bounding box center [321, 35] width 534 height 19
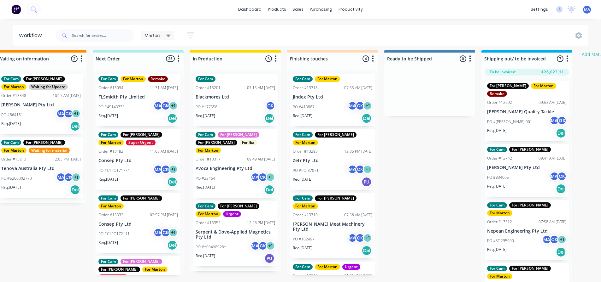
scroll to position [8, 178]
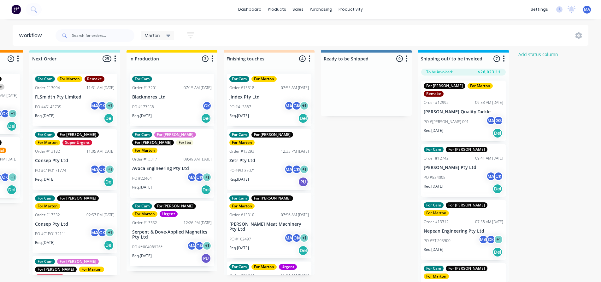
click at [271, 107] on div "PO #413887 MA CK + 1" at bounding box center [268, 107] width 79 height 12
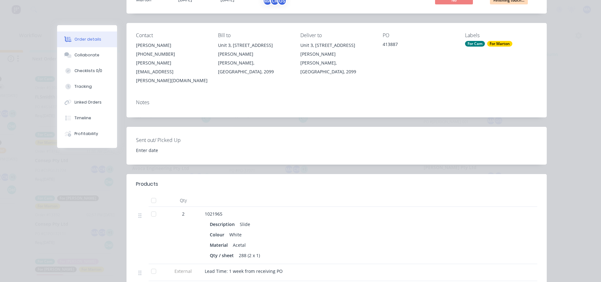
scroll to position [63, 0]
click at [86, 60] on button "Collaborate" at bounding box center [87, 55] width 60 height 16
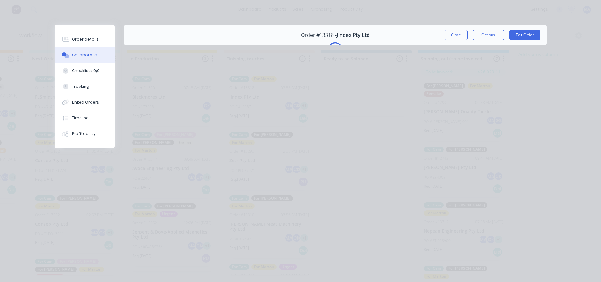
scroll to position [0, 0]
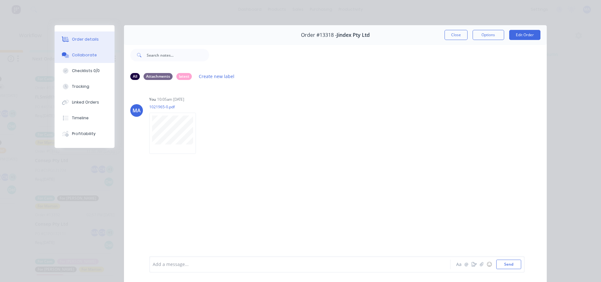
click at [95, 43] on button "Order details" at bounding box center [85, 40] width 60 height 16
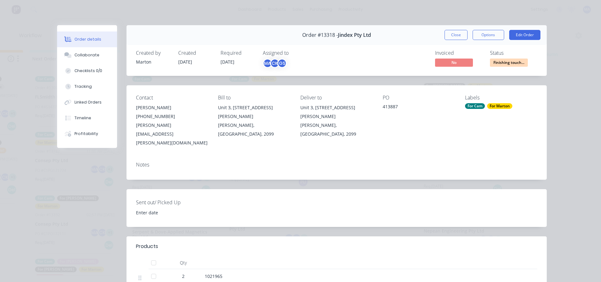
drag, startPoint x: 505, startPoint y: 55, endPoint x: 505, endPoint y: 59, distance: 3.5
click at [505, 56] on div "Status Finishing touch..." at bounding box center [513, 59] width 47 height 18
click at [505, 61] on span "Finishing touch..." at bounding box center [509, 63] width 38 height 8
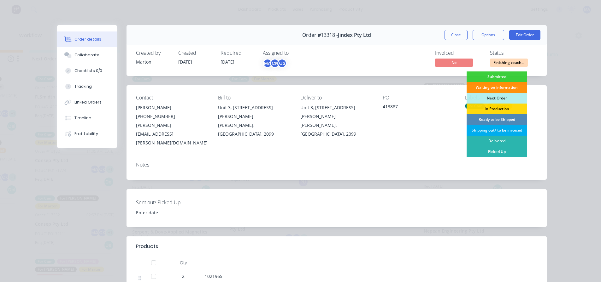
click at [493, 131] on div "Shipping out/ to be invoiced" at bounding box center [496, 130] width 61 height 11
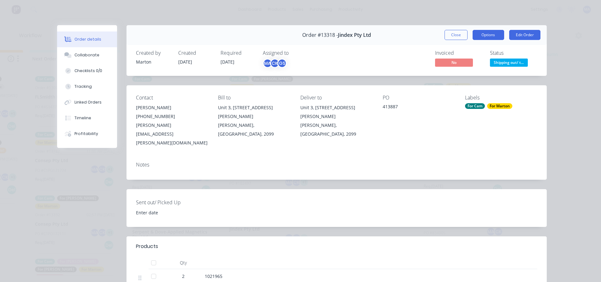
click at [486, 38] on button "Options" at bounding box center [488, 35] width 32 height 10
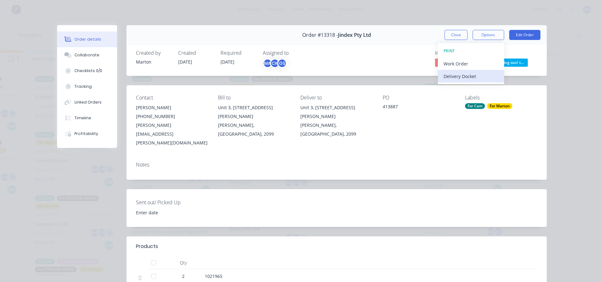
click at [471, 76] on div "Delivery Docket" at bounding box center [470, 76] width 55 height 9
click at [471, 76] on div "Standard" at bounding box center [470, 76] width 55 height 9
click at [456, 36] on button "Close" at bounding box center [455, 35] width 23 height 10
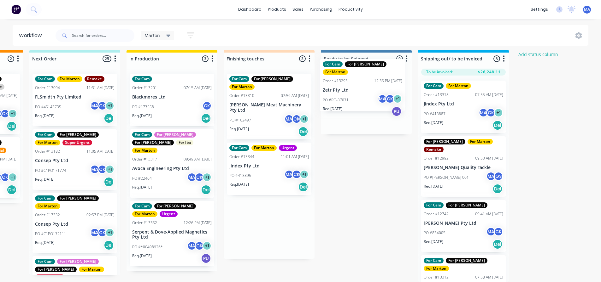
drag, startPoint x: 262, startPoint y: 101, endPoint x: 366, endPoint y: 90, distance: 105.2
click at [366, 90] on div "Submitted 1 Status colour #32CD32 hex #32CD32 Save Cancel Summaries Total order…" at bounding box center [251, 166] width 869 height 232
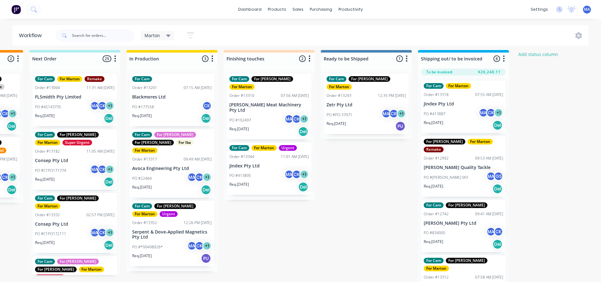
click at [283, 114] on div "PO #102497 MA CK + 1" at bounding box center [268, 120] width 79 height 12
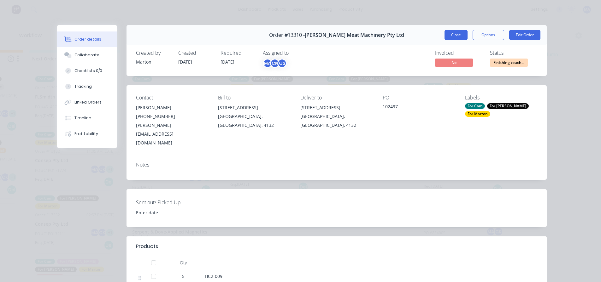
click at [445, 33] on button "Close" at bounding box center [455, 35] width 23 height 10
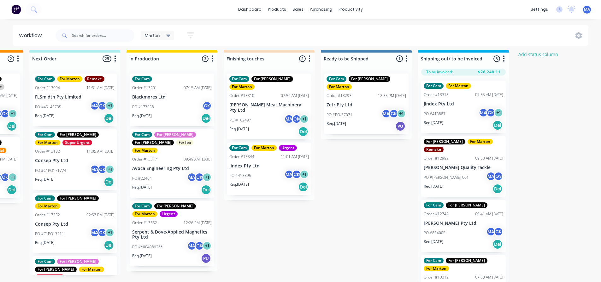
click at [255, 164] on p "Jindex Pty Ltd" at bounding box center [268, 166] width 79 height 5
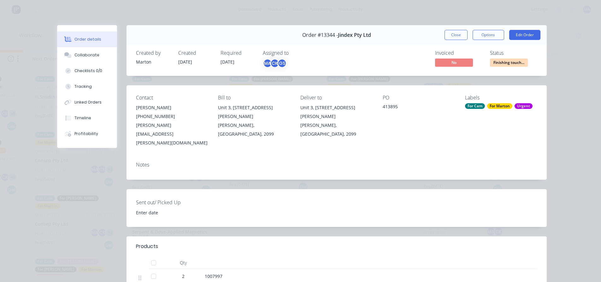
click at [450, 31] on button "Close" at bounding box center [455, 35] width 23 height 10
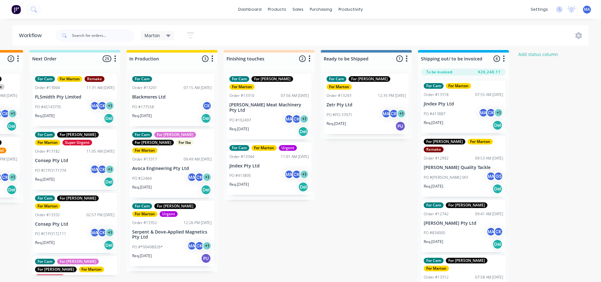
drag, startPoint x: 275, startPoint y: 100, endPoint x: 354, endPoint y: 91, distance: 80.0
click at [354, 91] on div "Submitted 1 Status colour #32CD32 hex #32CD32 Save Cancel Summaries Total order…" at bounding box center [251, 166] width 869 height 232
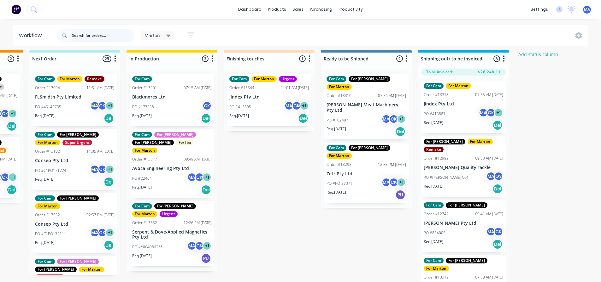
click at [98, 32] on input "text" at bounding box center [103, 35] width 62 height 13
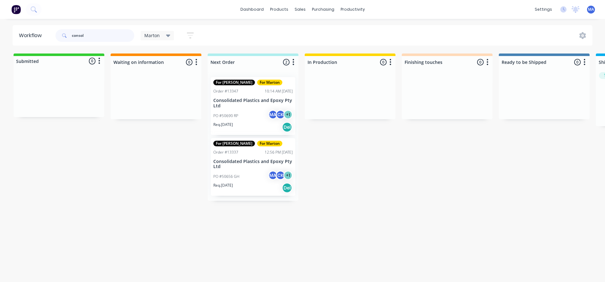
type input "consol"
click at [250, 182] on div "PO #50656 GH MA CK + 1" at bounding box center [252, 177] width 79 height 12
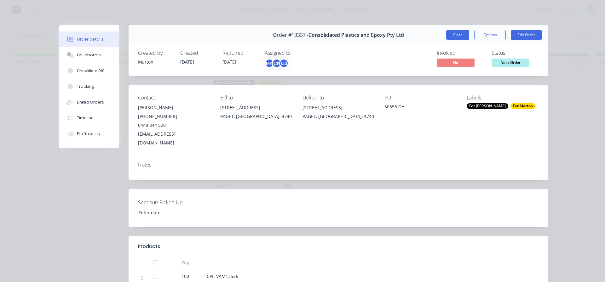
click at [461, 34] on button "Close" at bounding box center [457, 35] width 23 height 10
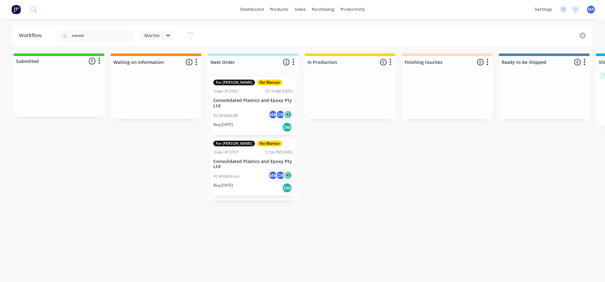
click at [248, 118] on div "PO #50690 RP MA CK + 1" at bounding box center [252, 116] width 79 height 12
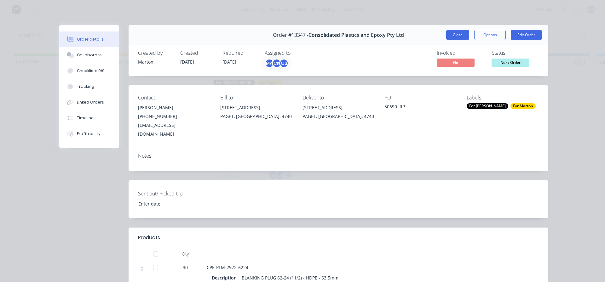
click at [453, 37] on button "Close" at bounding box center [457, 35] width 23 height 10
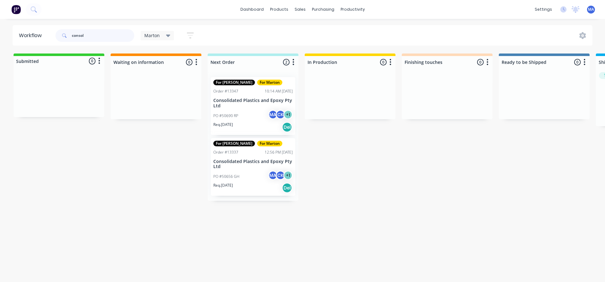
click at [114, 29] on input "consol" at bounding box center [103, 35] width 62 height 13
type input "nepean"
drag, startPoint x: 107, startPoint y: 31, endPoint x: 341, endPoint y: 229, distance: 306.9
click at [366, 202] on div "Workflow nepean Marton Save new view None edit Marton (Default) edit For Cam ed…" at bounding box center [302, 147] width 605 height 245
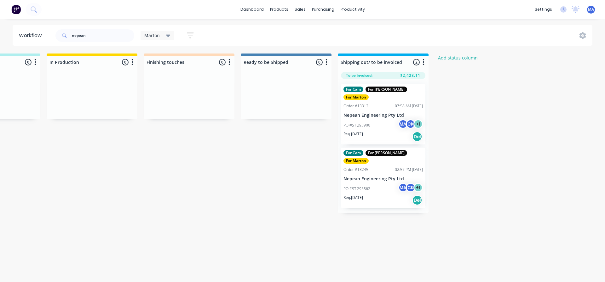
scroll to position [0, 263]
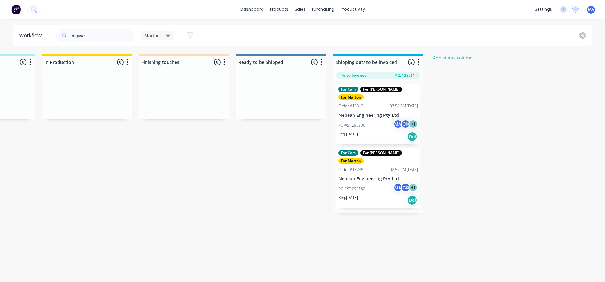
click at [360, 183] on div "PO #ST 295862 MA CK + 1" at bounding box center [378, 189] width 79 height 12
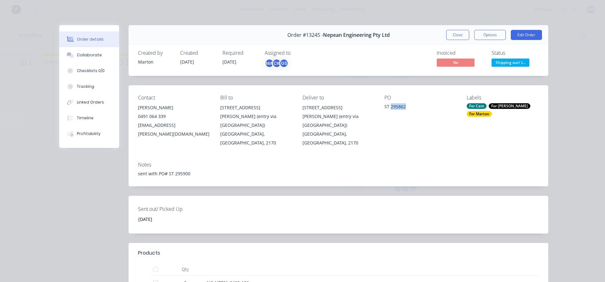
drag, startPoint x: 404, startPoint y: 105, endPoint x: 389, endPoint y: 107, distance: 15.3
click at [389, 107] on div "ST 295862" at bounding box center [421, 107] width 72 height 9
copy div "295862"
click at [495, 40] on div "Order #13245 - Nepean Engineering Pty Ltd Close Options Edit Order" at bounding box center [339, 35] width 420 height 20
click at [479, 39] on button "Options" at bounding box center [490, 35] width 32 height 10
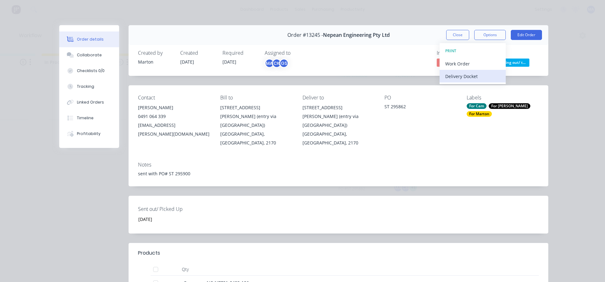
click at [476, 80] on div "Delivery Docket" at bounding box center [472, 76] width 55 height 9
click at [480, 78] on div "Standard" at bounding box center [472, 76] width 55 height 9
click at [471, 35] on div "Close Options DELIVERY DOCKET Back Standard Custom Edit Order" at bounding box center [494, 35] width 96 height 10
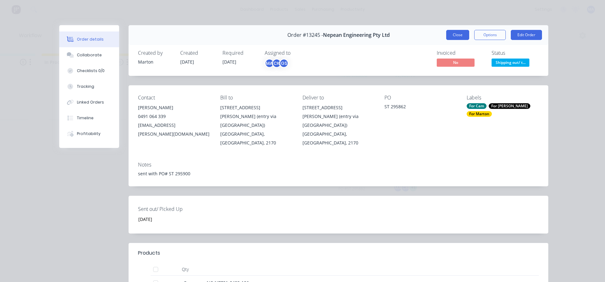
click at [462, 33] on button "Close" at bounding box center [457, 35] width 23 height 10
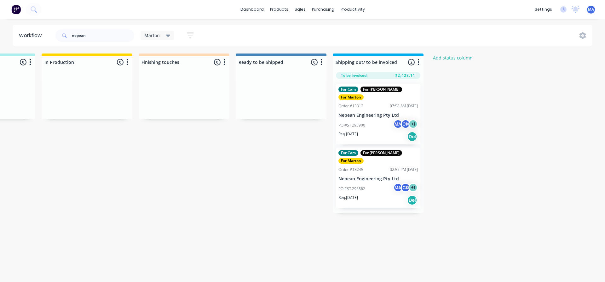
click at [377, 119] on div "PO #ST 295900 MA CK + 1" at bounding box center [378, 125] width 79 height 12
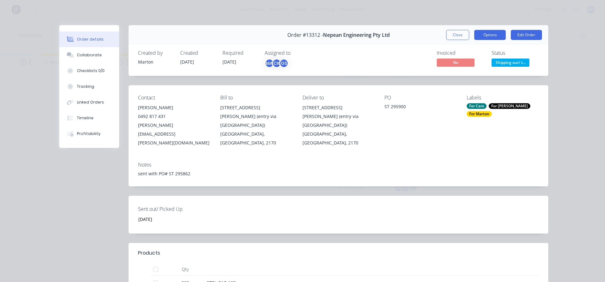
click at [489, 36] on button "Options" at bounding box center [490, 35] width 32 height 10
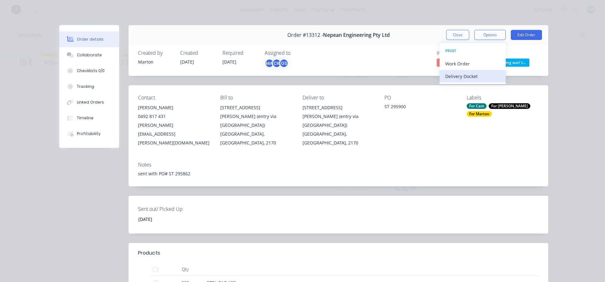
click at [468, 78] on div "Delivery Docket" at bounding box center [472, 76] width 55 height 9
click at [445, 76] on div "Standard" at bounding box center [472, 76] width 55 height 9
click at [446, 37] on button "Close" at bounding box center [457, 35] width 23 height 10
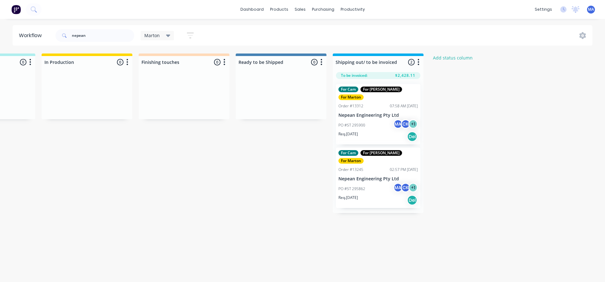
click at [393, 32] on div "nepean Marton Save new view None edit Marton (Default) edit For Cam edit For Ga…" at bounding box center [323, 35] width 539 height 19
